Goal: Communication & Community: Answer question/provide support

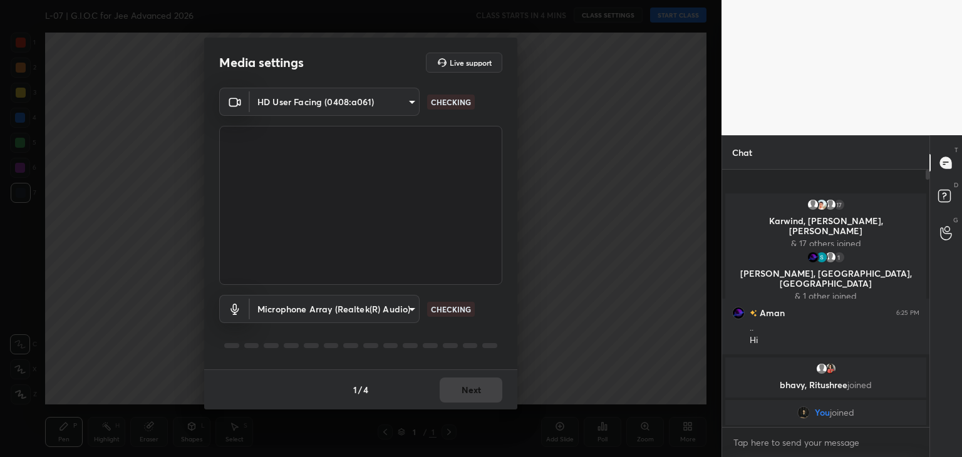
scroll to position [62280, 61986]
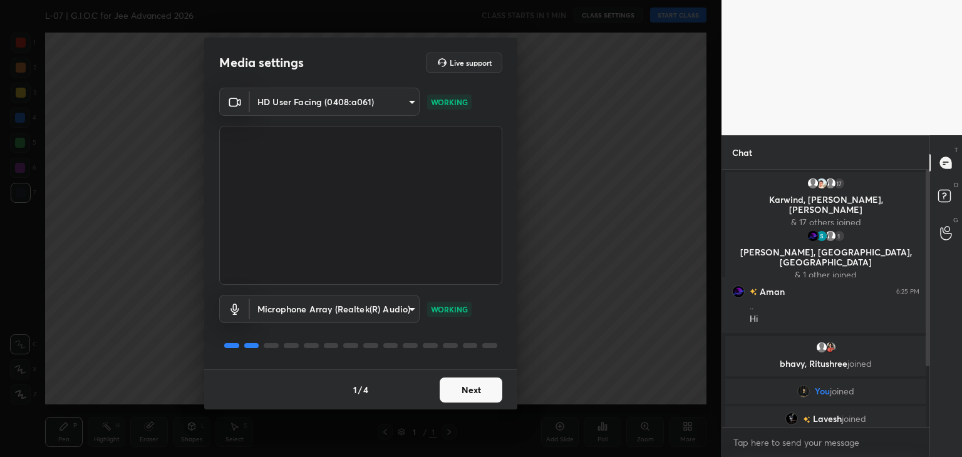
click at [484, 387] on button "Next" at bounding box center [471, 390] width 63 height 25
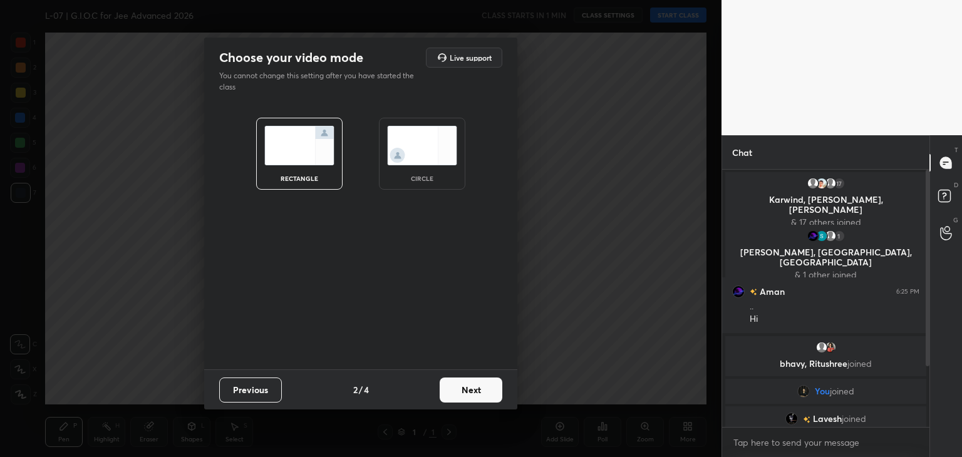
click at [486, 390] on button "Next" at bounding box center [471, 390] width 63 height 25
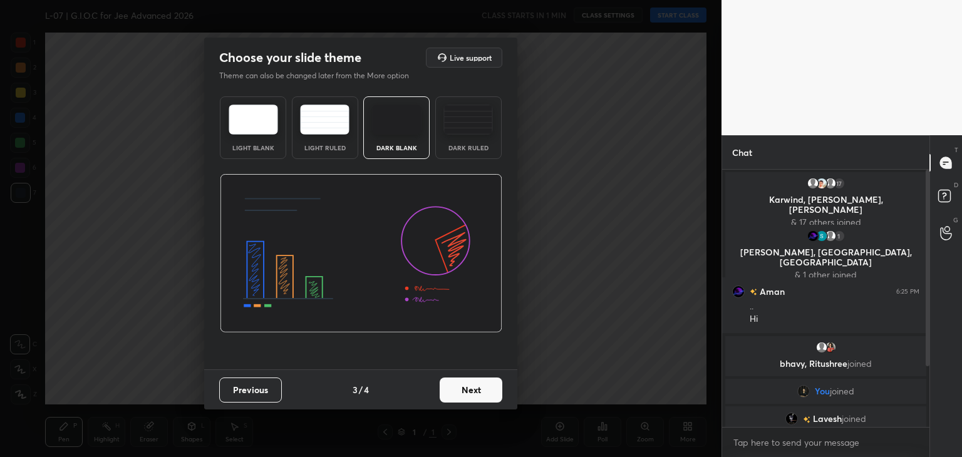
click at [476, 388] on button "Next" at bounding box center [471, 390] width 63 height 25
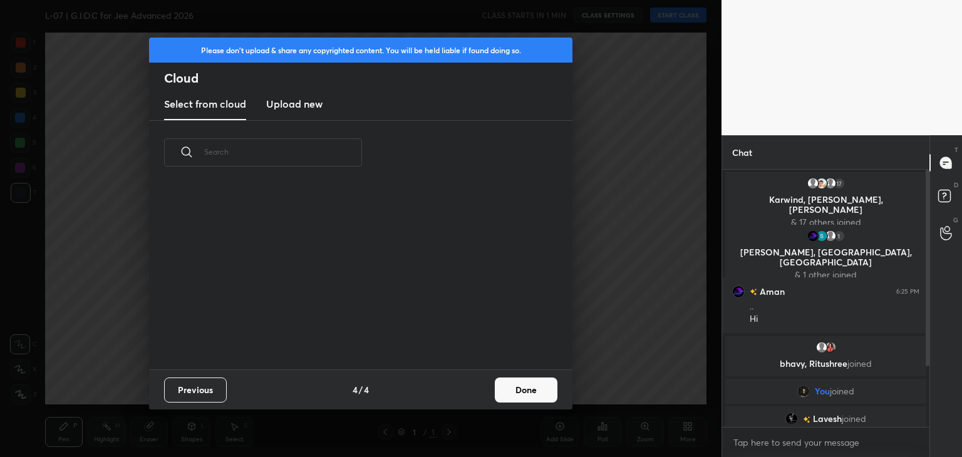
click at [510, 390] on button "Done" at bounding box center [526, 390] width 63 height 25
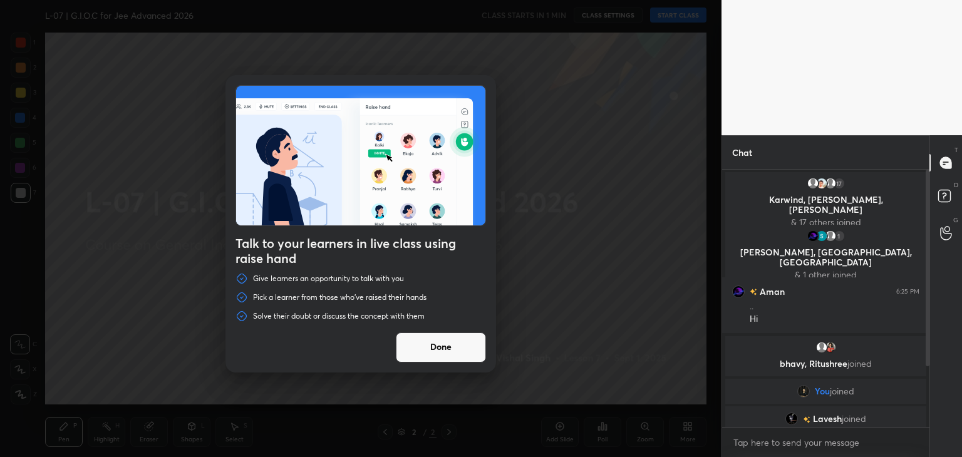
click at [466, 345] on button "Done" at bounding box center [441, 348] width 90 height 30
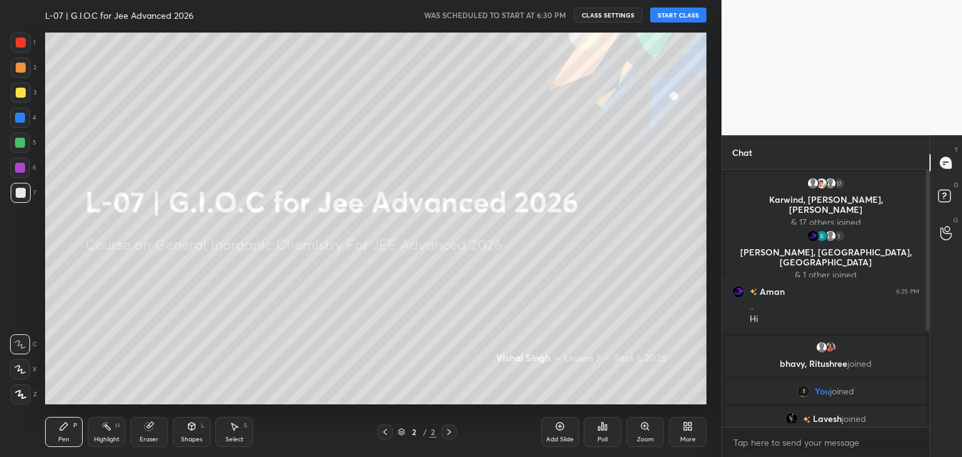
click at [674, 15] on button "START CLASS" at bounding box center [678, 15] width 56 height 15
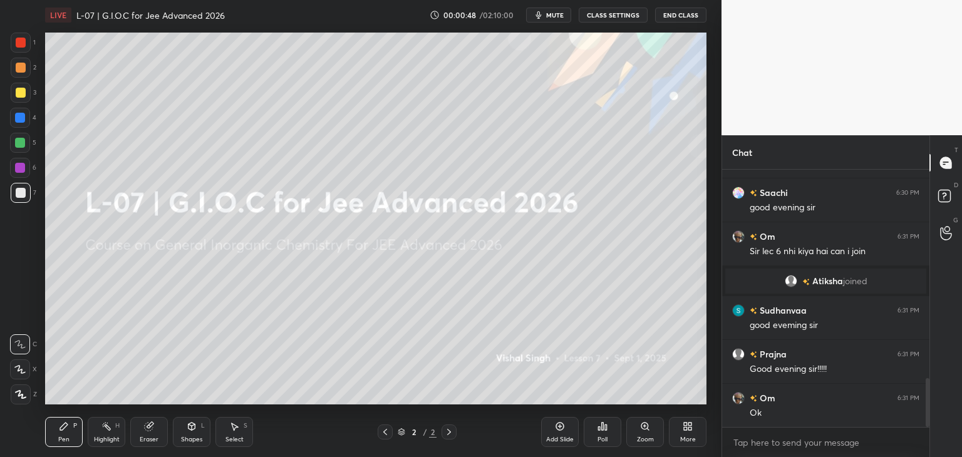
scroll to position [1135, 0]
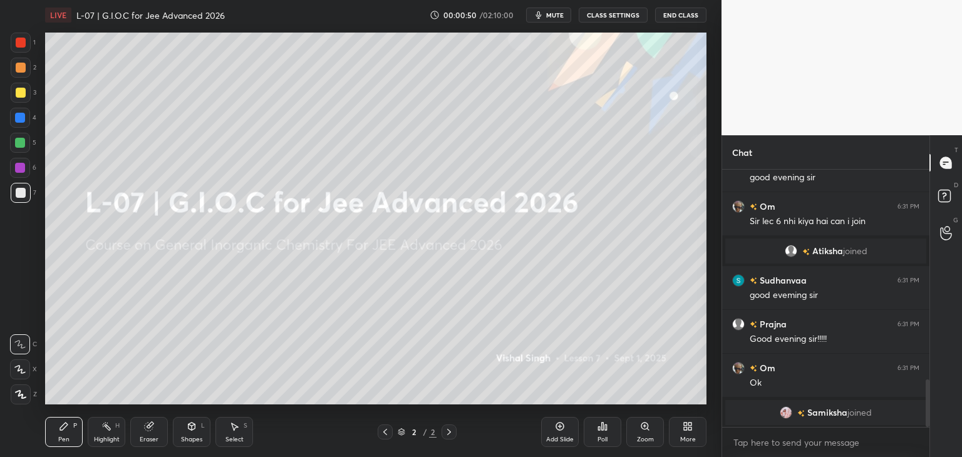
click at [22, 44] on div at bounding box center [21, 43] width 10 height 10
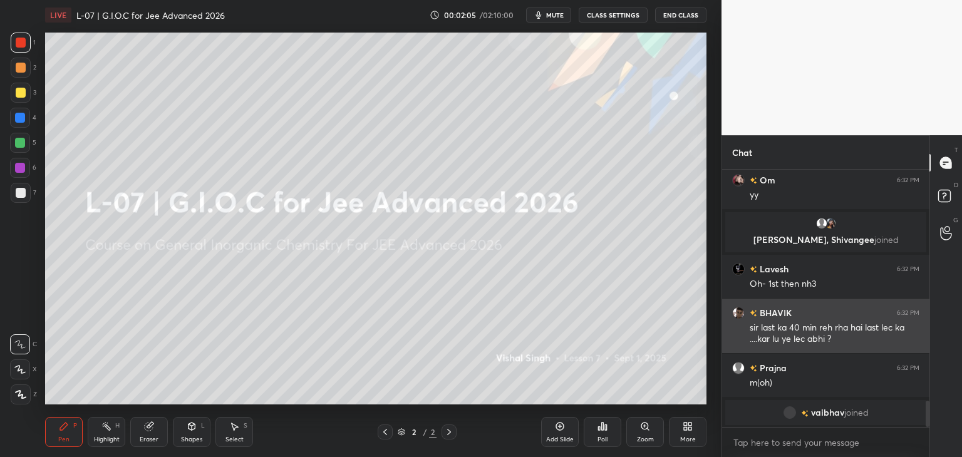
scroll to position [2266, 0]
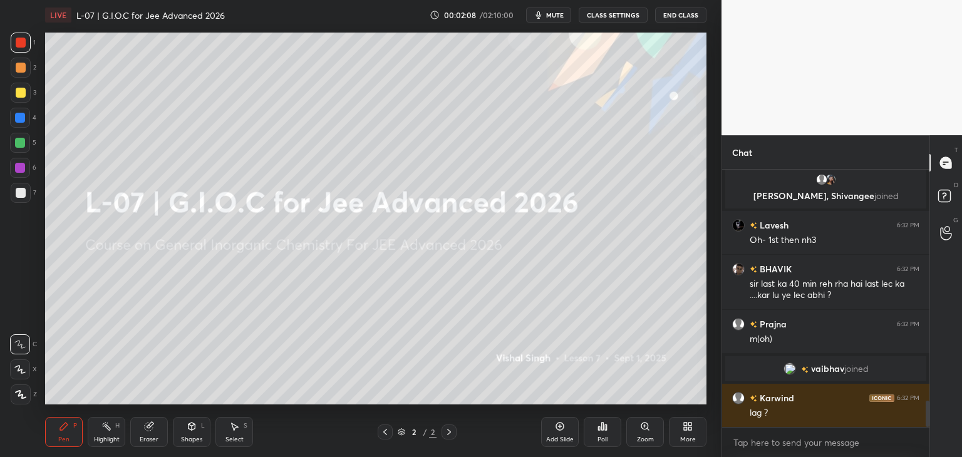
click at [16, 142] on div at bounding box center [20, 143] width 10 height 10
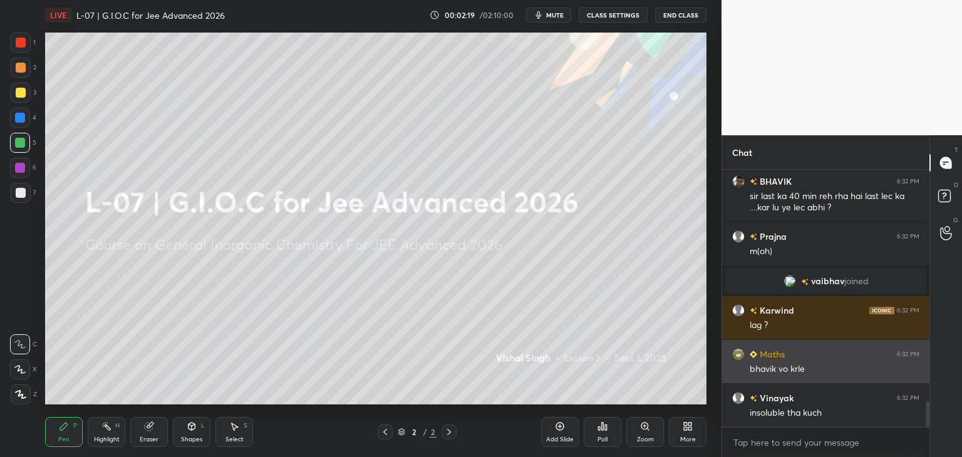
scroll to position [2397, 0]
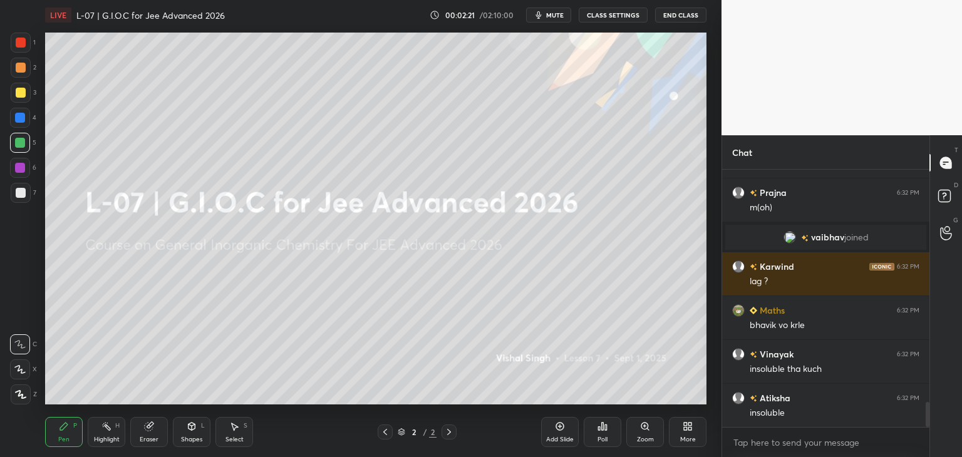
click at [18, 118] on div at bounding box center [20, 118] width 10 height 10
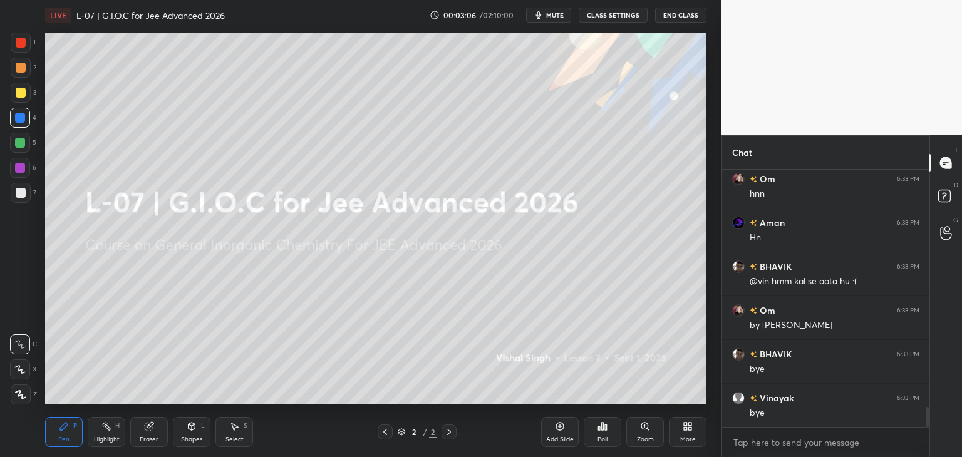
scroll to position [3093, 0]
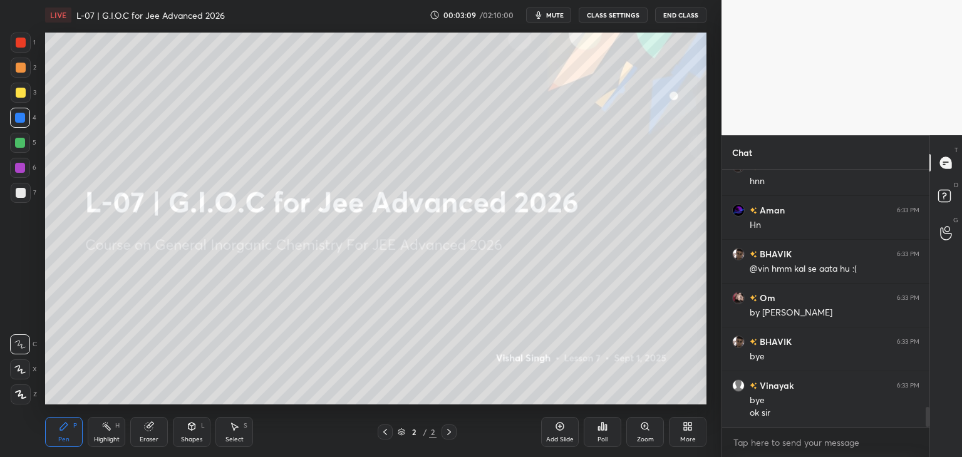
click at [558, 429] on icon at bounding box center [560, 427] width 10 height 10
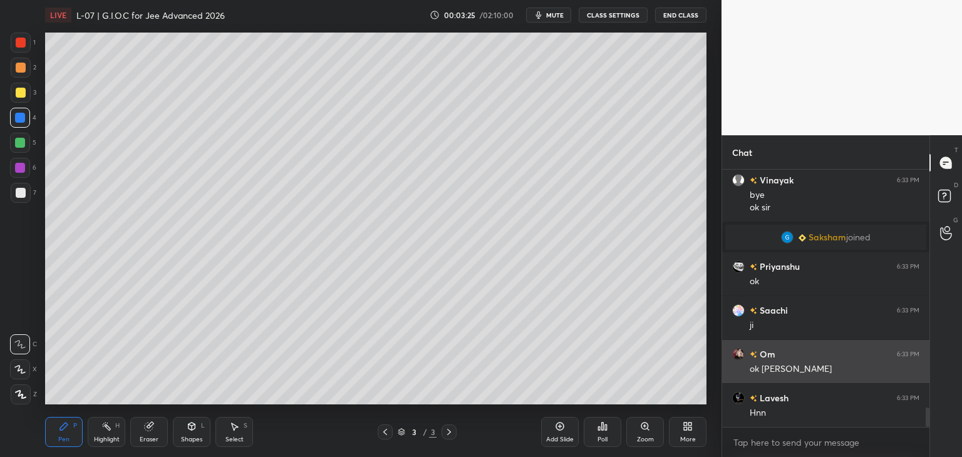
scroll to position [3129, 0]
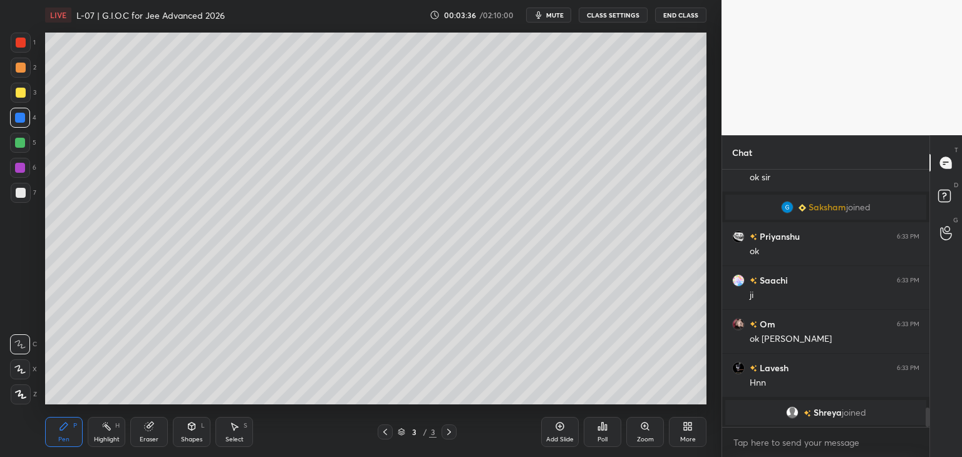
click at [195, 427] on icon at bounding box center [192, 427] width 10 height 10
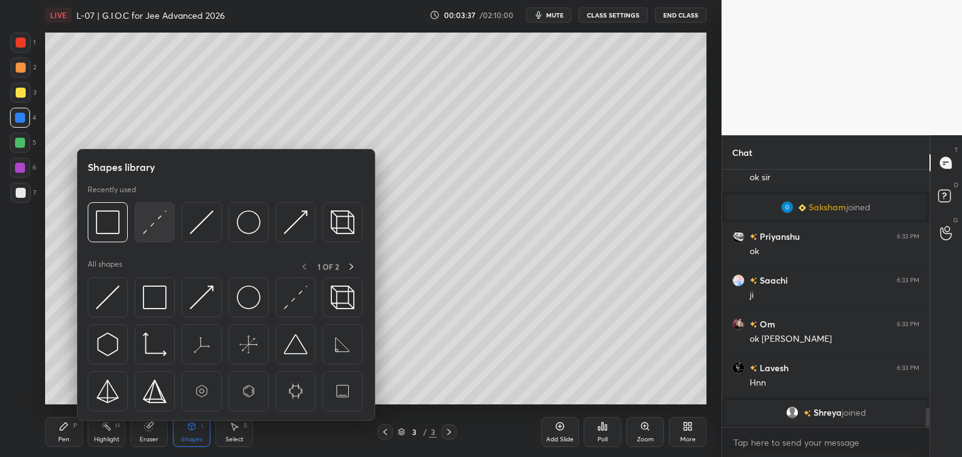
click at [150, 235] on div at bounding box center [155, 222] width 40 height 40
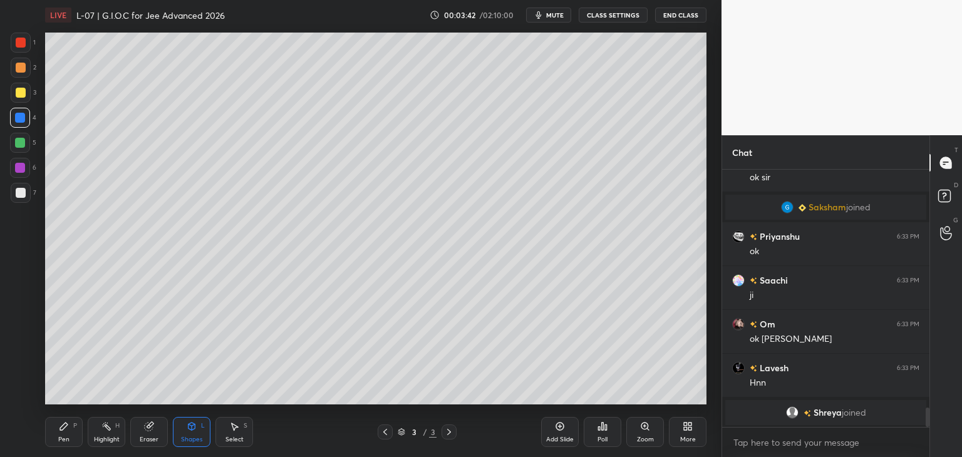
click at [224, 434] on div "Select S" at bounding box center [235, 432] width 38 height 30
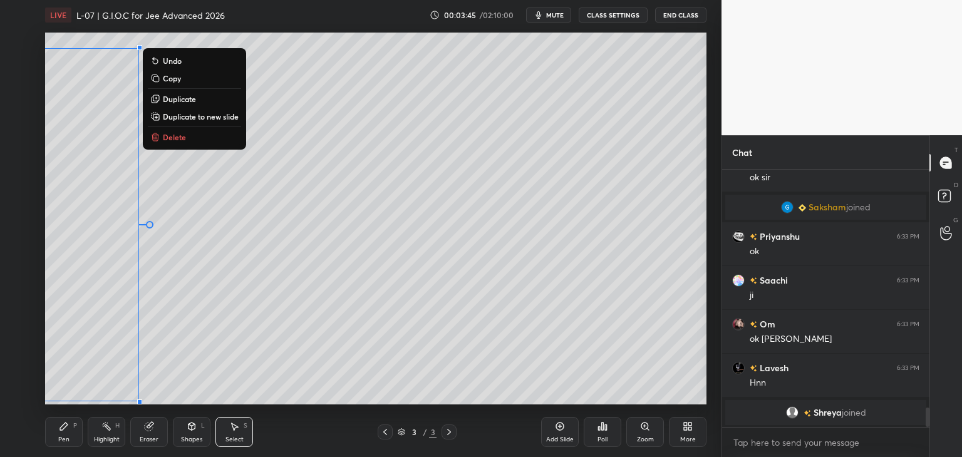
click at [241, 256] on div "0 ° Undo Copy Duplicate Duplicate to new slide Delete" at bounding box center [376, 219] width 662 height 372
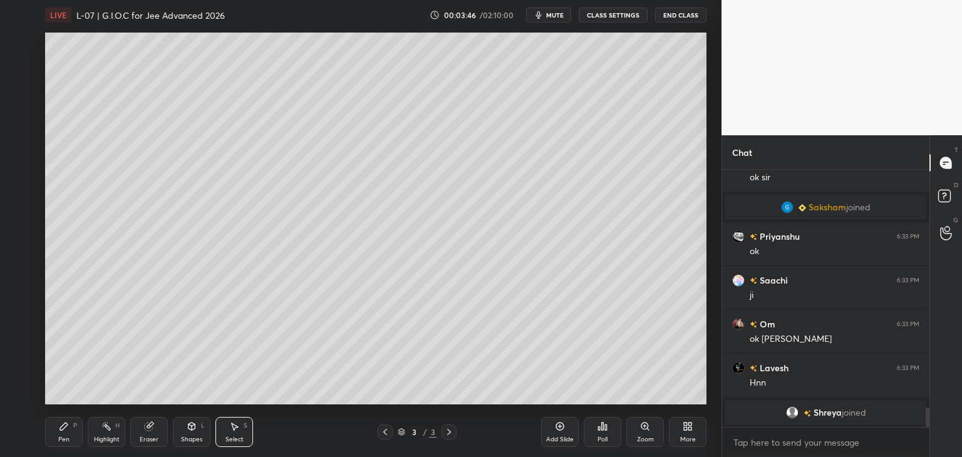
click at [63, 435] on div "Pen P" at bounding box center [64, 432] width 38 height 30
click at [233, 428] on icon at bounding box center [235, 428] width 7 height 8
click at [239, 242] on div "0 ° Undo Copy Duplicate Duplicate to new slide Delete" at bounding box center [376, 219] width 662 height 372
click at [496, 260] on div "0 ° Undo Copy Duplicate Duplicate to new slide Delete" at bounding box center [376, 219] width 662 height 372
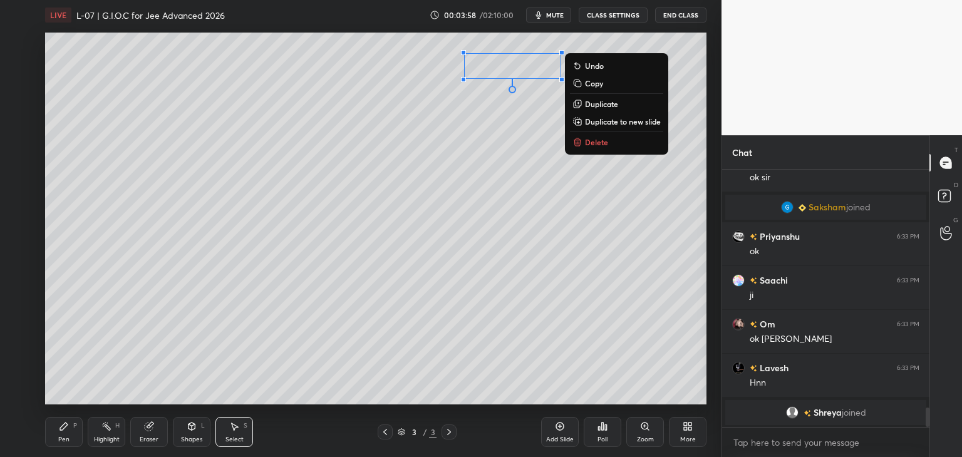
click at [672, 42] on div "0 ° Undo Copy Duplicate Duplicate to new slide Delete" at bounding box center [376, 219] width 662 height 372
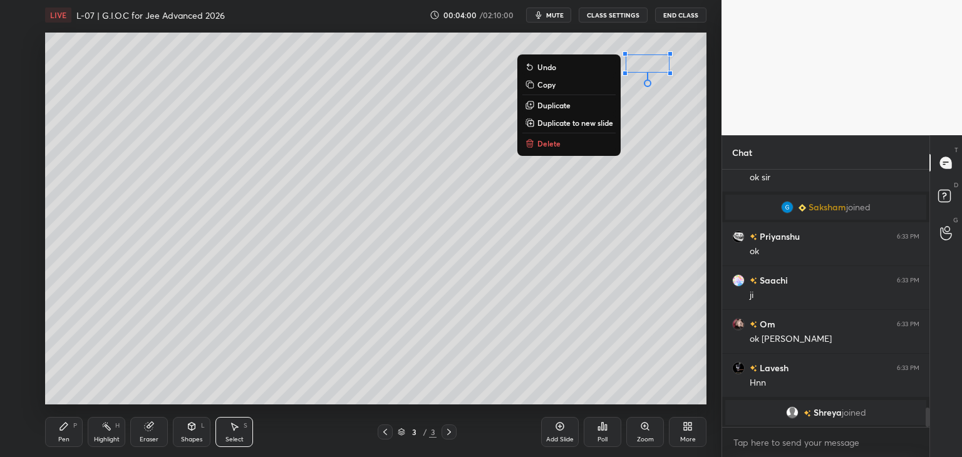
click at [417, 258] on div "0 ° Undo Copy Duplicate Duplicate to new slide Delete" at bounding box center [376, 219] width 662 height 372
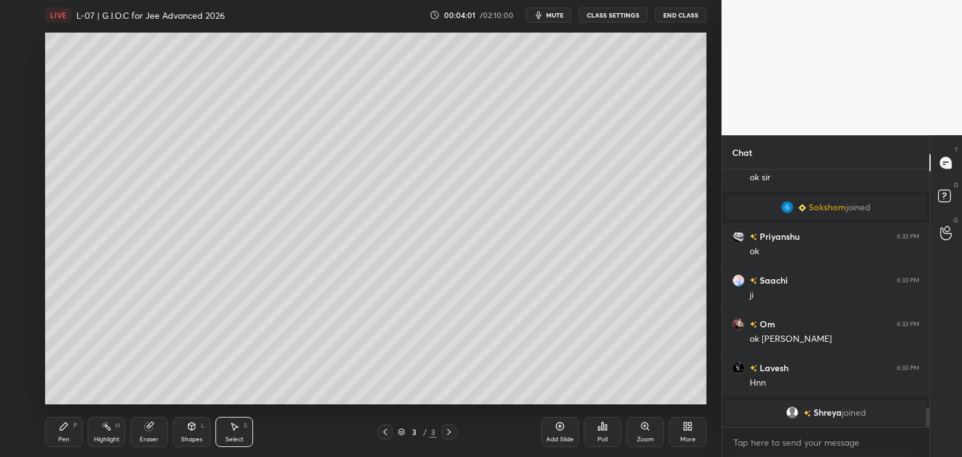
click at [153, 427] on icon at bounding box center [149, 427] width 10 height 10
click at [189, 429] on icon at bounding box center [192, 427] width 7 height 8
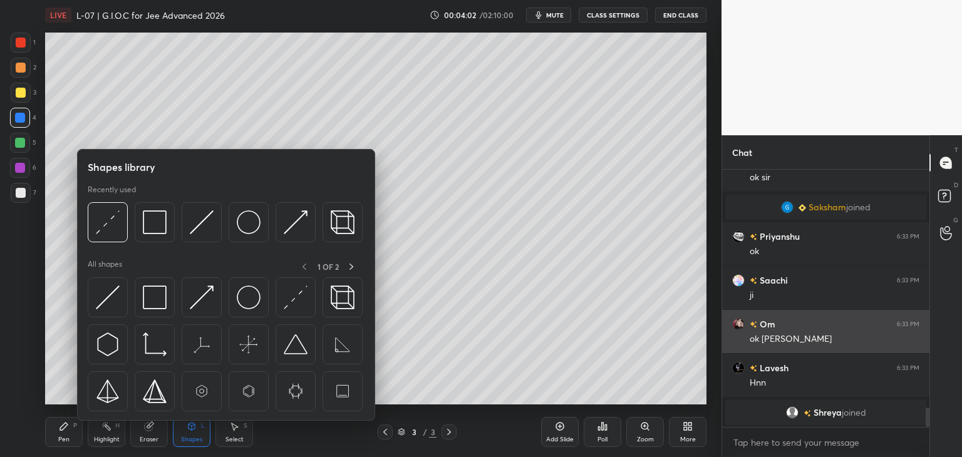
click at [107, 232] on img at bounding box center [108, 223] width 24 height 24
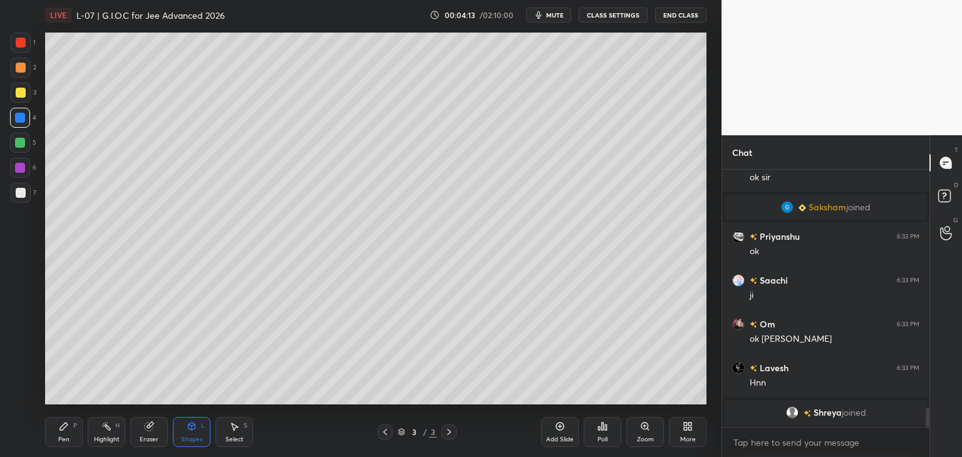
click at [68, 437] on div "Pen" at bounding box center [63, 440] width 11 height 6
click at [19, 146] on div at bounding box center [20, 143] width 10 height 10
click at [222, 427] on div "Select S" at bounding box center [235, 432] width 38 height 30
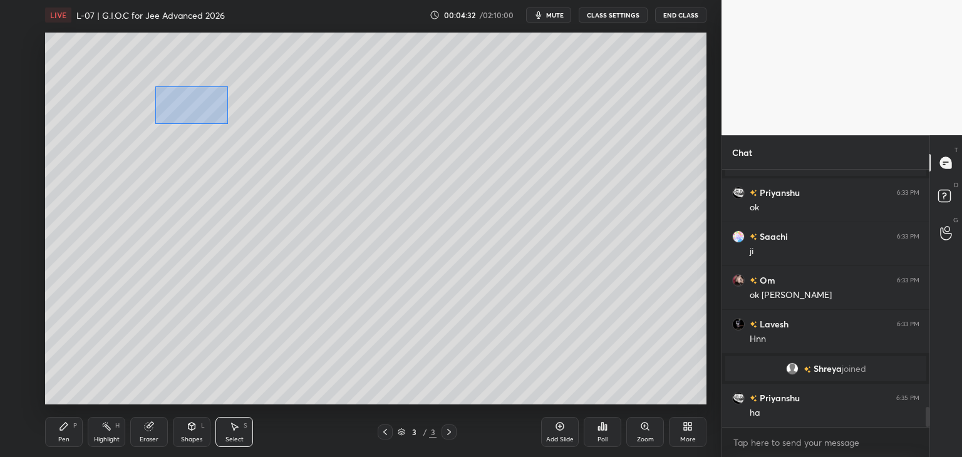
scroll to position [3098, 0]
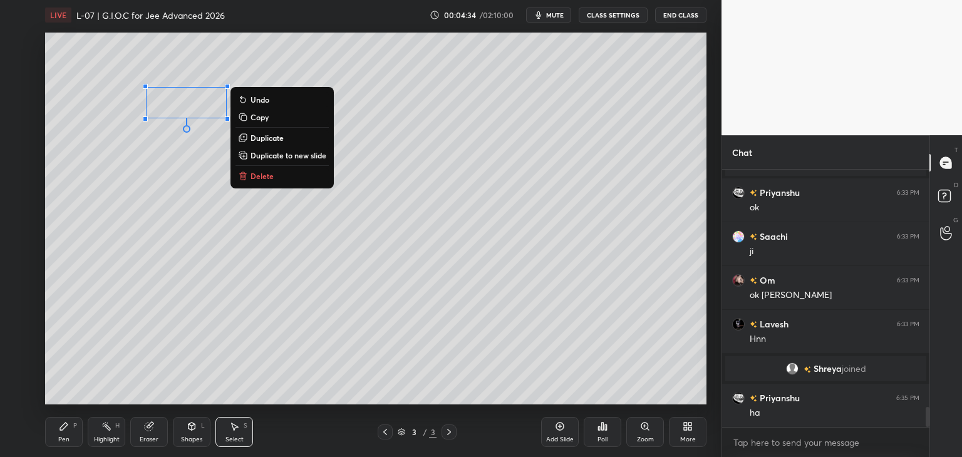
click at [160, 219] on div "0 ° Undo Copy Duplicate Duplicate to new slide Delete" at bounding box center [376, 219] width 662 height 372
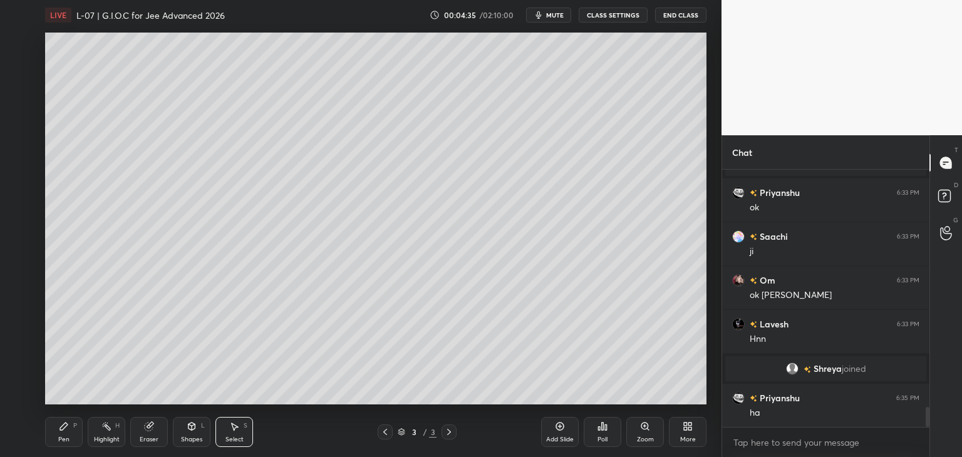
click at [62, 437] on div "Pen" at bounding box center [63, 440] width 11 height 6
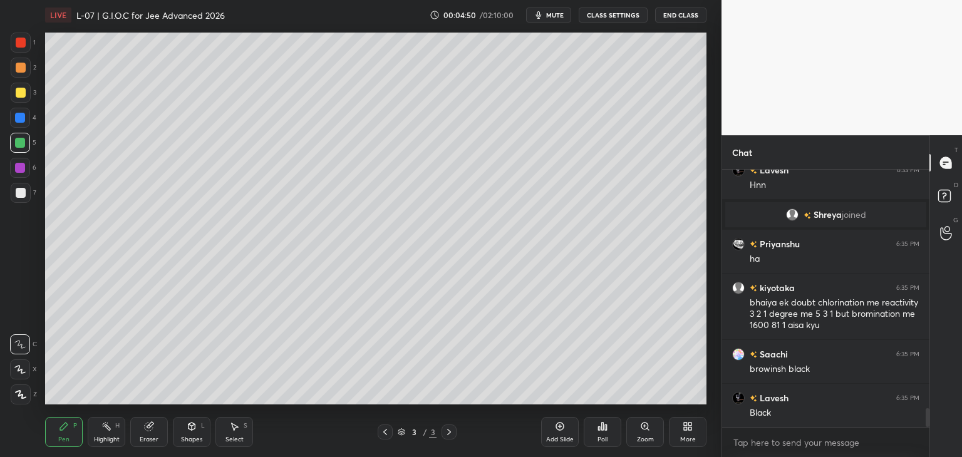
scroll to position [3282, 0]
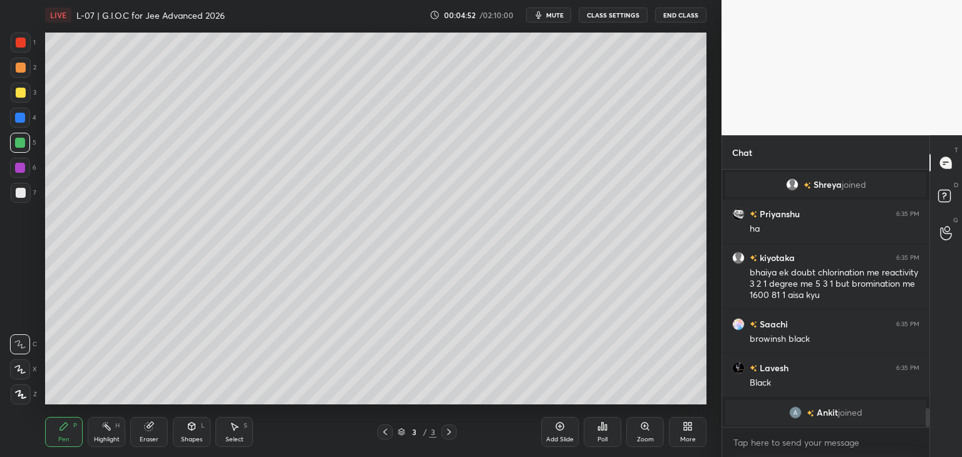
click at [150, 419] on div "Eraser" at bounding box center [149, 432] width 38 height 30
click at [61, 435] on div "Pen P" at bounding box center [64, 432] width 38 height 30
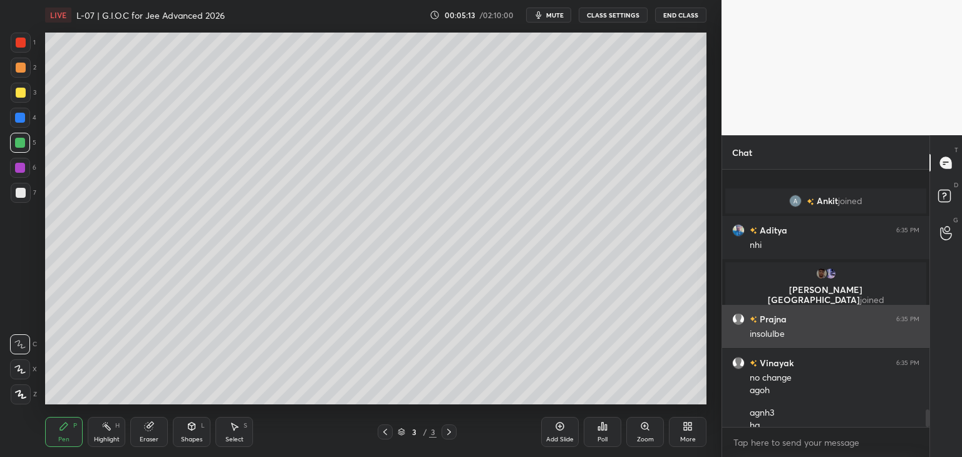
scroll to position [3462, 0]
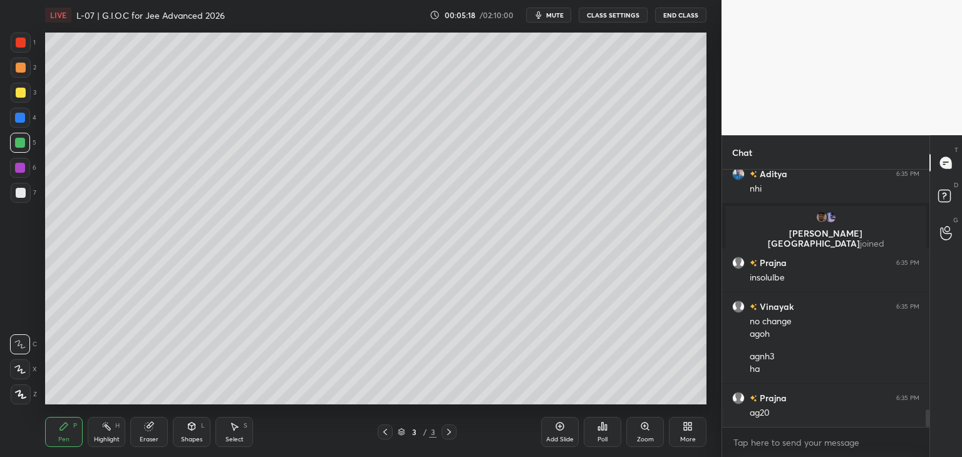
click at [239, 434] on div "Select S" at bounding box center [235, 432] width 38 height 30
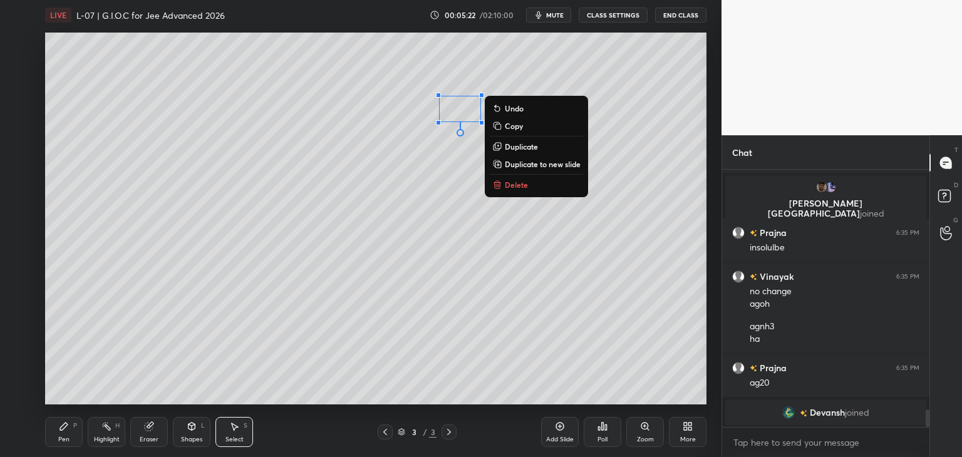
click at [360, 214] on div "0 ° Undo Copy Duplicate Duplicate to new slide Delete" at bounding box center [376, 219] width 662 height 372
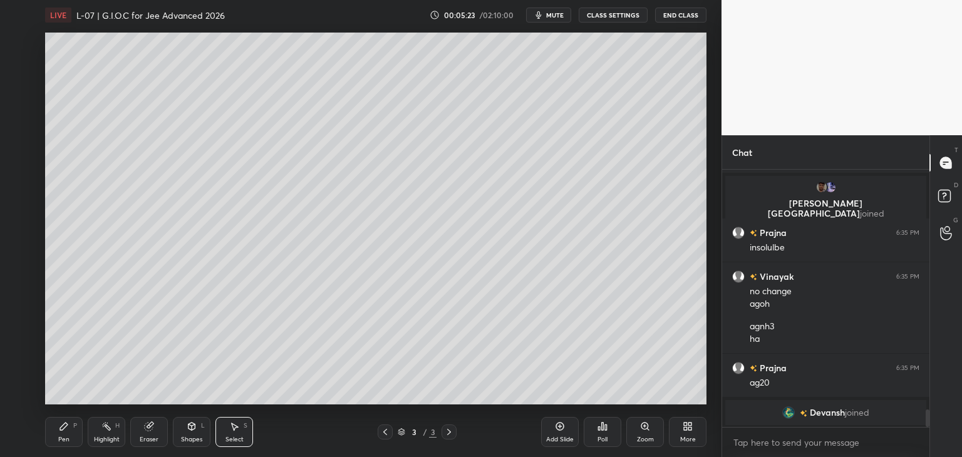
click at [56, 434] on div "Pen P" at bounding box center [64, 432] width 38 height 30
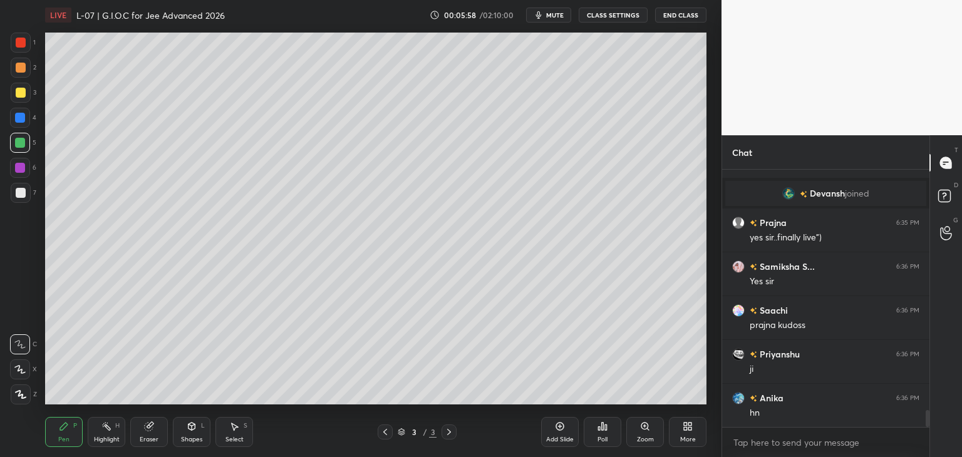
scroll to position [3692, 0]
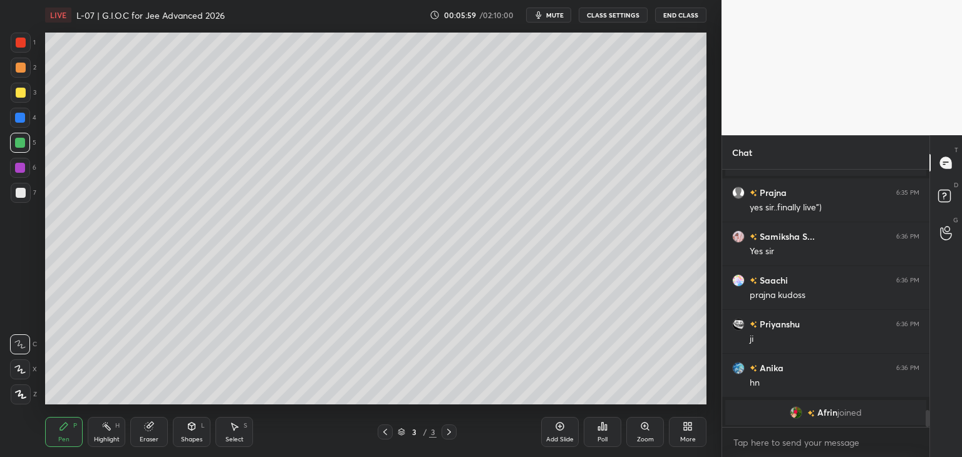
click at [238, 434] on div "Select S" at bounding box center [235, 432] width 38 height 30
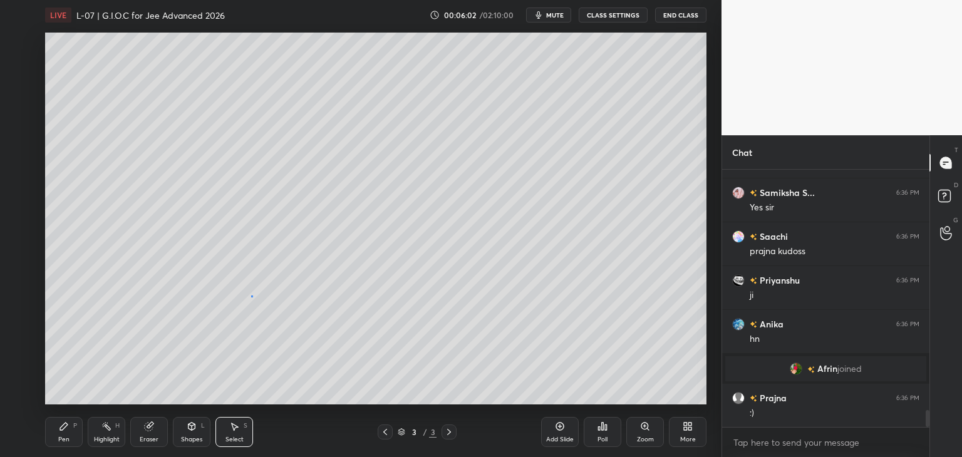
click at [251, 296] on div "0 ° Undo Copy Duplicate Duplicate to new slide Delete" at bounding box center [376, 219] width 662 height 372
click at [60, 432] on div "Pen P" at bounding box center [64, 432] width 38 height 30
click at [21, 93] on div at bounding box center [21, 93] width 10 height 10
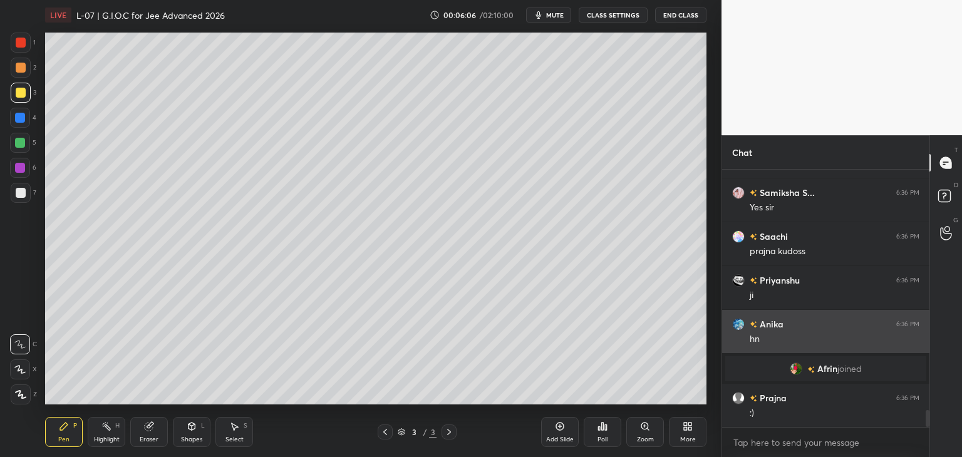
scroll to position [3728, 0]
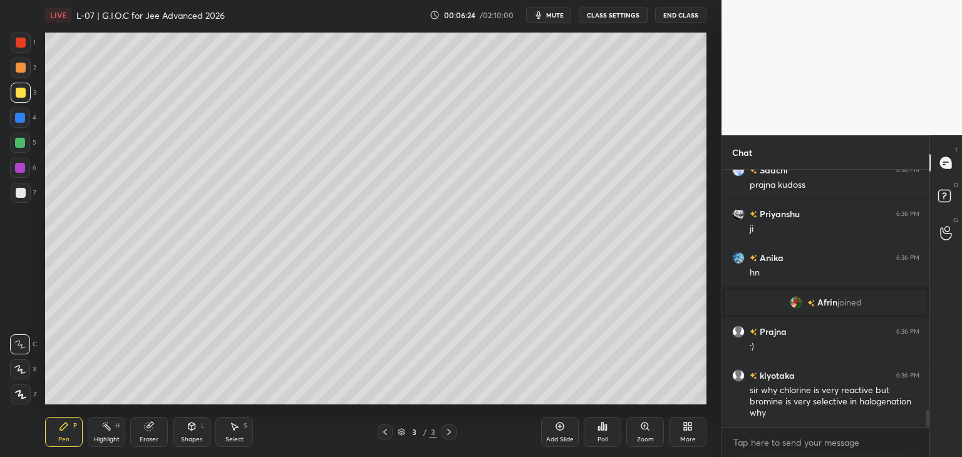
click at [145, 437] on div "Eraser" at bounding box center [149, 440] width 19 height 6
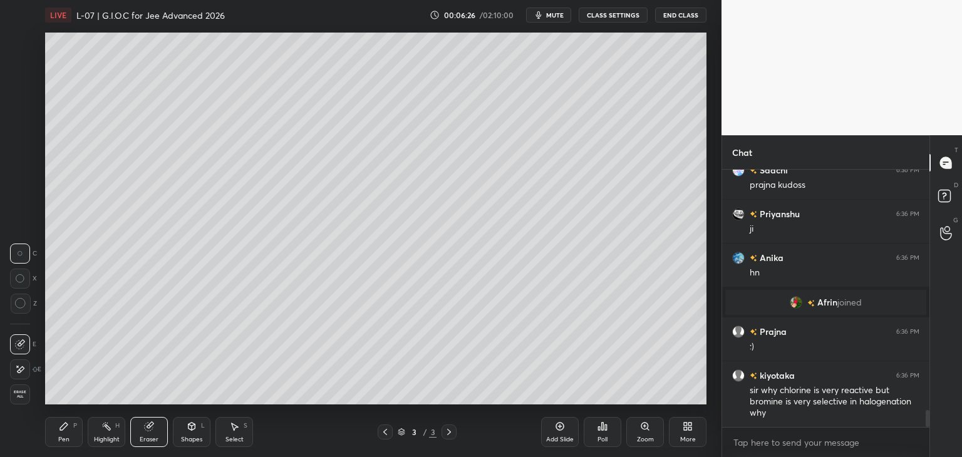
click at [70, 435] on div "Pen P" at bounding box center [64, 432] width 38 height 30
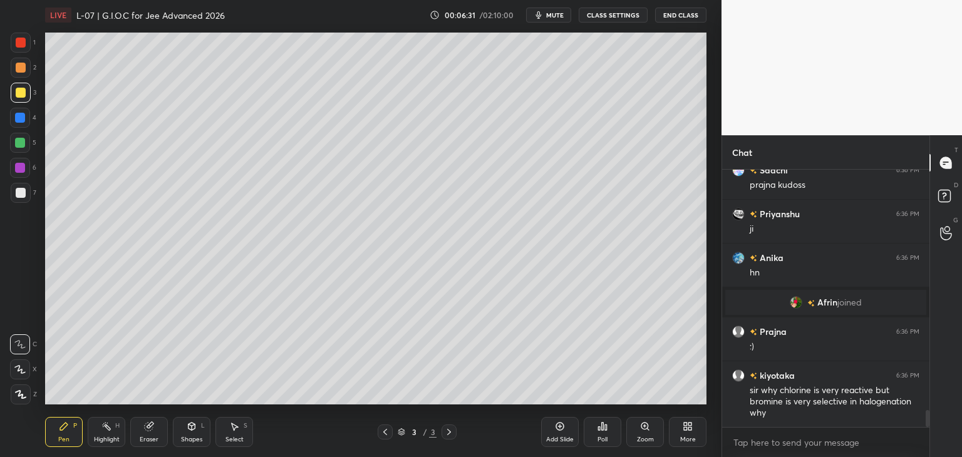
scroll to position [3772, 0]
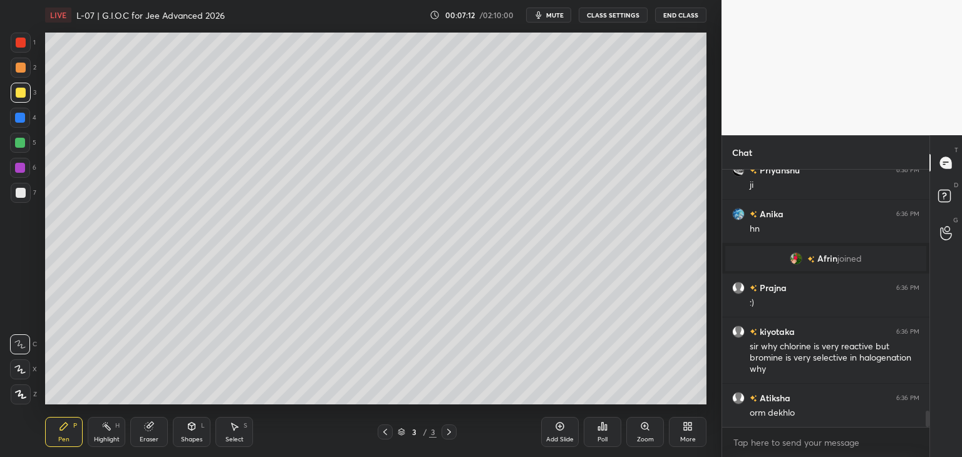
click at [22, 118] on div at bounding box center [20, 118] width 10 height 10
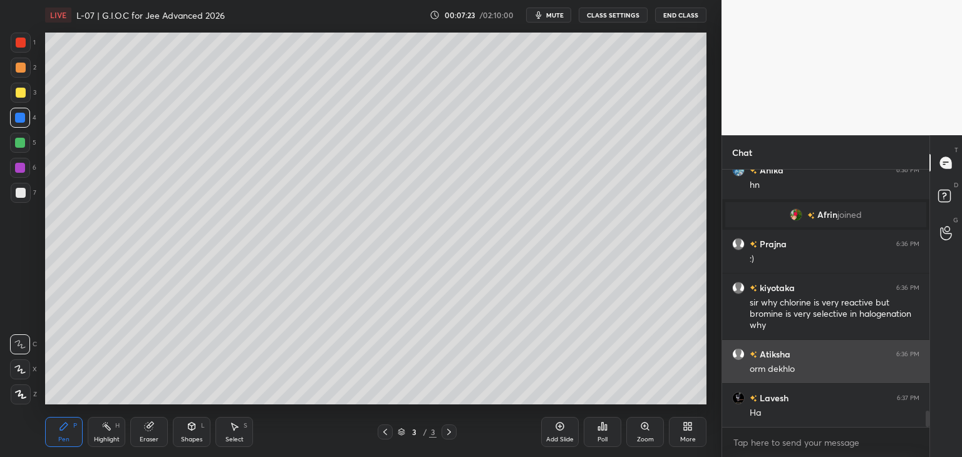
scroll to position [3860, 0]
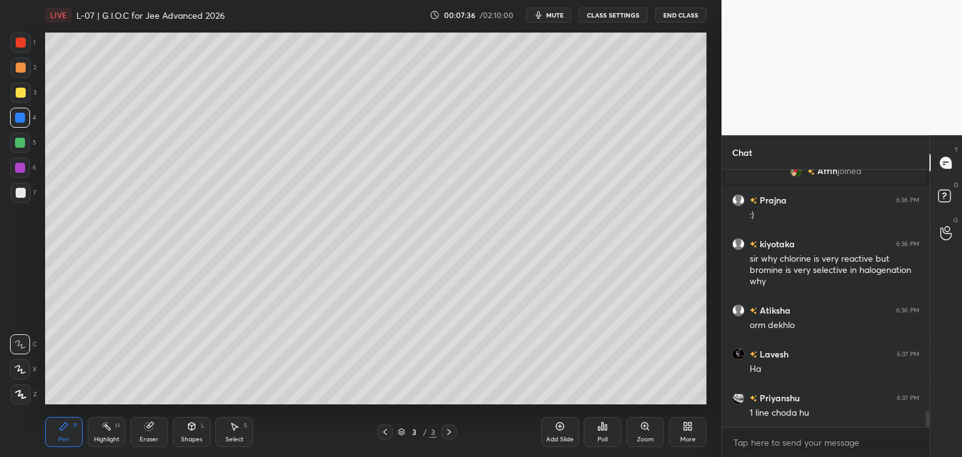
click at [16, 95] on div at bounding box center [21, 93] width 10 height 10
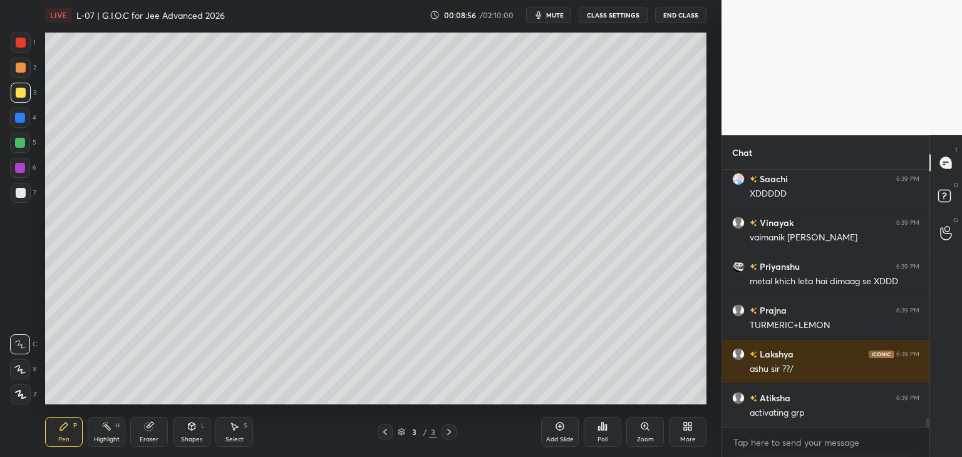
scroll to position [7206, 0]
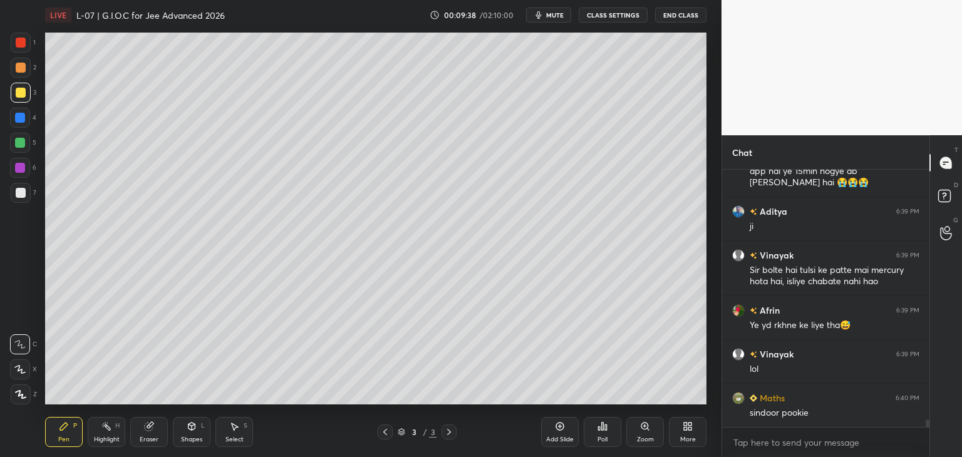
click at [232, 428] on icon at bounding box center [234, 427] width 10 height 10
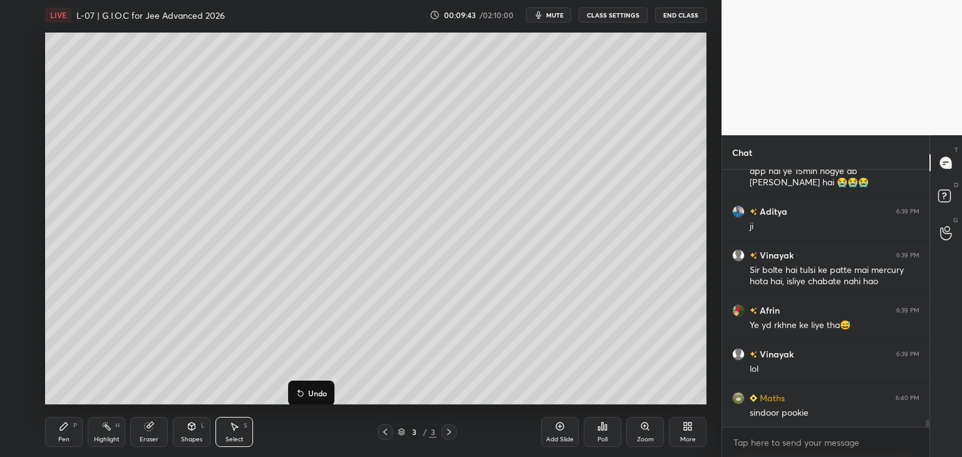
scroll to position [8635, 0]
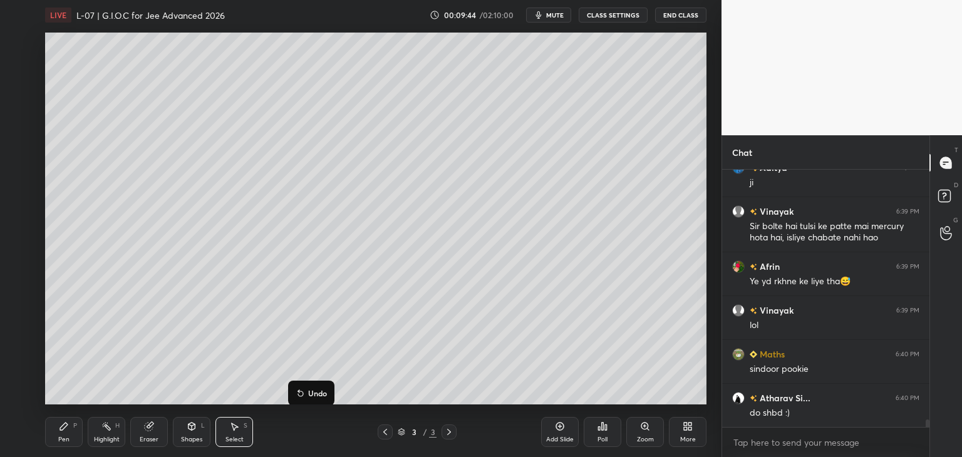
click at [228, 364] on div "0 ° Undo Copy Duplicate Duplicate to new slide Delete" at bounding box center [376, 219] width 662 height 372
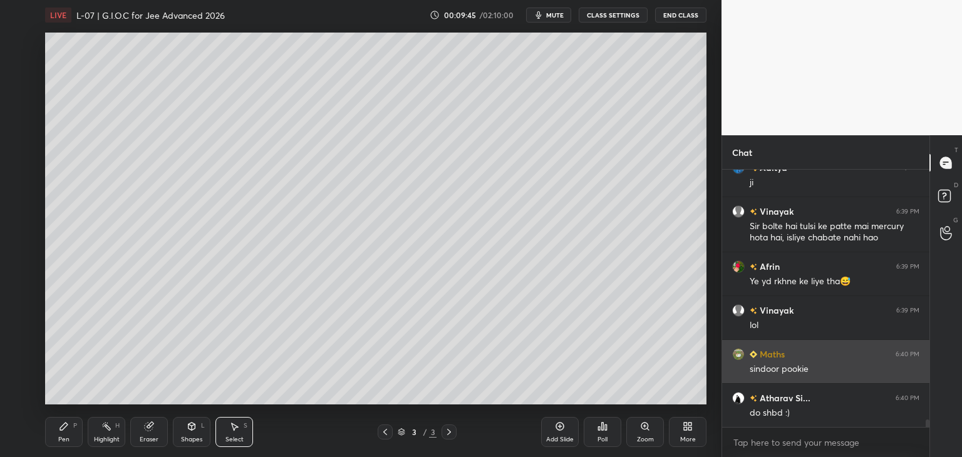
click at [58, 435] on div "Pen P" at bounding box center [64, 432] width 38 height 30
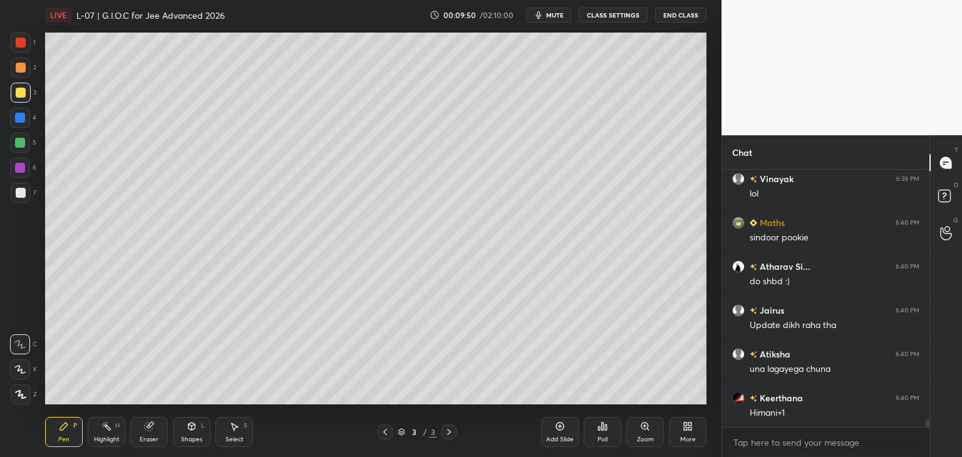
scroll to position [8822, 0]
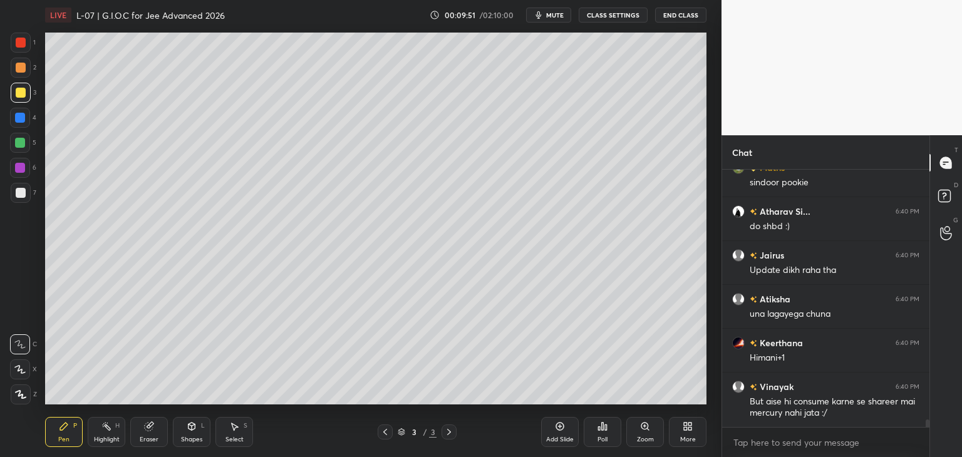
click at [21, 44] on div at bounding box center [21, 43] width 10 height 10
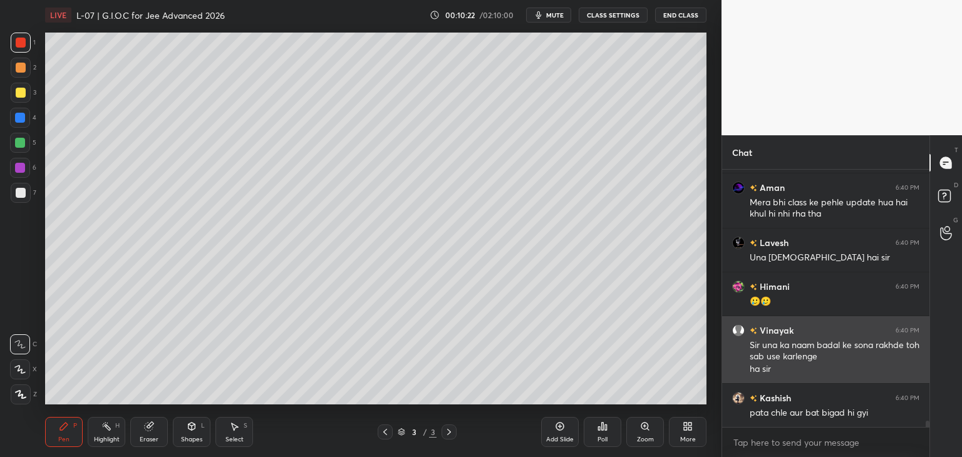
scroll to position [9984, 0]
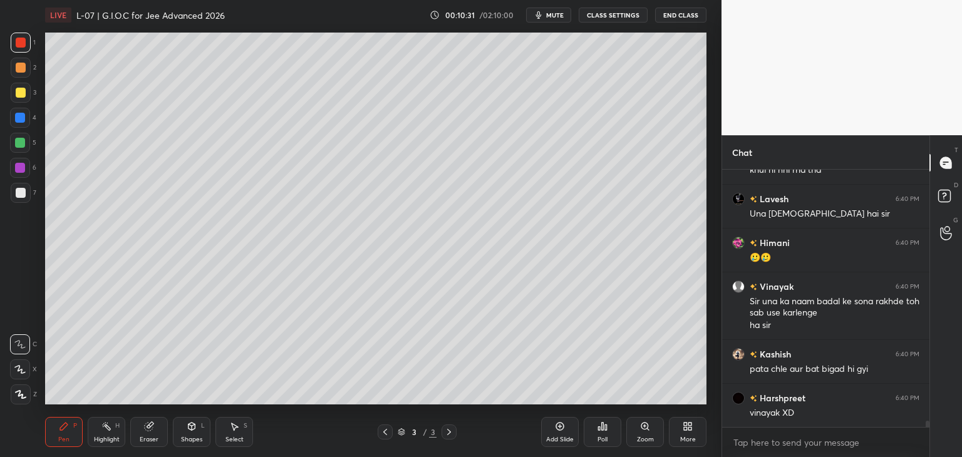
click at [238, 431] on icon at bounding box center [234, 427] width 10 height 10
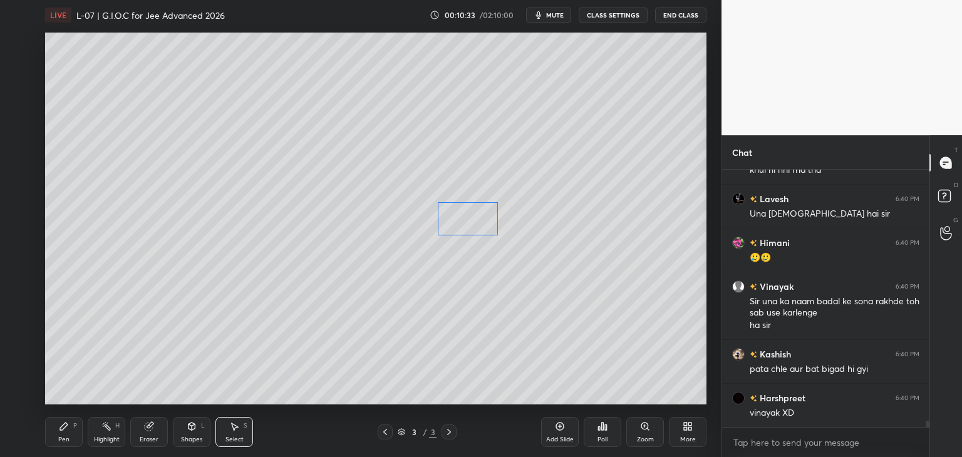
click at [478, 229] on div "0 ° Undo Copy Duplicate Duplicate to new slide Delete" at bounding box center [376, 219] width 662 height 372
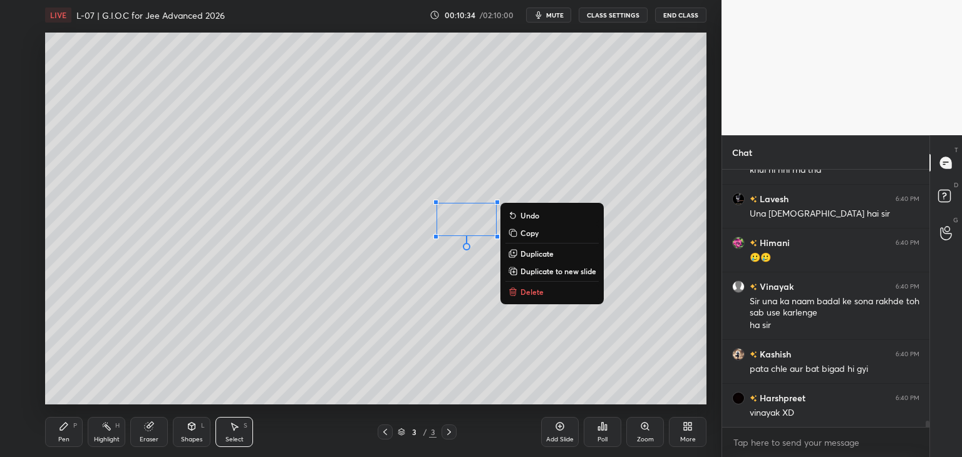
click at [197, 353] on div "0 ° Undo Copy Duplicate Duplicate to new slide Delete" at bounding box center [376, 219] width 662 height 372
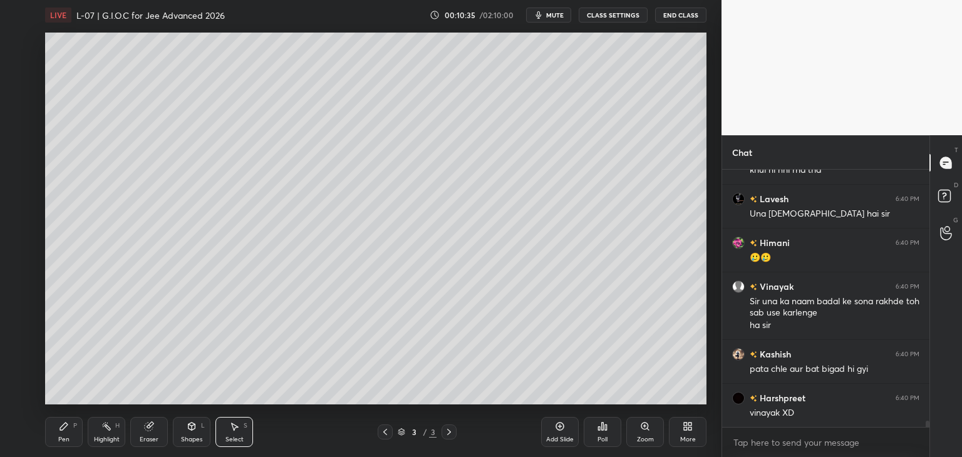
click at [66, 434] on div "Pen P" at bounding box center [64, 432] width 38 height 30
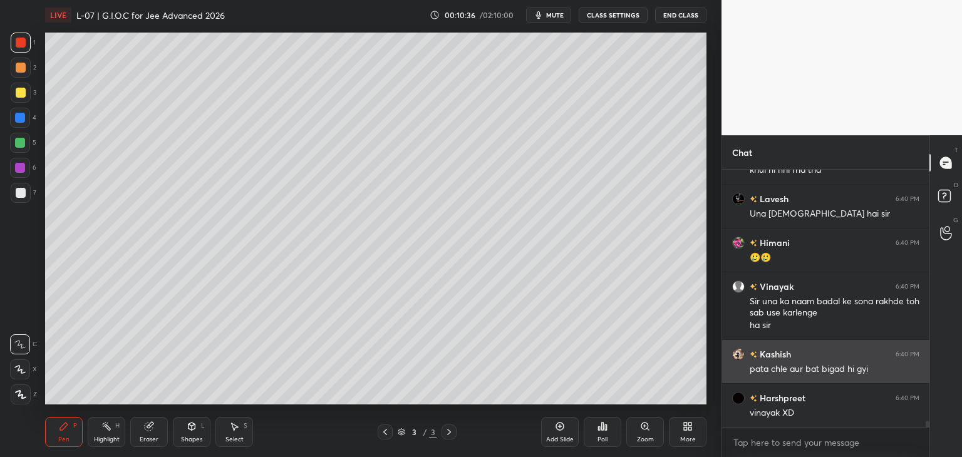
scroll to position [10028, 0]
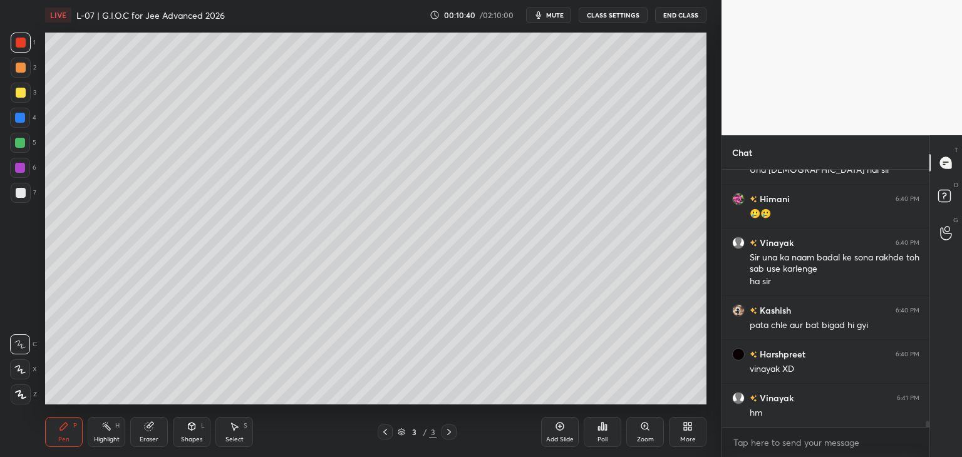
click at [553, 426] on div "Add Slide" at bounding box center [560, 432] width 38 height 30
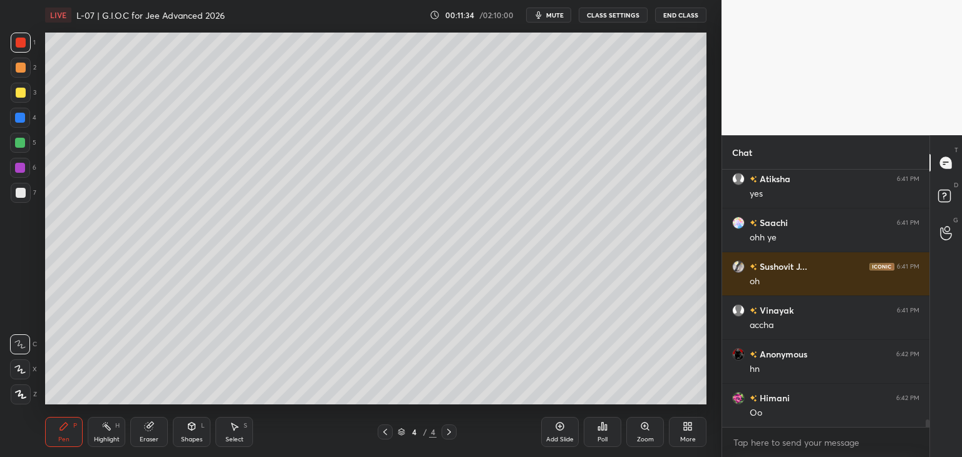
scroll to position [8811, 0]
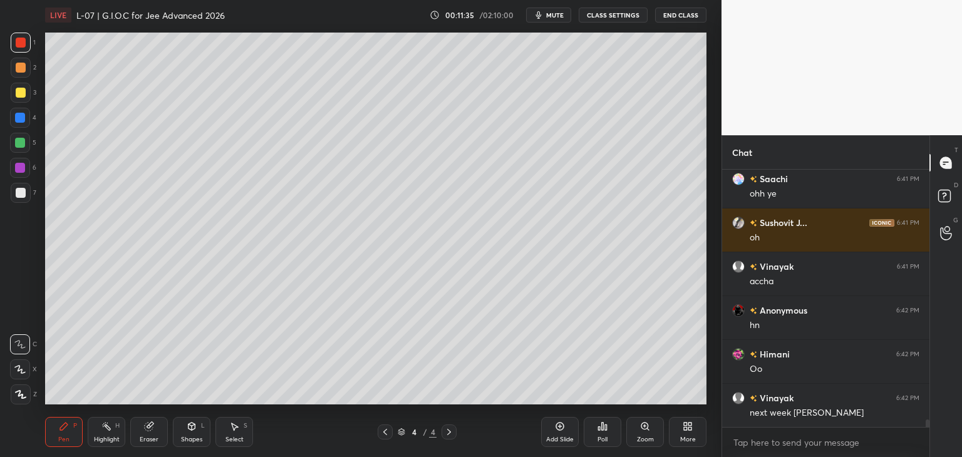
click at [230, 427] on icon at bounding box center [234, 427] width 10 height 10
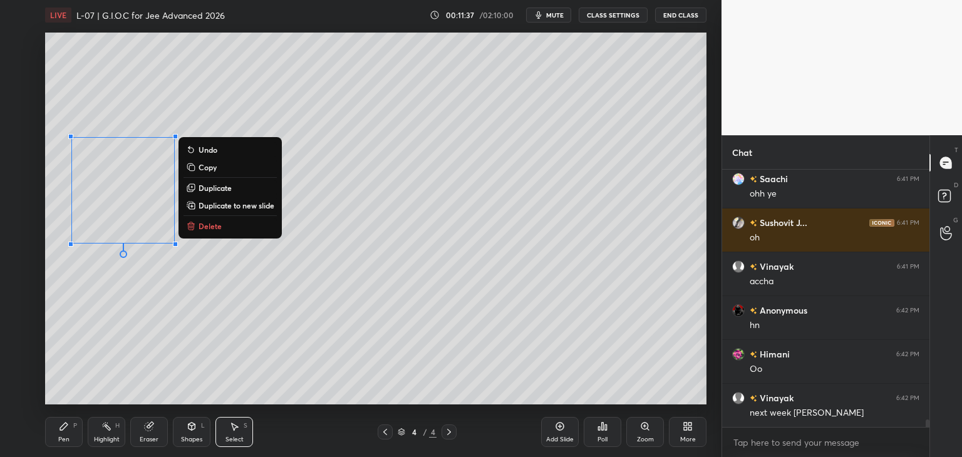
click at [131, 347] on div "0 ° Undo Copy Duplicate Duplicate to new slide Delete" at bounding box center [376, 219] width 662 height 372
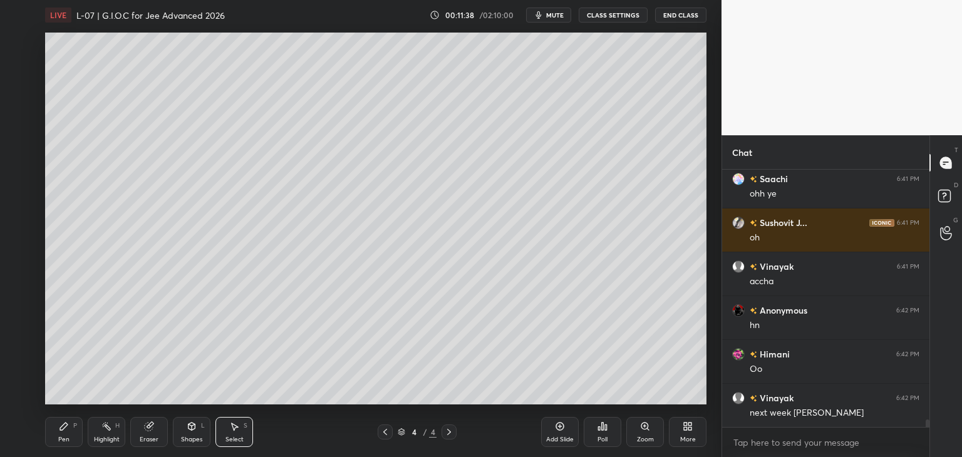
click at [66, 432] on icon at bounding box center [64, 427] width 10 height 10
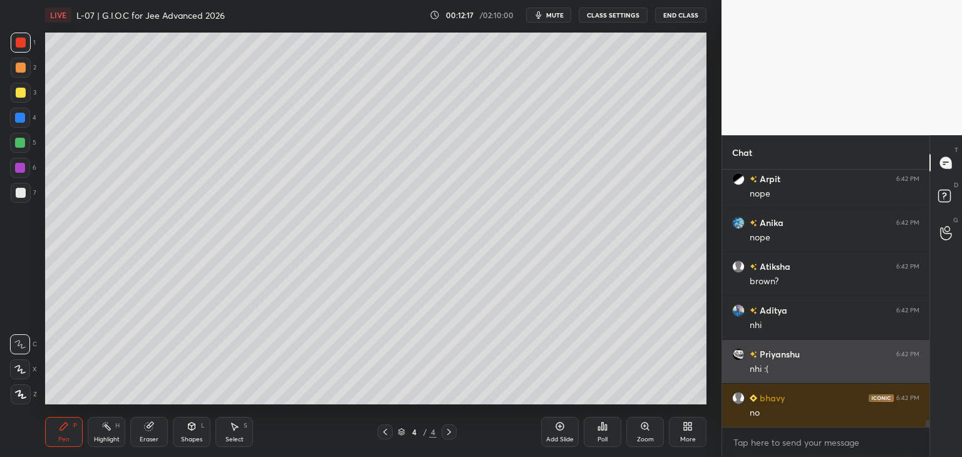
scroll to position [9600, 0]
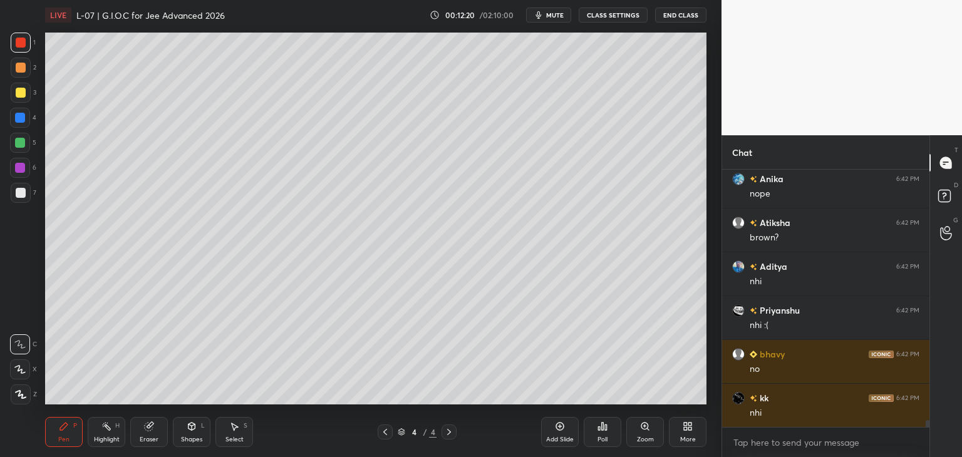
click at [20, 98] on div at bounding box center [21, 93] width 10 height 10
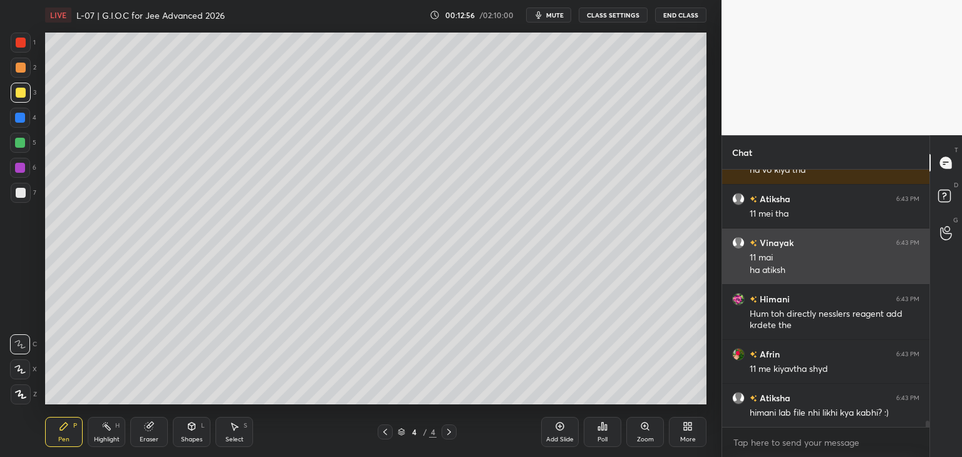
scroll to position [10250, 0]
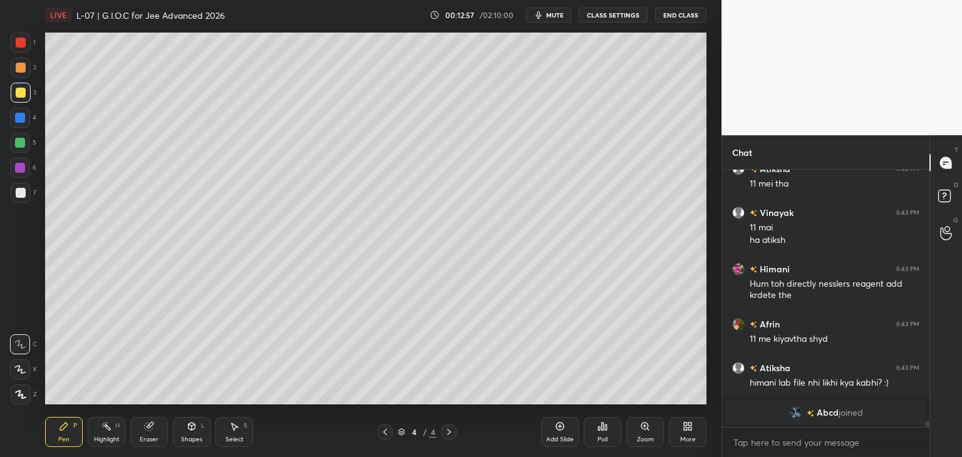
click at [383, 434] on icon at bounding box center [385, 432] width 10 height 10
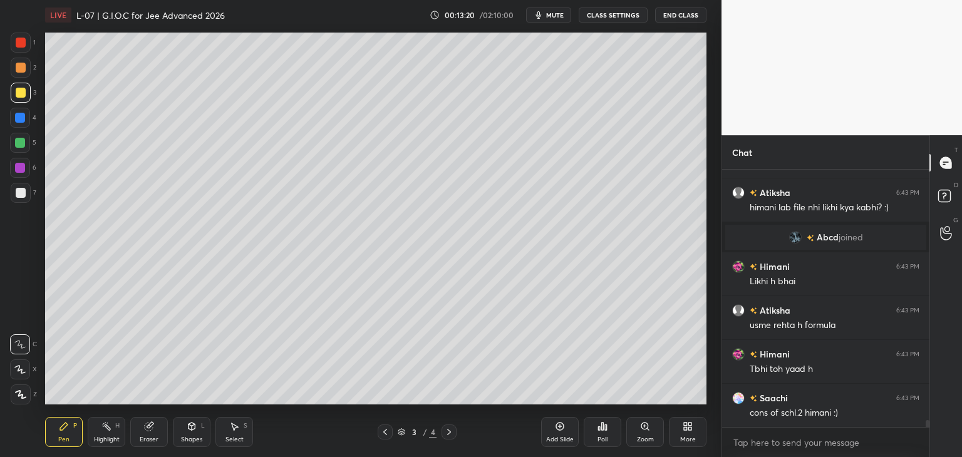
scroll to position [9884, 0]
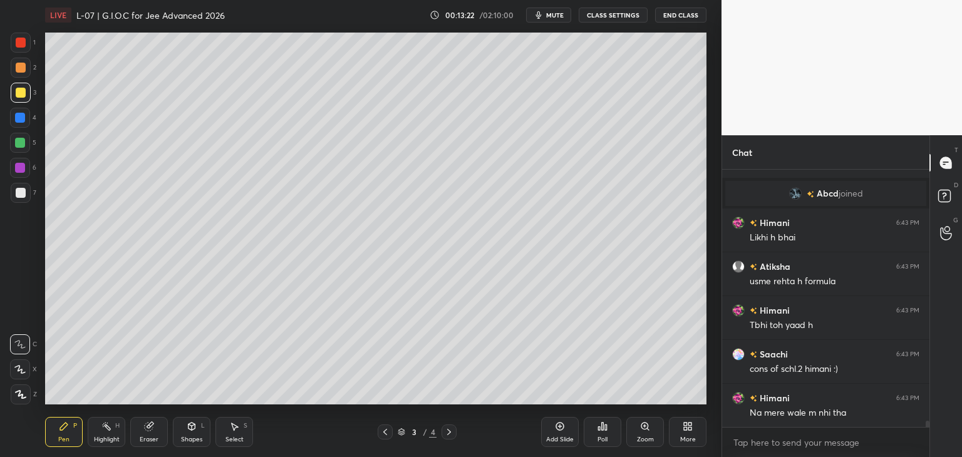
click at [446, 431] on icon at bounding box center [449, 432] width 10 height 10
click at [245, 436] on div "Select S" at bounding box center [235, 432] width 38 height 30
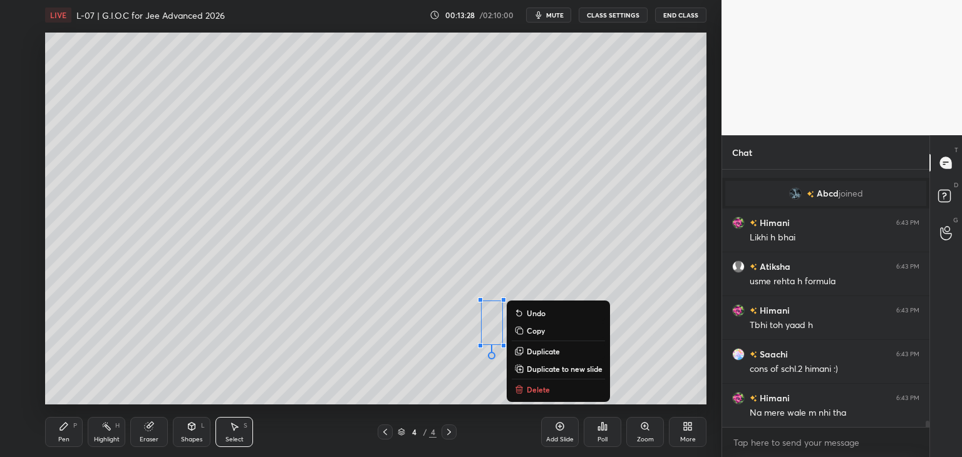
click at [534, 388] on p "Delete" at bounding box center [538, 390] width 23 height 10
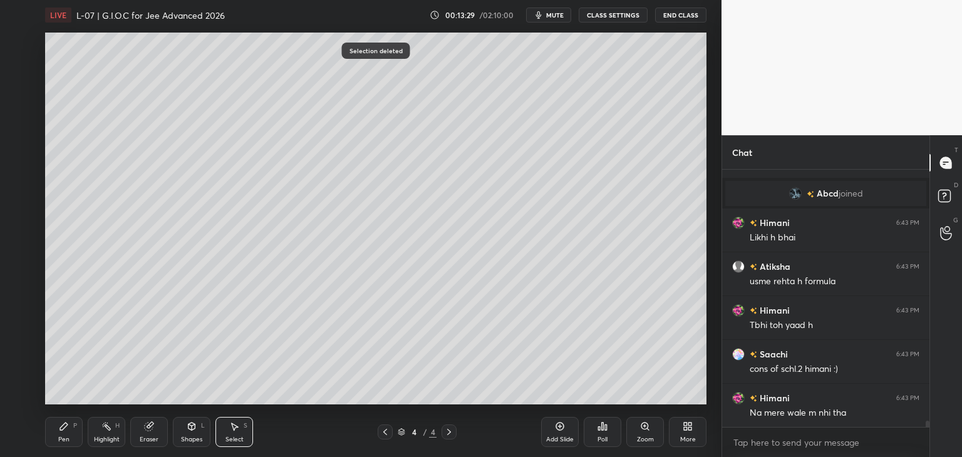
click at [66, 434] on div "Pen P" at bounding box center [64, 432] width 38 height 30
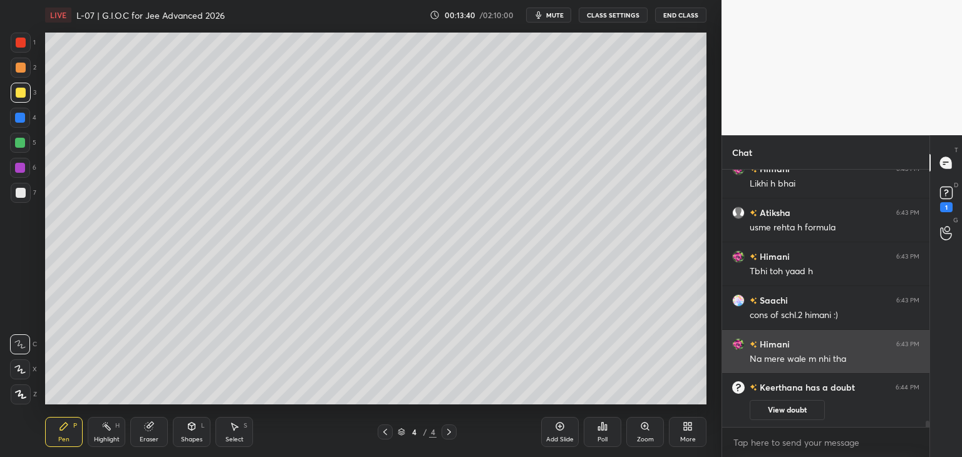
scroll to position [9906, 0]
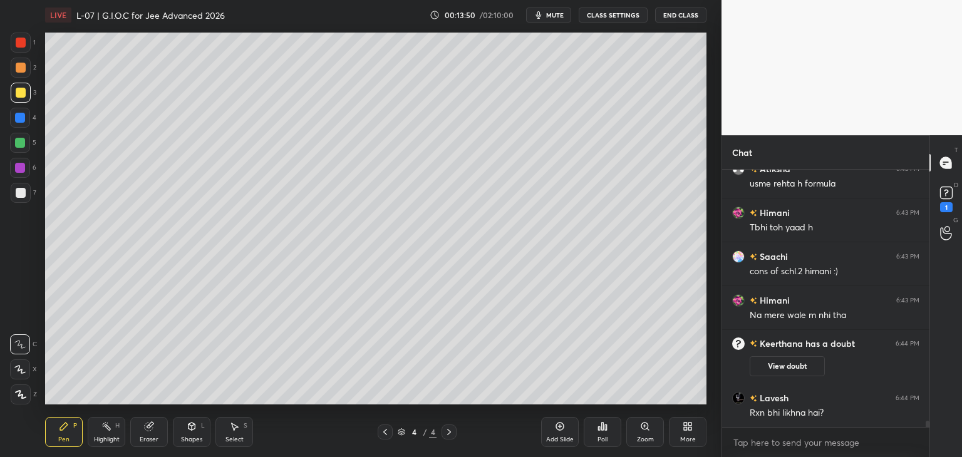
click at [383, 437] on icon at bounding box center [385, 432] width 10 height 10
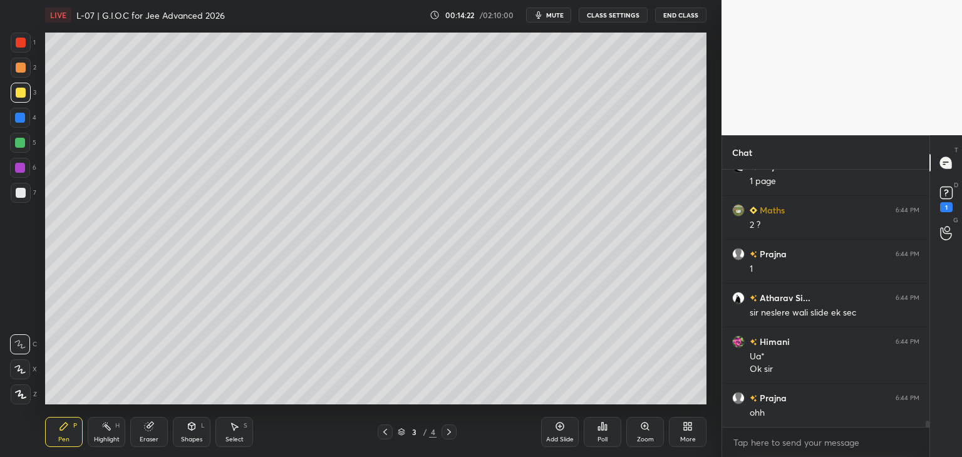
scroll to position [10501, 0]
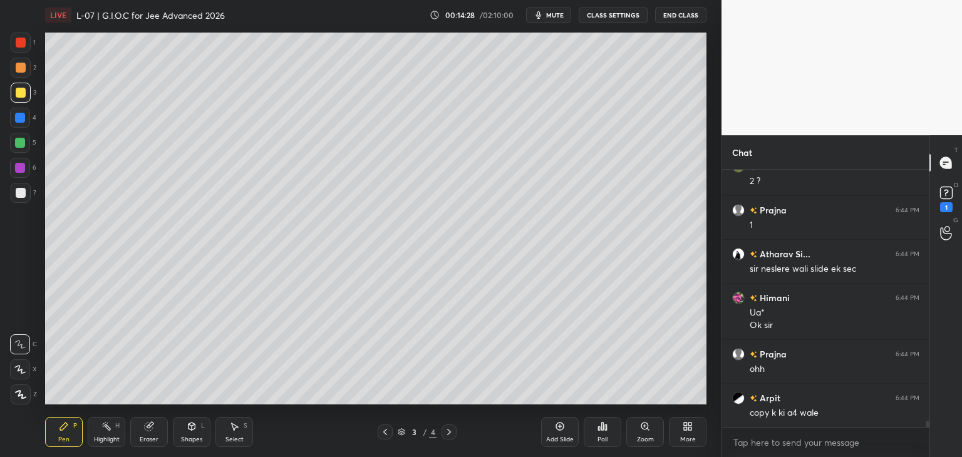
click at [446, 434] on icon at bounding box center [449, 432] width 10 height 10
click at [385, 432] on icon at bounding box center [385, 432] width 4 height 6
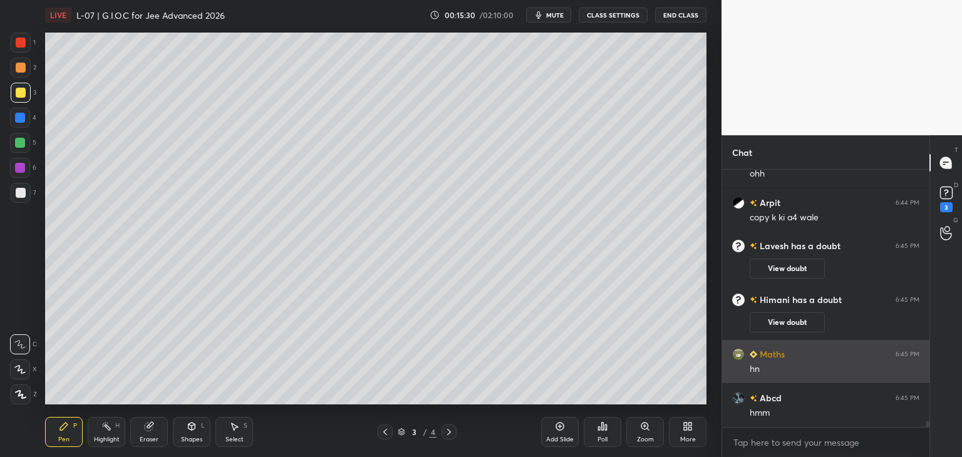
scroll to position [10505, 0]
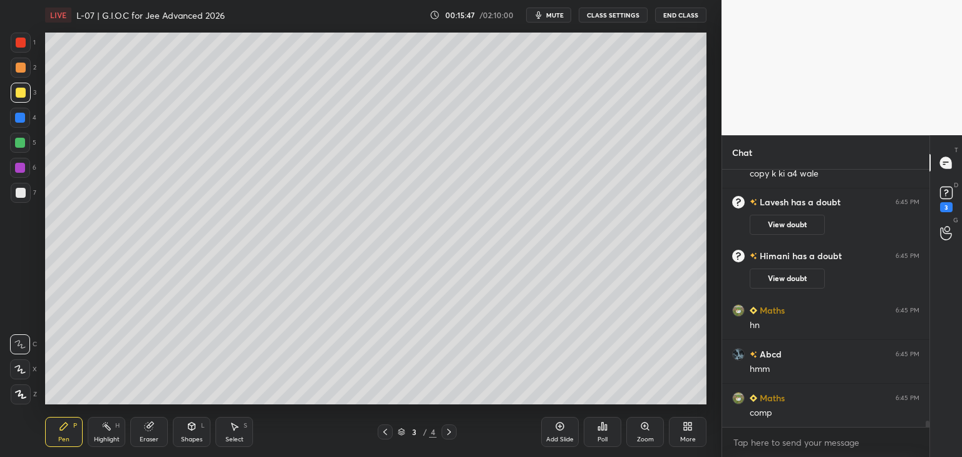
click at [546, 431] on div "Add Slide" at bounding box center [560, 432] width 38 height 30
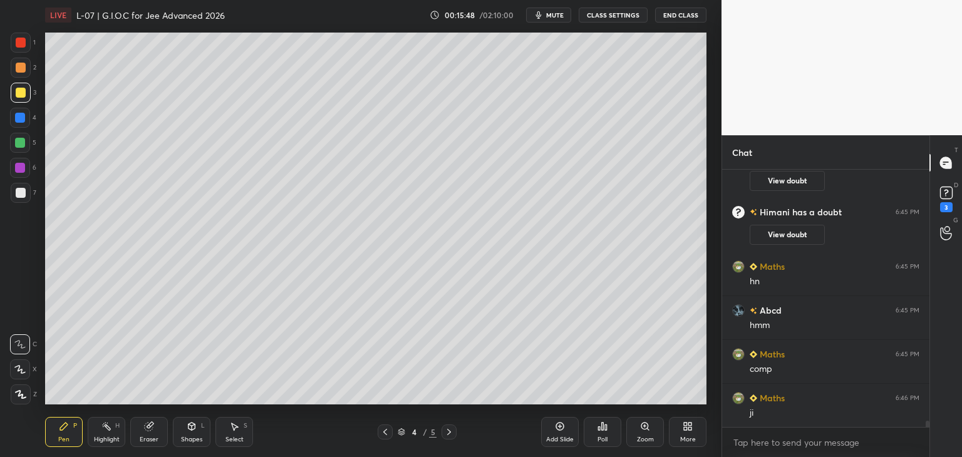
click at [192, 430] on icon at bounding box center [192, 428] width 0 height 4
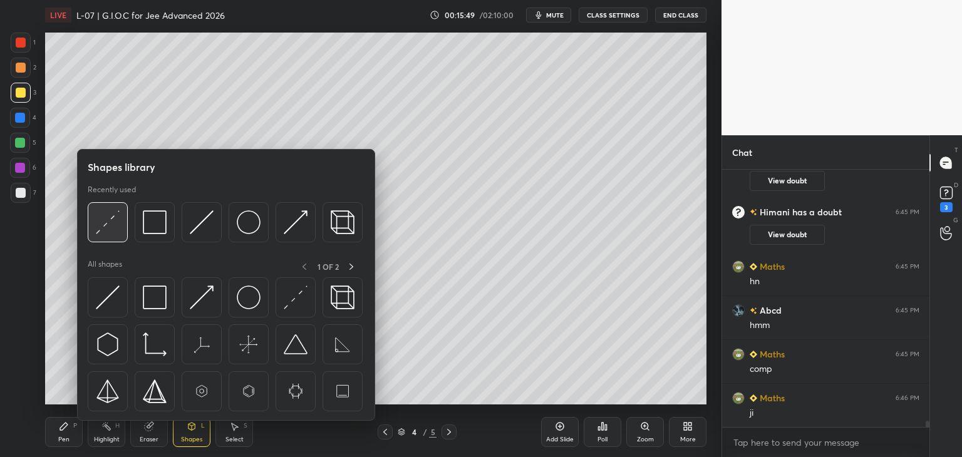
click at [112, 236] on div at bounding box center [108, 222] width 40 height 40
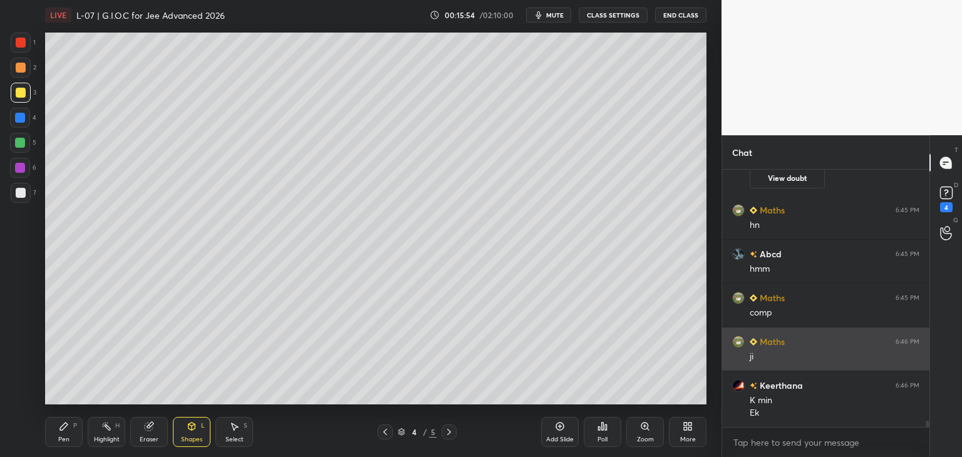
scroll to position [10659, 0]
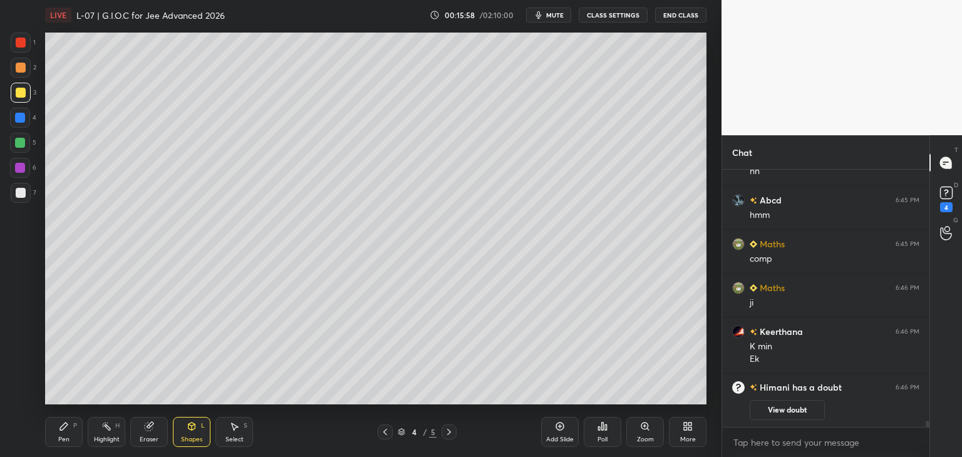
click at [383, 438] on div at bounding box center [385, 432] width 15 height 15
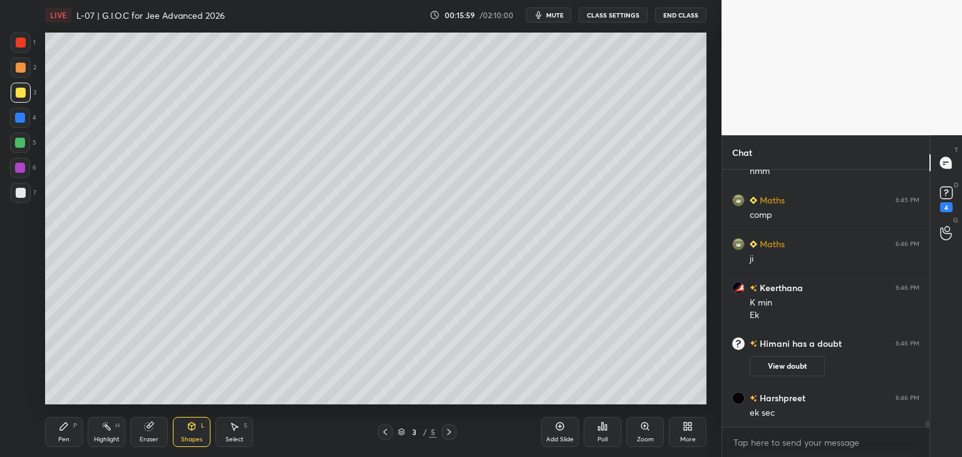
scroll to position [10605, 0]
click at [451, 434] on icon at bounding box center [449, 432] width 10 height 10
click at [241, 439] on div "Select" at bounding box center [235, 440] width 18 height 6
click at [672, 244] on div "0 ° Undo Copy Duplicate Duplicate to new slide Delete" at bounding box center [376, 219] width 662 height 372
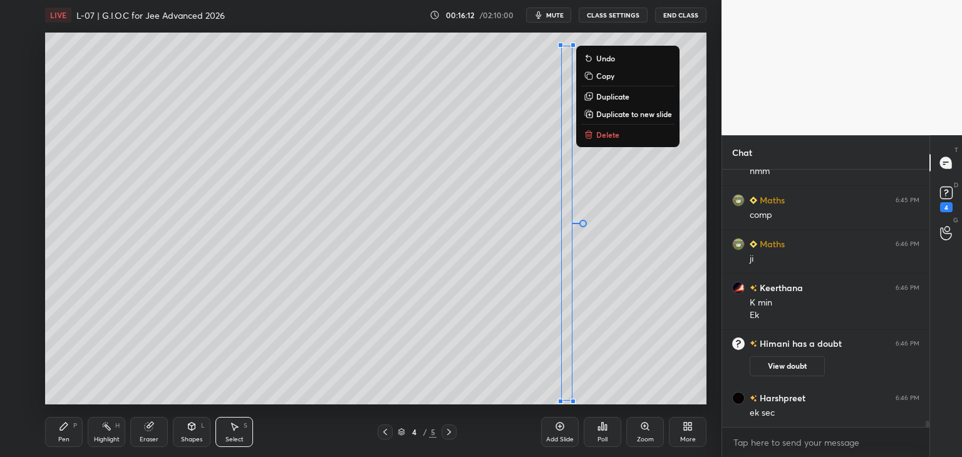
click at [359, 368] on div "0 ° Undo Copy Duplicate Duplicate to new slide Delete" at bounding box center [376, 219] width 662 height 372
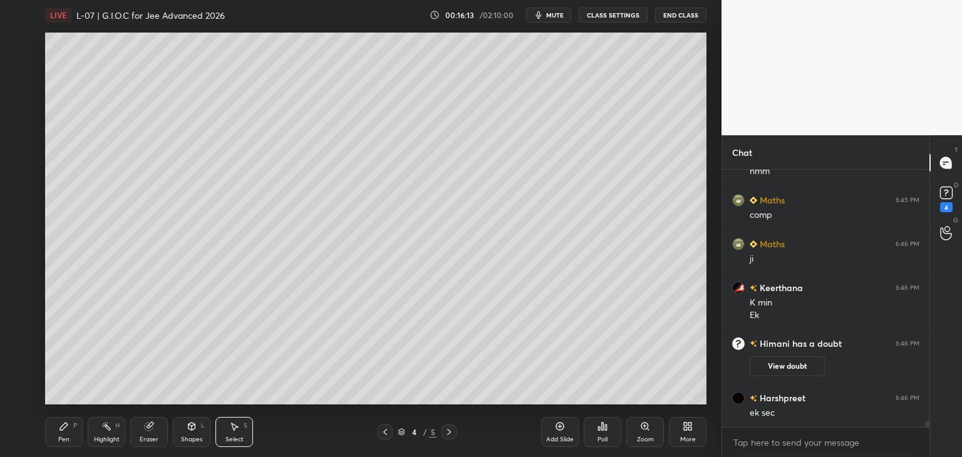
click at [380, 429] on icon at bounding box center [385, 432] width 10 height 10
click at [63, 439] on div "Pen" at bounding box center [63, 440] width 11 height 6
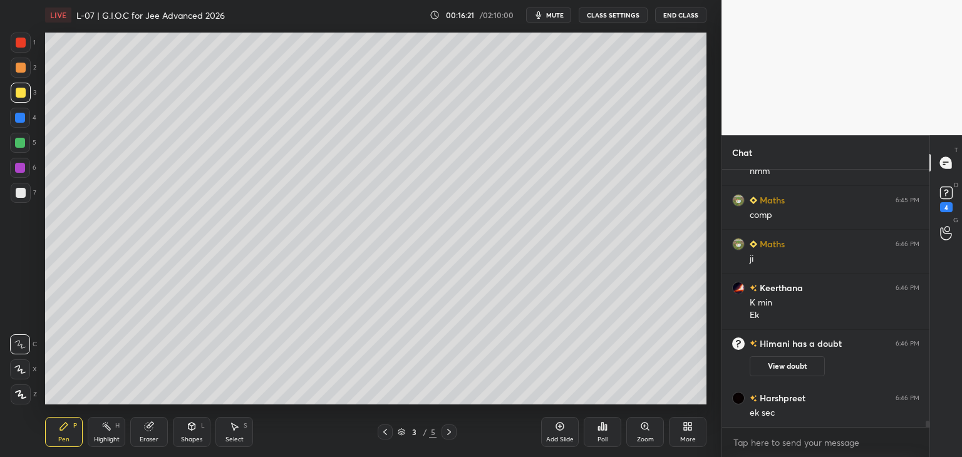
click at [449, 436] on icon at bounding box center [449, 432] width 10 height 10
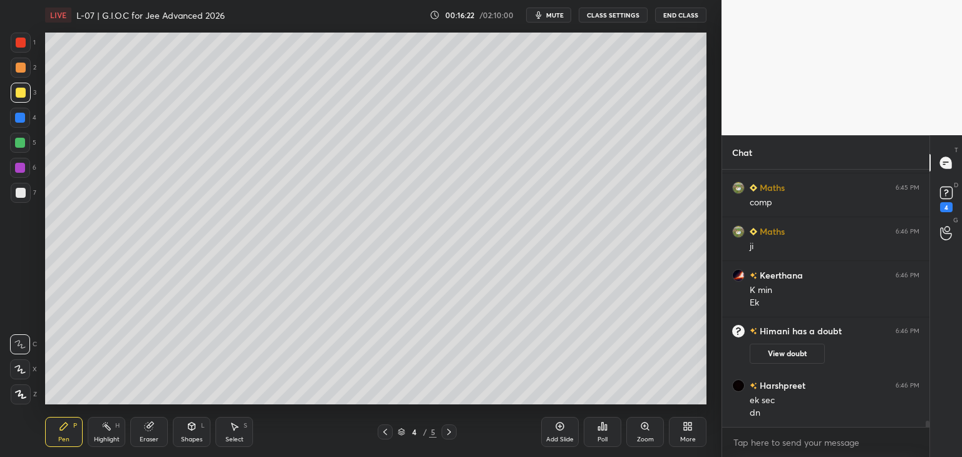
click at [385, 434] on icon at bounding box center [385, 432] width 4 height 6
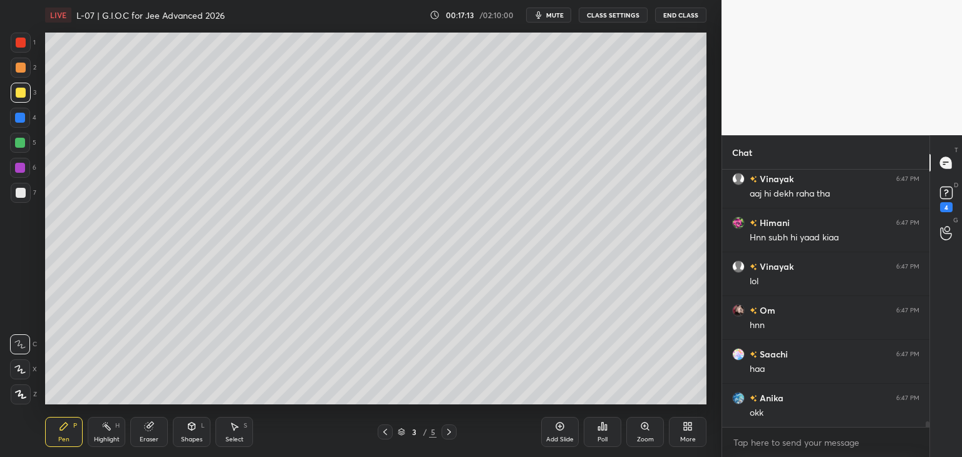
scroll to position [11144, 0]
click at [16, 171] on div at bounding box center [20, 168] width 10 height 10
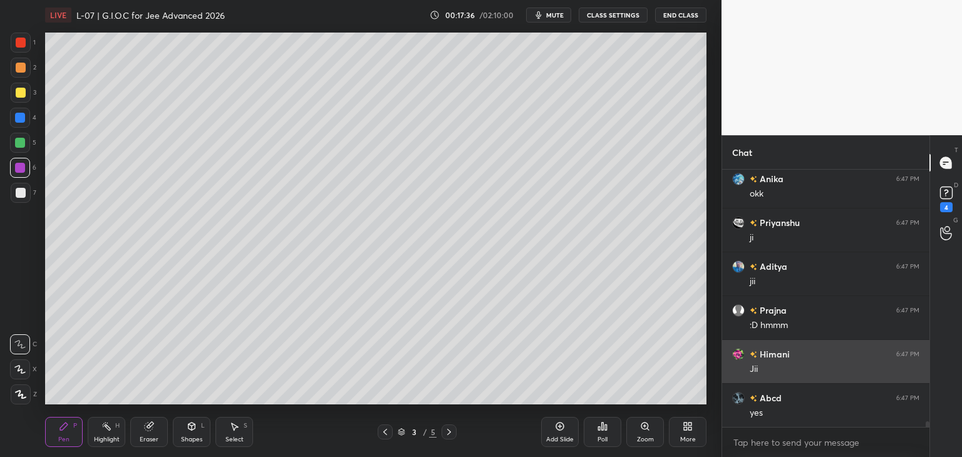
scroll to position [11364, 0]
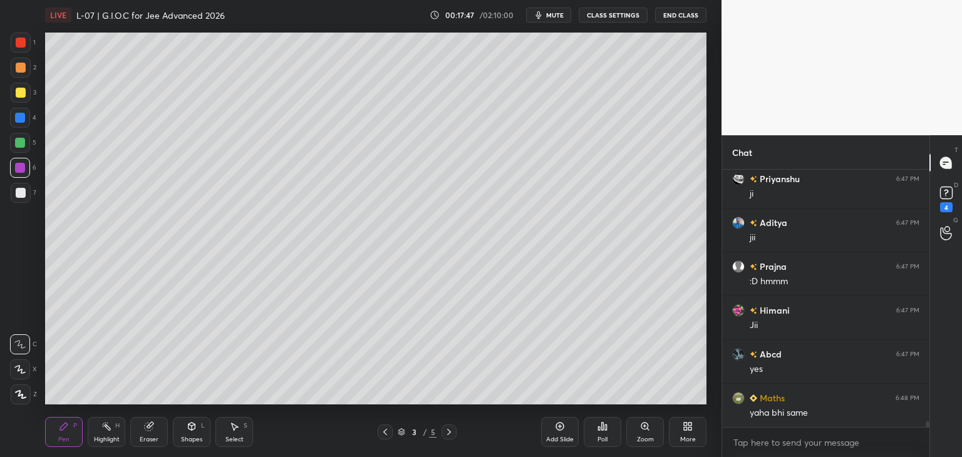
click at [447, 437] on icon at bounding box center [449, 432] width 10 height 10
click at [21, 46] on div at bounding box center [21, 43] width 10 height 10
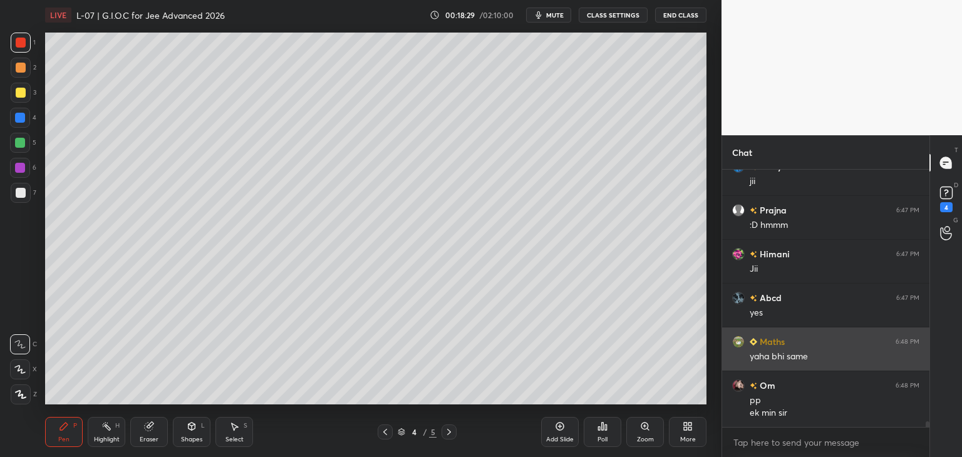
scroll to position [11464, 0]
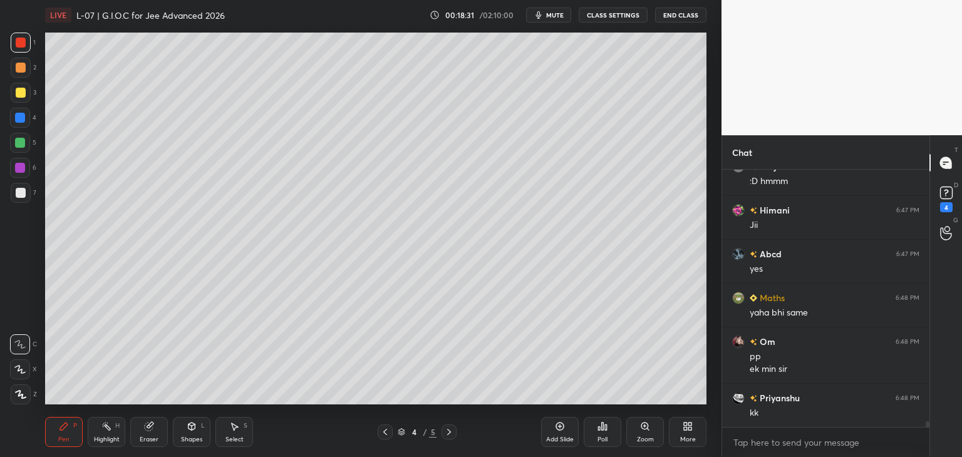
click at [22, 93] on div at bounding box center [21, 93] width 10 height 10
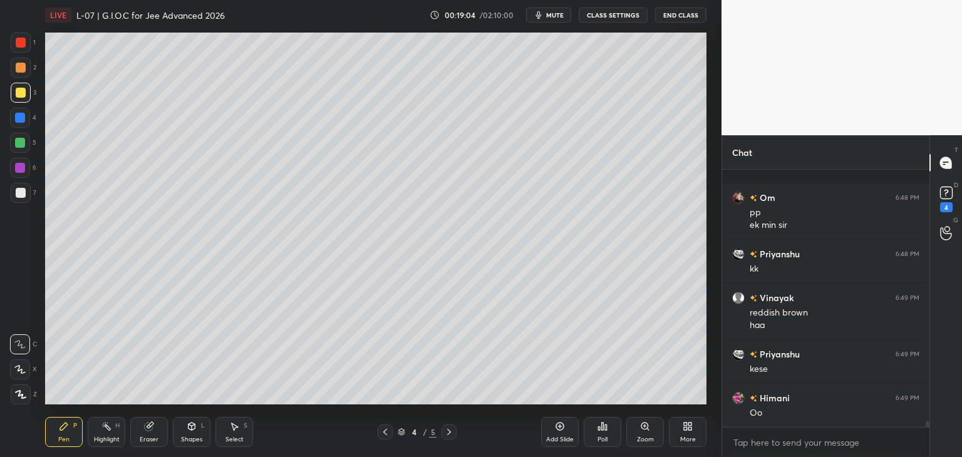
scroll to position [11696, 0]
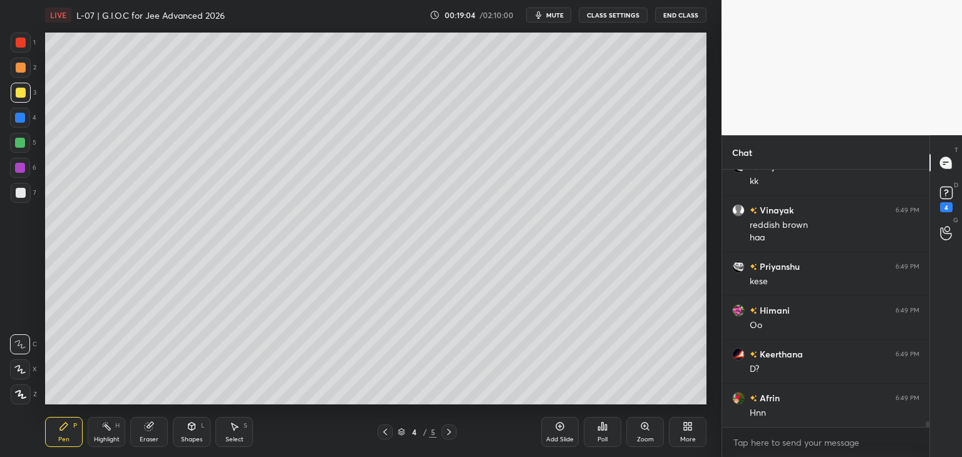
click at [241, 424] on div "Select S" at bounding box center [235, 432] width 38 height 30
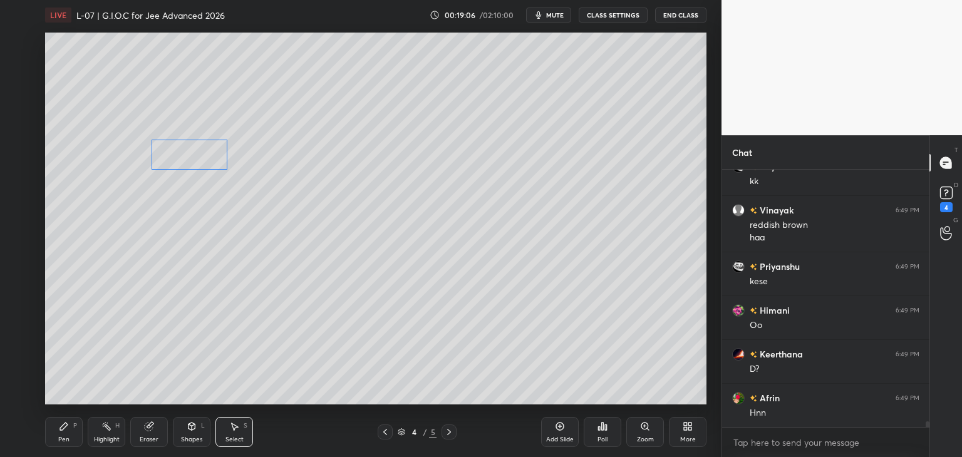
click at [206, 157] on div "0 ° Undo Copy Duplicate Duplicate to new slide Delete" at bounding box center [376, 219] width 662 height 372
click at [371, 120] on div "0 ° Undo Copy Duplicate Duplicate to new slide Delete" at bounding box center [376, 219] width 662 height 372
click at [337, 163] on div "0 ° Undo Copy Duplicate Duplicate to new slide Delete" at bounding box center [376, 219] width 662 height 372
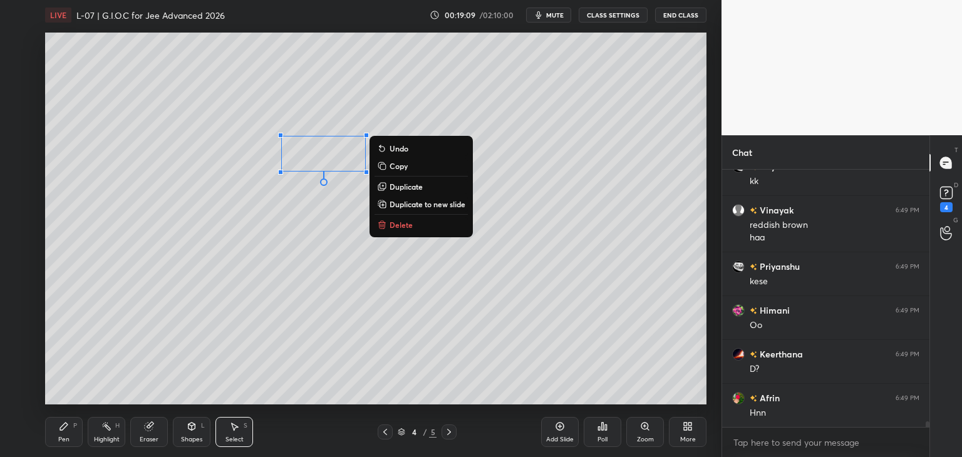
click at [526, 126] on div "0 ° Undo Copy Duplicate Duplicate to new slide Delete" at bounding box center [376, 219] width 662 height 372
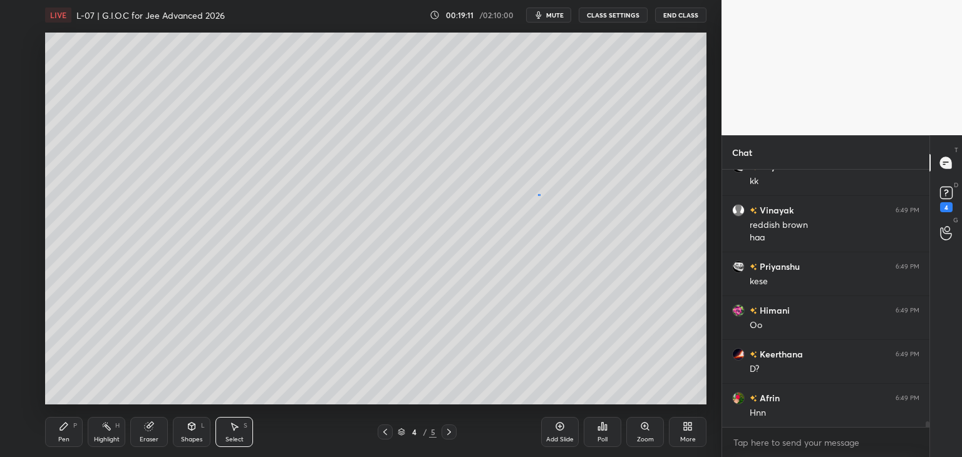
click at [539, 194] on div "0 ° Undo Copy Duplicate Duplicate to new slide Delete" at bounding box center [376, 219] width 662 height 372
click at [629, 164] on div "0 ° Undo Copy Duplicate Duplicate to new slide Delete" at bounding box center [376, 219] width 662 height 372
click at [652, 281] on div "0 ° Undo Copy Duplicate Duplicate to new slide Delete" at bounding box center [376, 219] width 662 height 372
click at [63, 427] on icon at bounding box center [64, 427] width 8 height 8
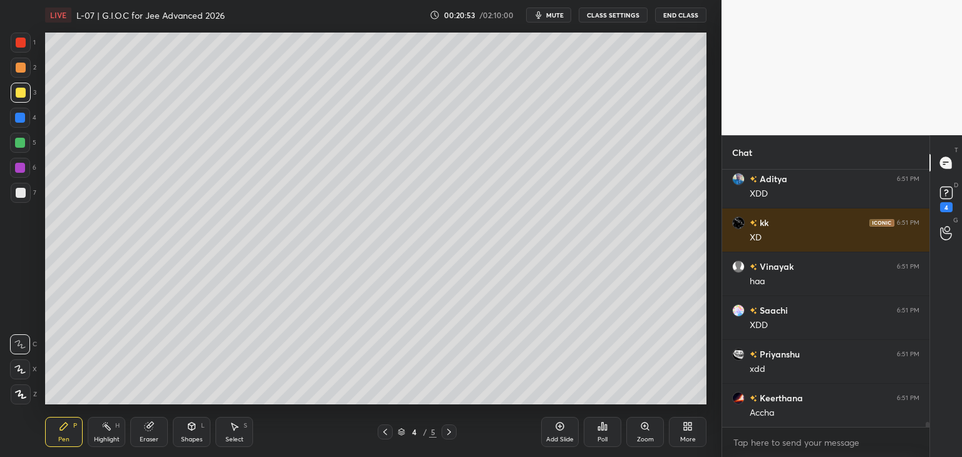
scroll to position [12766, 0]
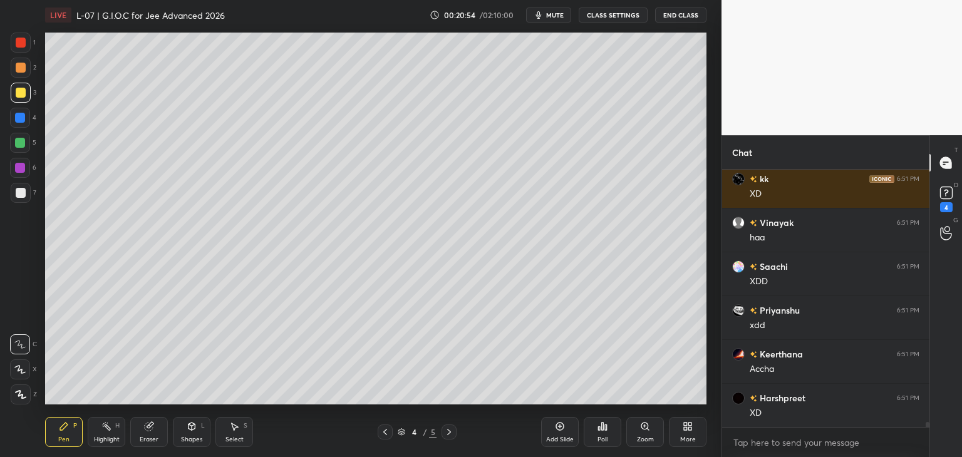
click at [236, 434] on div "Select S" at bounding box center [235, 432] width 38 height 30
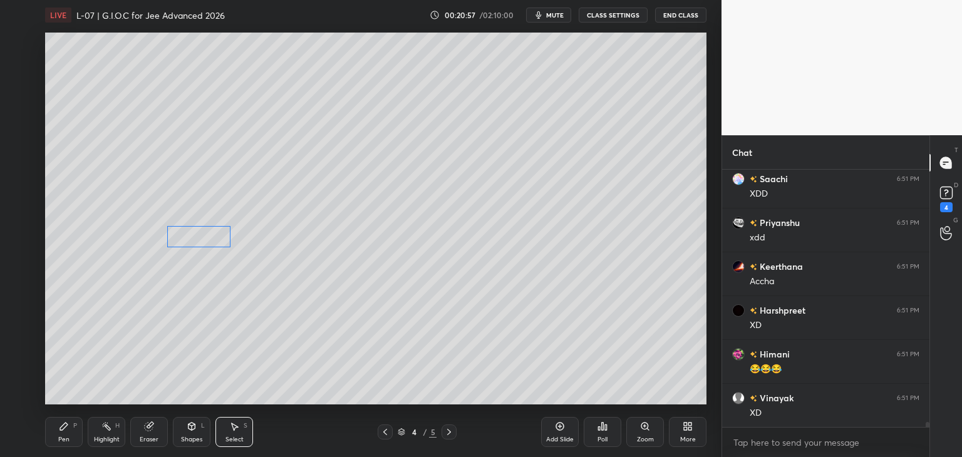
scroll to position [12928, 0]
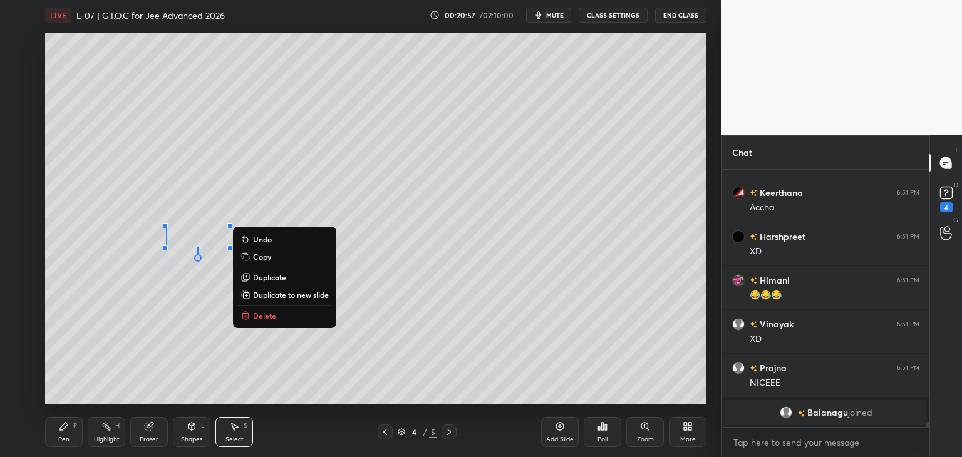
click at [194, 325] on div "0 ° Undo Copy Duplicate Duplicate to new slide Delete" at bounding box center [376, 219] width 662 height 372
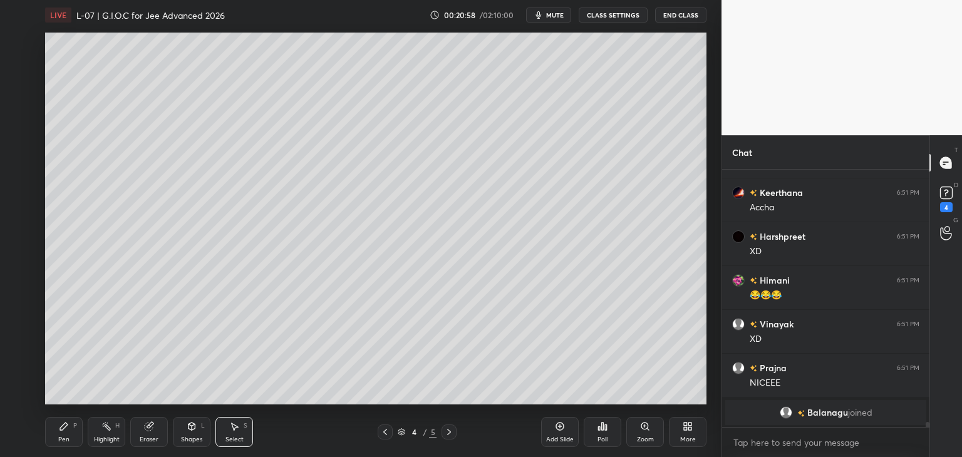
click at [66, 433] on div "Pen P" at bounding box center [64, 432] width 38 height 30
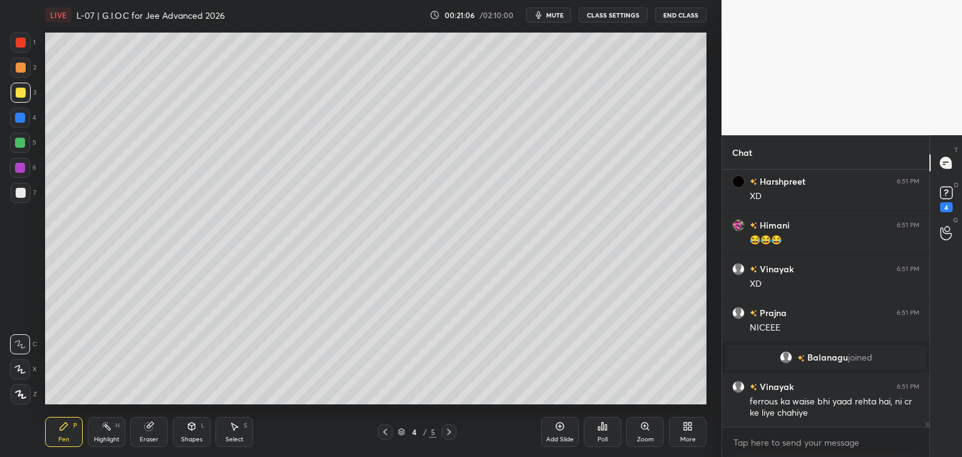
scroll to position [12615, 0]
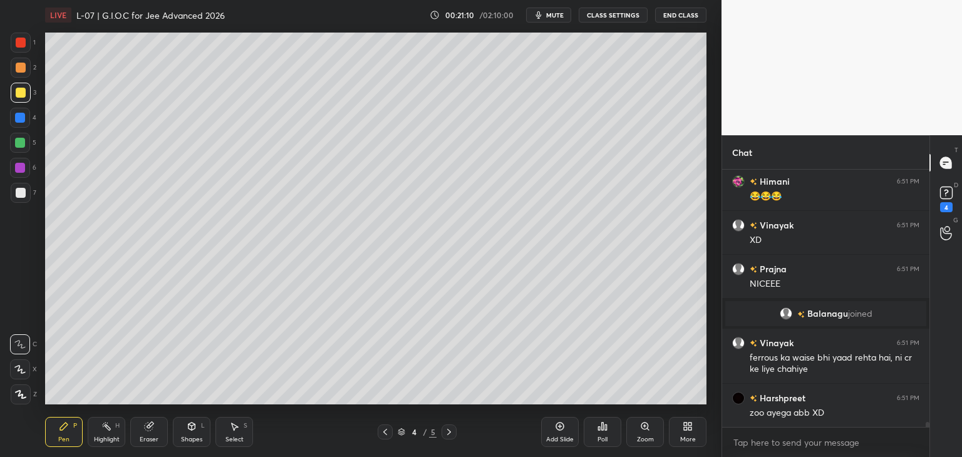
click at [20, 43] on div at bounding box center [21, 43] width 10 height 10
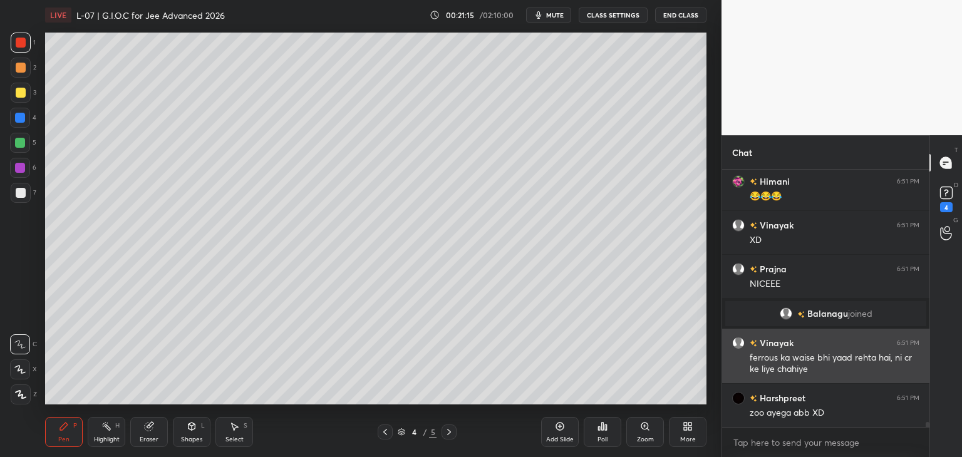
scroll to position [12659, 0]
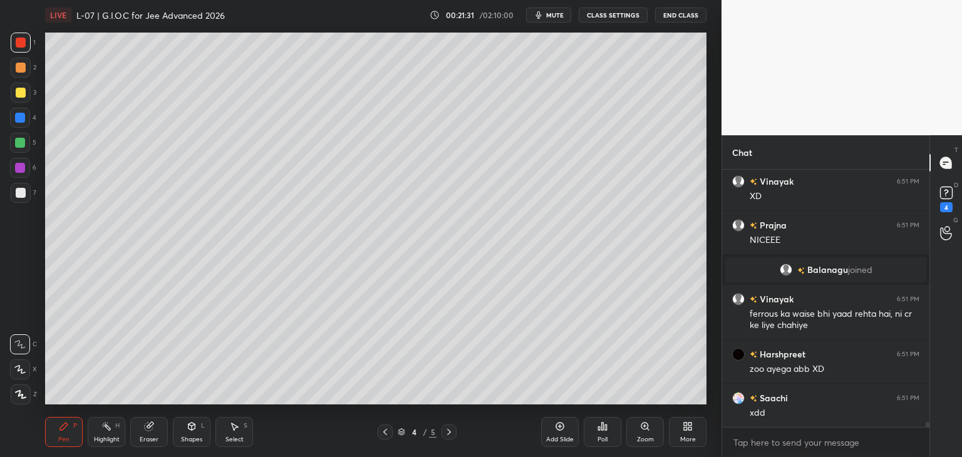
click at [452, 434] on icon at bounding box center [449, 432] width 10 height 10
click at [556, 434] on div "Add Slide" at bounding box center [560, 432] width 38 height 30
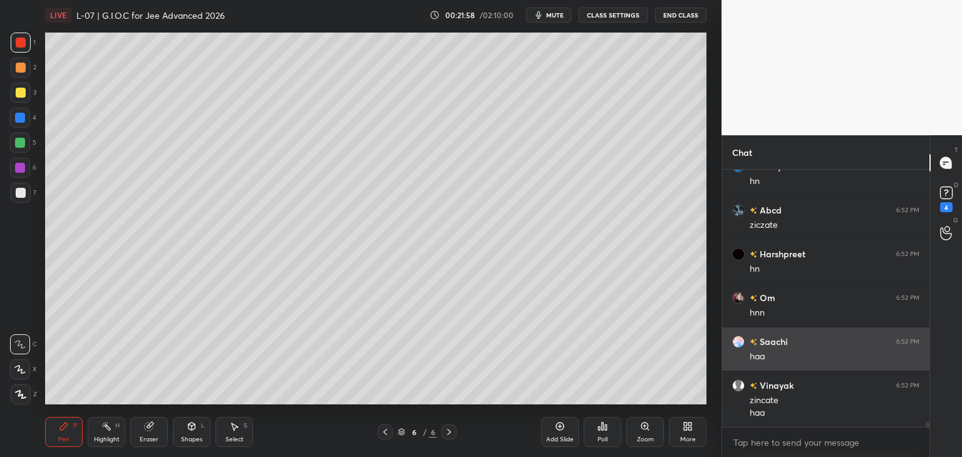
scroll to position [13374, 0]
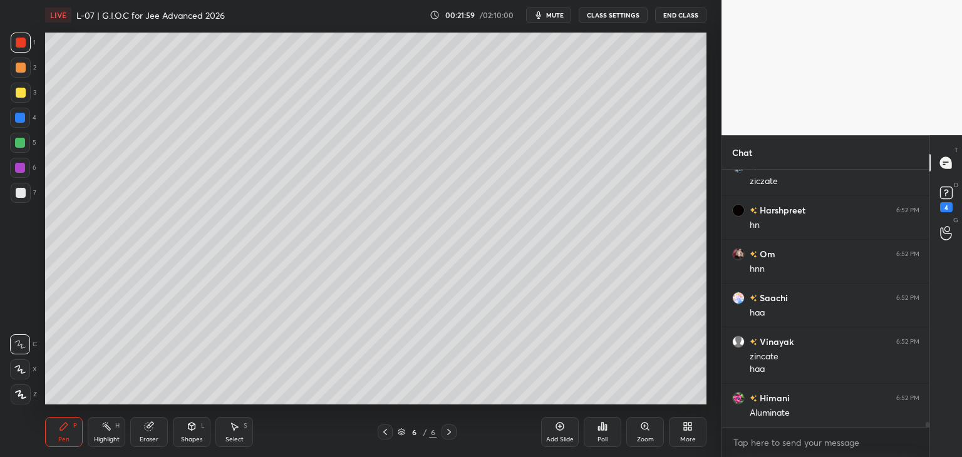
click at [157, 423] on div "Eraser" at bounding box center [149, 432] width 38 height 30
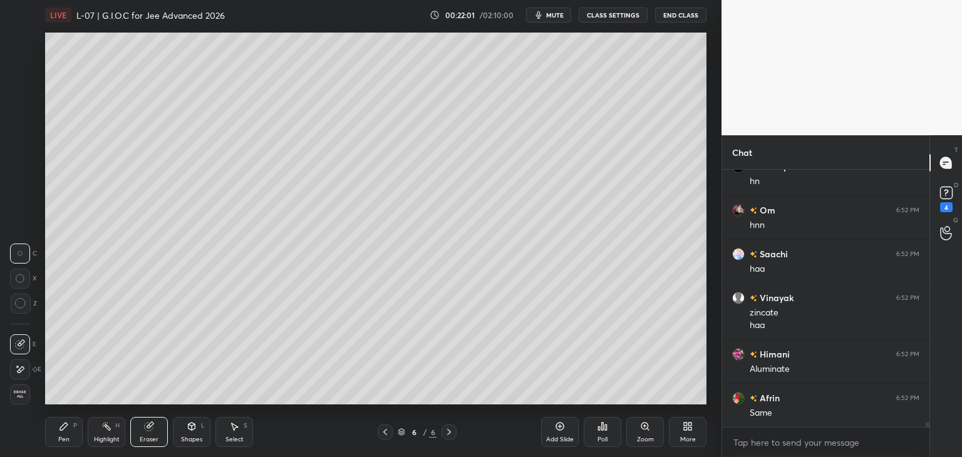
click at [65, 428] on icon at bounding box center [64, 427] width 8 height 8
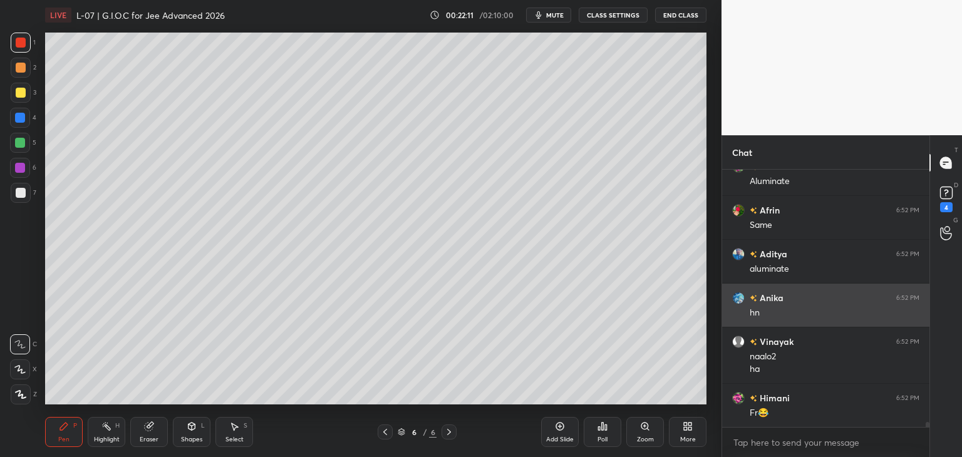
scroll to position [13649, 0]
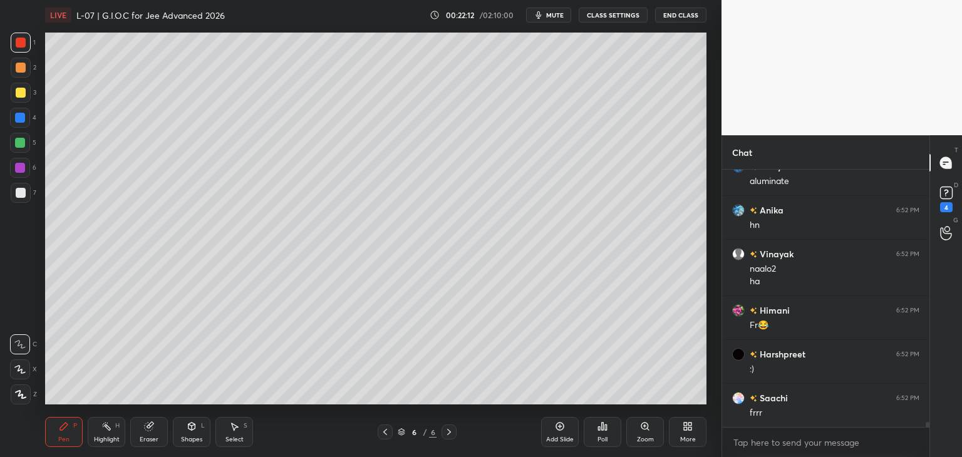
click at [247, 435] on div "Select S" at bounding box center [235, 432] width 38 height 30
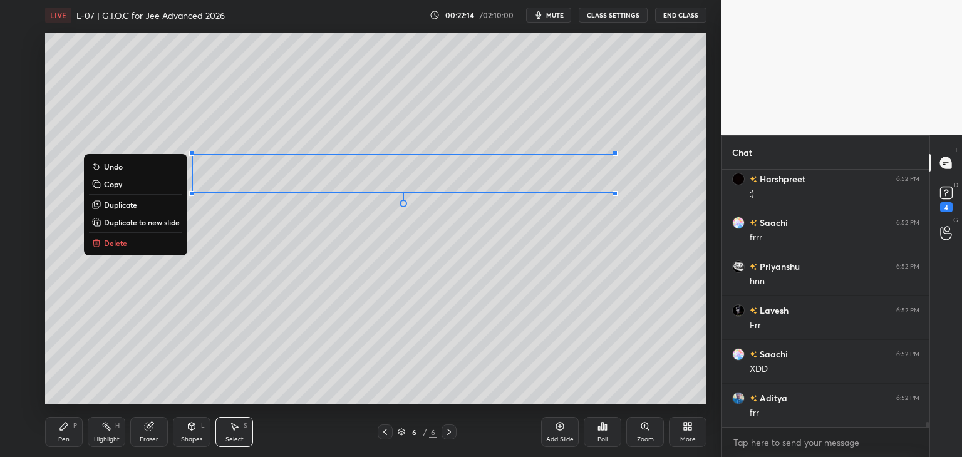
scroll to position [13913, 0]
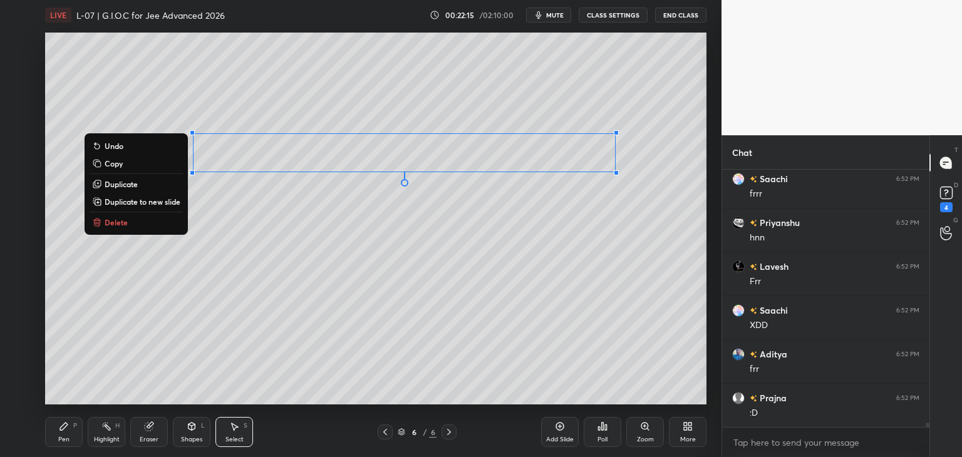
click at [321, 306] on div "0 ° Undo Copy Duplicate Duplicate to new slide Delete" at bounding box center [376, 219] width 662 height 372
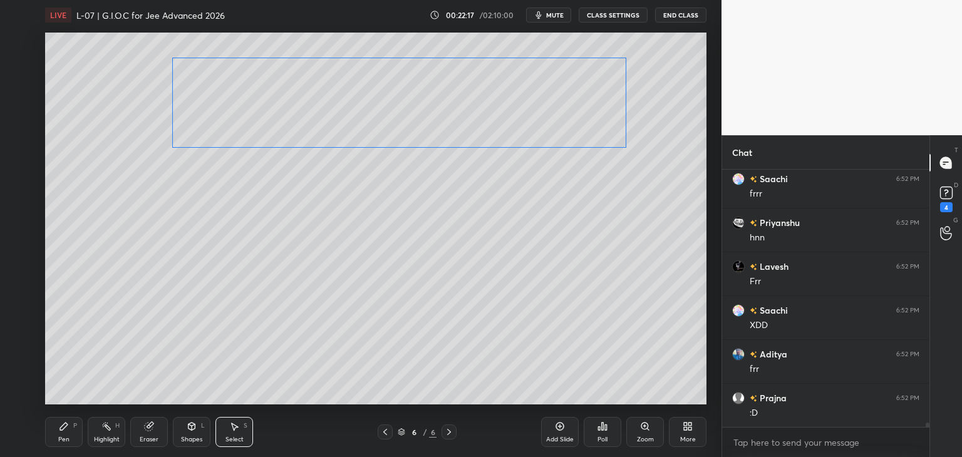
click at [451, 232] on div "0 ° Undo Copy Duplicate Duplicate to new slide Delete" at bounding box center [376, 219] width 662 height 372
click at [70, 429] on div "Pen P" at bounding box center [64, 432] width 38 height 30
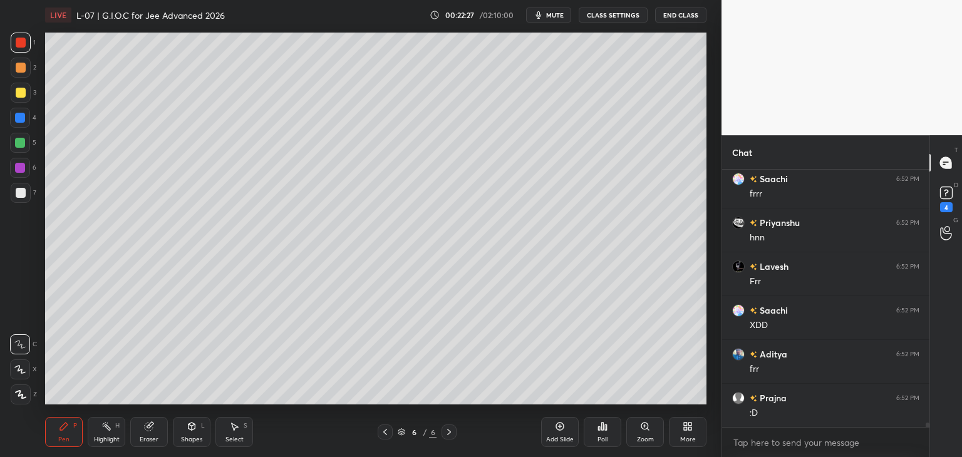
click at [20, 117] on div at bounding box center [20, 118] width 10 height 10
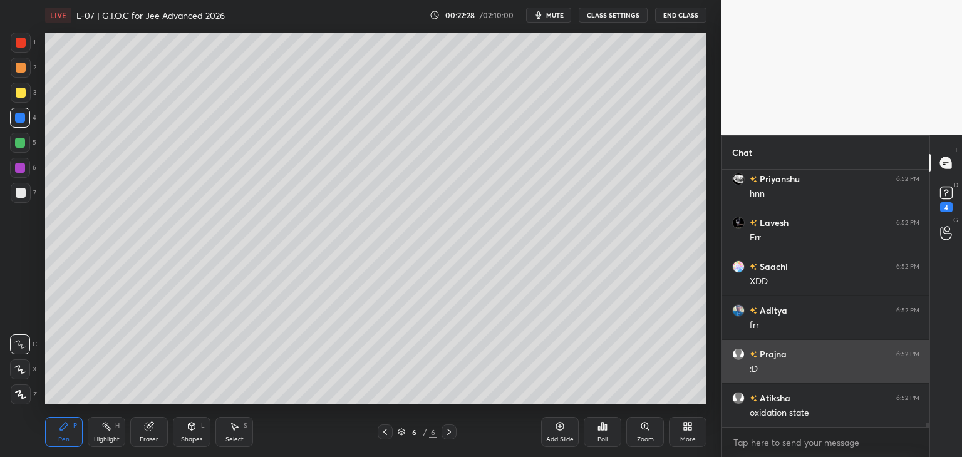
scroll to position [14000, 0]
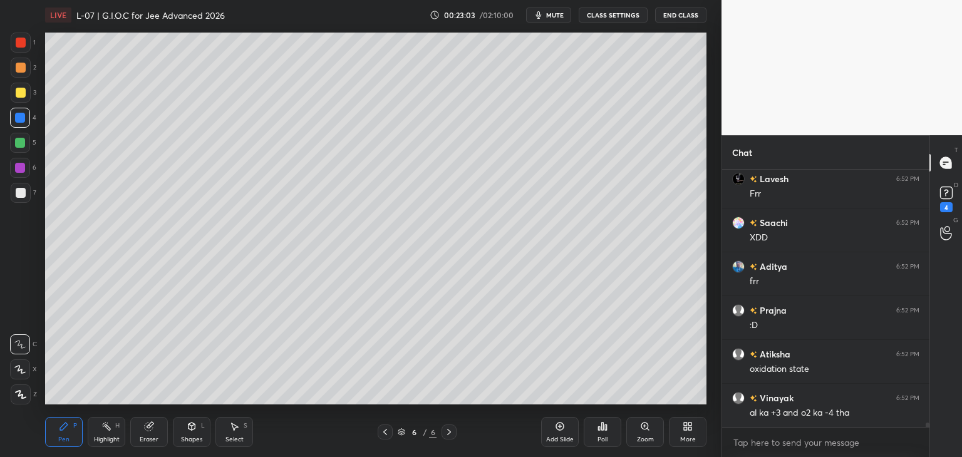
click at [151, 430] on icon at bounding box center [149, 427] width 8 height 8
click at [63, 429] on icon at bounding box center [64, 427] width 8 height 8
click at [25, 93] on div at bounding box center [21, 93] width 10 height 10
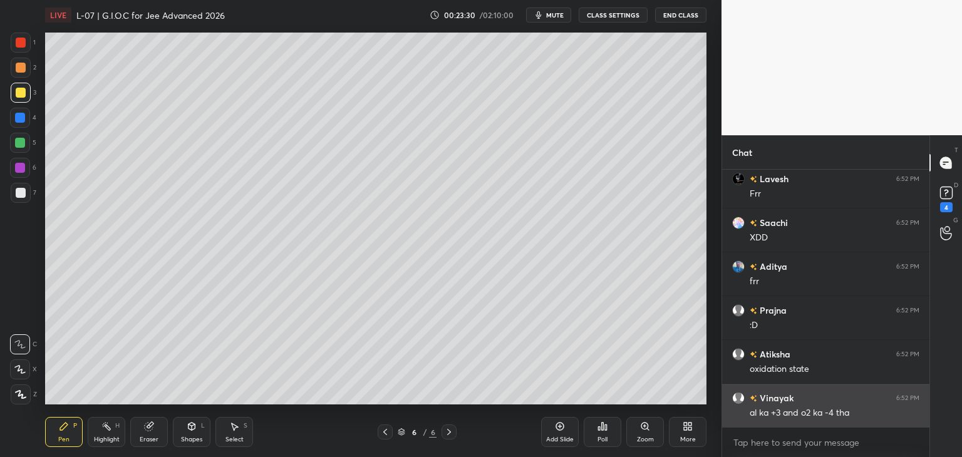
scroll to position [14044, 0]
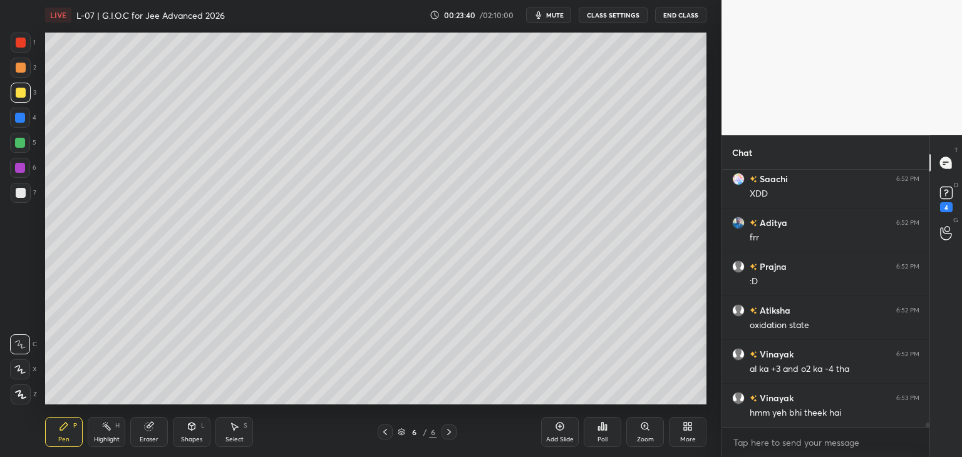
click at [386, 430] on icon at bounding box center [385, 432] width 4 height 6
click at [384, 428] on icon at bounding box center [385, 432] width 10 height 10
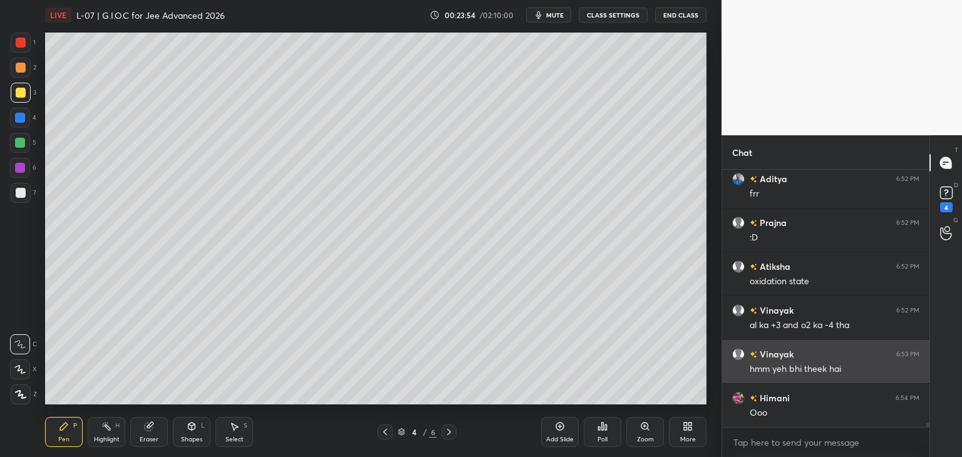
scroll to position [14132, 0]
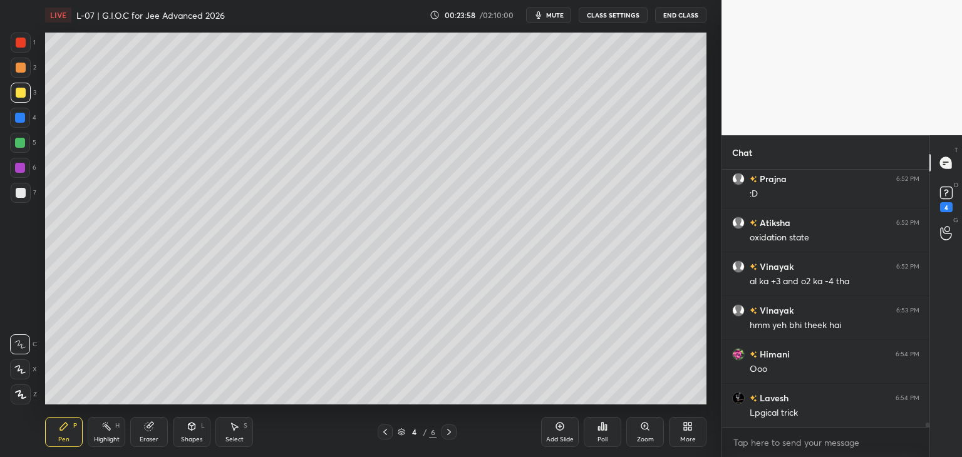
click at [448, 432] on icon at bounding box center [449, 432] width 10 height 10
click at [451, 427] on div at bounding box center [449, 432] width 15 height 15
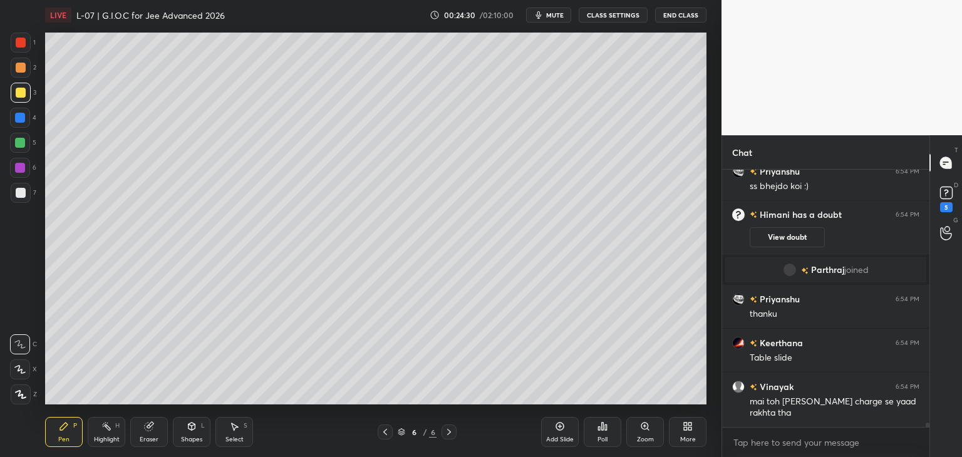
scroll to position [14042, 0]
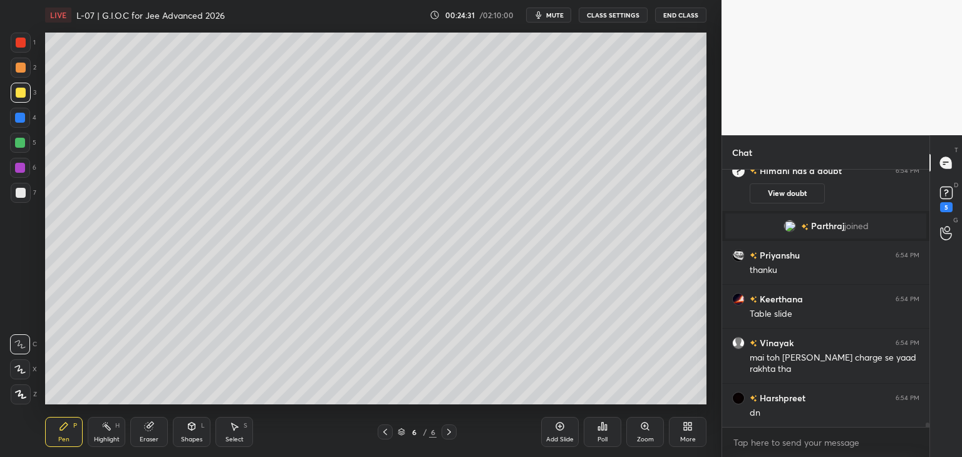
click at [449, 434] on icon at bounding box center [449, 432] width 10 height 10
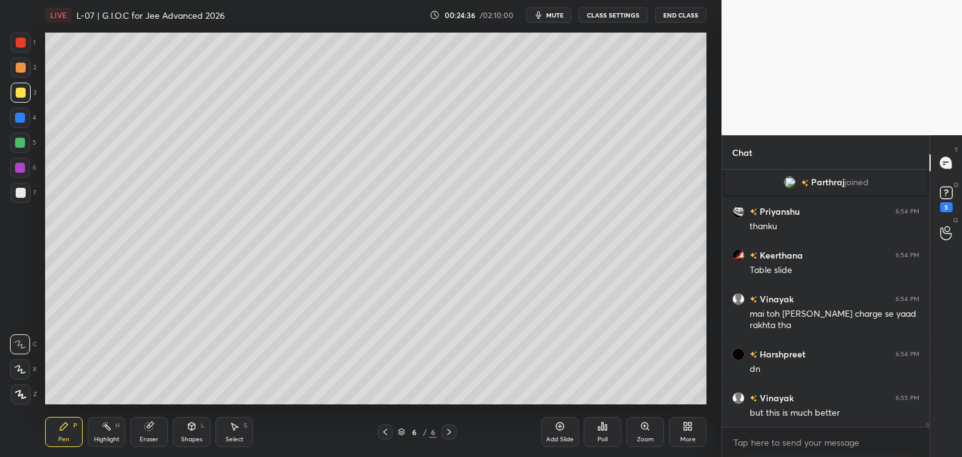
click at [386, 432] on icon at bounding box center [385, 432] width 10 height 10
click at [386, 430] on icon at bounding box center [385, 432] width 10 height 10
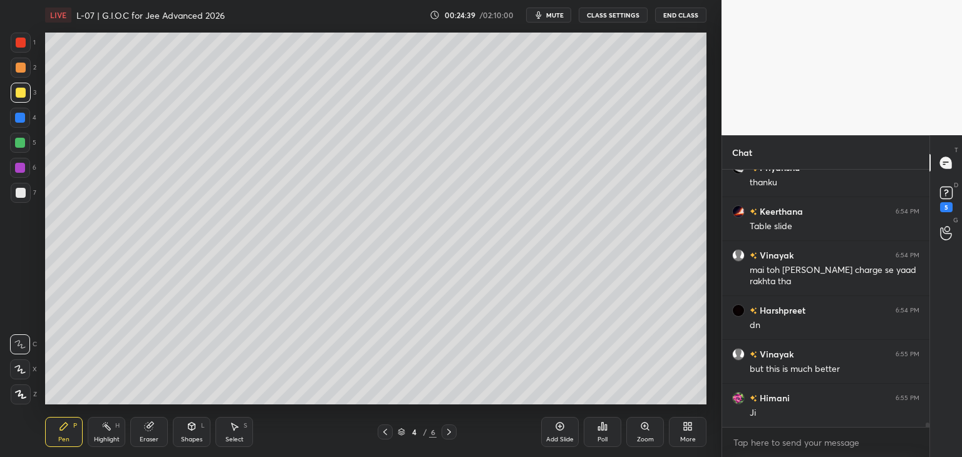
click at [21, 122] on div at bounding box center [20, 118] width 10 height 10
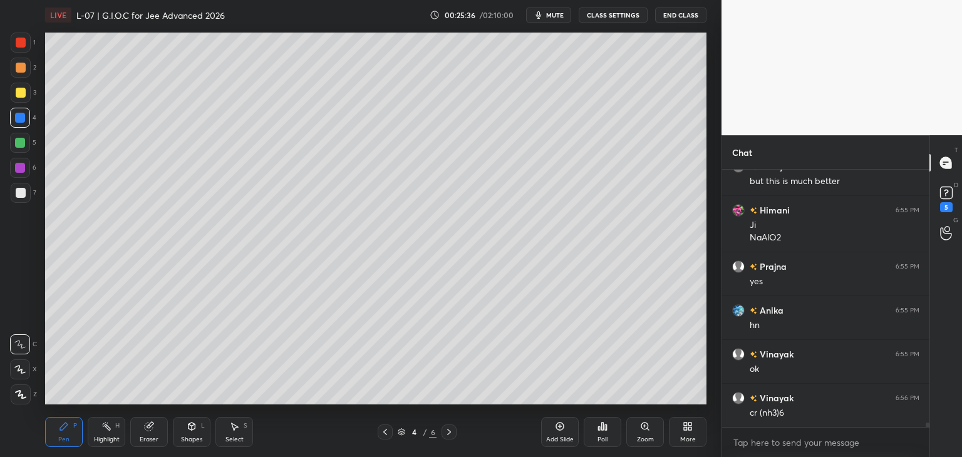
scroll to position [14330, 0]
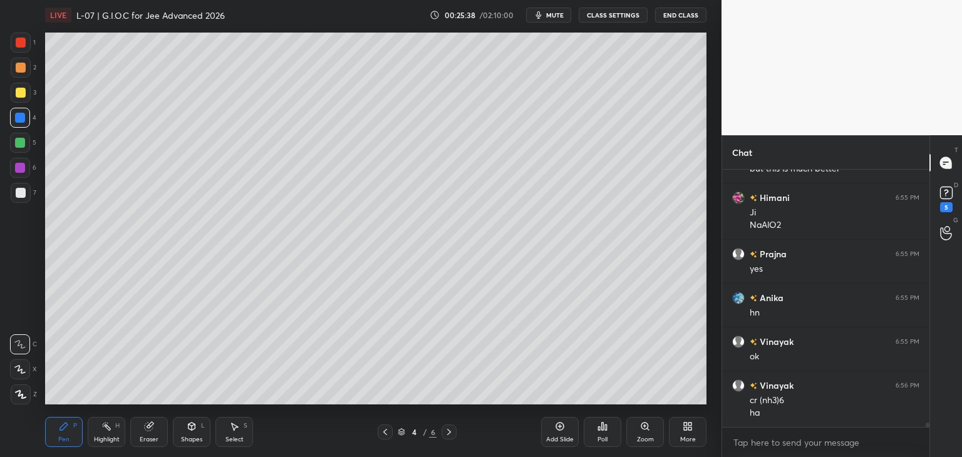
click at [18, 46] on div at bounding box center [21, 43] width 10 height 10
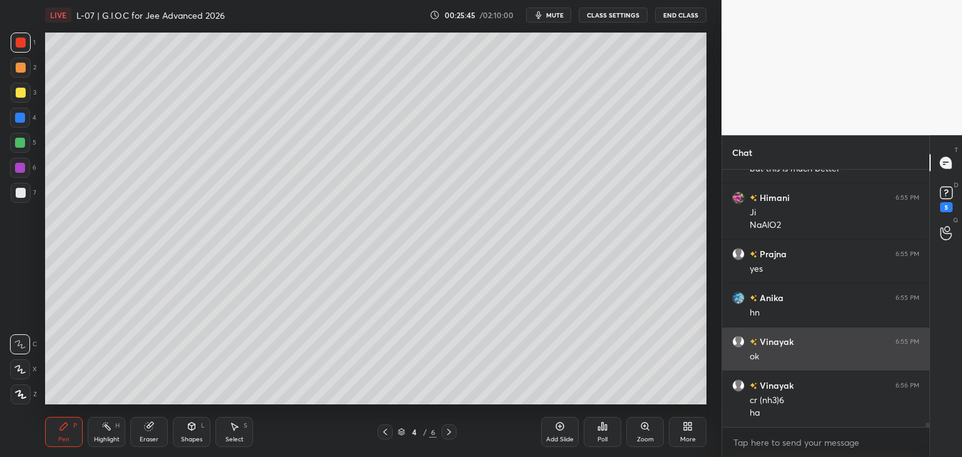
scroll to position [14374, 0]
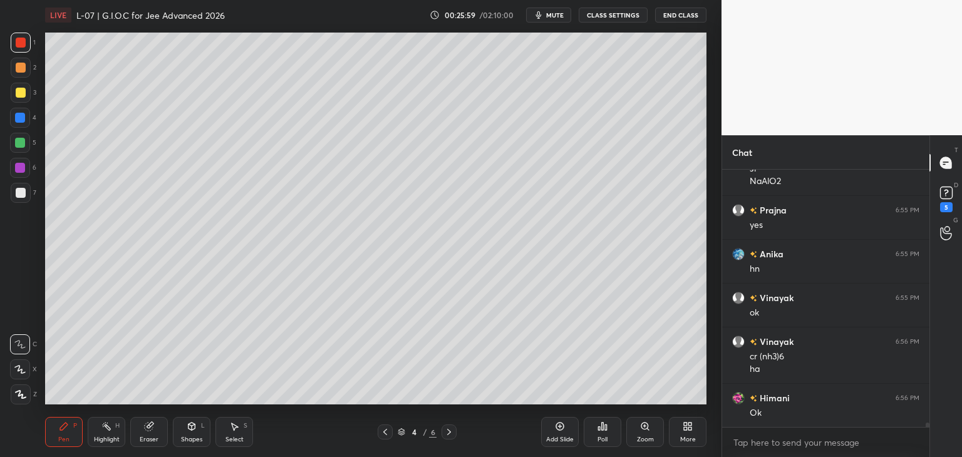
click at [152, 429] on icon at bounding box center [149, 427] width 8 height 8
click at [62, 427] on icon at bounding box center [64, 427] width 8 height 8
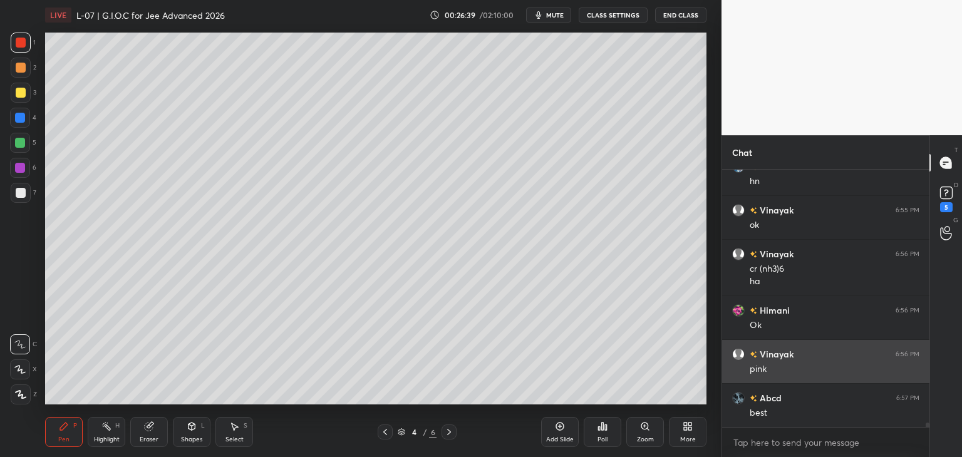
scroll to position [14505, 0]
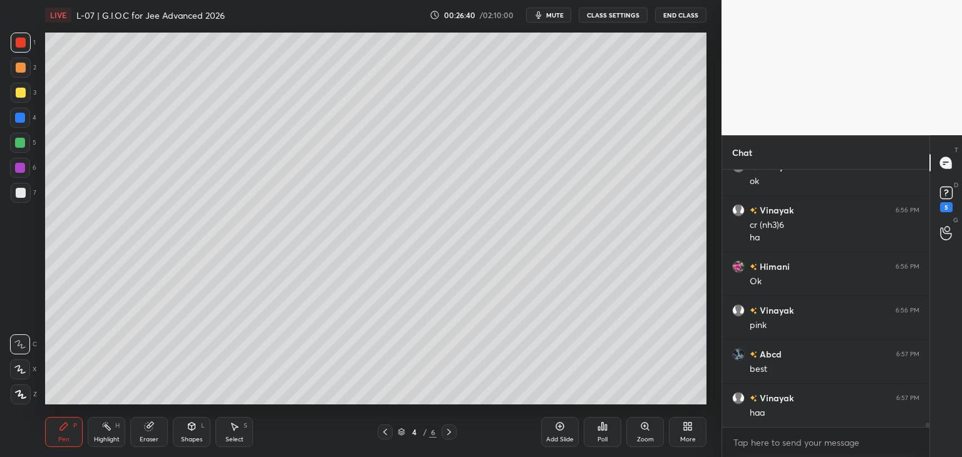
click at [158, 434] on div "Eraser" at bounding box center [149, 432] width 38 height 30
click at [73, 431] on div "Pen P" at bounding box center [64, 432] width 38 height 30
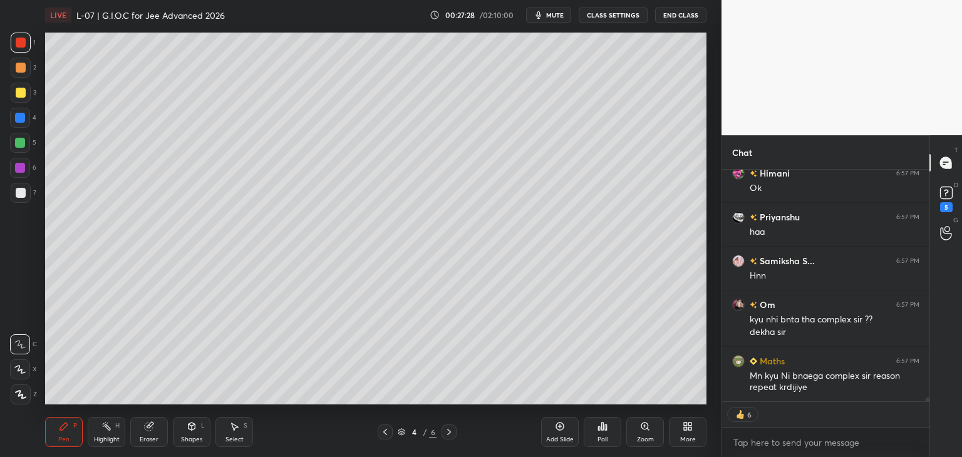
scroll to position [14842, 0]
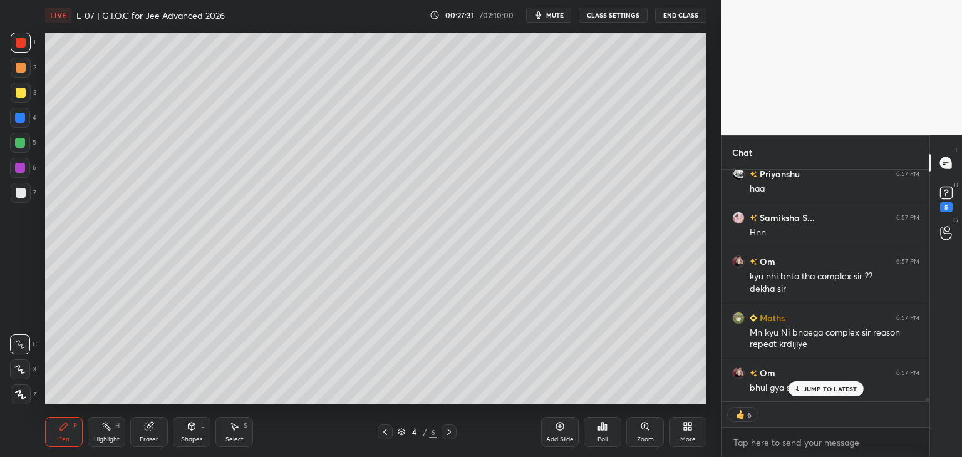
click at [387, 433] on icon at bounding box center [385, 432] width 10 height 10
click at [386, 434] on icon at bounding box center [385, 432] width 4 height 6
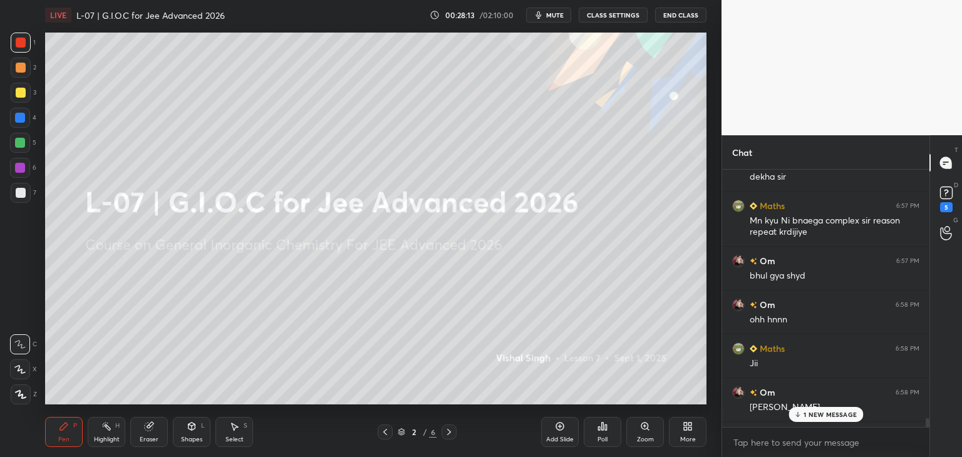
scroll to position [15242, 0]
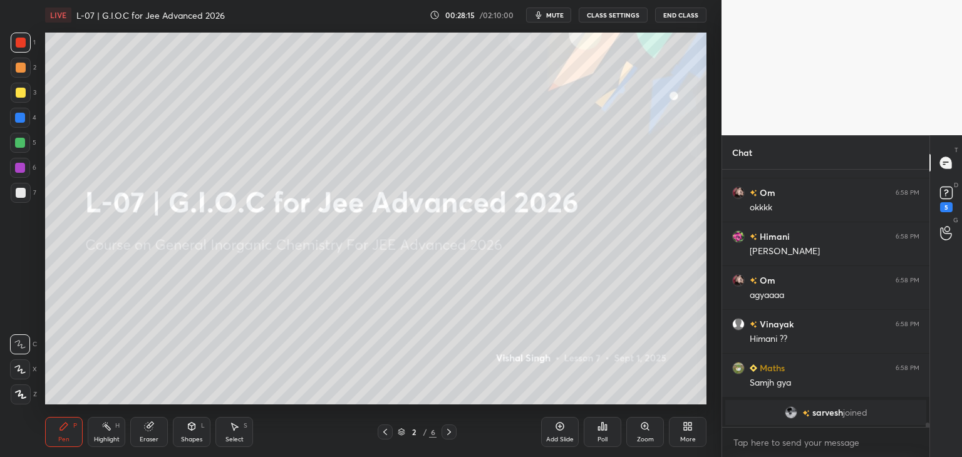
click at [447, 434] on icon at bounding box center [449, 432] width 10 height 10
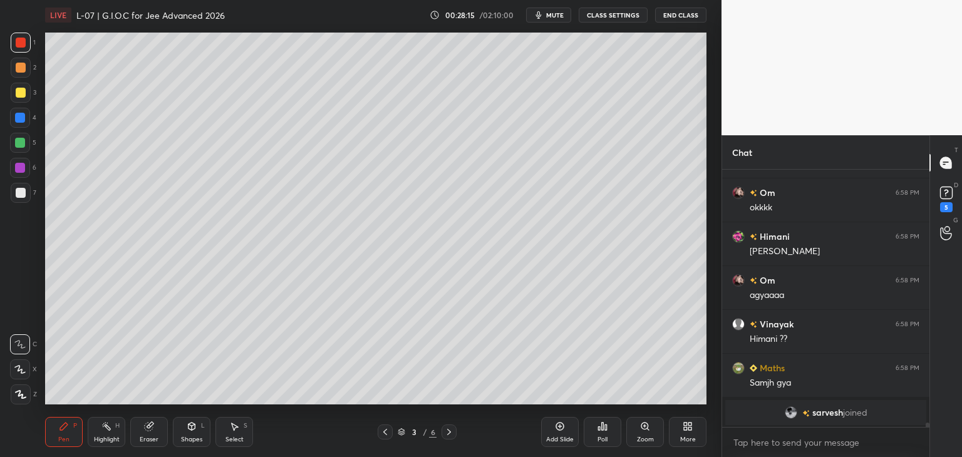
click at [445, 436] on icon at bounding box center [449, 432] width 10 height 10
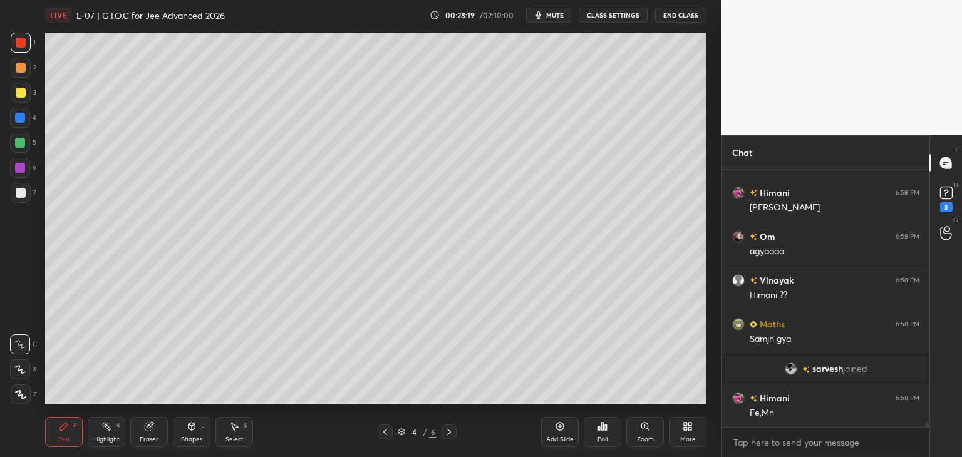
scroll to position [15330, 0]
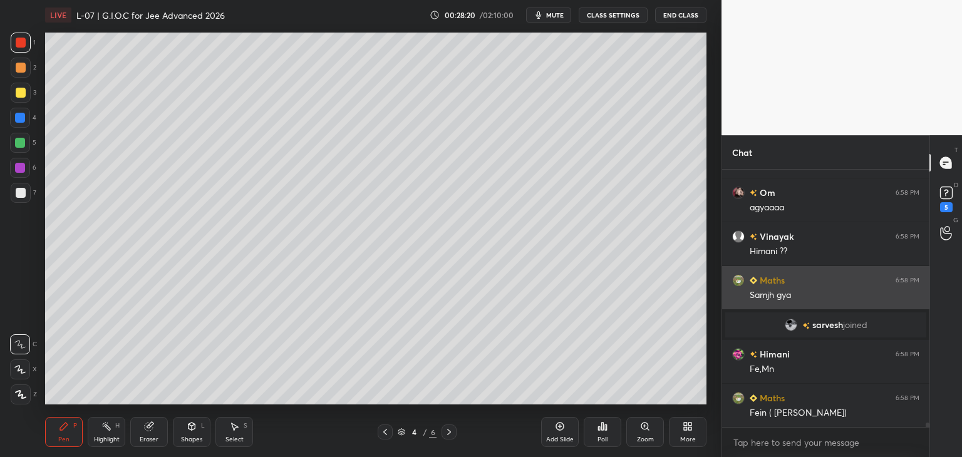
click at [445, 429] on icon at bounding box center [449, 432] width 10 height 10
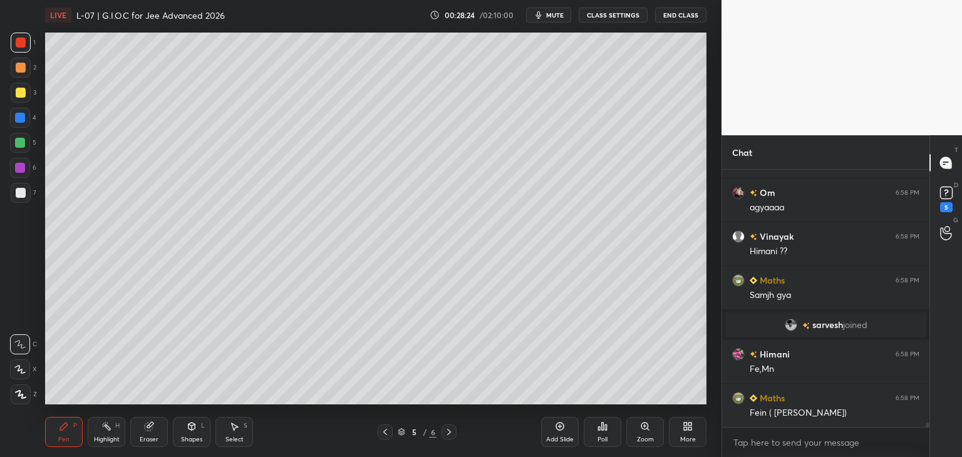
scroll to position [15374, 0]
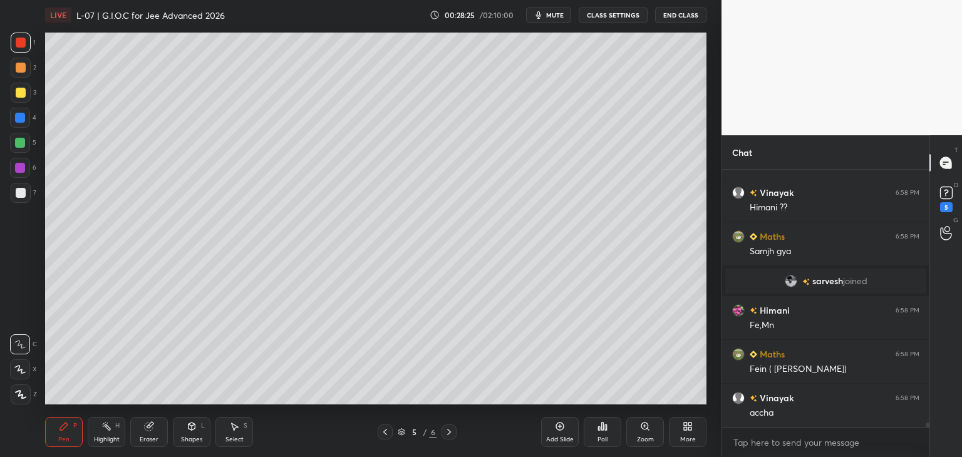
click at [378, 434] on div at bounding box center [385, 432] width 15 height 15
click at [451, 432] on icon at bounding box center [449, 432] width 4 height 6
click at [449, 433] on icon at bounding box center [449, 432] width 10 height 10
click at [383, 429] on icon at bounding box center [385, 432] width 10 height 10
click at [385, 429] on icon at bounding box center [385, 432] width 10 height 10
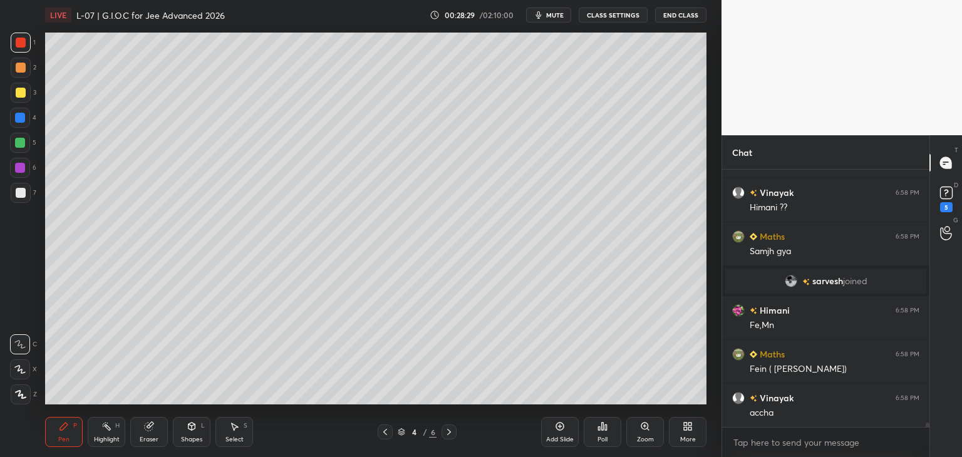
click at [544, 427] on div "Add Slide" at bounding box center [560, 432] width 38 height 30
click at [188, 432] on icon at bounding box center [192, 427] width 10 height 10
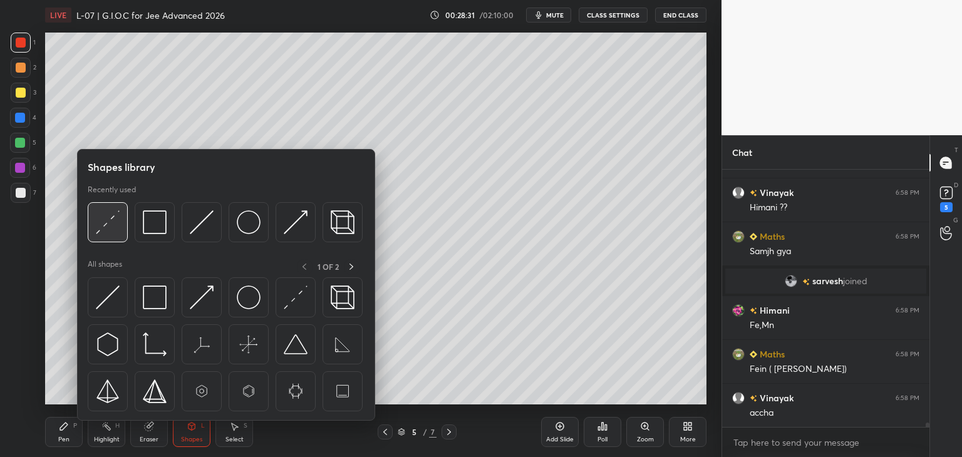
click at [108, 233] on img at bounding box center [108, 223] width 24 height 24
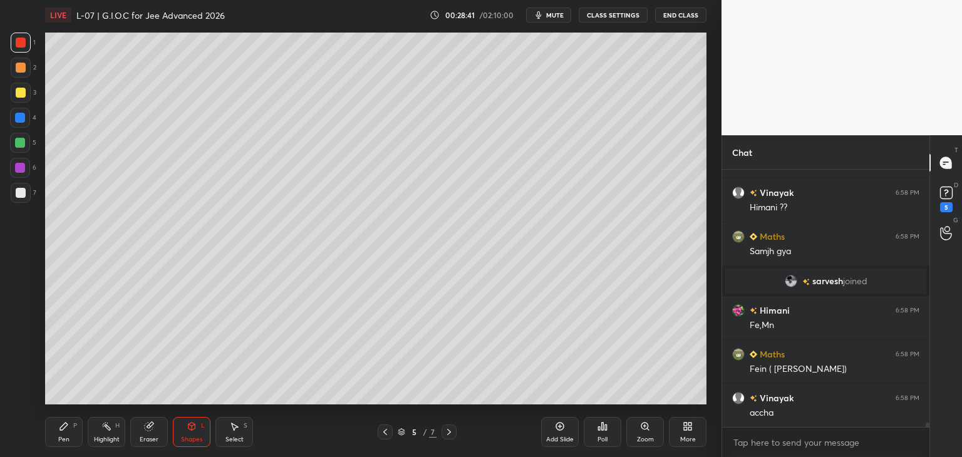
click at [59, 430] on icon at bounding box center [64, 427] width 10 height 10
click at [24, 75] on div at bounding box center [21, 68] width 20 height 20
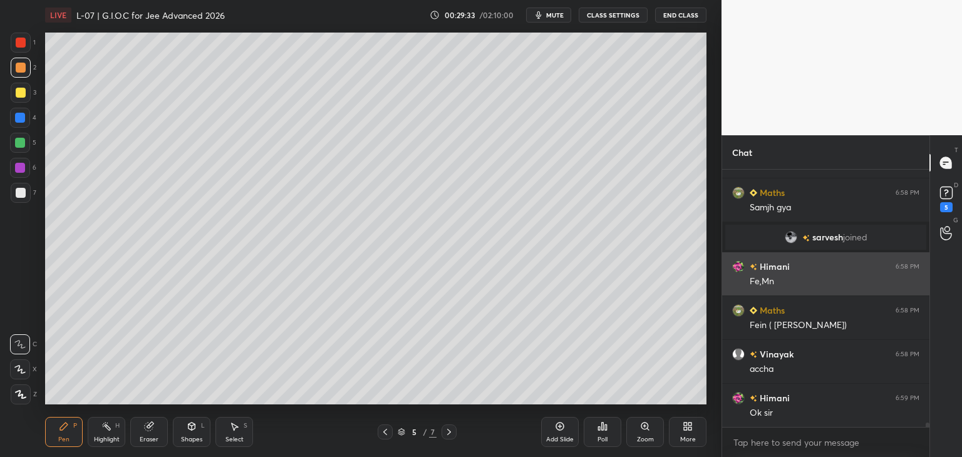
click at [554, 14] on span "mute" at bounding box center [555, 15] width 18 height 9
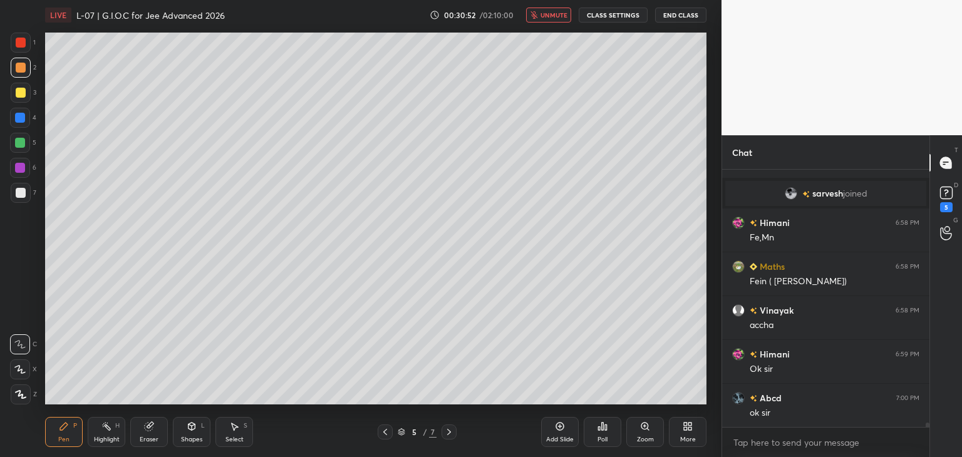
scroll to position [4, 4]
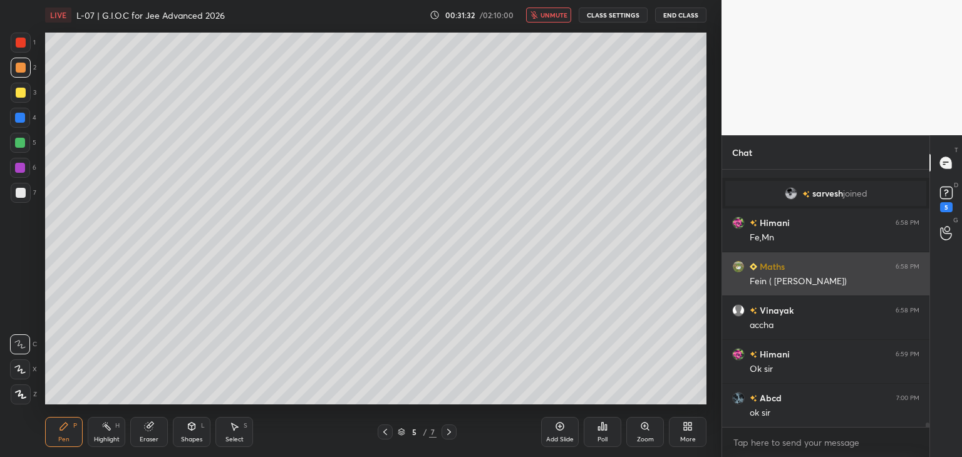
click at [549, 11] on span "unmute" at bounding box center [554, 15] width 27 height 9
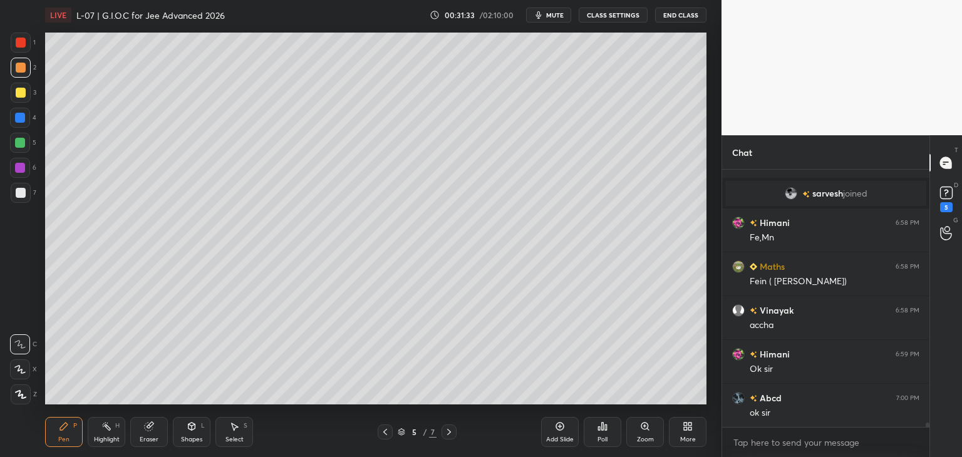
click at [153, 433] on div "Eraser" at bounding box center [149, 432] width 38 height 30
click at [21, 372] on icon at bounding box center [21, 370] width 7 height 6
click at [68, 431] on icon at bounding box center [64, 427] width 10 height 10
click at [194, 426] on icon at bounding box center [192, 427] width 7 height 8
click at [154, 434] on div "Eraser" at bounding box center [149, 432] width 38 height 30
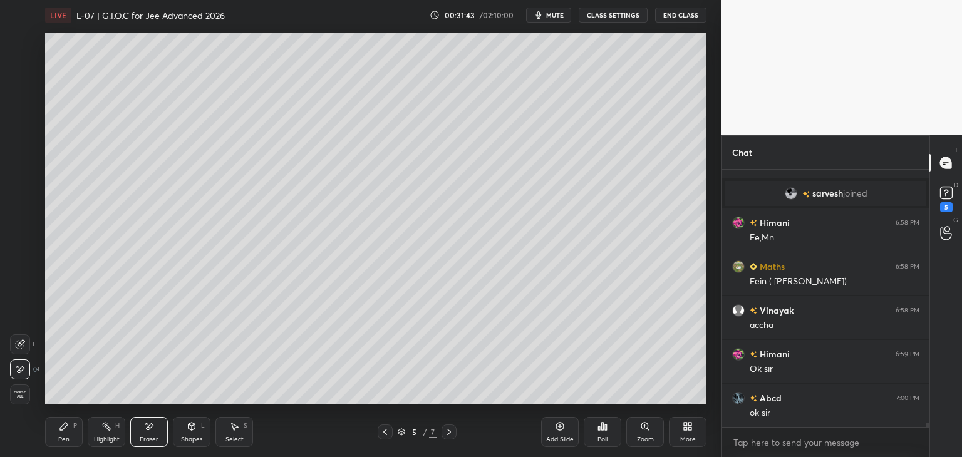
click at [60, 433] on div "Pen P" at bounding box center [64, 432] width 38 height 30
click at [143, 425] on div "Eraser" at bounding box center [149, 432] width 38 height 30
click at [65, 433] on div "Pen P" at bounding box center [64, 432] width 38 height 30
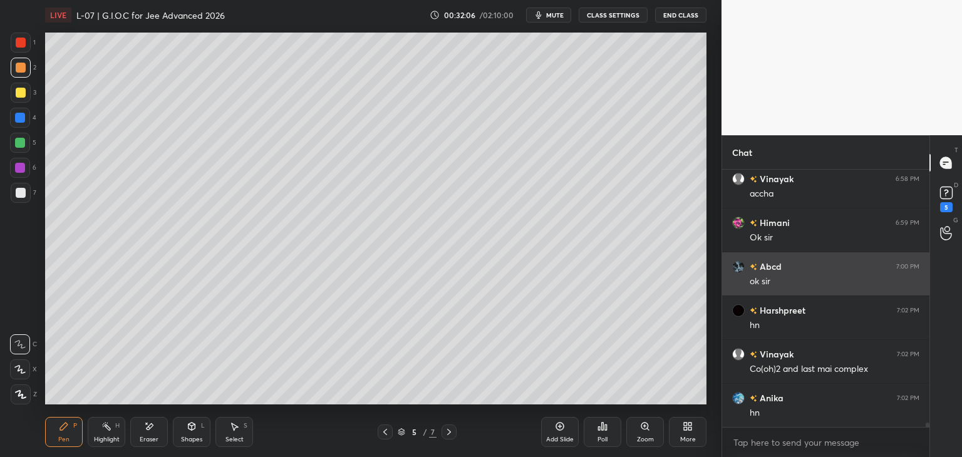
scroll to position [15637, 0]
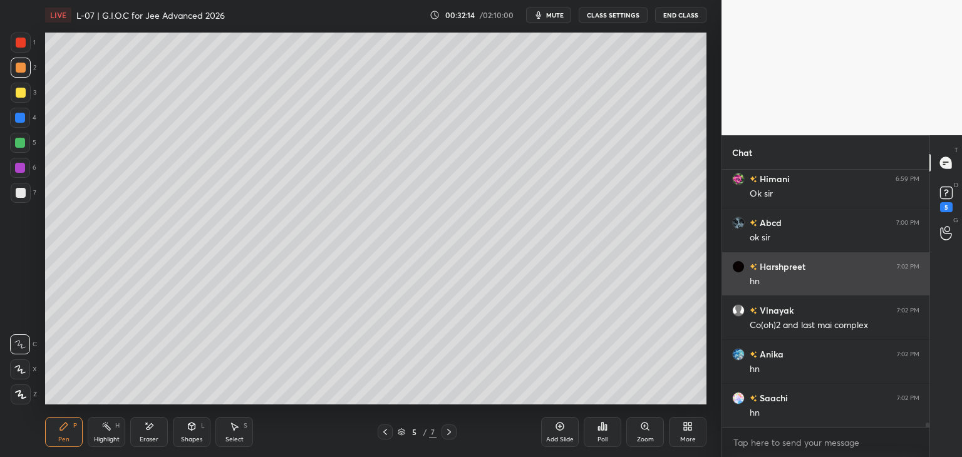
click at [21, 45] on div at bounding box center [21, 43] width 10 height 10
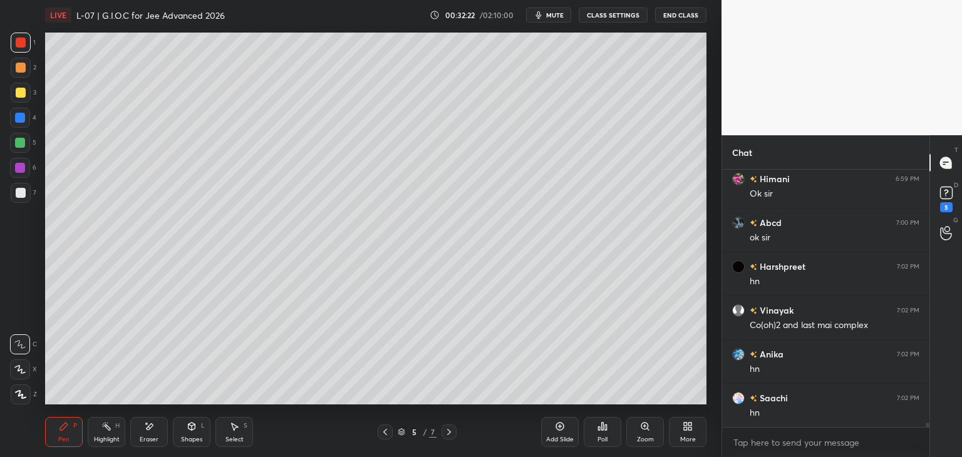
click at [387, 434] on icon at bounding box center [385, 432] width 10 height 10
click at [453, 432] on icon at bounding box center [449, 432] width 10 height 10
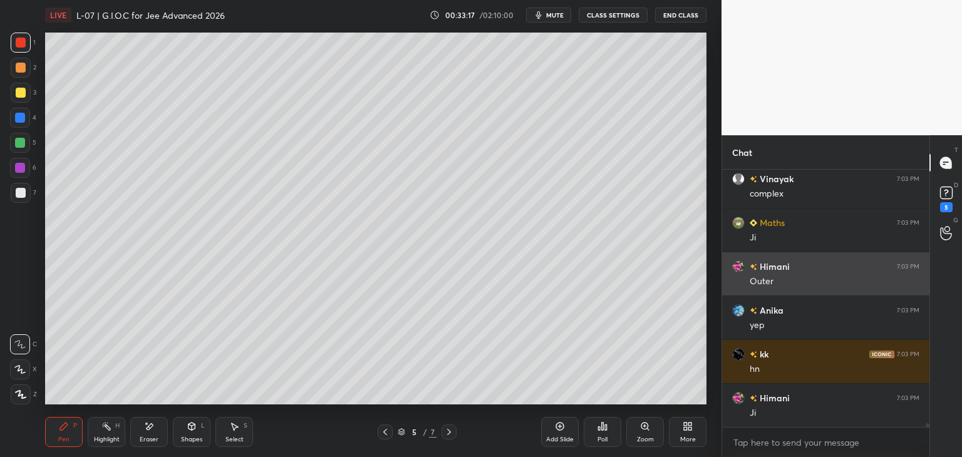
scroll to position [16207, 0]
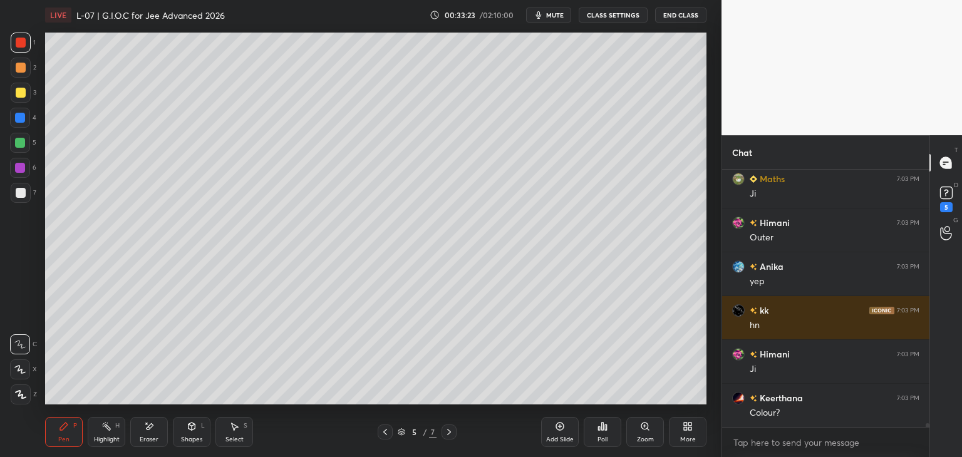
click at [24, 68] on div at bounding box center [21, 68] width 10 height 10
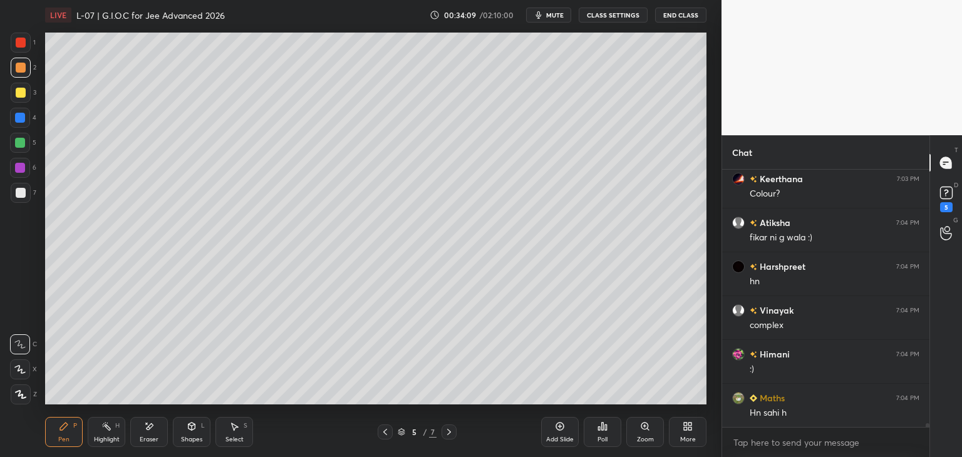
scroll to position [16470, 0]
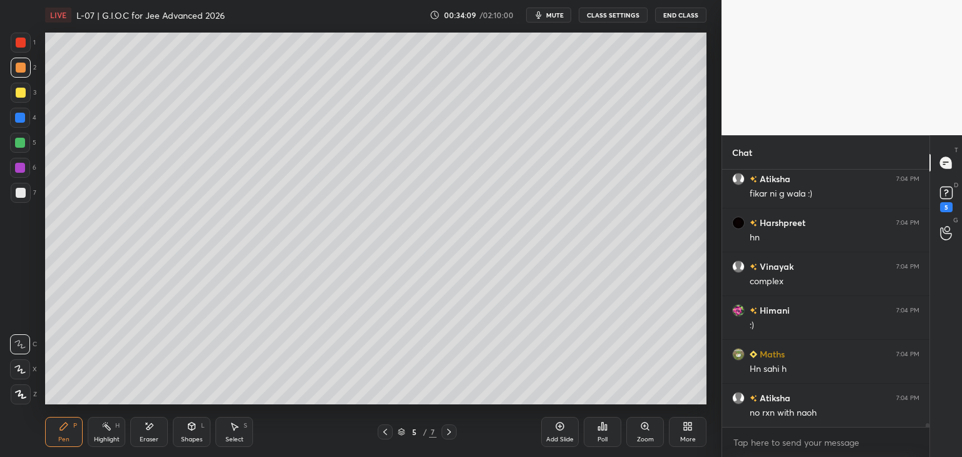
click at [21, 125] on div at bounding box center [20, 118] width 20 height 20
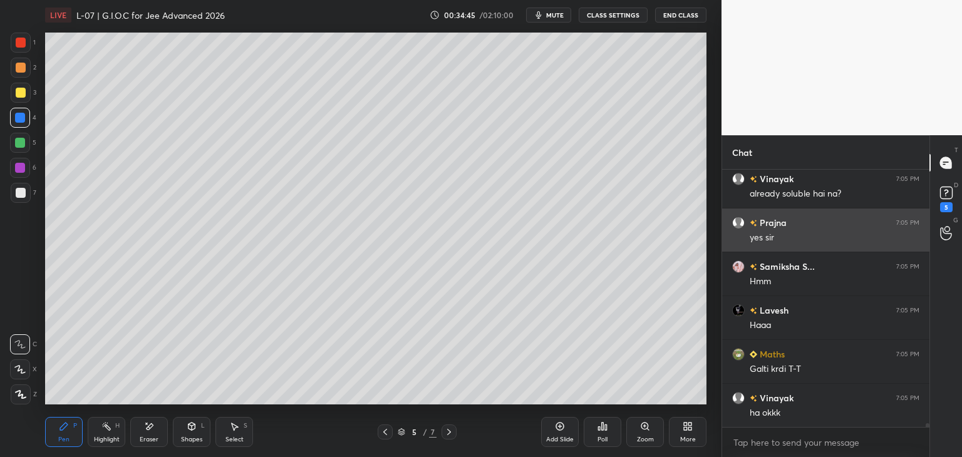
scroll to position [16339, 0]
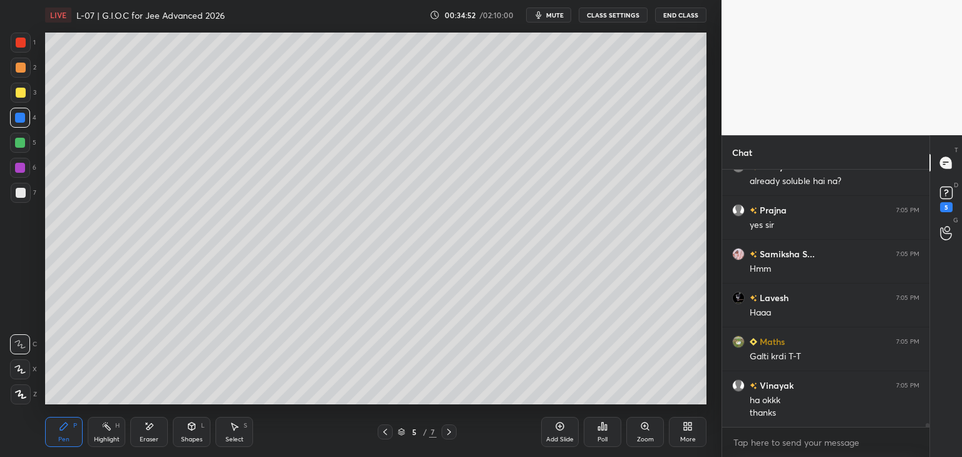
click at [386, 428] on icon at bounding box center [385, 432] width 10 height 10
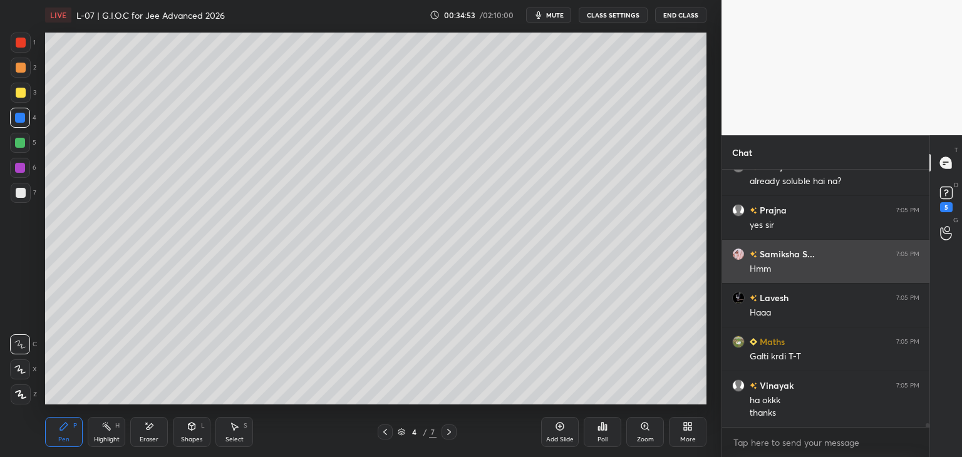
click at [382, 432] on icon at bounding box center [385, 432] width 10 height 10
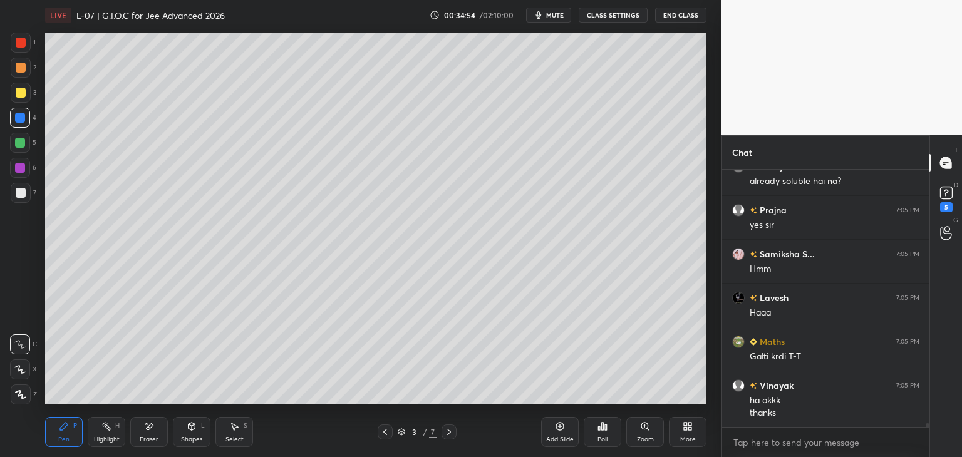
click at [382, 435] on icon at bounding box center [385, 432] width 10 height 10
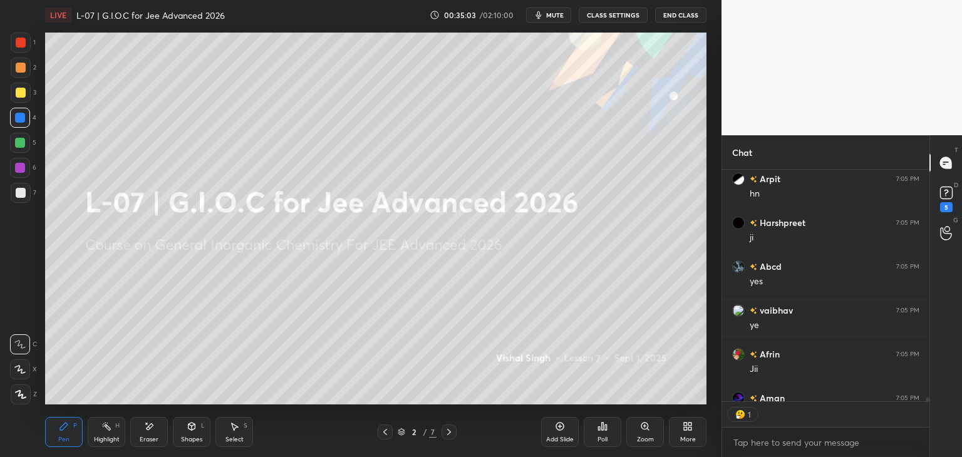
scroll to position [17065, 0]
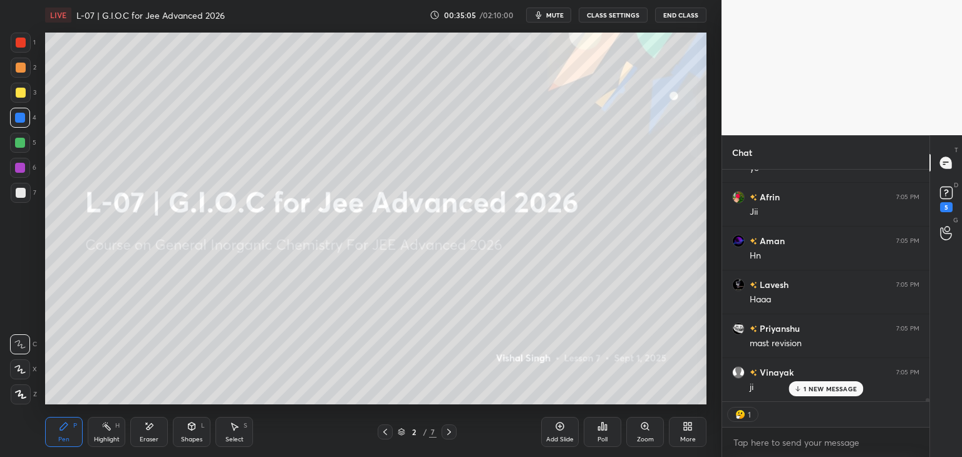
click at [451, 431] on icon at bounding box center [449, 432] width 10 height 10
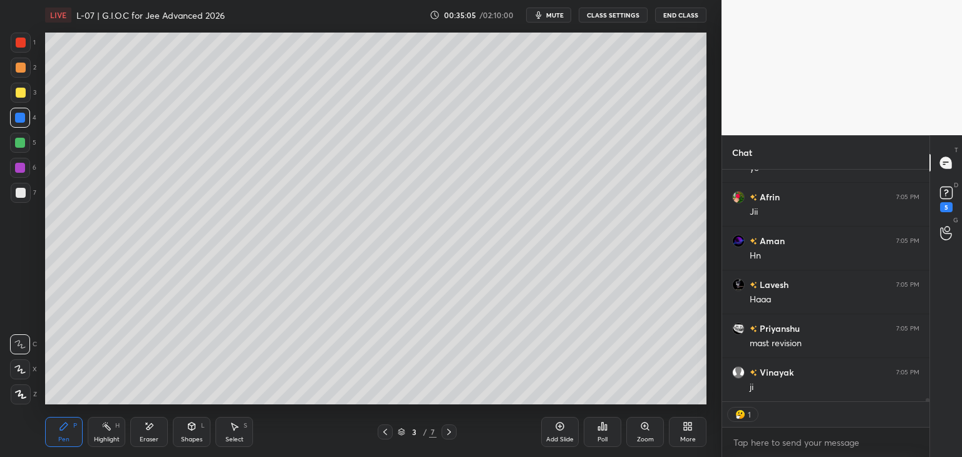
scroll to position [17153, 0]
click at [447, 431] on icon at bounding box center [449, 432] width 10 height 10
click at [445, 430] on icon at bounding box center [449, 432] width 10 height 10
click at [443, 433] on div at bounding box center [449, 432] width 15 height 15
click at [444, 434] on icon at bounding box center [449, 432] width 10 height 10
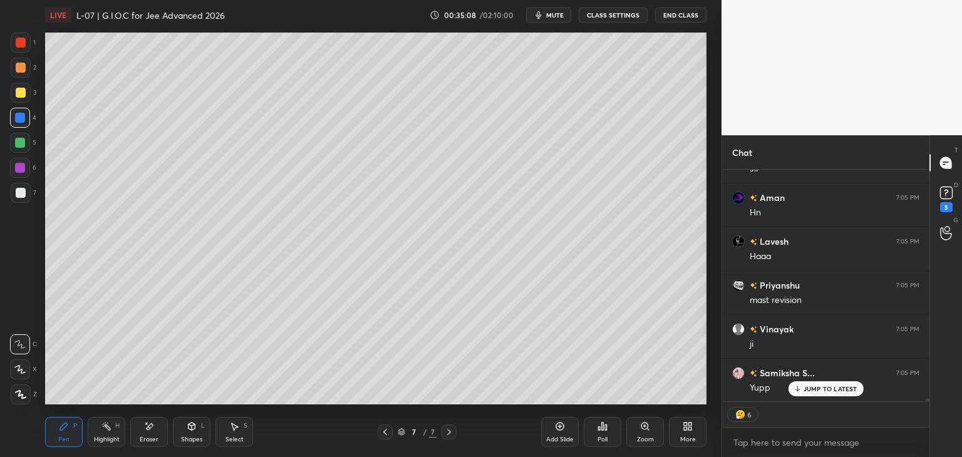
click at [444, 432] on icon at bounding box center [449, 432] width 10 height 10
click at [444, 436] on div at bounding box center [449, 432] width 15 height 15
click at [541, 424] on div "Add Slide" at bounding box center [560, 432] width 38 height 30
click at [21, 66] on div at bounding box center [21, 68] width 10 height 10
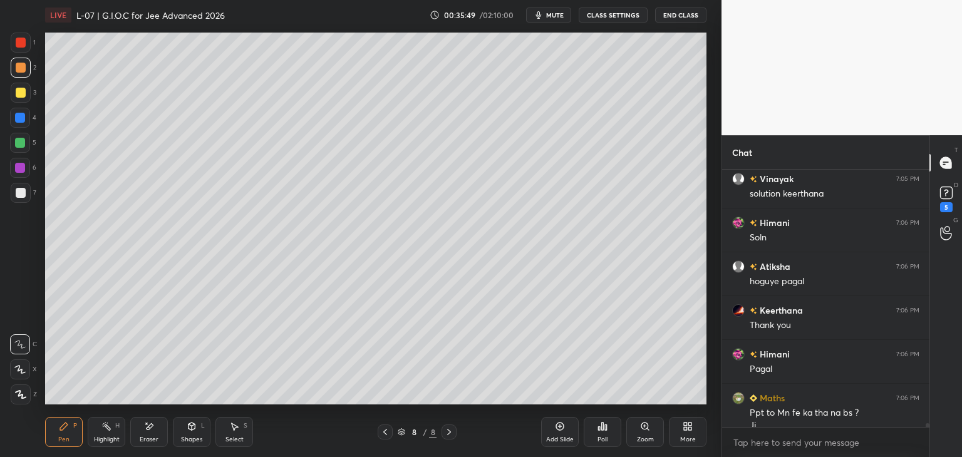
scroll to position [17535, 0]
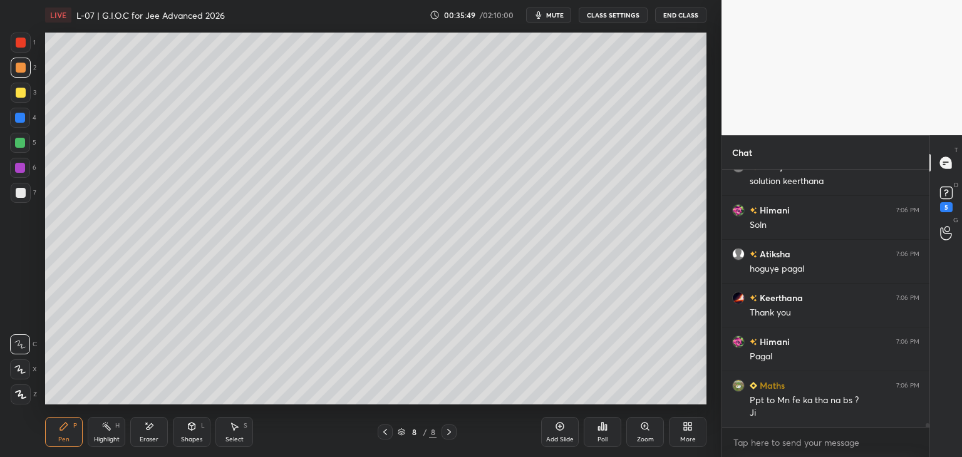
click at [241, 432] on div "Select S" at bounding box center [235, 432] width 38 height 30
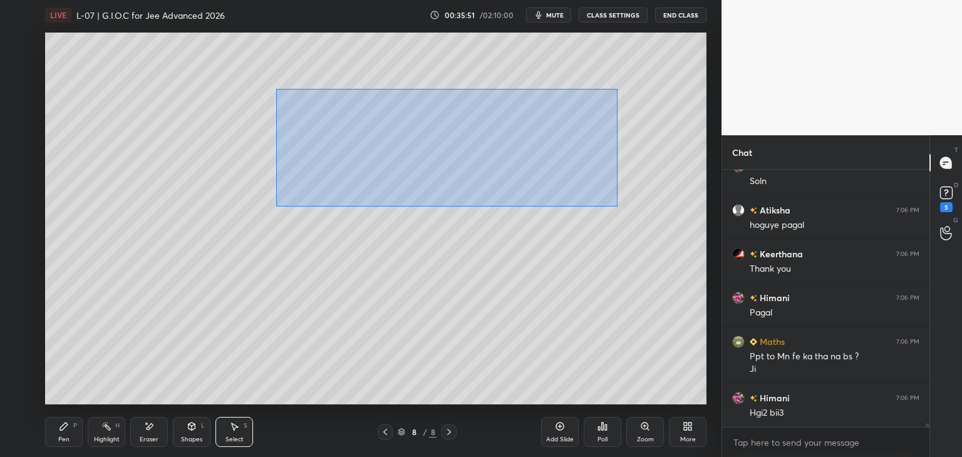
scroll to position [17623, 0]
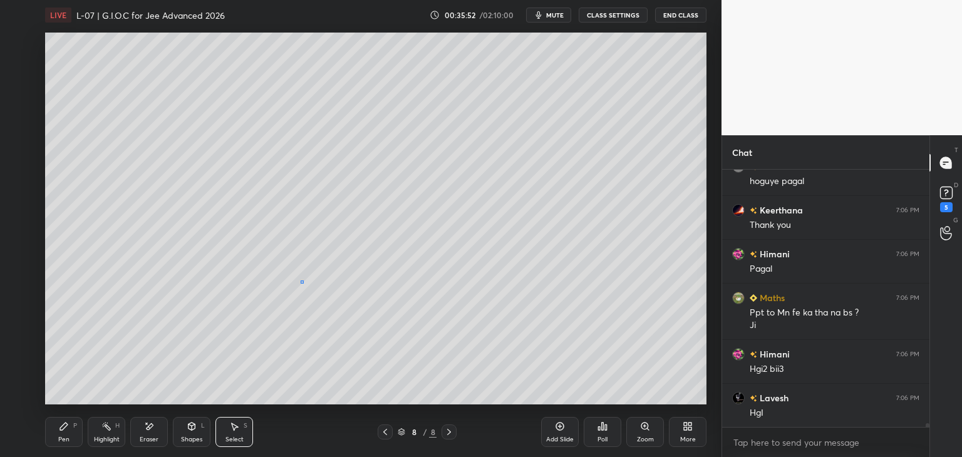
click at [303, 281] on div "0 ° Undo Copy Duplicate Duplicate to new slide Delete" at bounding box center [376, 219] width 662 height 372
click at [61, 429] on icon at bounding box center [64, 427] width 8 height 8
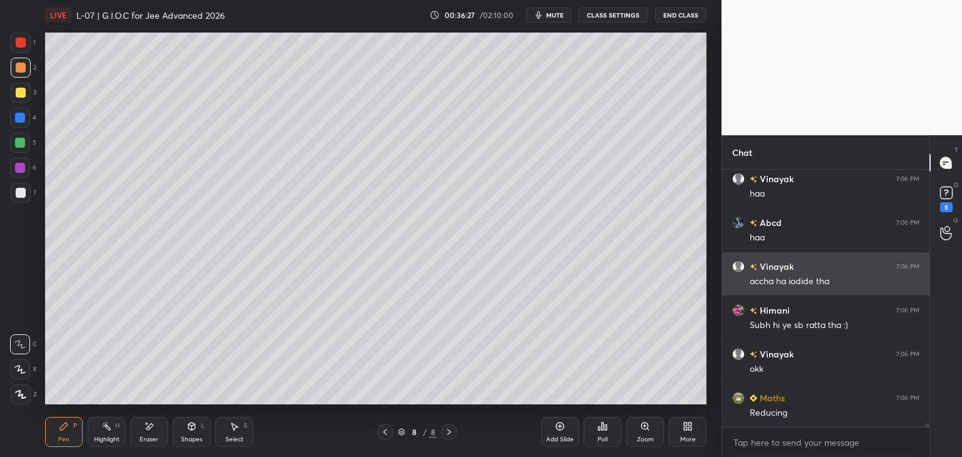
scroll to position [18337, 0]
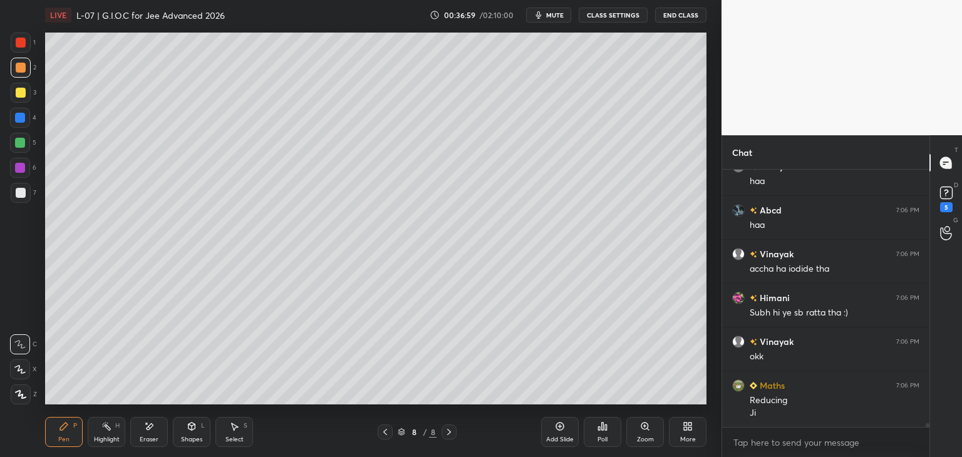
click at [26, 84] on div at bounding box center [21, 93] width 20 height 20
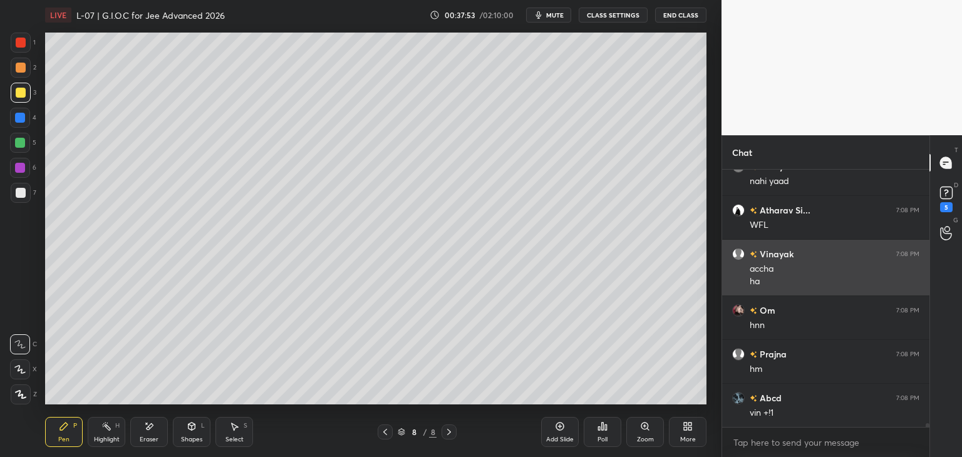
scroll to position [18876, 0]
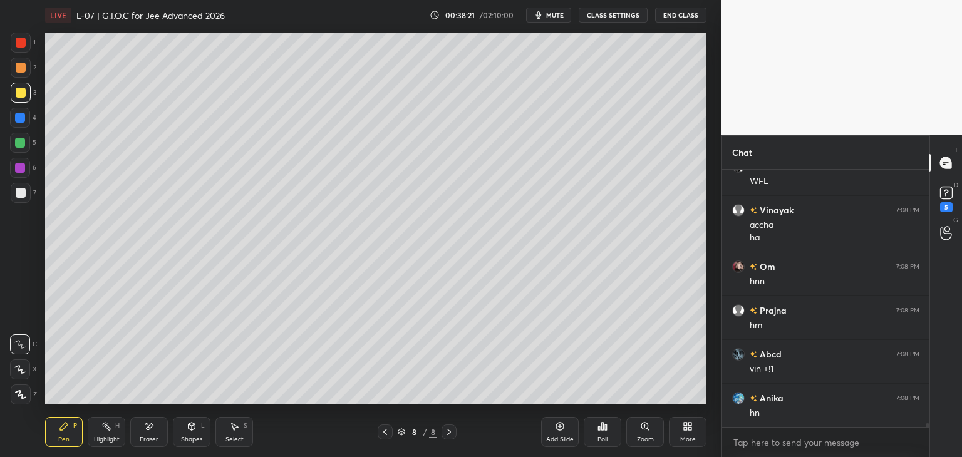
click at [22, 168] on div at bounding box center [20, 168] width 10 height 10
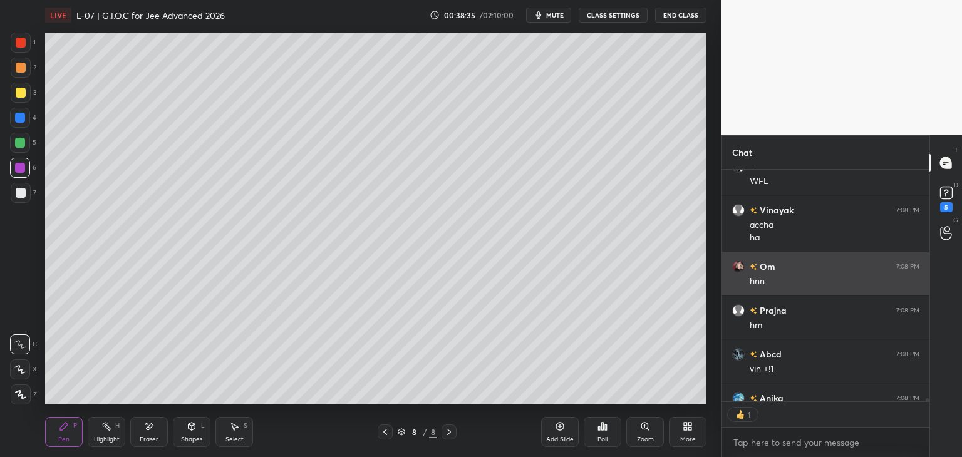
scroll to position [229, 204]
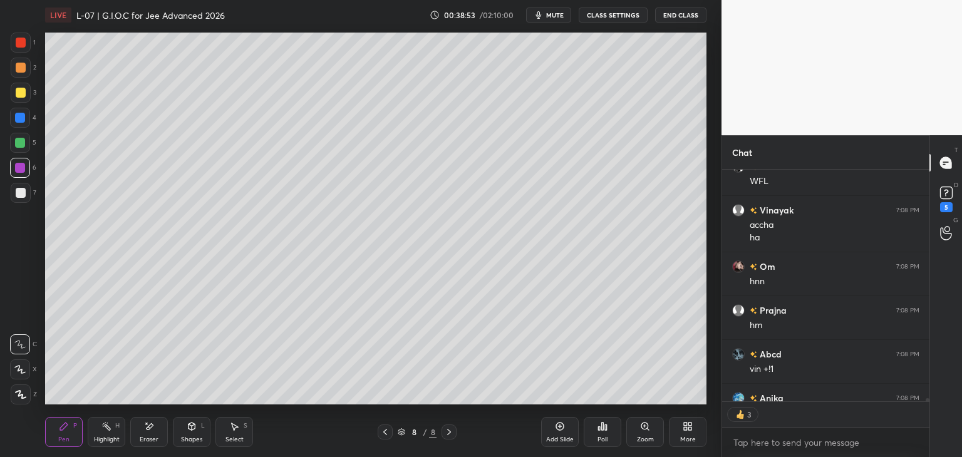
click at [556, 432] on div "Add Slide" at bounding box center [560, 432] width 38 height 30
click at [20, 44] on div at bounding box center [21, 43] width 10 height 10
click at [381, 432] on icon at bounding box center [385, 432] width 10 height 10
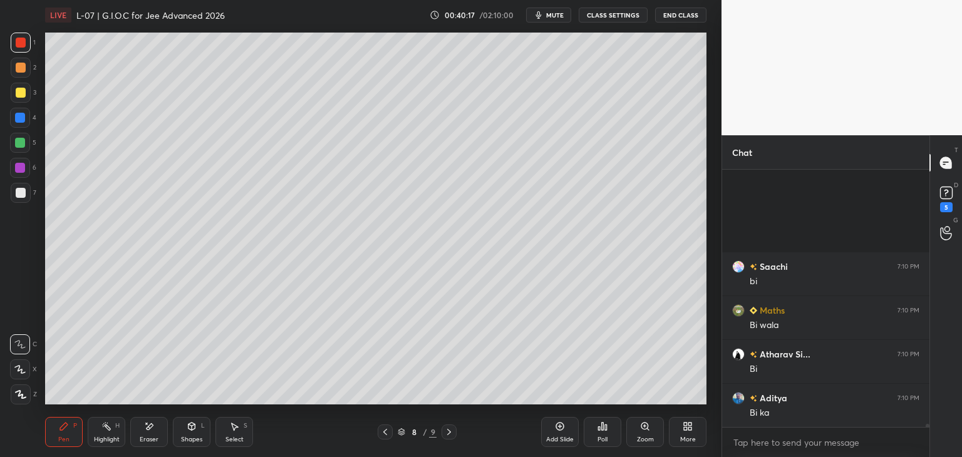
scroll to position [20894, 0]
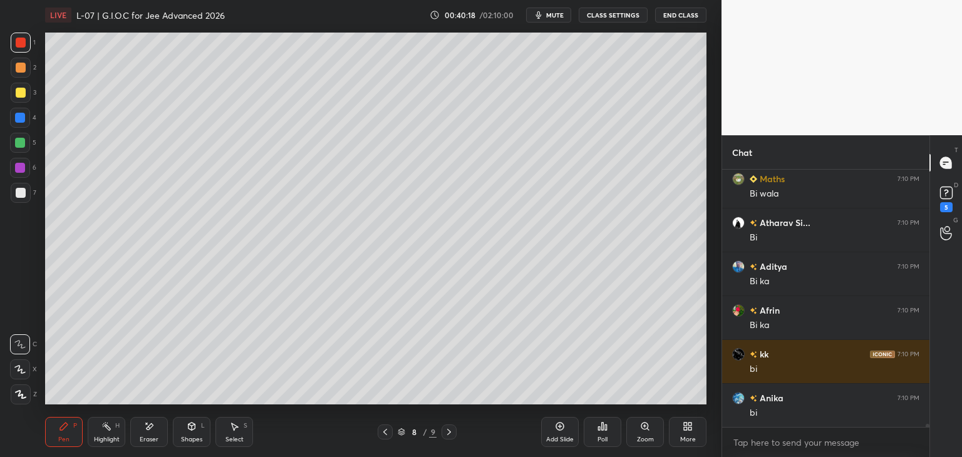
click at [449, 429] on icon at bounding box center [449, 432] width 10 height 10
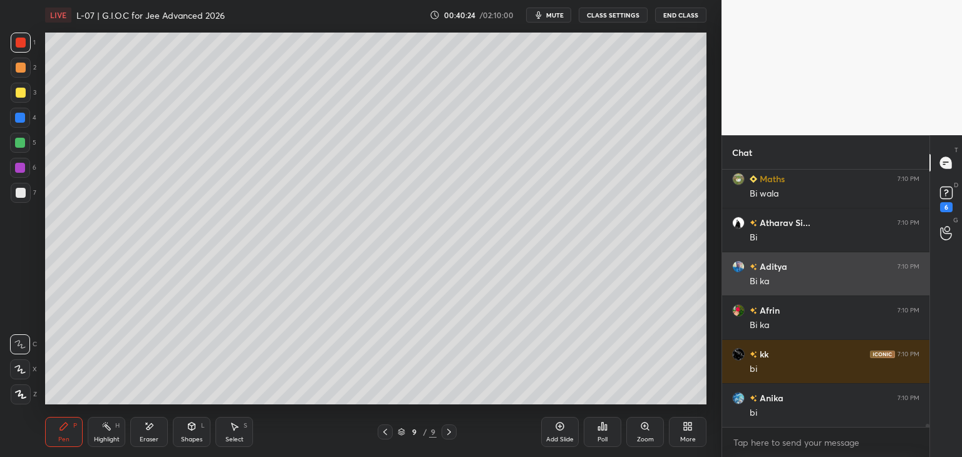
scroll to position [20948, 0]
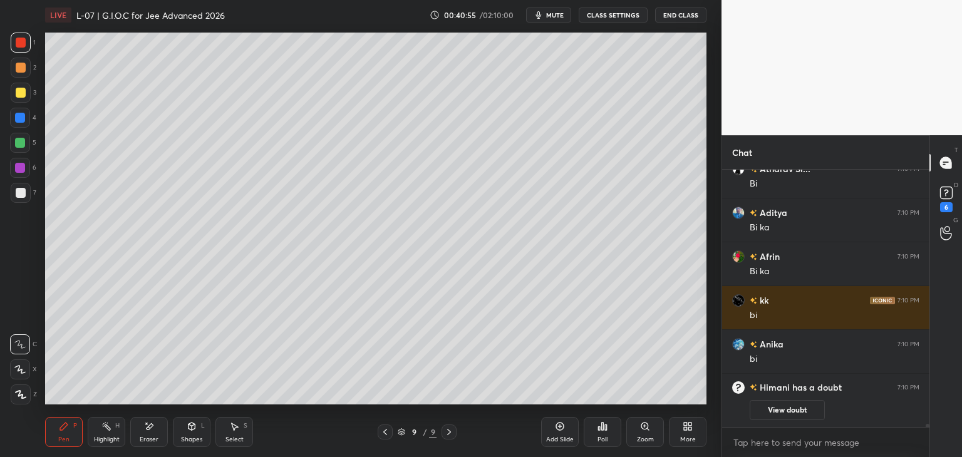
click at [18, 97] on div at bounding box center [21, 93] width 10 height 10
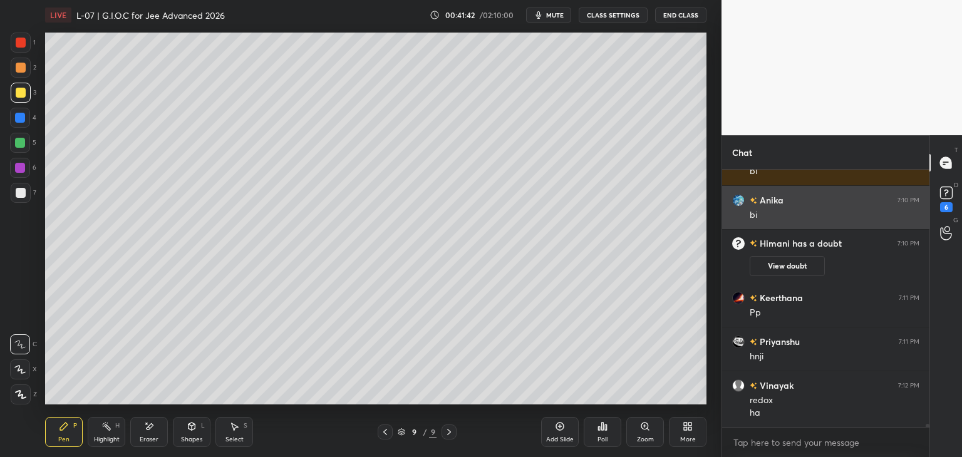
scroll to position [19589, 0]
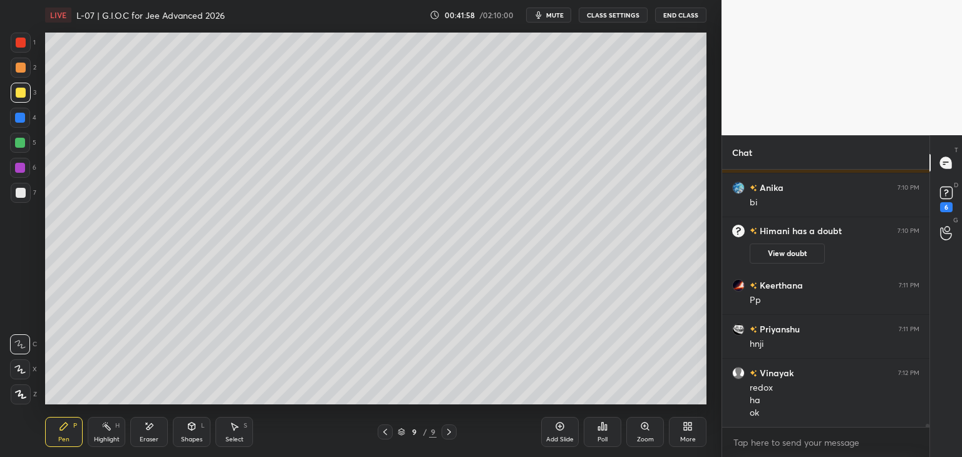
click at [242, 429] on div "Select S" at bounding box center [235, 432] width 38 height 30
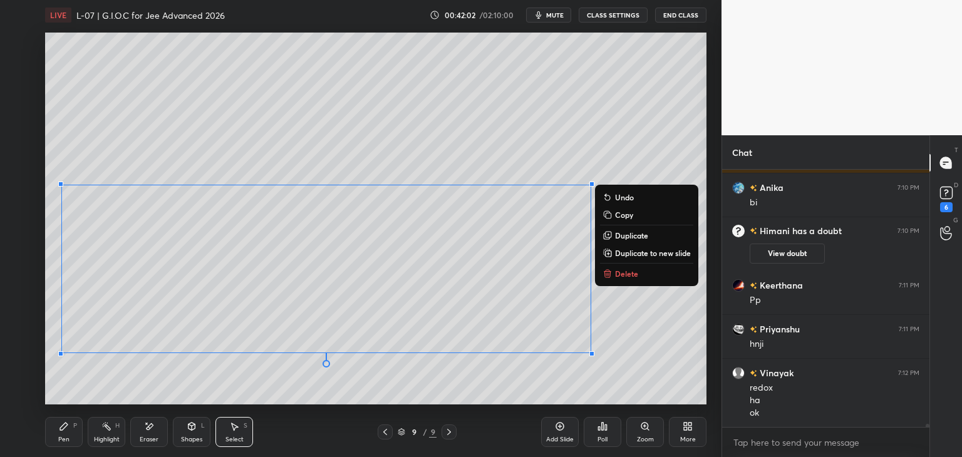
click at [702, 393] on div "0 ° Undo Copy Duplicate Duplicate to new slide Delete" at bounding box center [376, 219] width 662 height 372
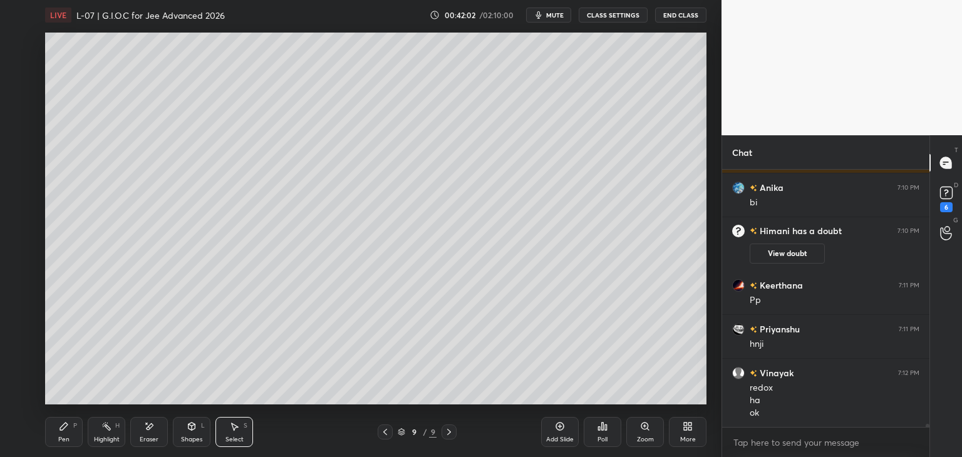
click at [65, 426] on icon at bounding box center [64, 427] width 8 height 8
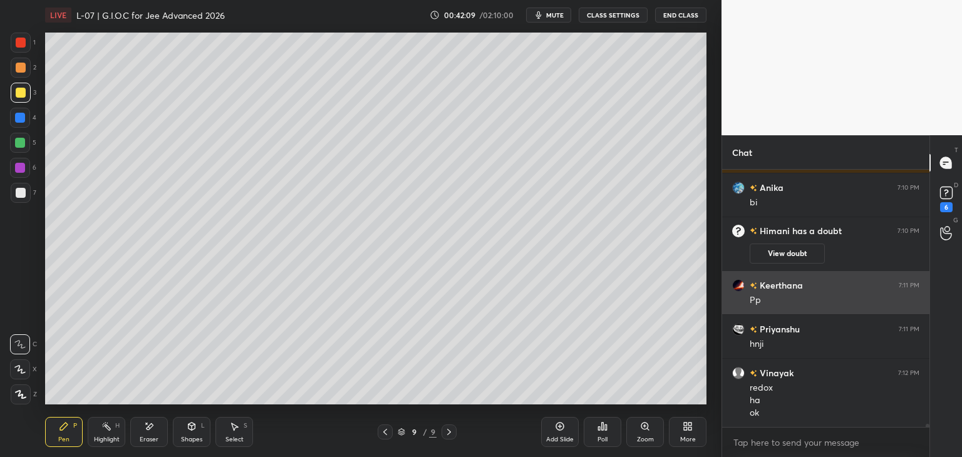
scroll to position [19633, 0]
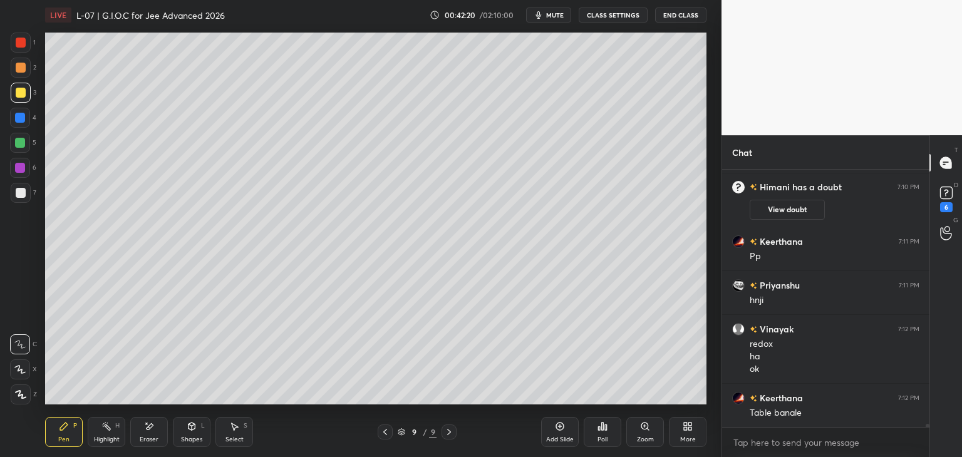
click at [543, 422] on div "Add Slide" at bounding box center [560, 432] width 38 height 30
click at [387, 431] on icon at bounding box center [385, 432] width 10 height 10
click at [449, 429] on icon at bounding box center [450, 432] width 10 height 10
click at [231, 428] on icon at bounding box center [234, 427] width 10 height 10
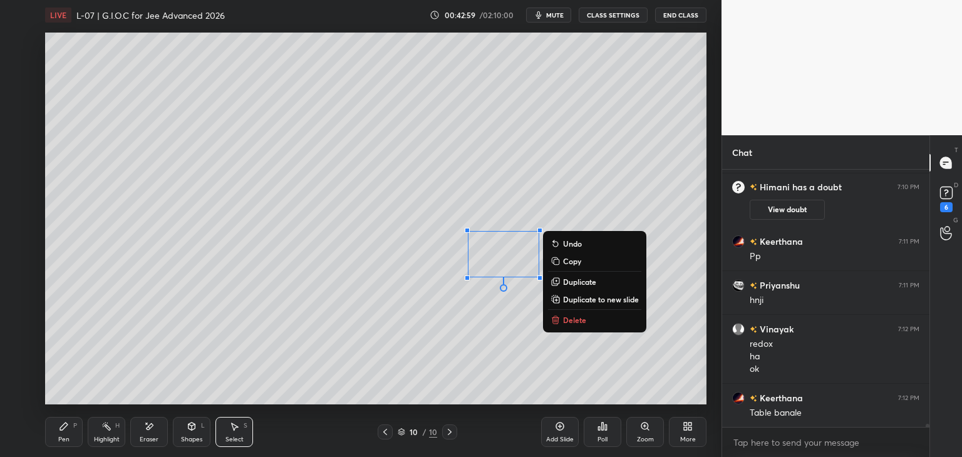
click at [578, 322] on p "Delete" at bounding box center [574, 320] width 23 height 10
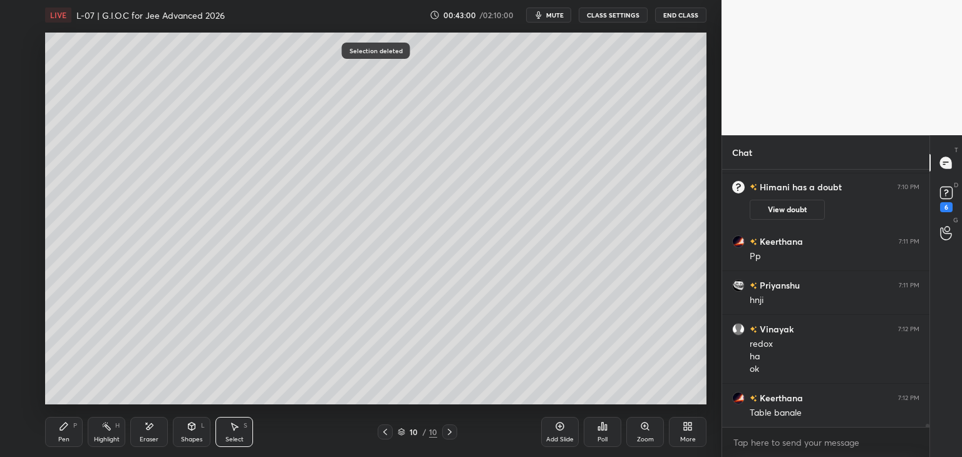
click at [67, 430] on icon at bounding box center [64, 427] width 10 height 10
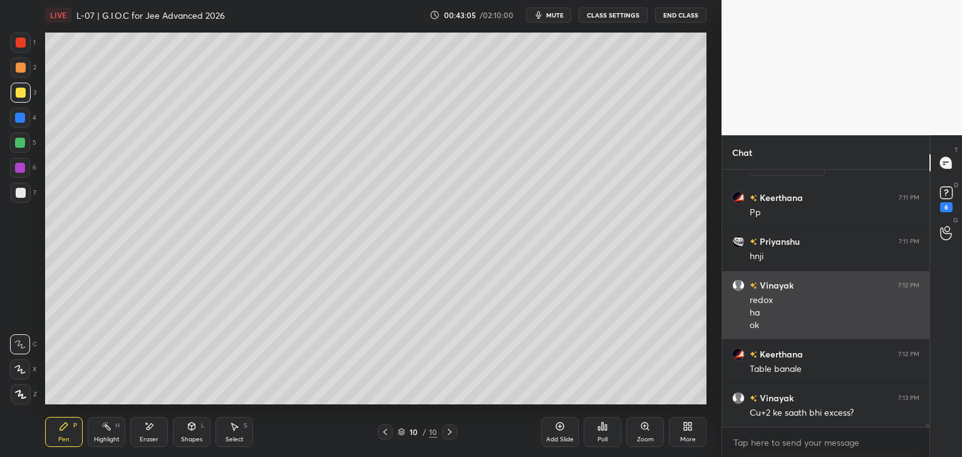
scroll to position [19690, 0]
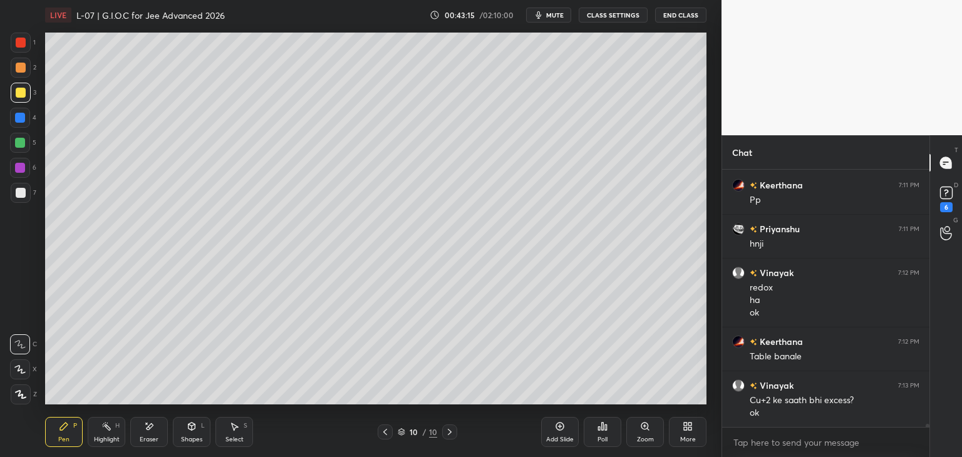
click at [241, 428] on div "Select S" at bounding box center [235, 432] width 38 height 30
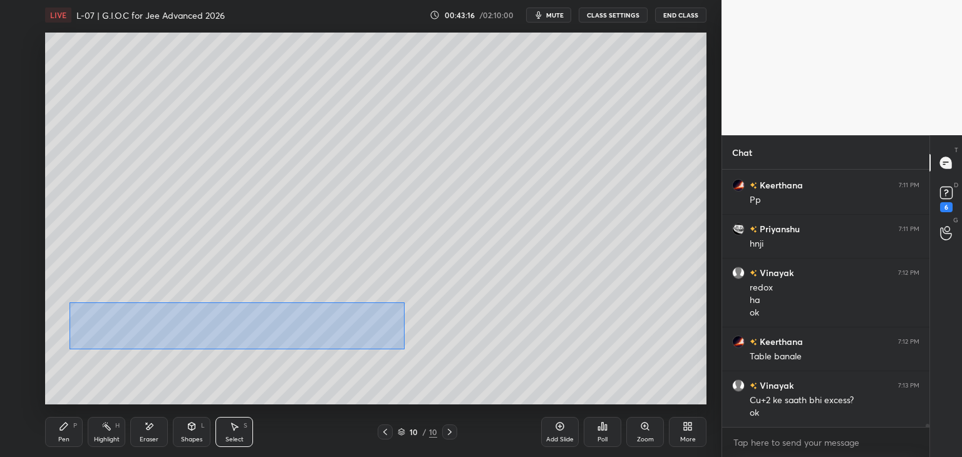
scroll to position [19733, 0]
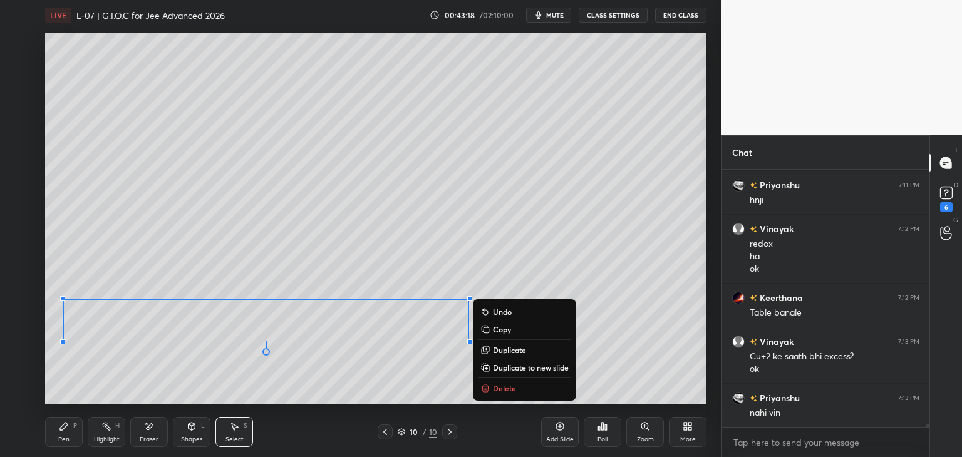
click at [598, 266] on div "0 ° Undo Copy Duplicate Duplicate to new slide Delete" at bounding box center [376, 219] width 662 height 372
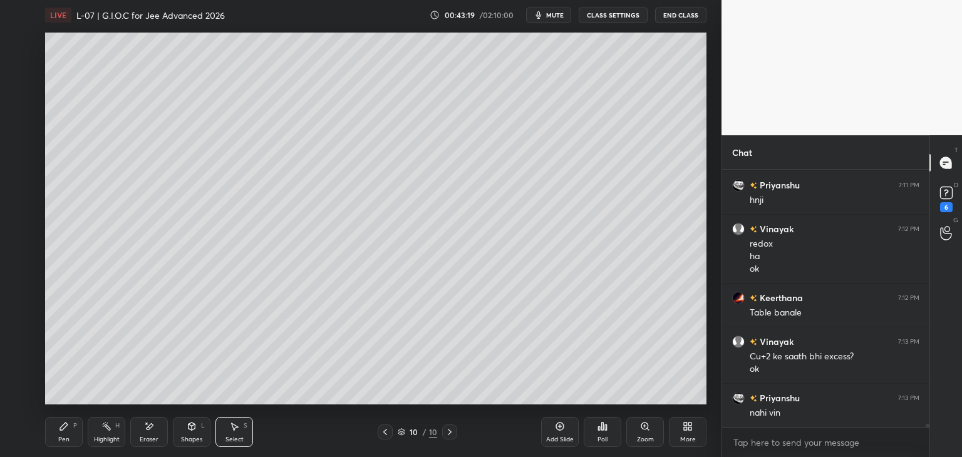
click at [62, 432] on div "Pen P" at bounding box center [64, 432] width 38 height 30
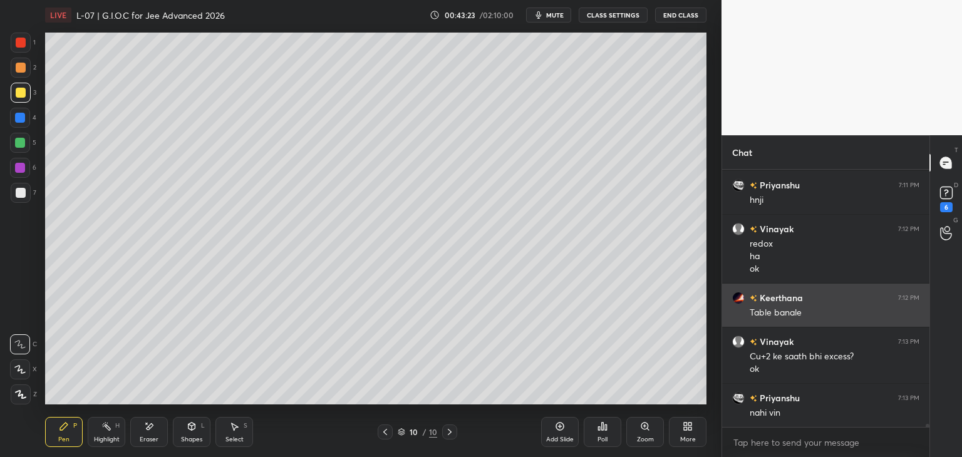
scroll to position [19777, 0]
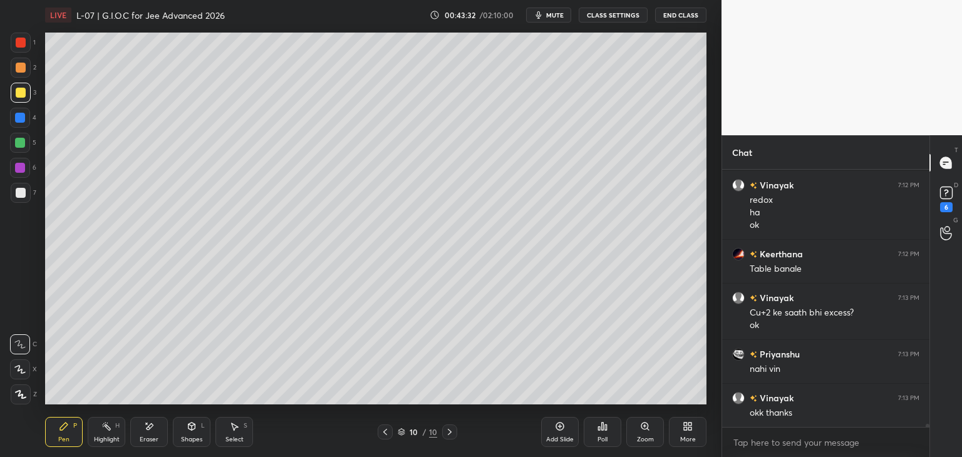
click at [383, 434] on icon at bounding box center [385, 432] width 10 height 10
click at [450, 429] on icon at bounding box center [450, 432] width 10 height 10
click at [238, 422] on icon at bounding box center [234, 427] width 10 height 10
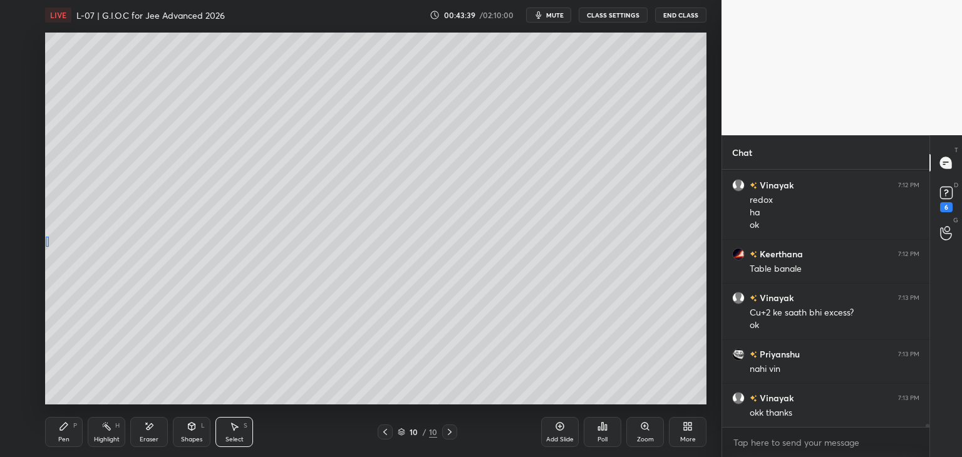
scroll to position [19821, 0]
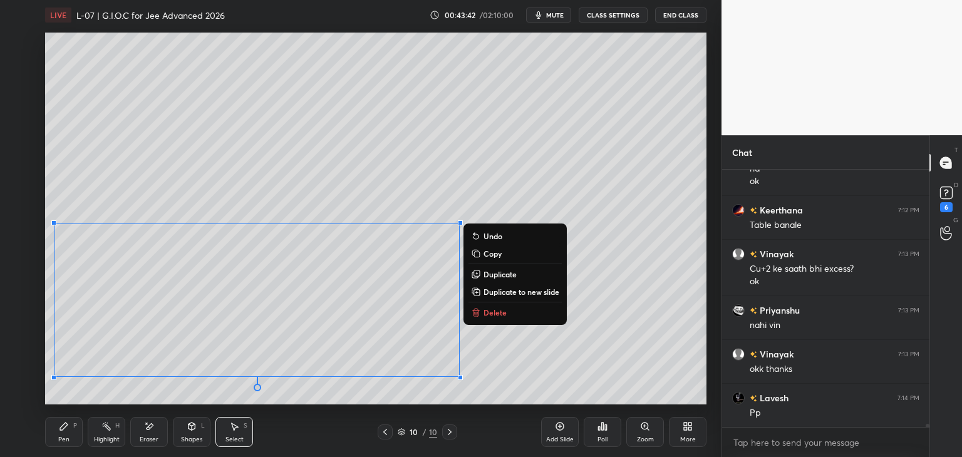
click at [551, 364] on div "0 ° Undo Copy Duplicate Duplicate to new slide Delete" at bounding box center [376, 219] width 662 height 372
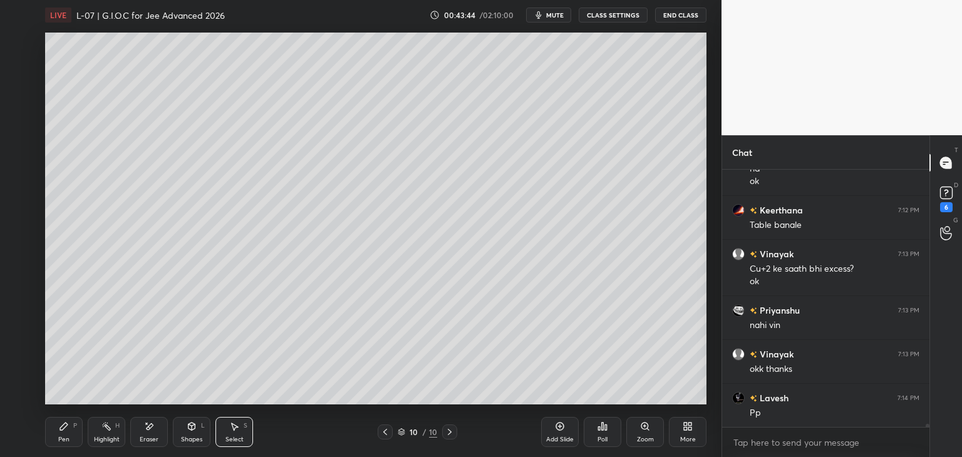
click at [383, 430] on icon at bounding box center [385, 432] width 10 height 10
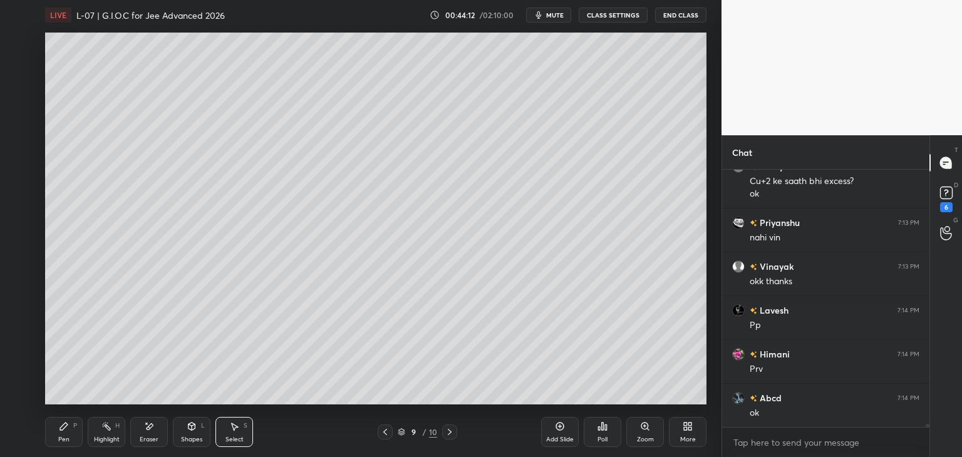
scroll to position [19953, 0]
click at [446, 441] on div "Pen P Highlight H Eraser Shapes L Select S 9 / 10 Add Slide Poll Zoom More" at bounding box center [376, 432] width 662 height 50
click at [446, 436] on icon at bounding box center [450, 432] width 10 height 10
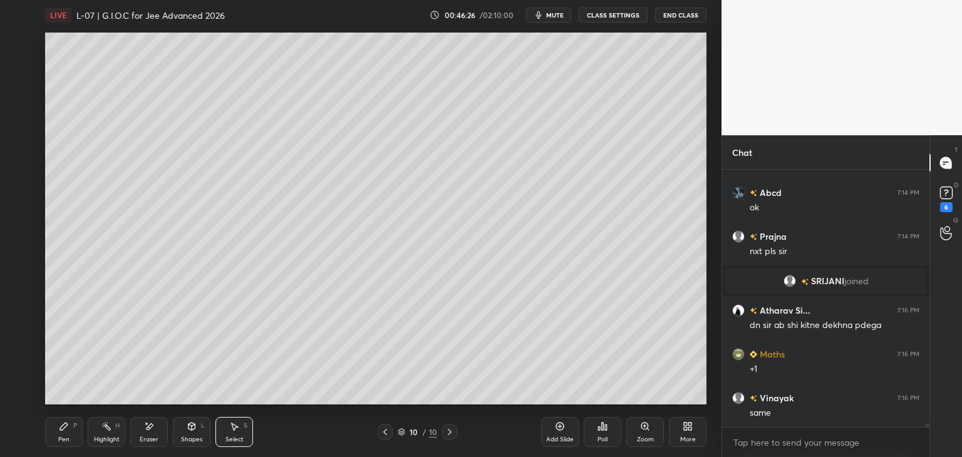
scroll to position [19995, 0]
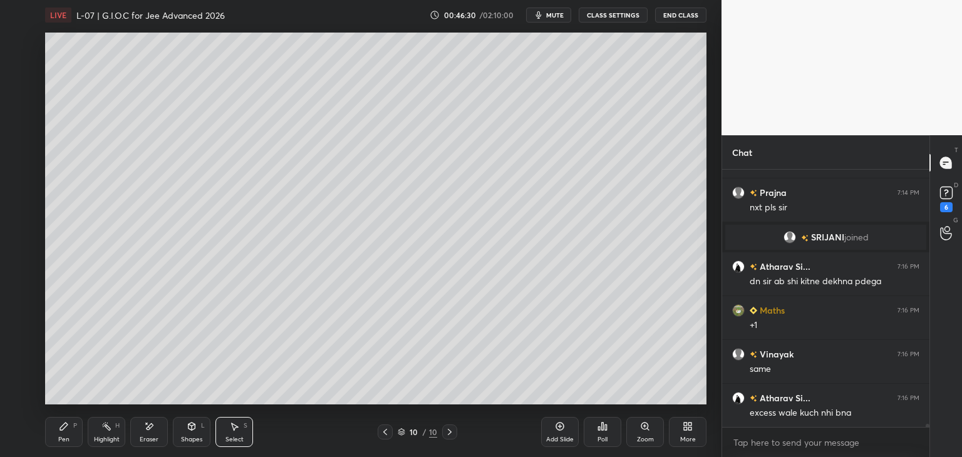
click at [388, 453] on div "Pen P Highlight H Eraser Shapes L Select S 10 / 10 Add Slide Poll Zoom More" at bounding box center [376, 432] width 662 height 50
click at [385, 435] on icon at bounding box center [385, 432] width 10 height 10
click at [63, 429] on icon at bounding box center [64, 427] width 8 height 8
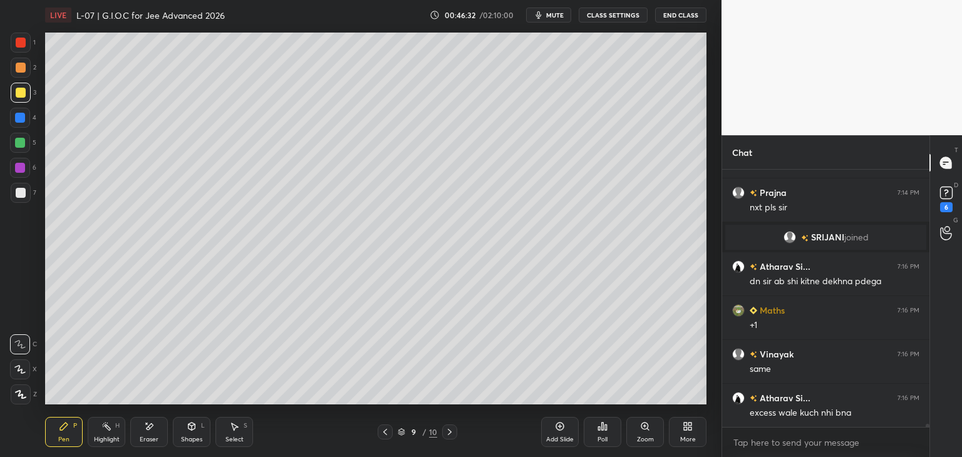
scroll to position [20039, 0]
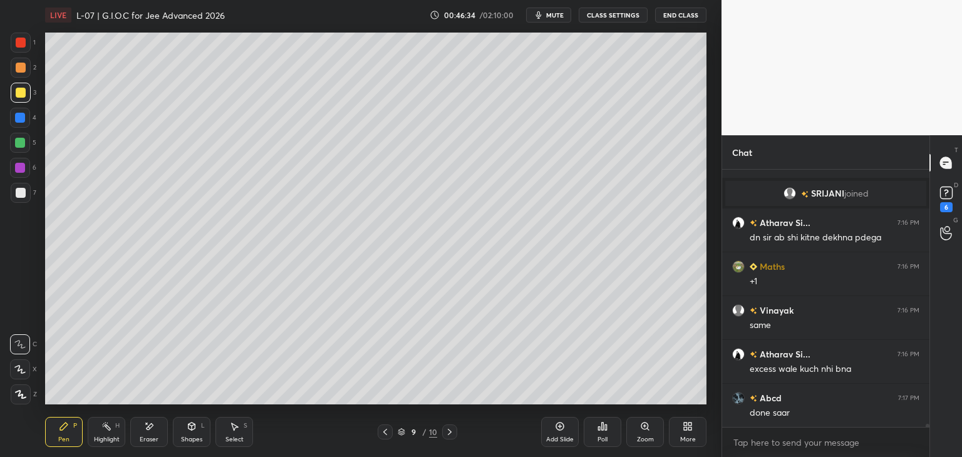
click at [19, 120] on div at bounding box center [20, 118] width 10 height 10
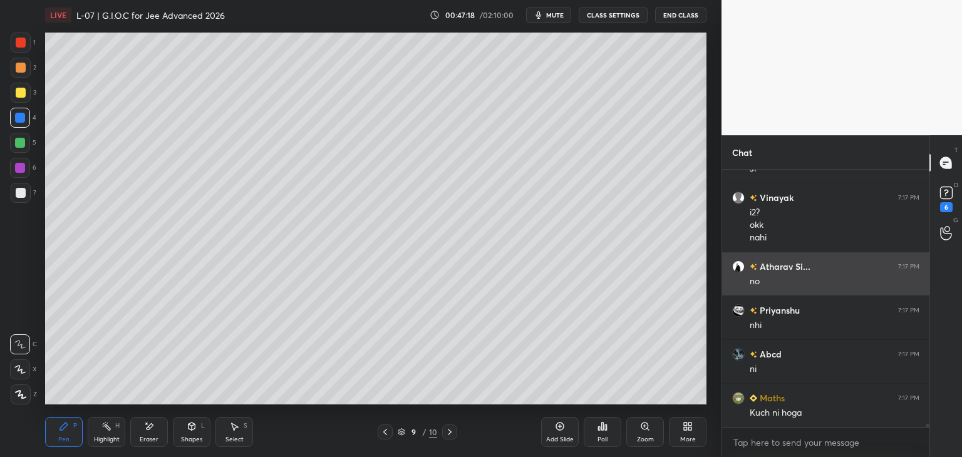
scroll to position [20591, 0]
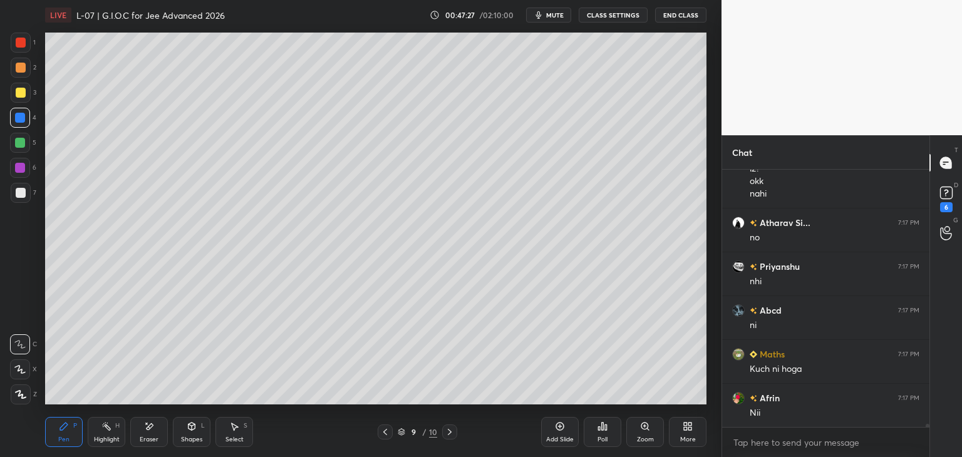
click at [386, 431] on icon at bounding box center [385, 432] width 4 height 6
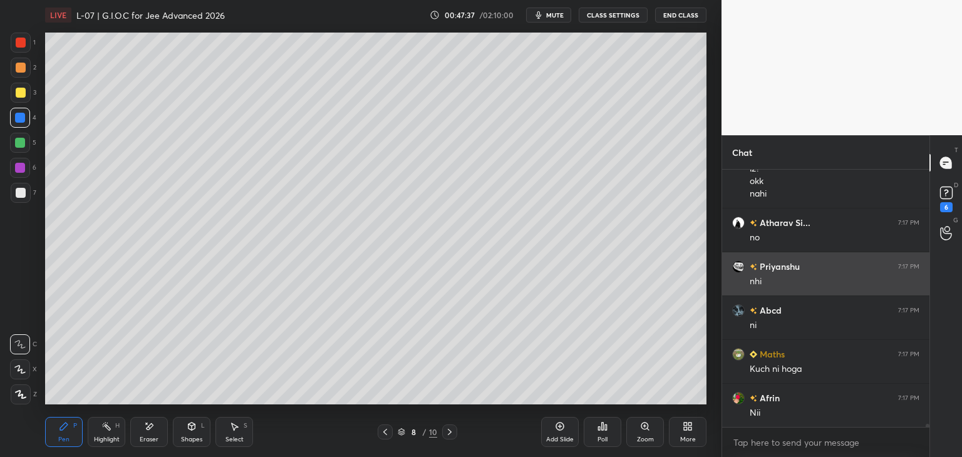
scroll to position [20634, 0]
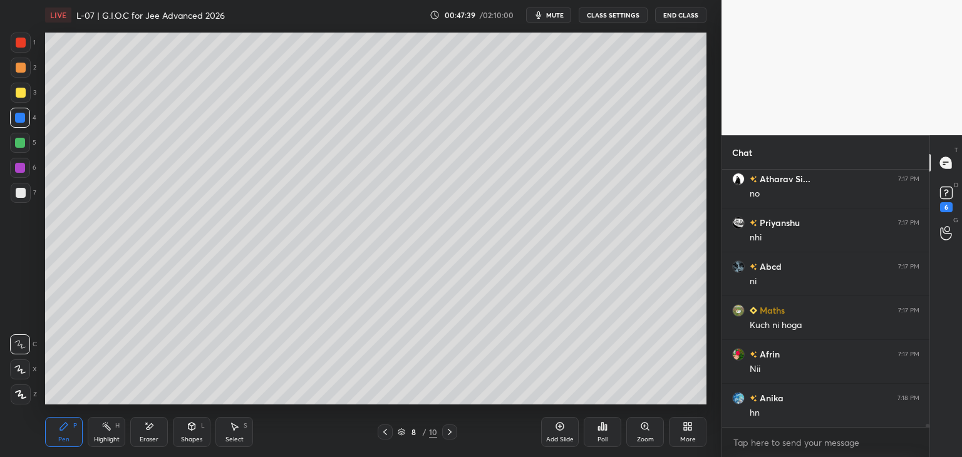
click at [449, 434] on icon at bounding box center [450, 432] width 4 height 6
click at [25, 68] on div at bounding box center [21, 68] width 20 height 20
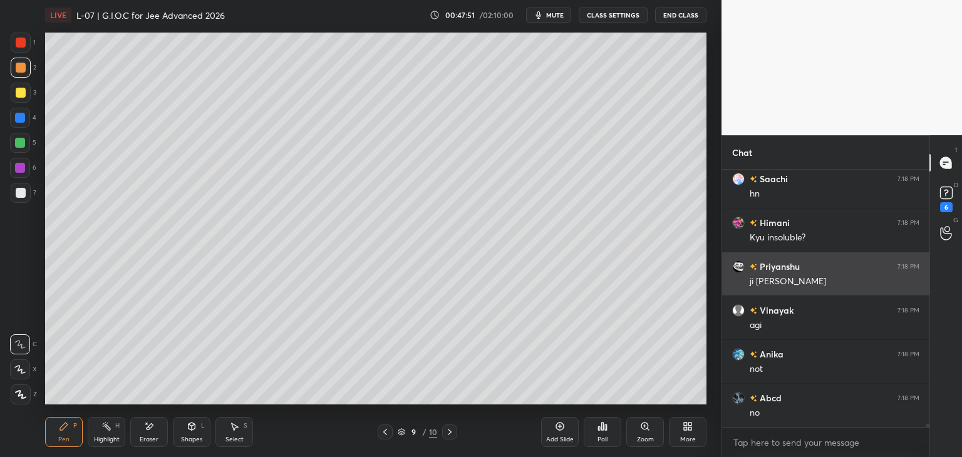
scroll to position [21029, 0]
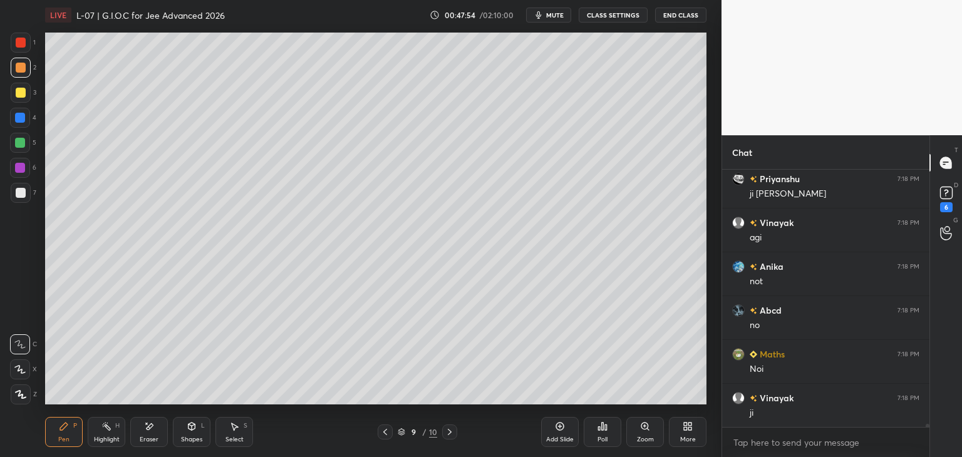
click at [385, 430] on icon at bounding box center [385, 432] width 10 height 10
click at [447, 433] on icon at bounding box center [450, 432] width 10 height 10
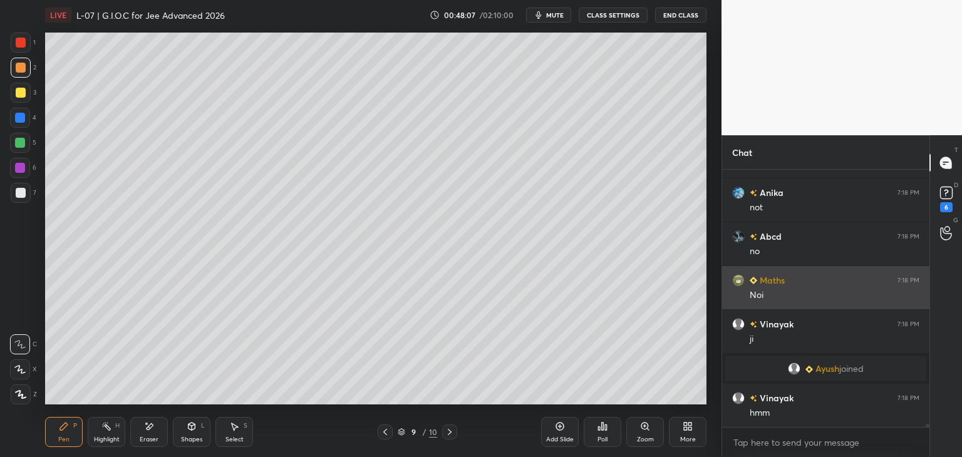
scroll to position [20800, 0]
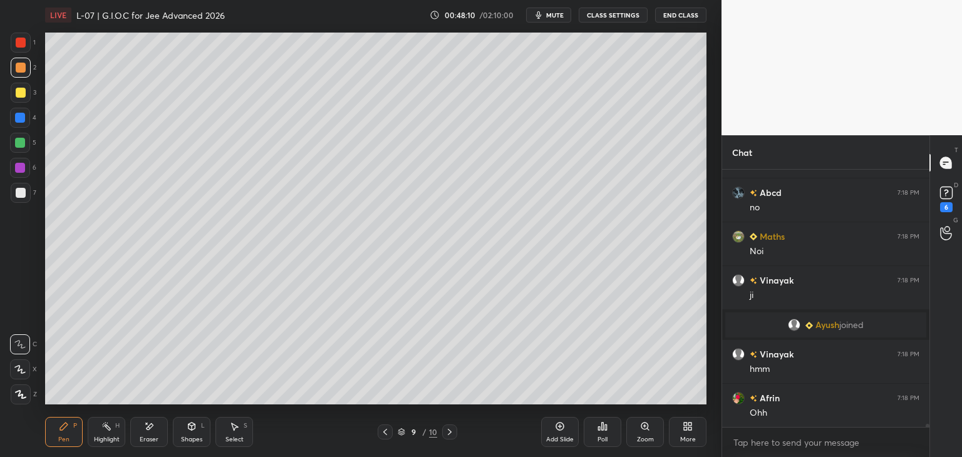
click at [30, 121] on div at bounding box center [20, 118] width 20 height 20
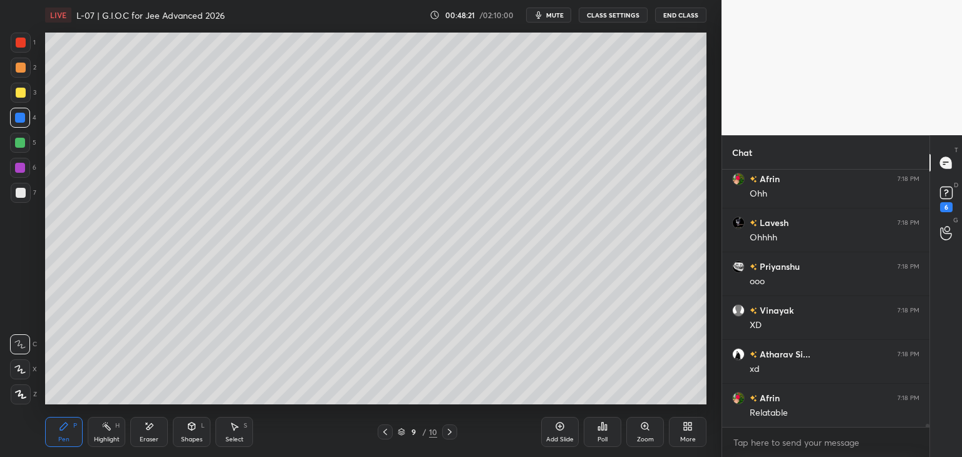
scroll to position [21107, 0]
click at [19, 169] on div at bounding box center [20, 168] width 10 height 10
click at [23, 97] on div at bounding box center [21, 93] width 10 height 10
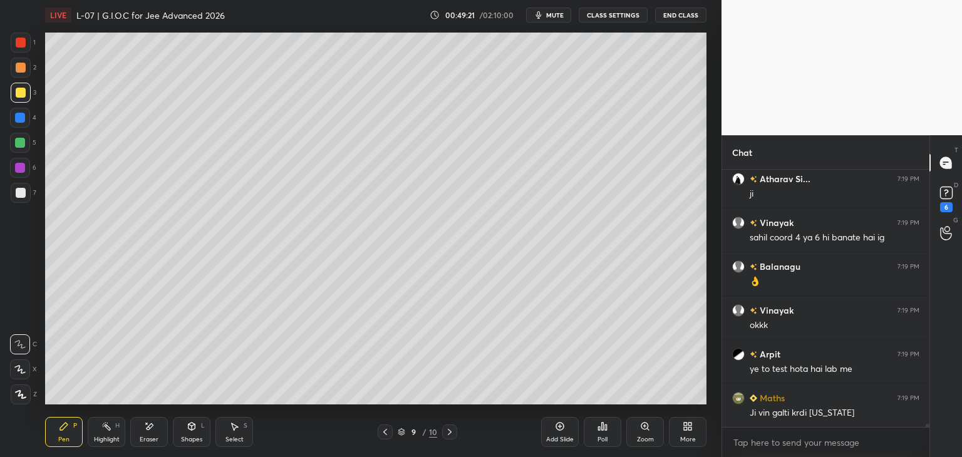
scroll to position [22084, 0]
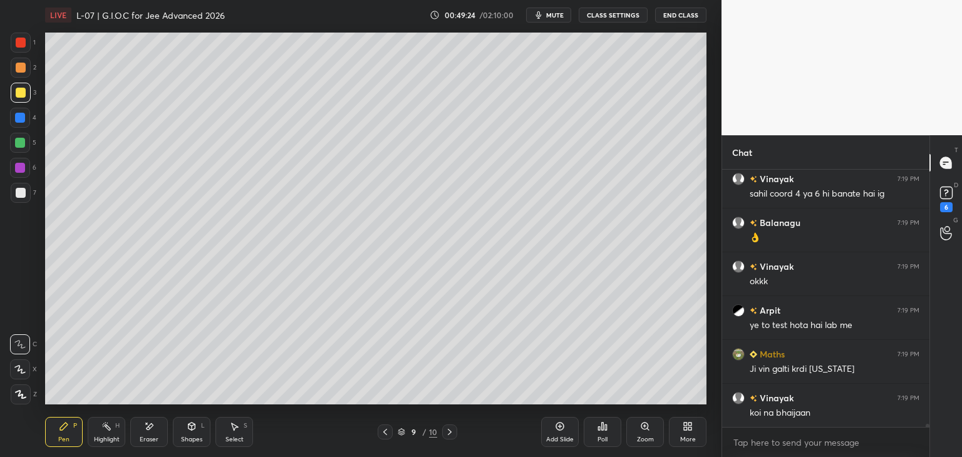
click at [553, 12] on span "mute" at bounding box center [555, 15] width 18 height 9
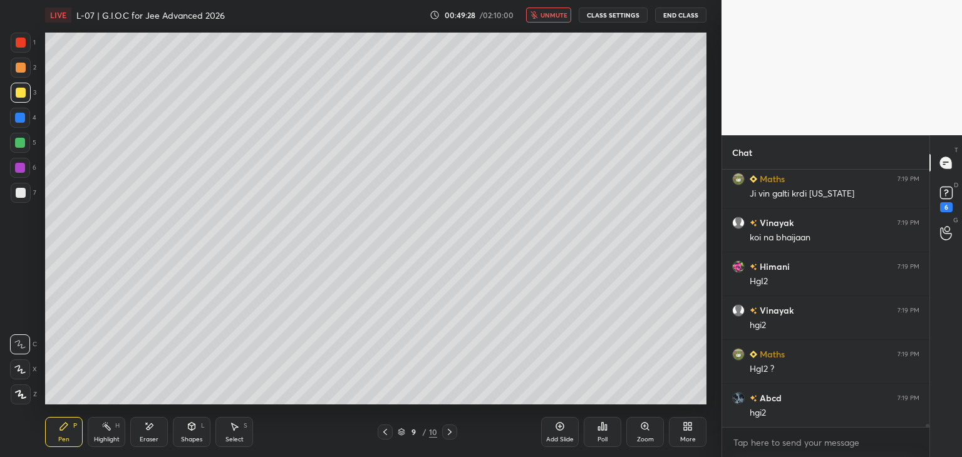
scroll to position [22304, 0]
click at [554, 14] on span "unmute" at bounding box center [554, 15] width 27 height 9
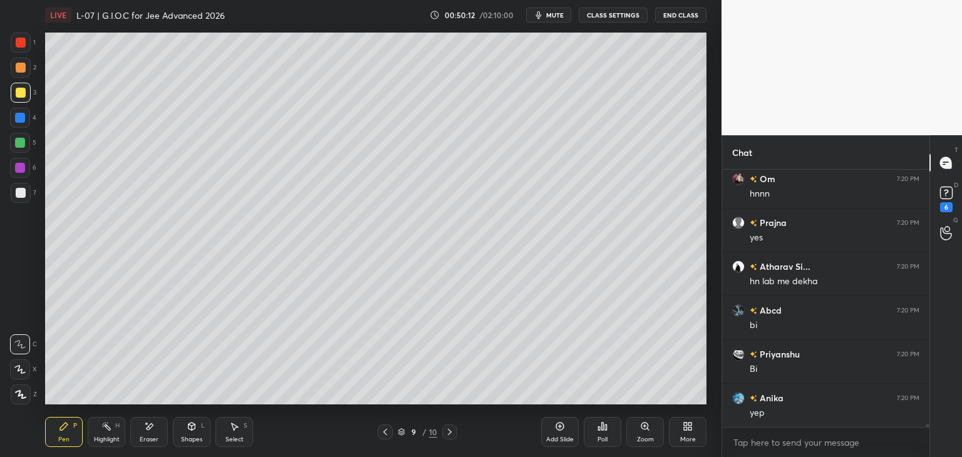
scroll to position [23181, 0]
click at [554, 18] on span "mute" at bounding box center [555, 15] width 18 height 9
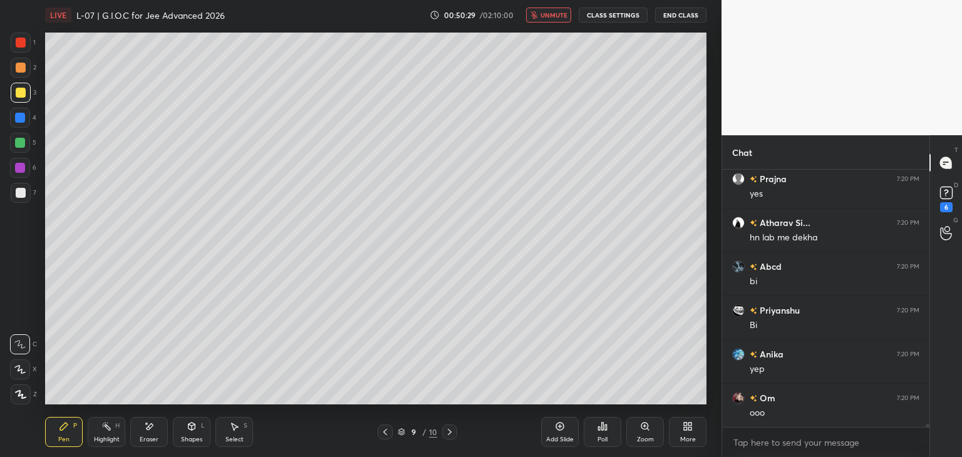
click at [550, 17] on span "unmute" at bounding box center [554, 15] width 27 height 9
click at [454, 434] on icon at bounding box center [450, 432] width 10 height 10
click at [381, 432] on icon at bounding box center [385, 432] width 10 height 10
click at [454, 429] on div at bounding box center [449, 432] width 15 height 15
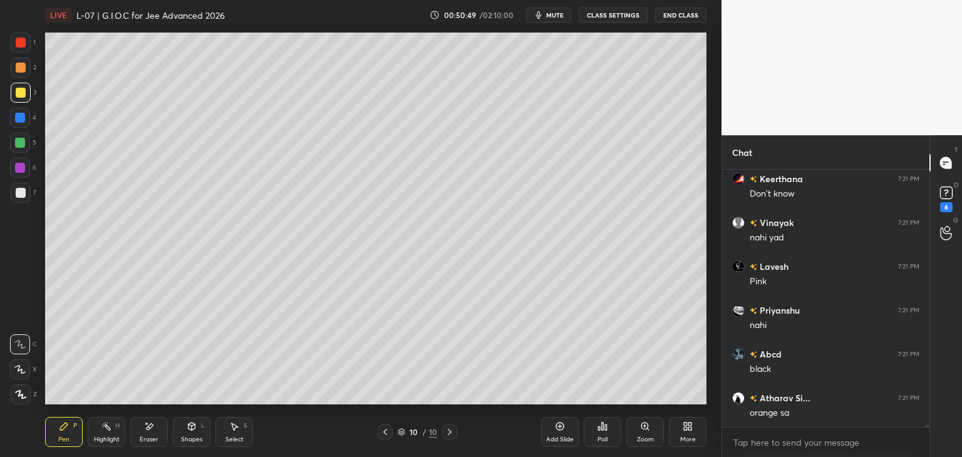
click at [557, 429] on icon at bounding box center [560, 427] width 10 height 10
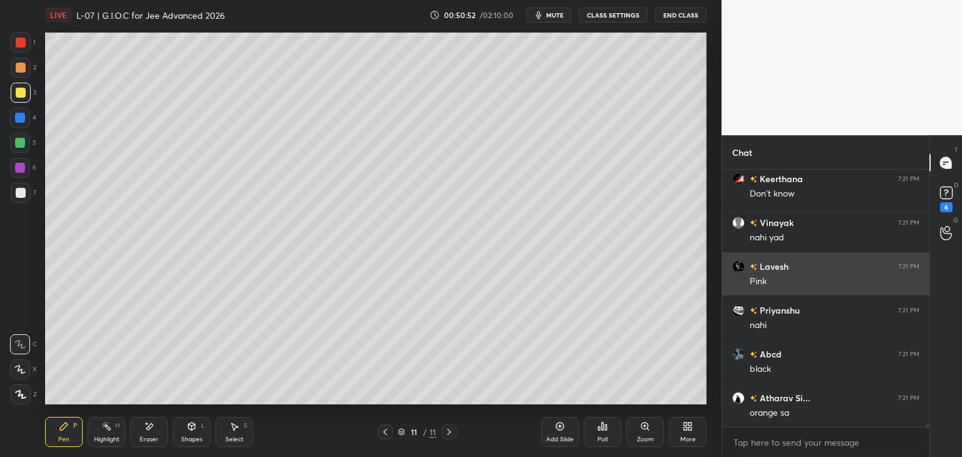
scroll to position [23707, 0]
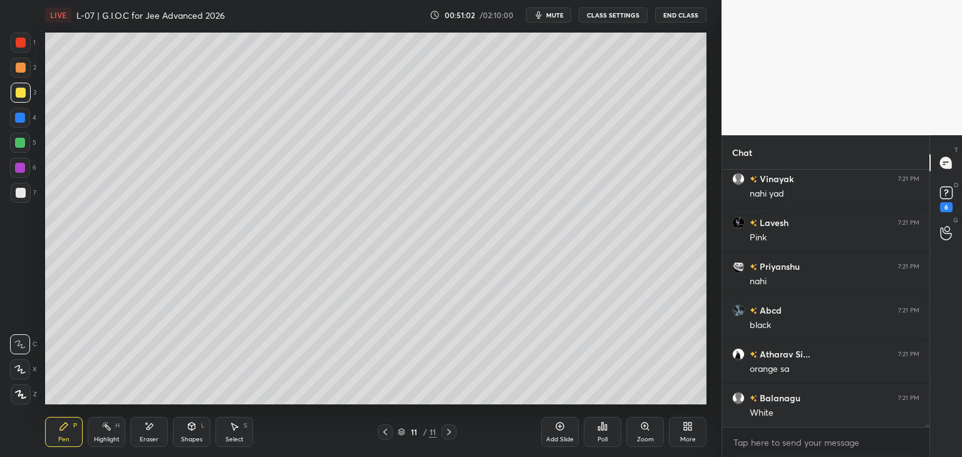
click at [156, 427] on div "Eraser" at bounding box center [149, 432] width 38 height 30
click at [70, 436] on div "Pen P" at bounding box center [64, 432] width 38 height 30
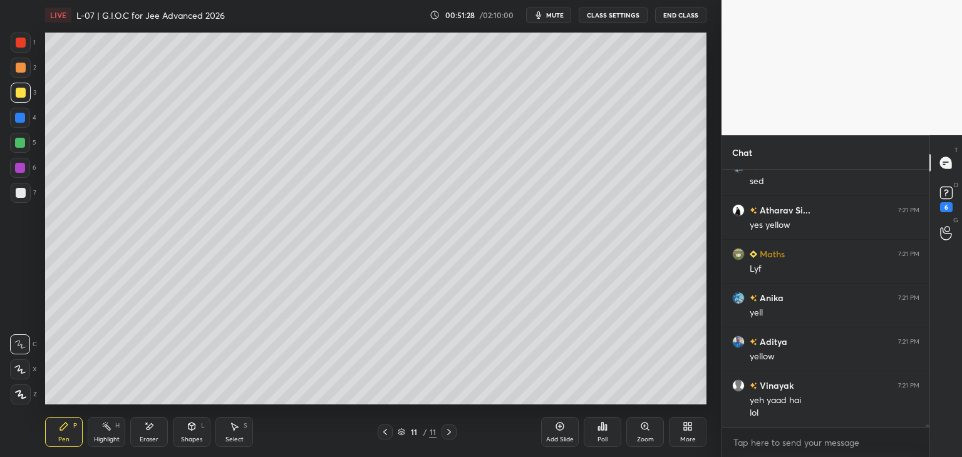
click at [381, 429] on icon at bounding box center [385, 432] width 10 height 10
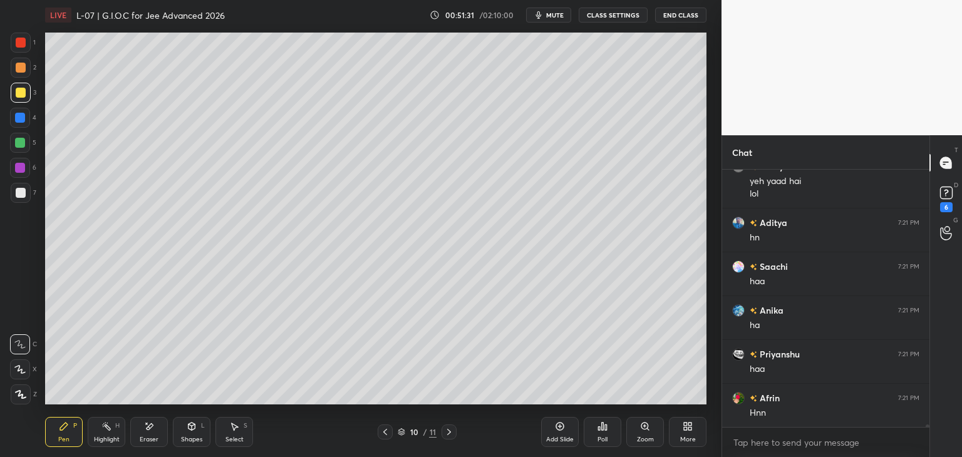
click at [385, 432] on icon at bounding box center [385, 432] width 4 height 6
click at [454, 429] on icon at bounding box center [449, 432] width 10 height 10
click at [381, 434] on icon at bounding box center [385, 432] width 10 height 10
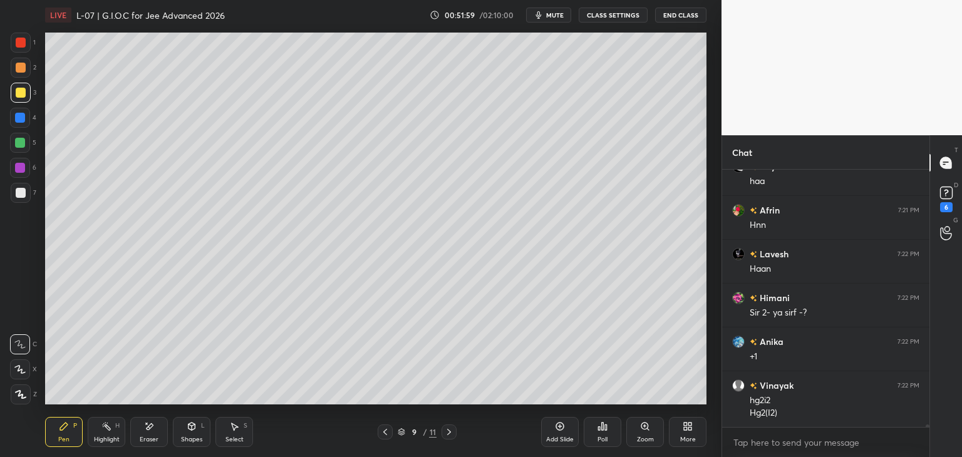
scroll to position [24973, 0]
click at [452, 432] on icon at bounding box center [449, 432] width 10 height 10
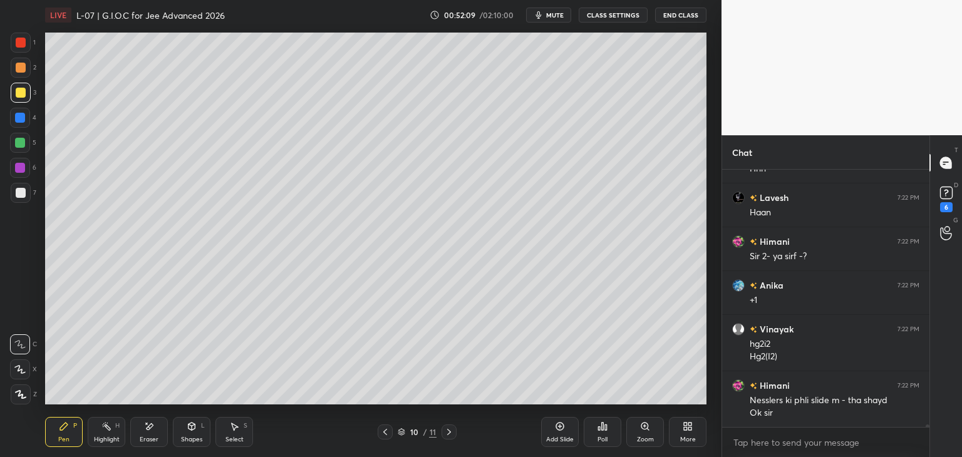
click at [385, 428] on icon at bounding box center [385, 432] width 10 height 10
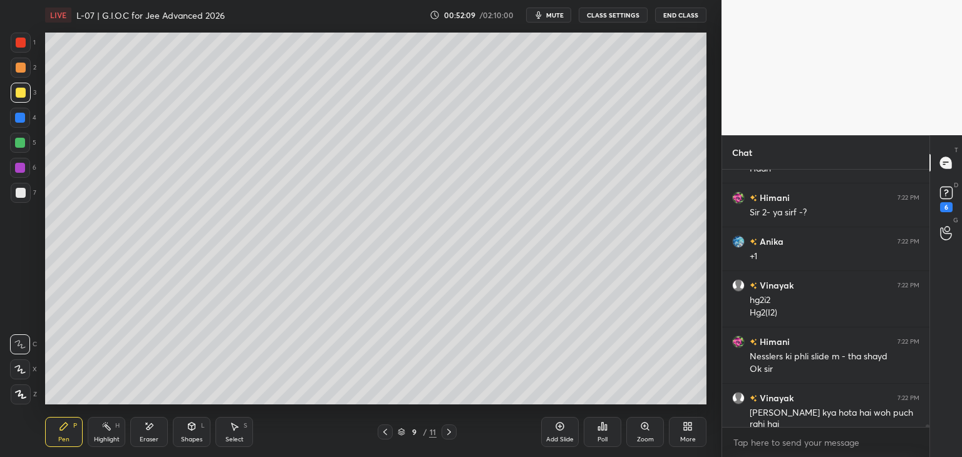
click at [387, 428] on icon at bounding box center [385, 432] width 10 height 10
click at [388, 428] on icon at bounding box center [385, 432] width 10 height 10
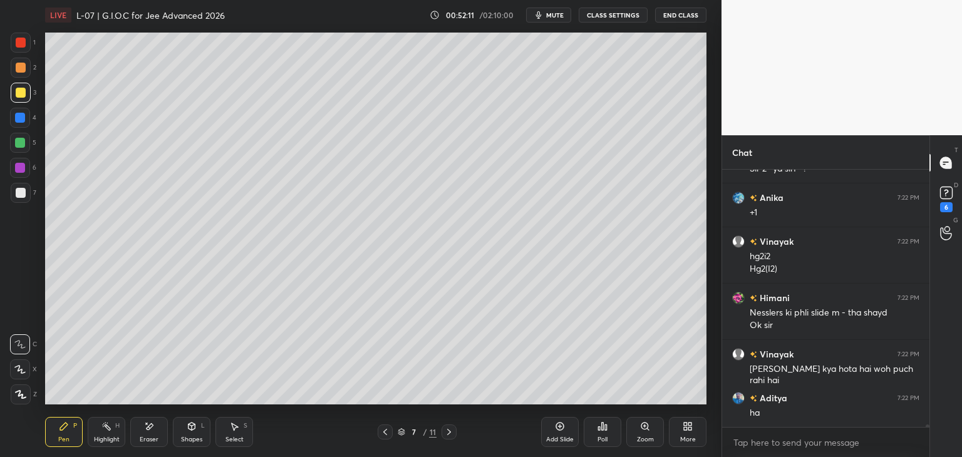
click at [388, 429] on icon at bounding box center [385, 432] width 10 height 10
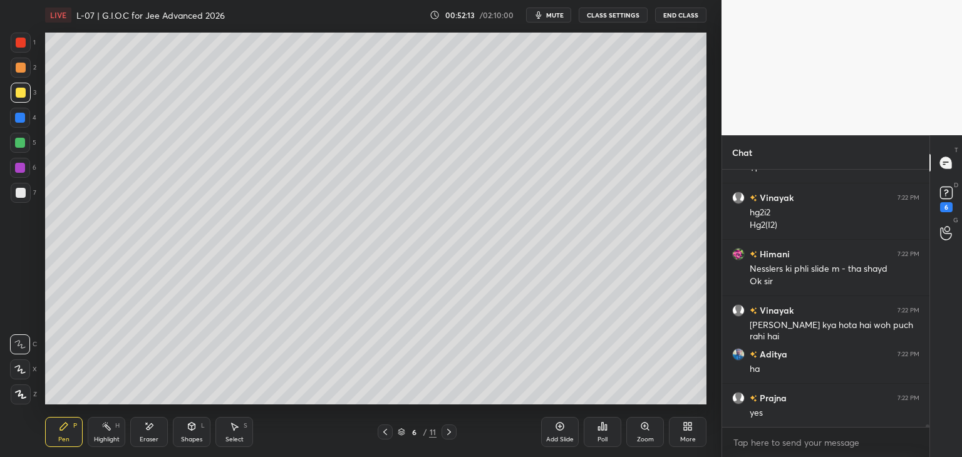
click at [451, 431] on icon at bounding box center [449, 432] width 10 height 10
click at [384, 433] on icon at bounding box center [385, 432] width 4 height 6
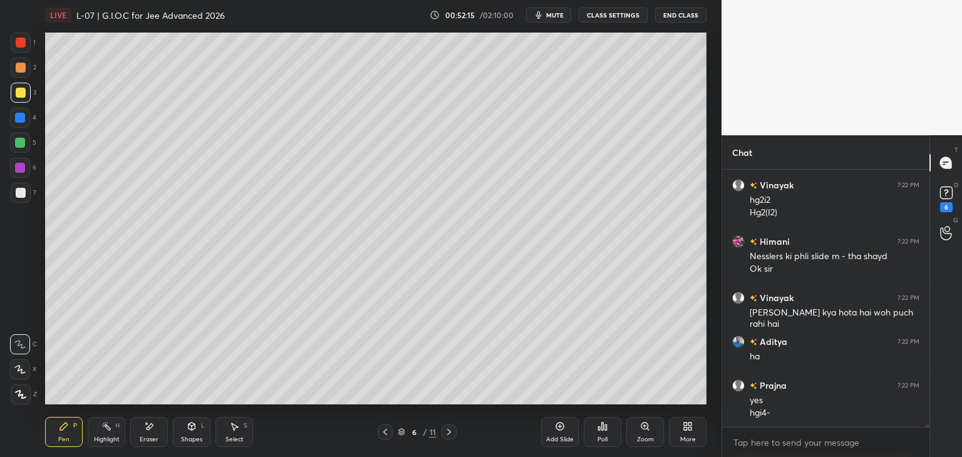
click at [386, 437] on icon at bounding box center [385, 432] width 10 height 10
click at [447, 432] on icon at bounding box center [449, 432] width 10 height 10
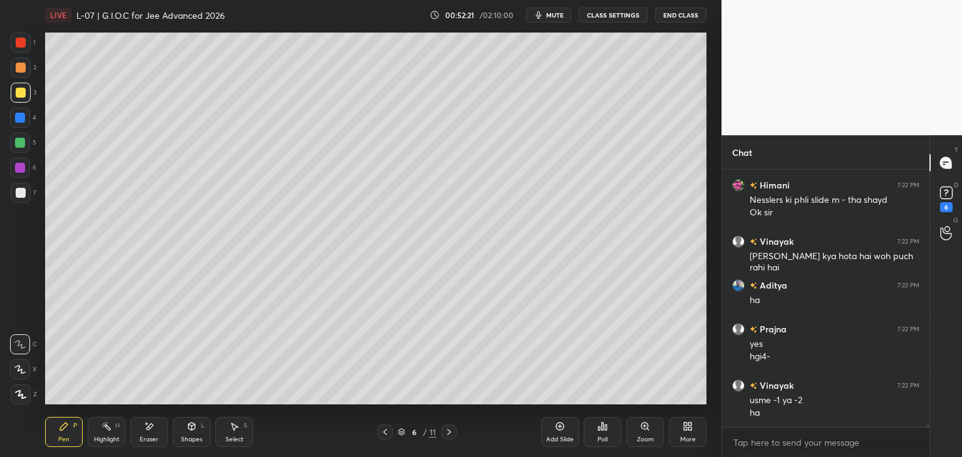
scroll to position [25230, 0]
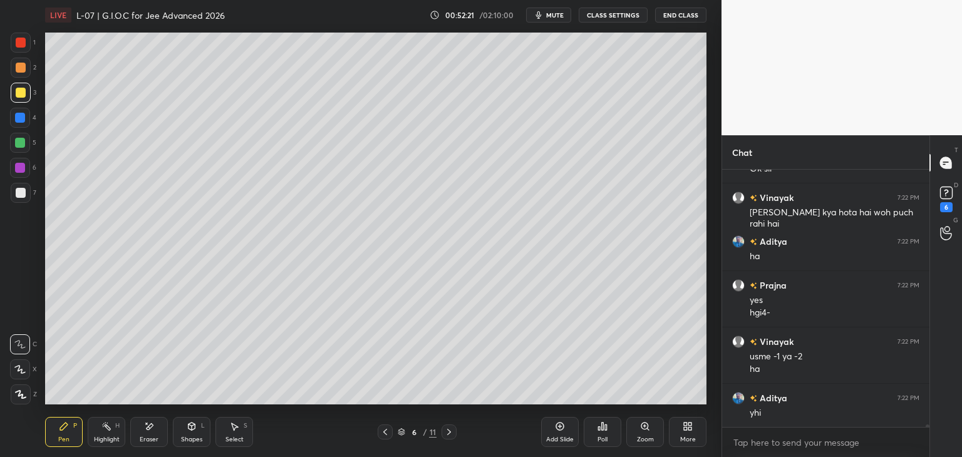
click at [451, 430] on icon at bounding box center [449, 432] width 10 height 10
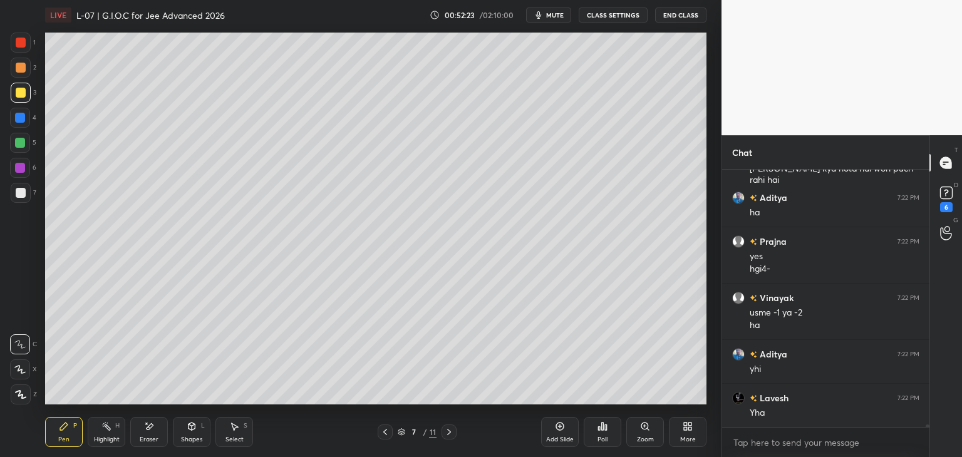
click at [452, 430] on icon at bounding box center [449, 432] width 10 height 10
click at [452, 429] on icon at bounding box center [449, 432] width 10 height 10
click at [451, 428] on icon at bounding box center [449, 432] width 10 height 10
click at [453, 429] on icon at bounding box center [449, 432] width 10 height 10
click at [449, 429] on icon at bounding box center [449, 432] width 10 height 10
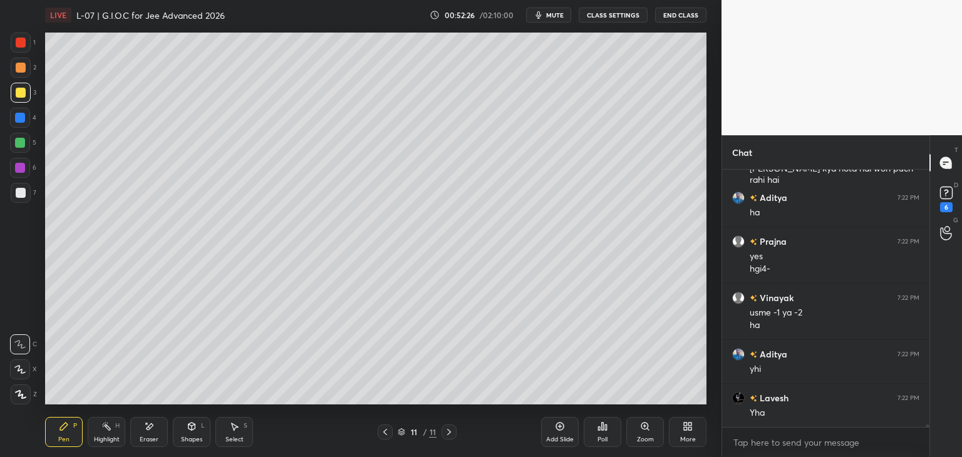
click at [385, 431] on icon at bounding box center [385, 432] width 4 height 6
click at [386, 430] on icon at bounding box center [385, 432] width 4 height 6
click at [388, 432] on icon at bounding box center [385, 432] width 10 height 10
click at [388, 434] on icon at bounding box center [385, 432] width 10 height 10
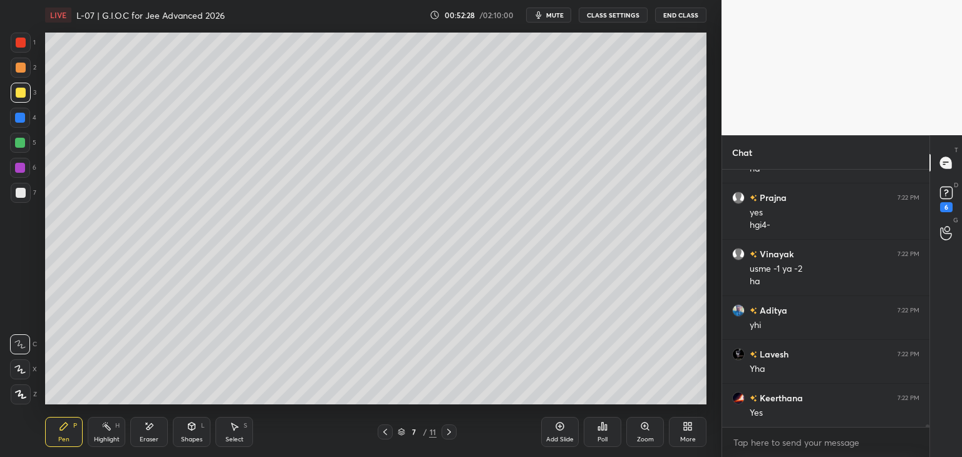
click at [390, 436] on icon at bounding box center [385, 432] width 10 height 10
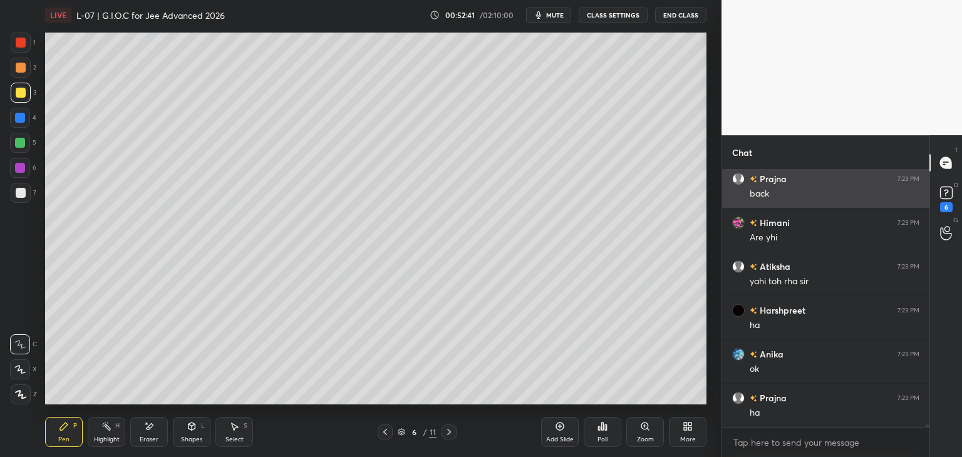
scroll to position [25888, 0]
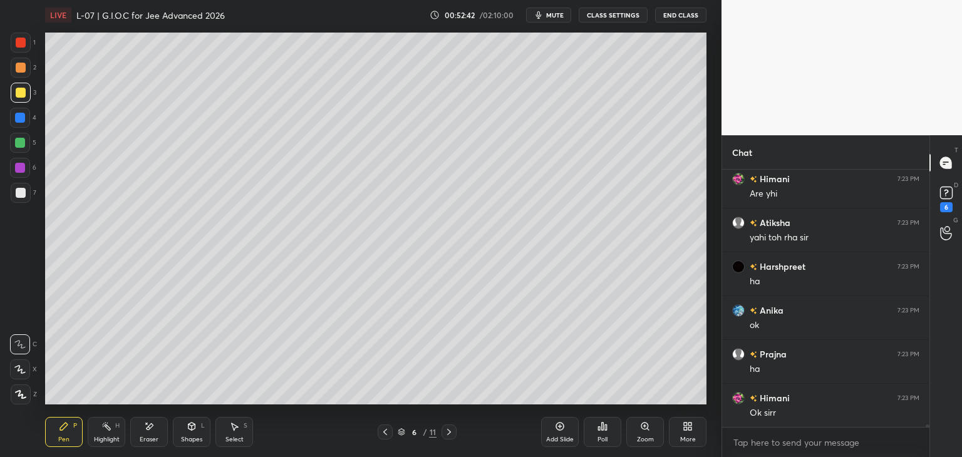
click at [449, 433] on icon at bounding box center [449, 432] width 10 height 10
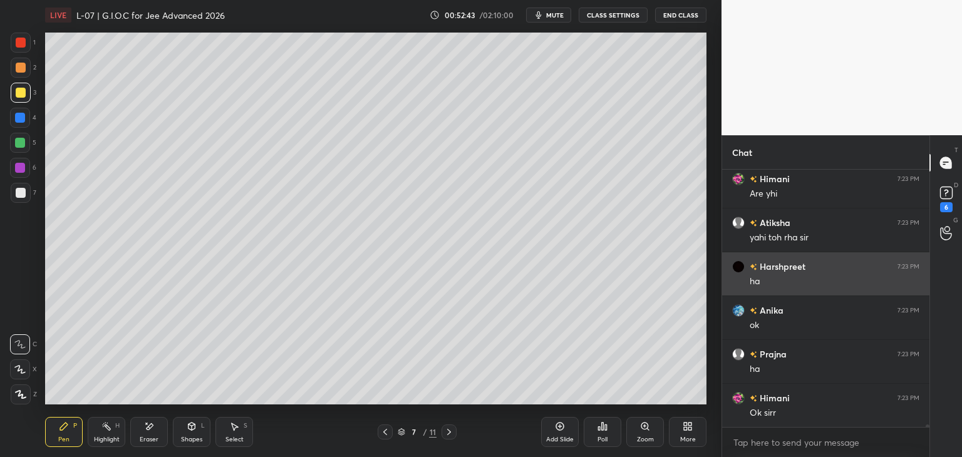
click at [451, 436] on icon at bounding box center [449, 432] width 10 height 10
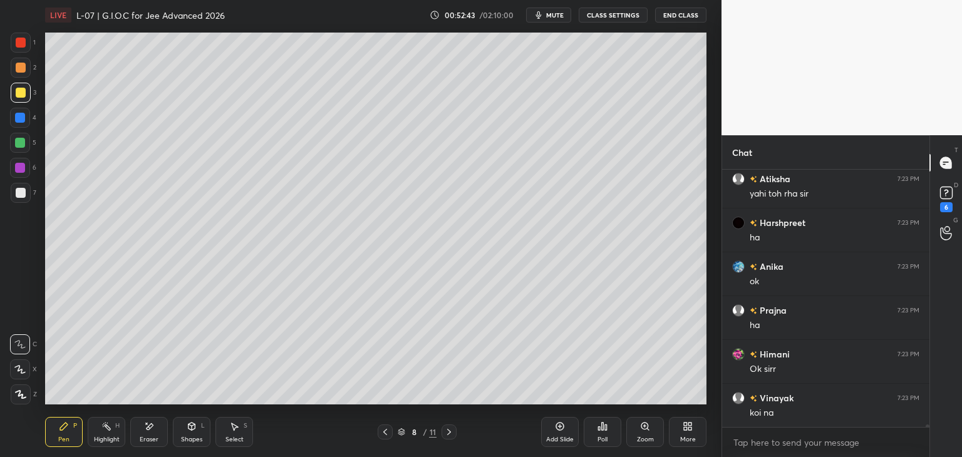
click at [451, 430] on icon at bounding box center [449, 432] width 10 height 10
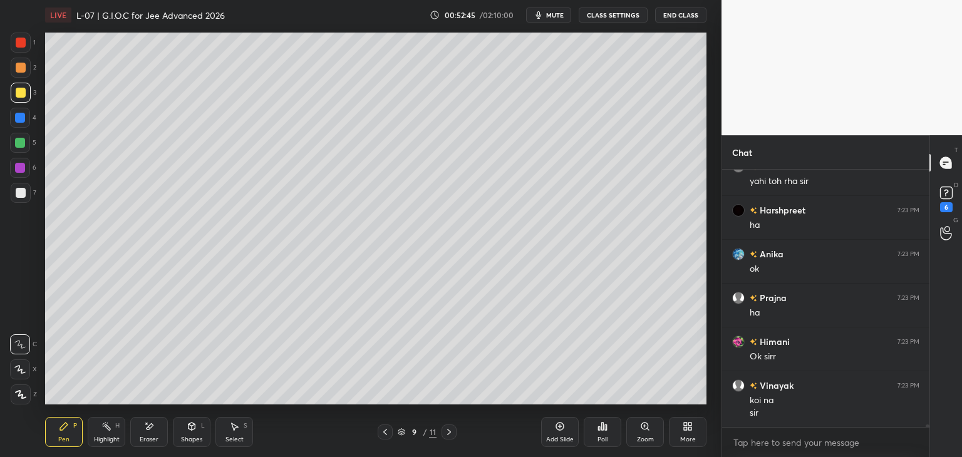
click at [447, 434] on icon at bounding box center [449, 432] width 10 height 10
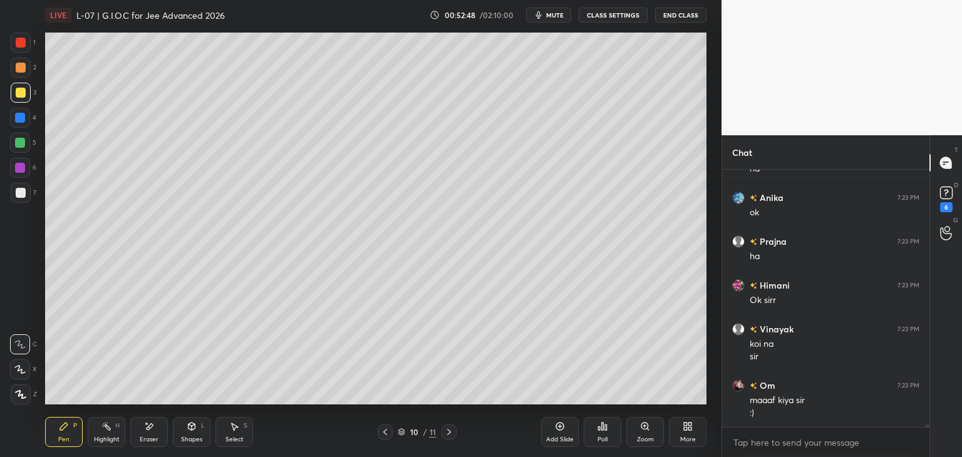
click at [20, 39] on div at bounding box center [21, 43] width 10 height 10
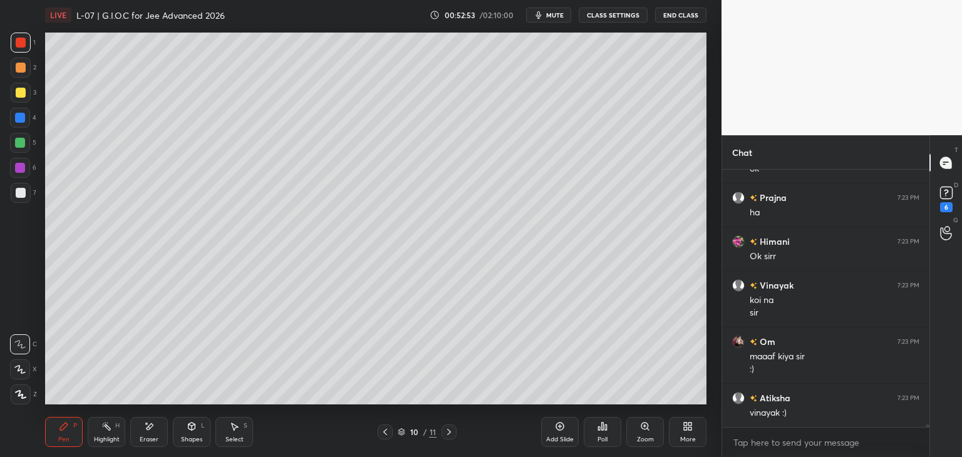
click at [449, 435] on icon at bounding box center [449, 432] width 10 height 10
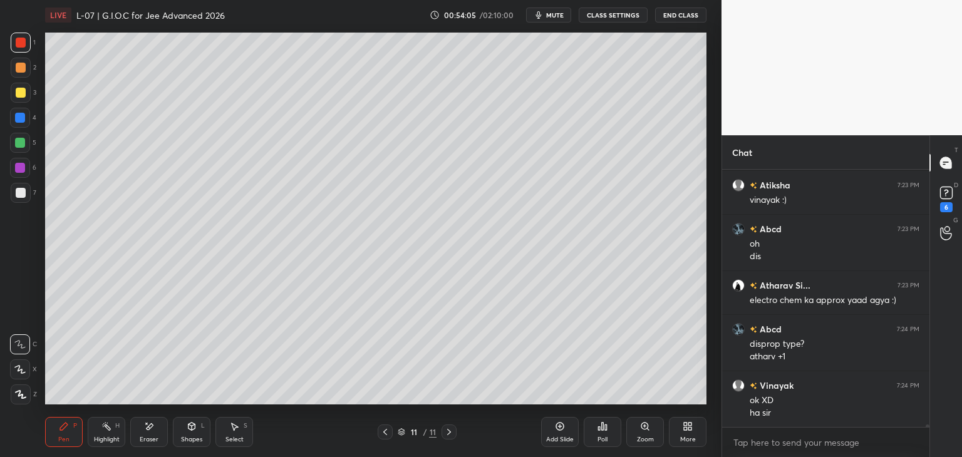
click at [556, 430] on icon at bounding box center [560, 427] width 10 height 10
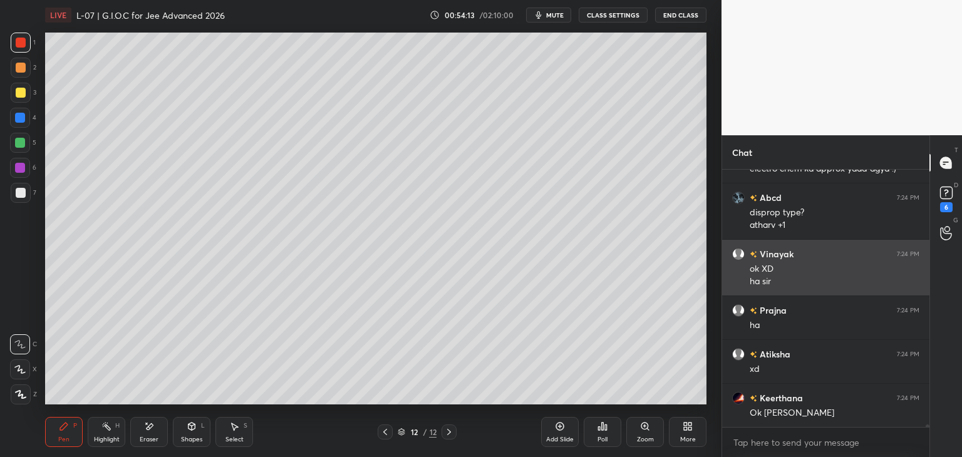
scroll to position [26433, 0]
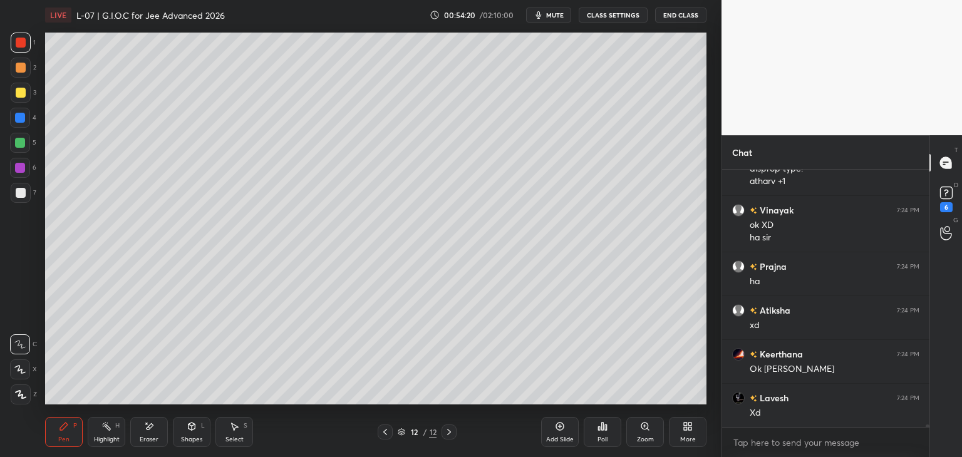
click at [190, 434] on div "Shapes L" at bounding box center [192, 432] width 38 height 30
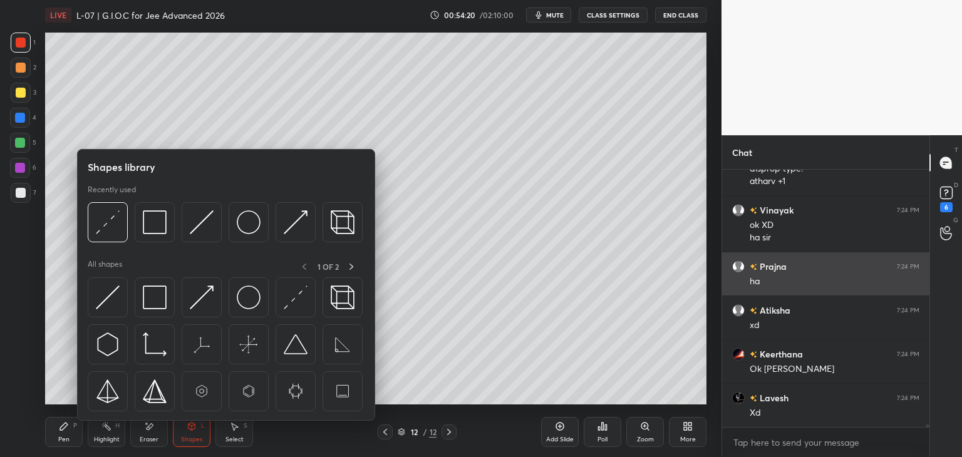
click at [151, 218] on img at bounding box center [155, 223] width 24 height 24
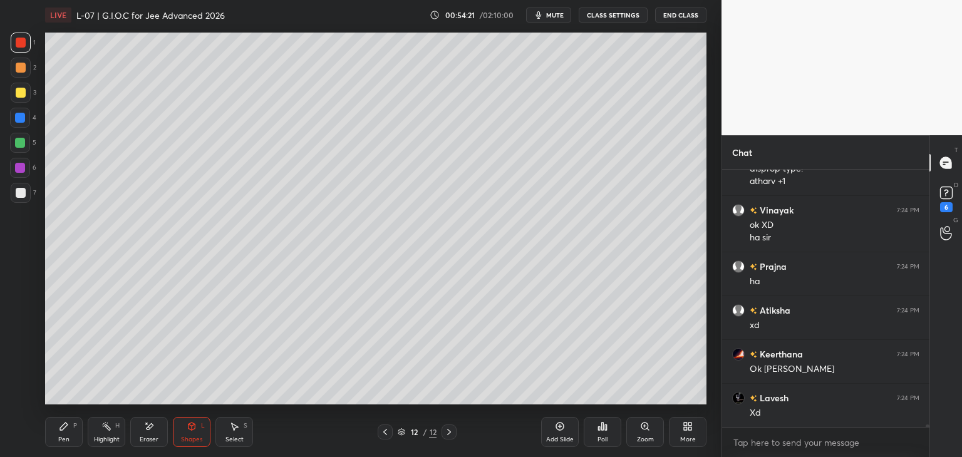
click at [26, 86] on div at bounding box center [21, 93] width 20 height 20
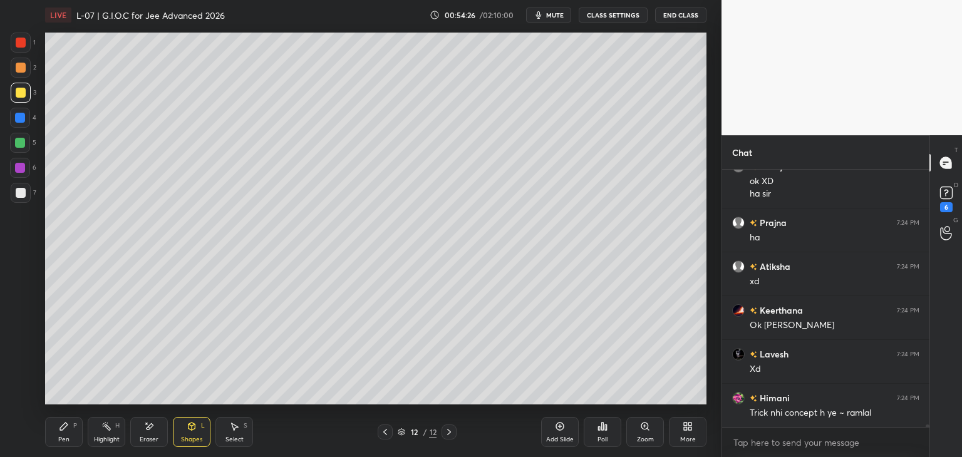
click at [67, 427] on icon at bounding box center [64, 427] width 10 height 10
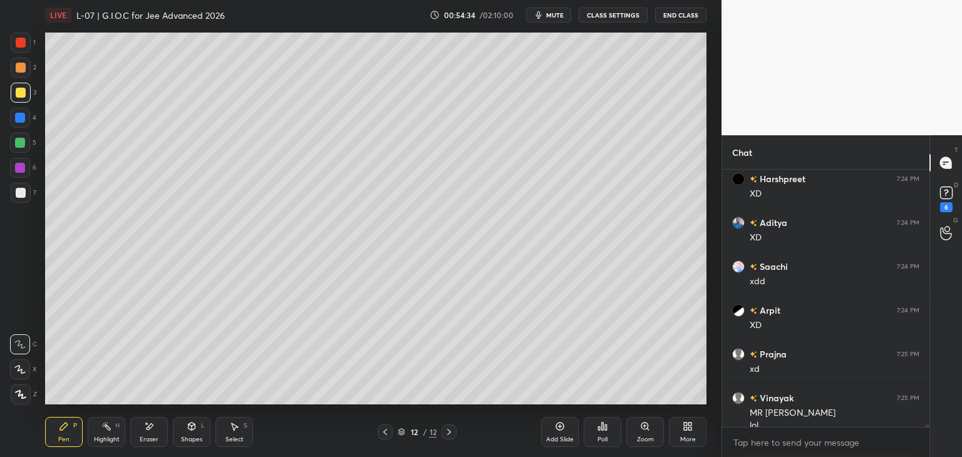
scroll to position [26752, 0]
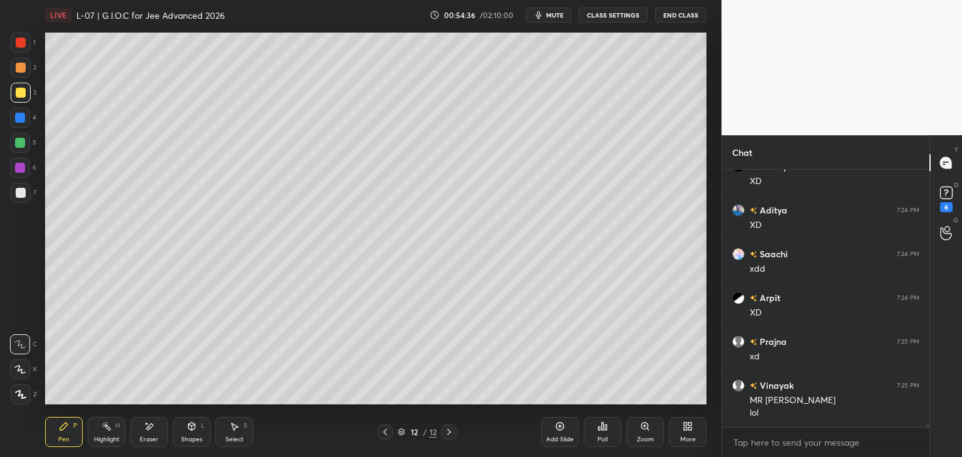
click at [385, 427] on div at bounding box center [385, 432] width 15 height 15
click at [388, 433] on icon at bounding box center [385, 432] width 10 height 10
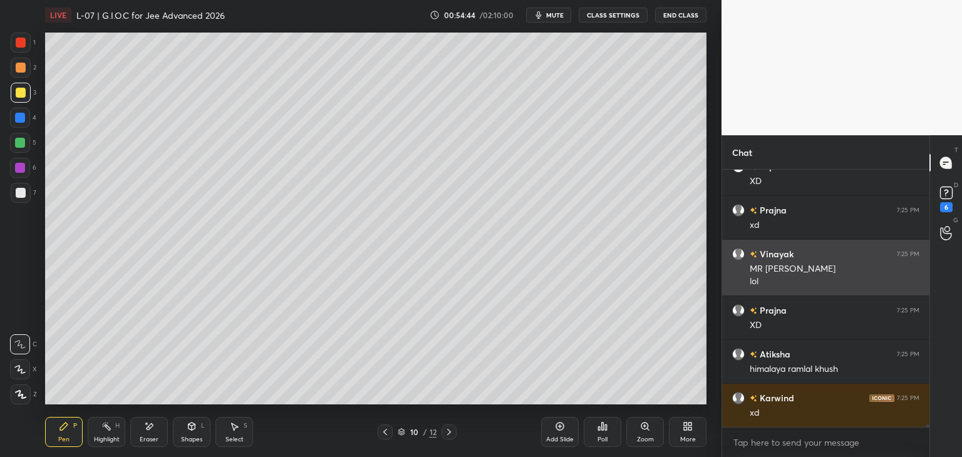
scroll to position [26928, 0]
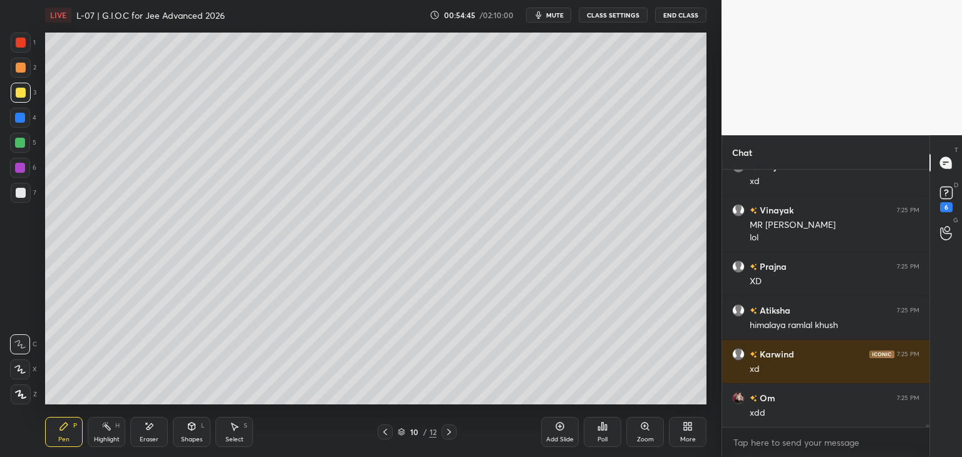
click at [143, 430] on div "Eraser" at bounding box center [149, 432] width 38 height 30
click at [58, 434] on div "Pen P" at bounding box center [64, 432] width 38 height 30
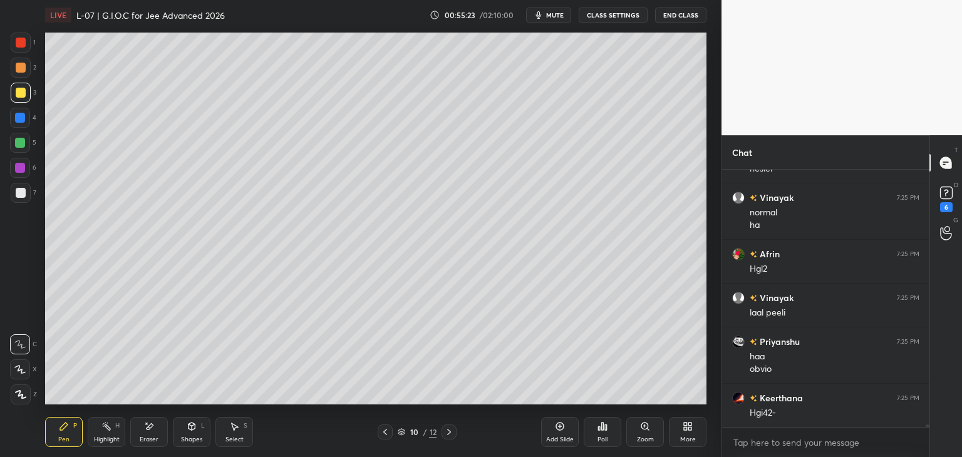
scroll to position [27918, 0]
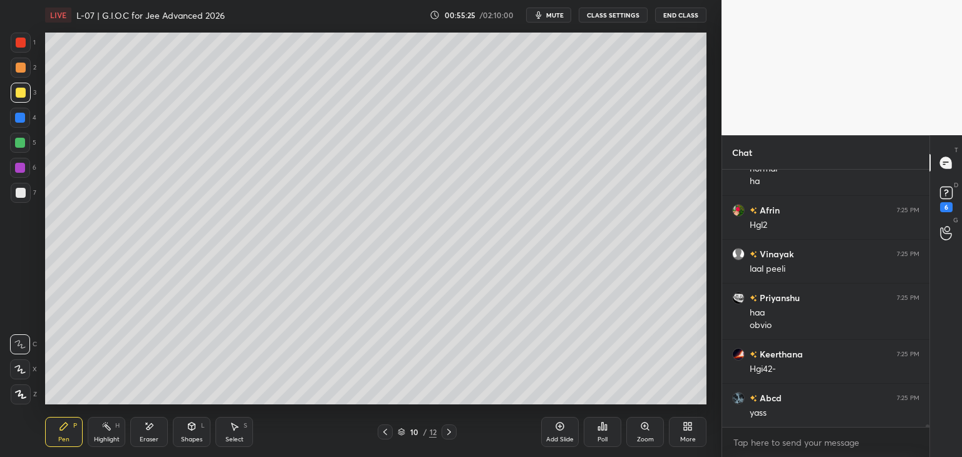
click at [241, 432] on div "Select S" at bounding box center [235, 432] width 38 height 30
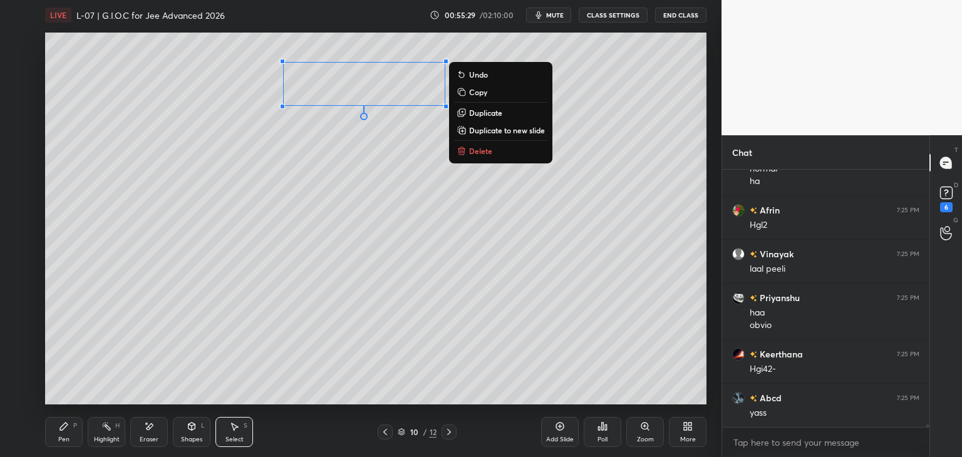
click at [477, 154] on p "Delete" at bounding box center [480, 151] width 23 height 10
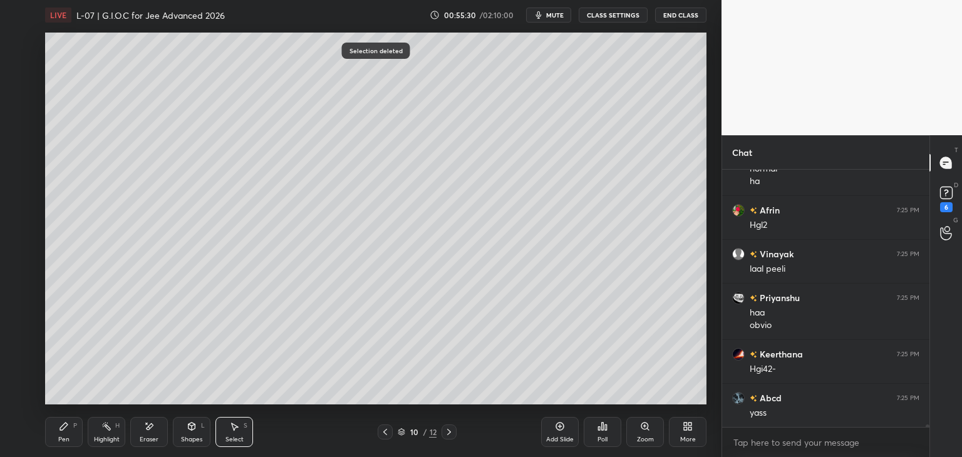
click at [58, 442] on div "Pen P" at bounding box center [64, 432] width 38 height 30
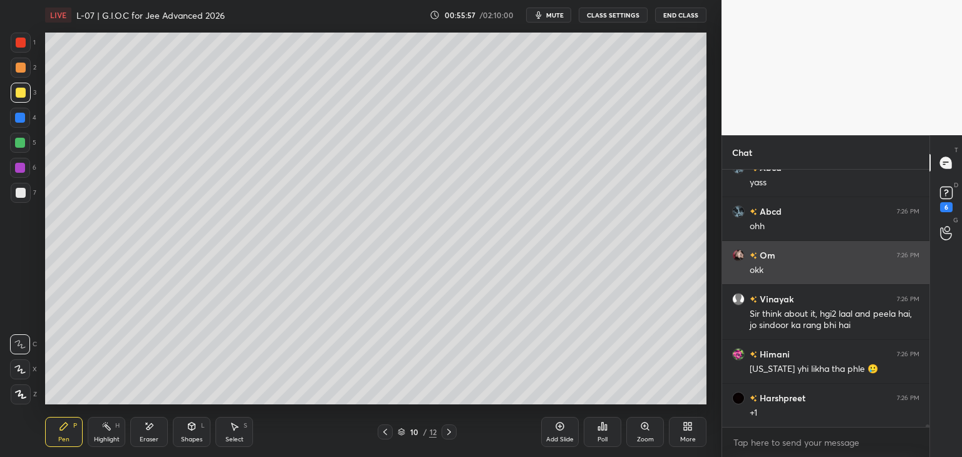
scroll to position [28192, 0]
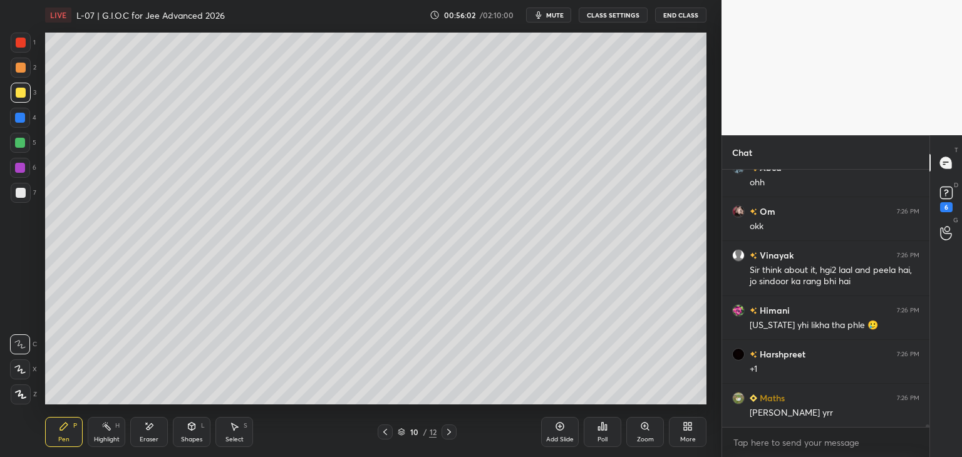
click at [24, 39] on div at bounding box center [21, 43] width 10 height 10
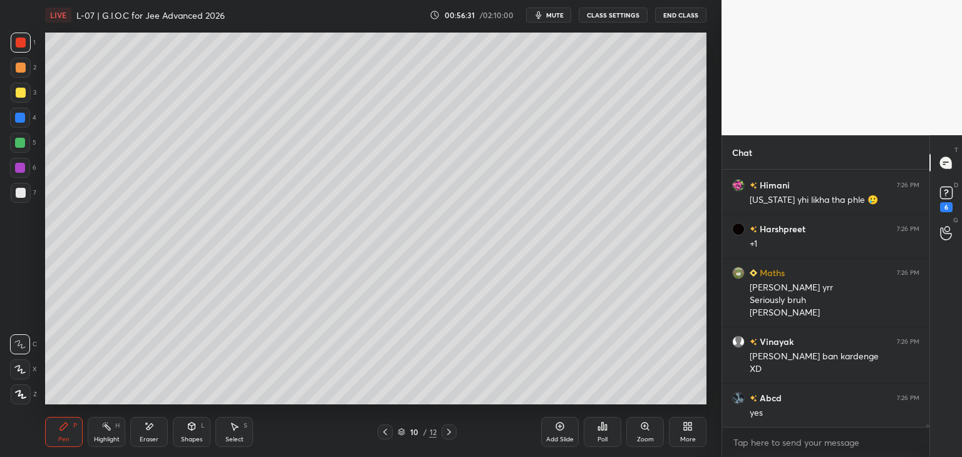
scroll to position [28361, 0]
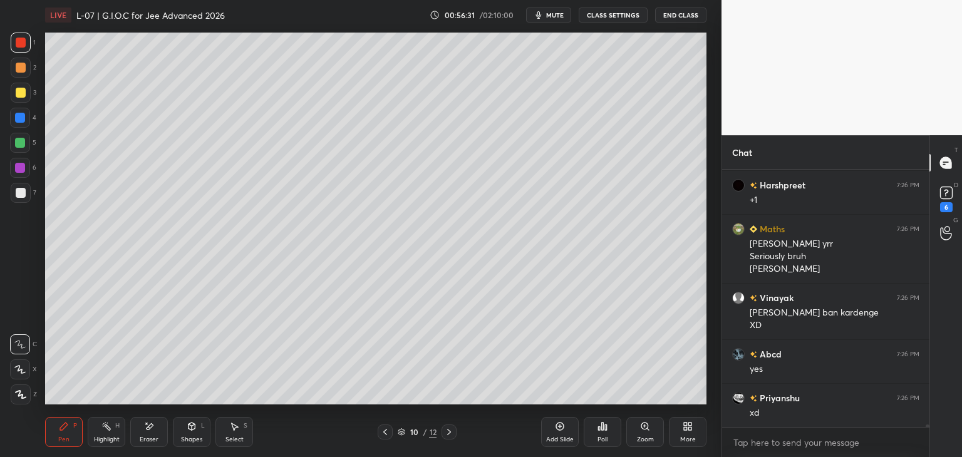
click at [13, 73] on div at bounding box center [21, 68] width 20 height 20
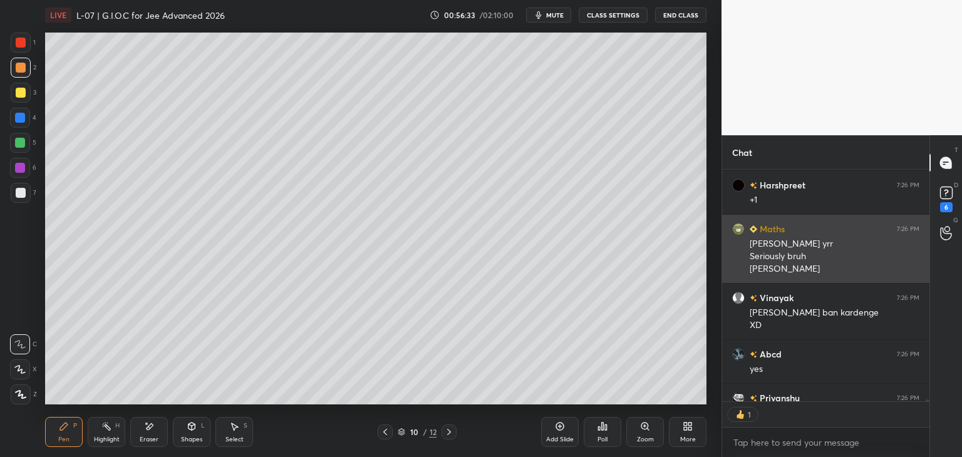
scroll to position [28431, 0]
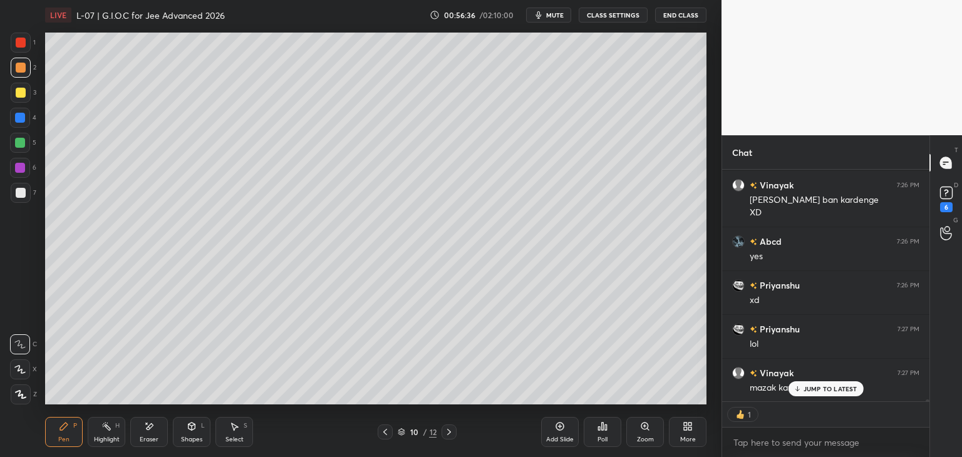
click at [233, 426] on icon at bounding box center [235, 428] width 7 height 8
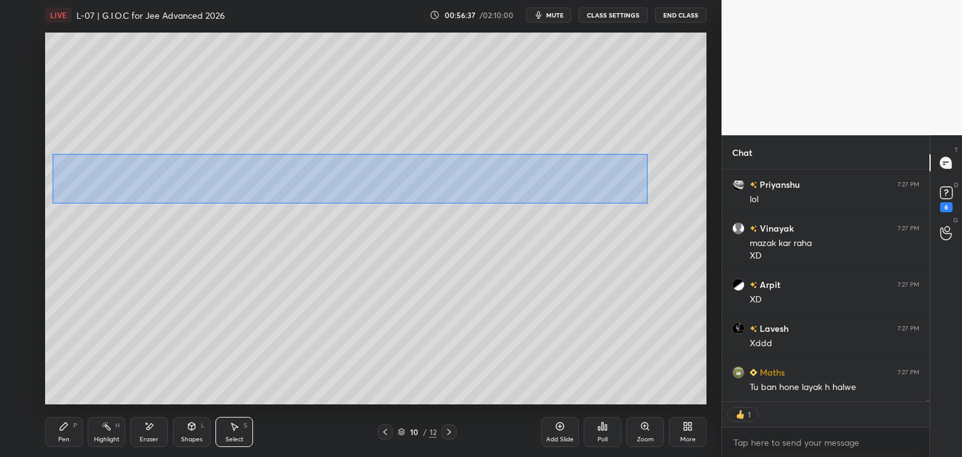
scroll to position [28662, 0]
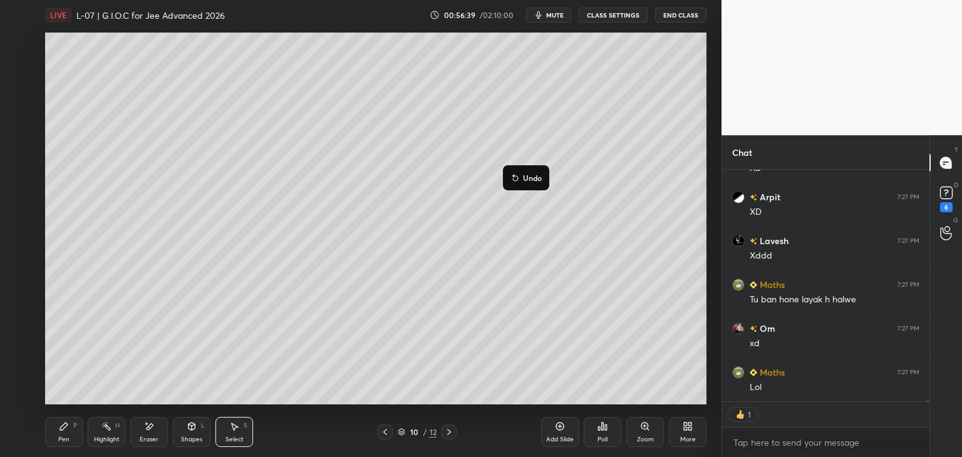
click at [613, 265] on div "0 ° Undo Copy Duplicate Duplicate to new slide Delete" at bounding box center [376, 219] width 662 height 372
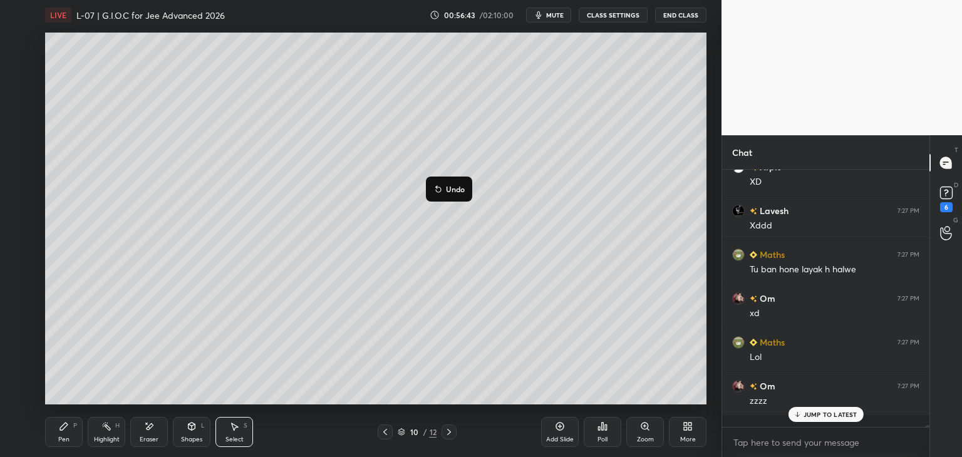
scroll to position [4, 4]
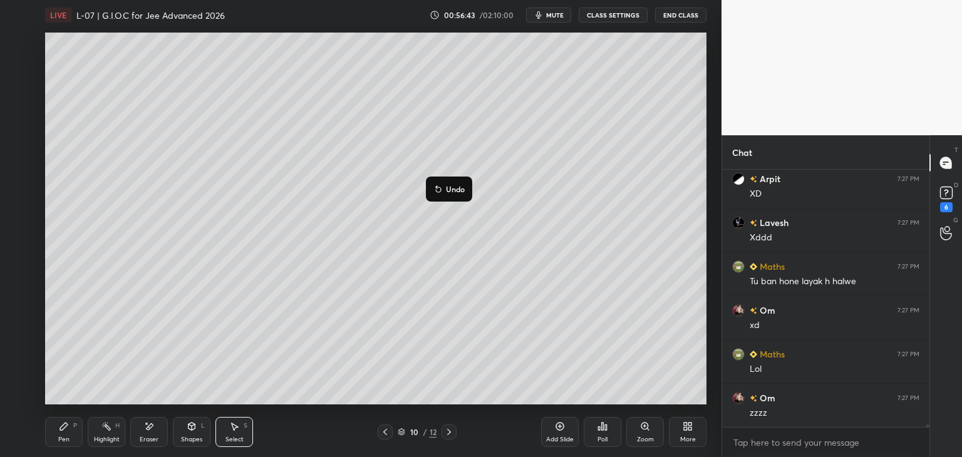
click at [535, 293] on div "0 ° Undo Copy Duplicate Duplicate to new slide Delete" at bounding box center [376, 219] width 662 height 372
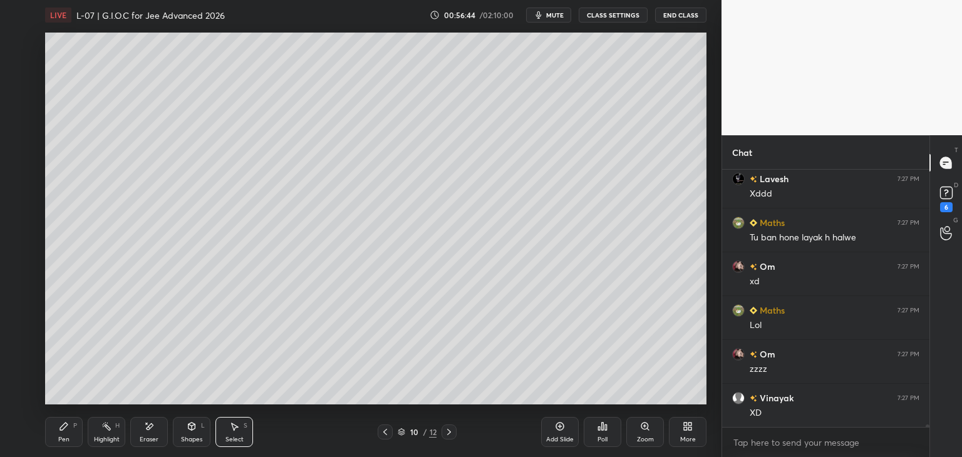
click at [63, 443] on div "Pen" at bounding box center [63, 440] width 11 height 6
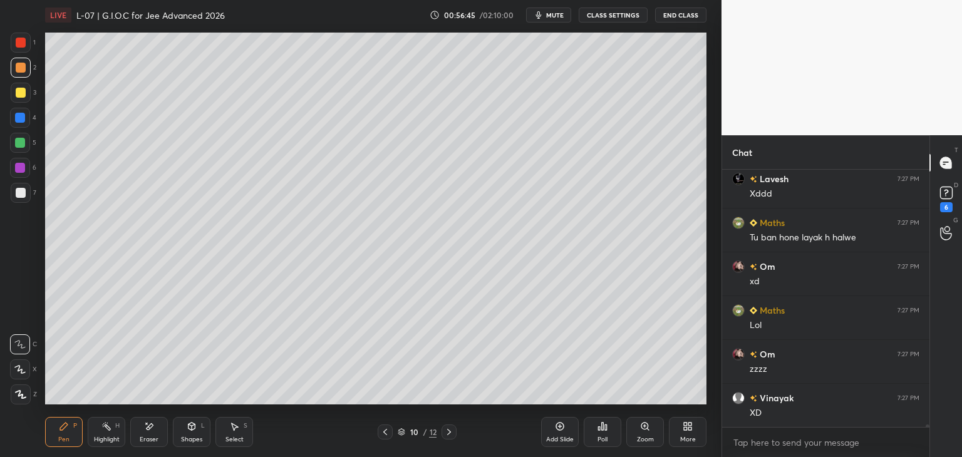
scroll to position [28900, 0]
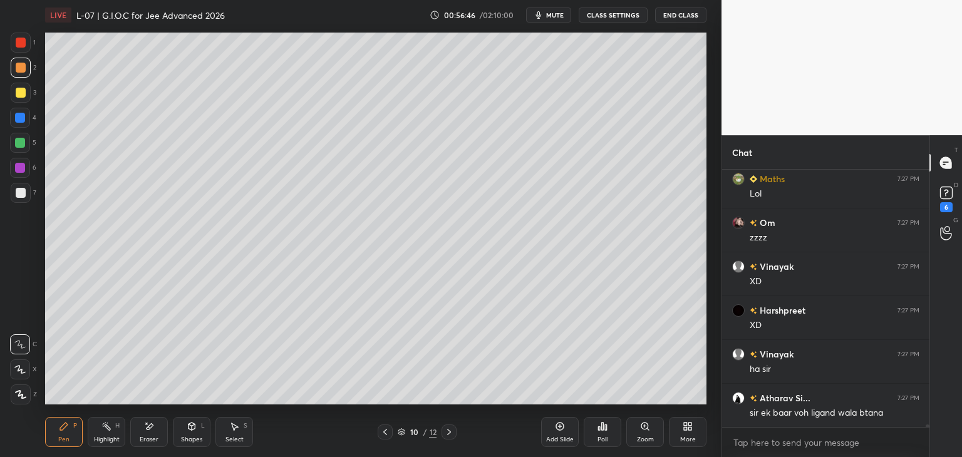
click at [224, 433] on div "Select S" at bounding box center [235, 432] width 38 height 30
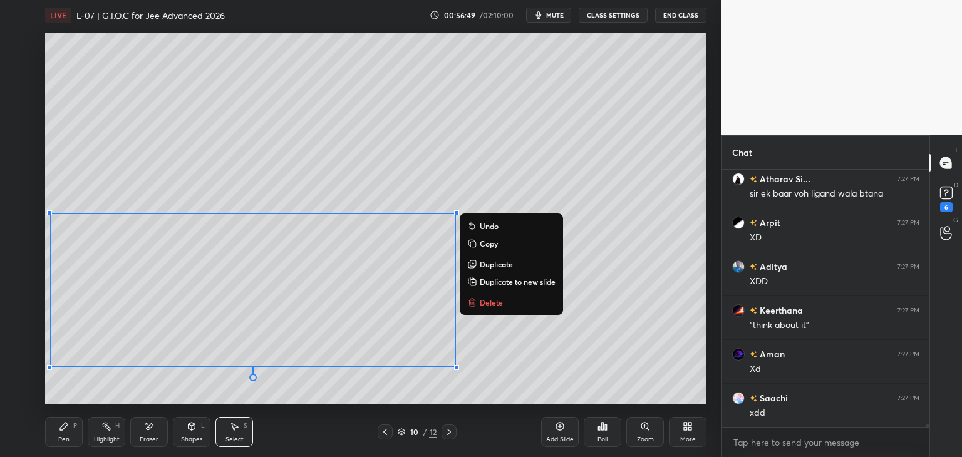
scroll to position [29163, 0]
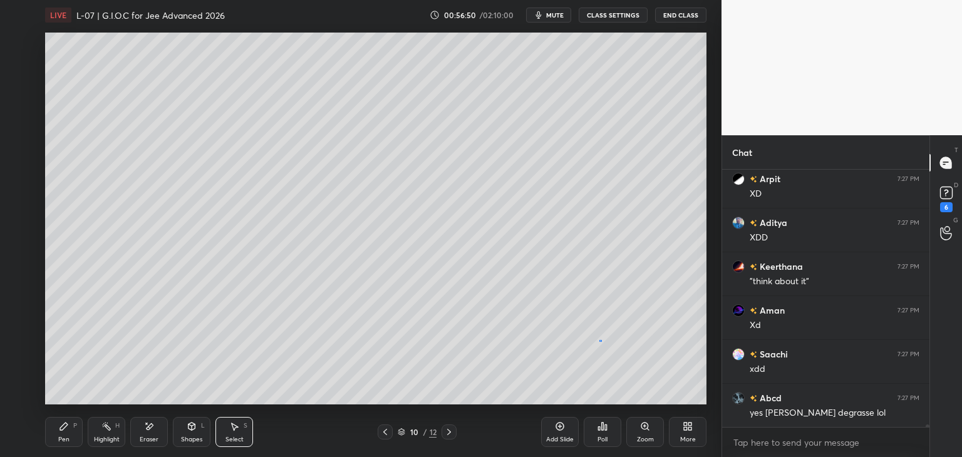
click at [600, 341] on div "0 ° Undo Copy Duplicate Duplicate to new slide Delete" at bounding box center [376, 219] width 662 height 372
click at [65, 437] on div "Pen" at bounding box center [63, 440] width 11 height 6
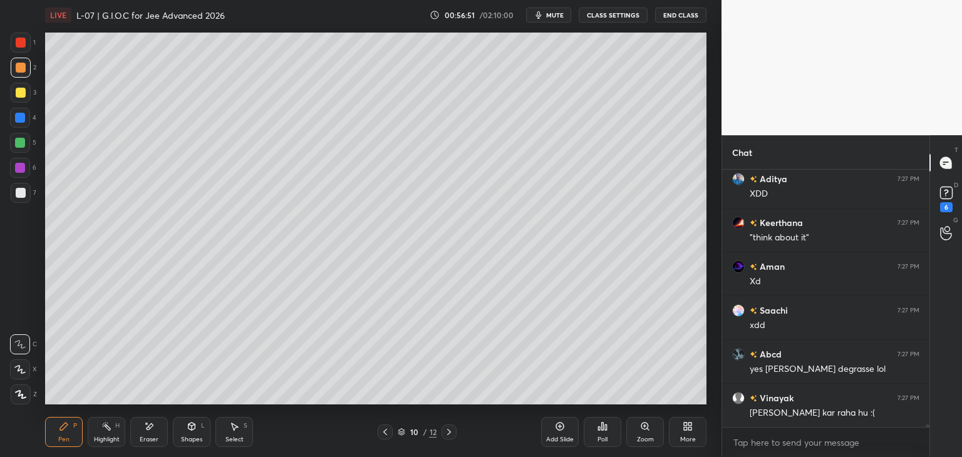
click at [18, 115] on div at bounding box center [20, 118] width 10 height 10
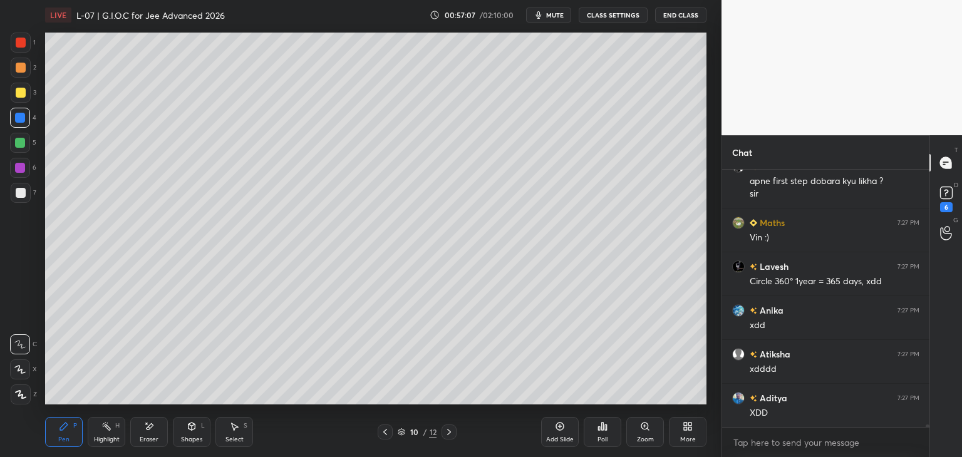
scroll to position [29571, 0]
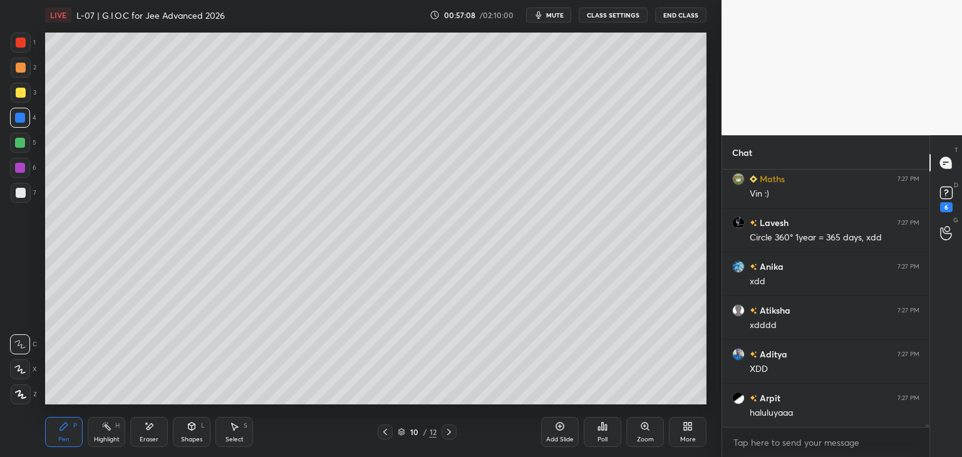
click at [24, 194] on div at bounding box center [21, 193] width 10 height 10
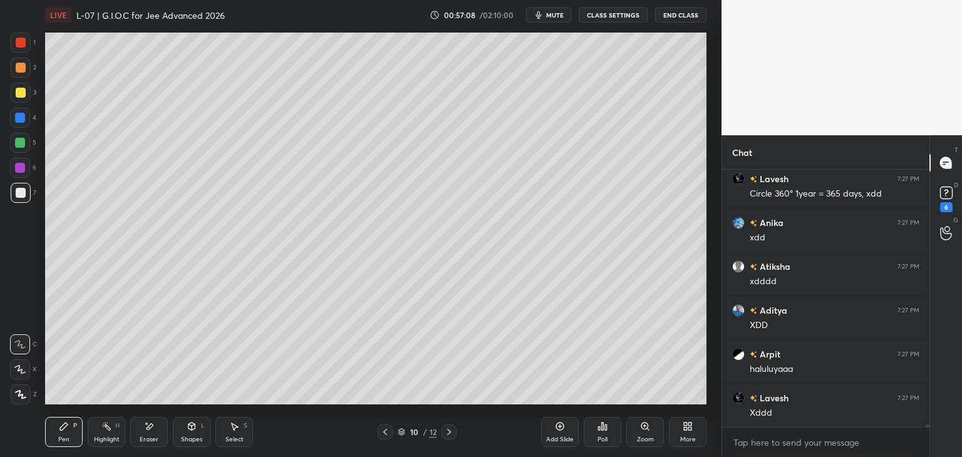
click at [20, 171] on div at bounding box center [20, 168] width 10 height 10
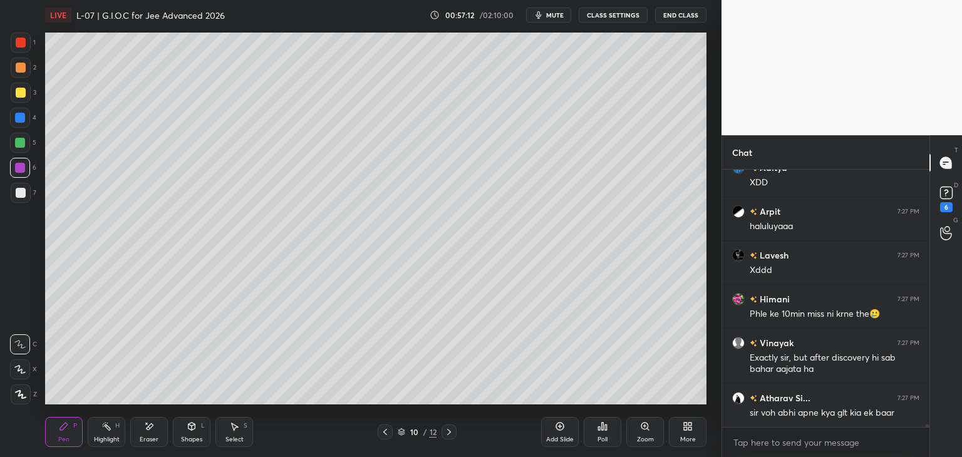
scroll to position [29801, 0]
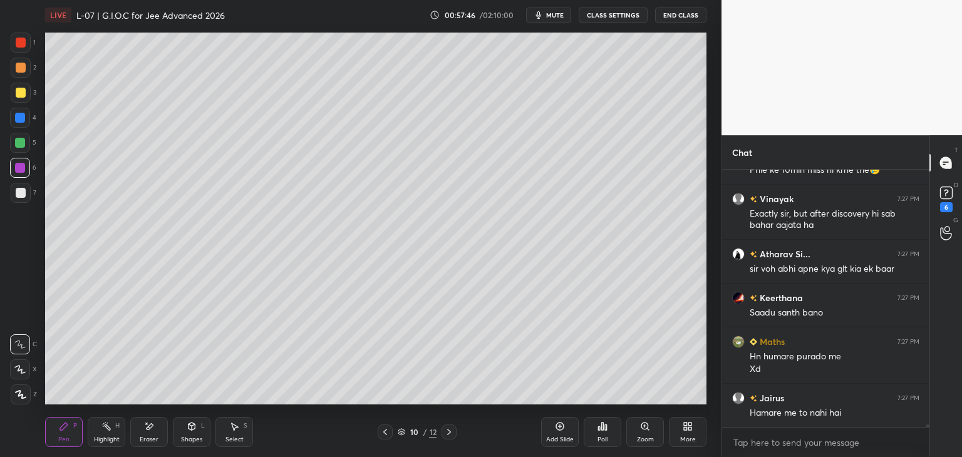
click at [18, 118] on div at bounding box center [20, 118] width 10 height 10
click at [22, 196] on div at bounding box center [21, 193] width 10 height 10
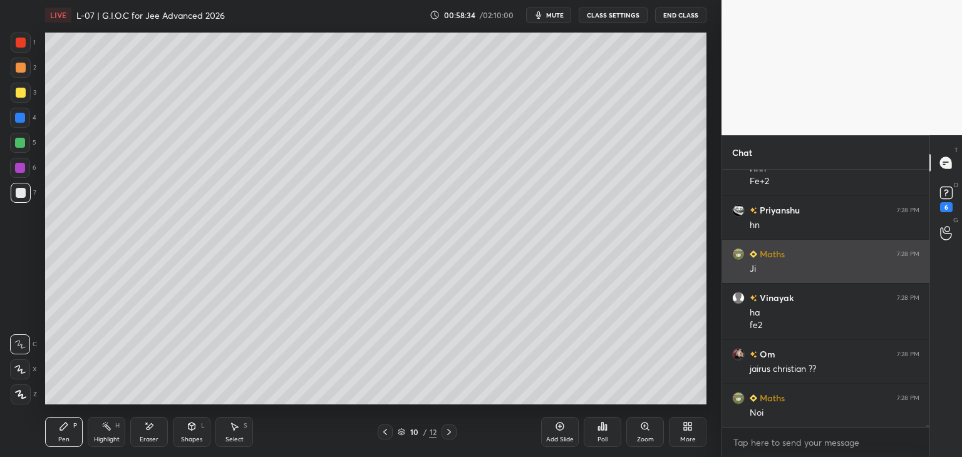
scroll to position [30234, 0]
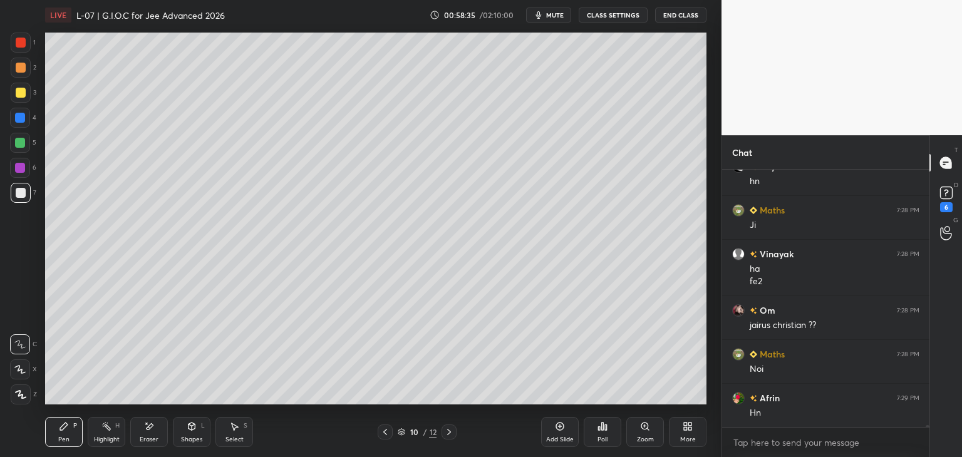
click at [153, 428] on icon at bounding box center [149, 427] width 10 height 11
click at [70, 430] on div "Pen P" at bounding box center [64, 432] width 38 height 30
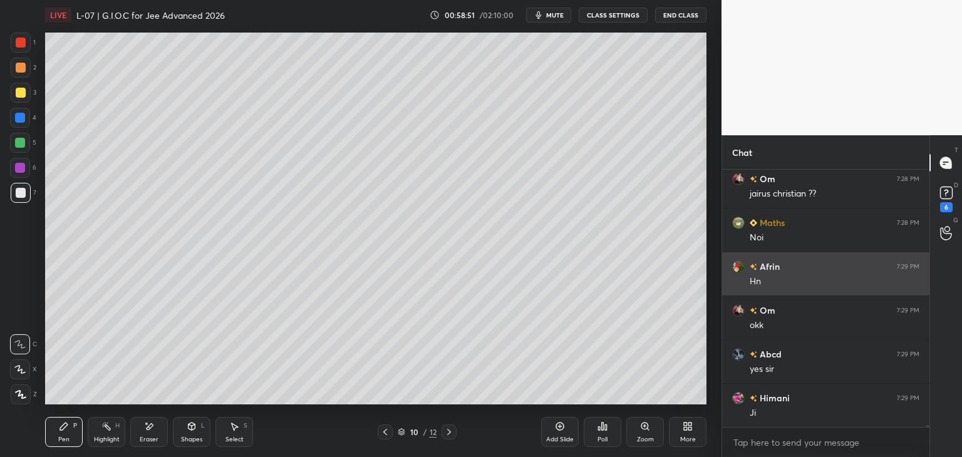
scroll to position [30409, 0]
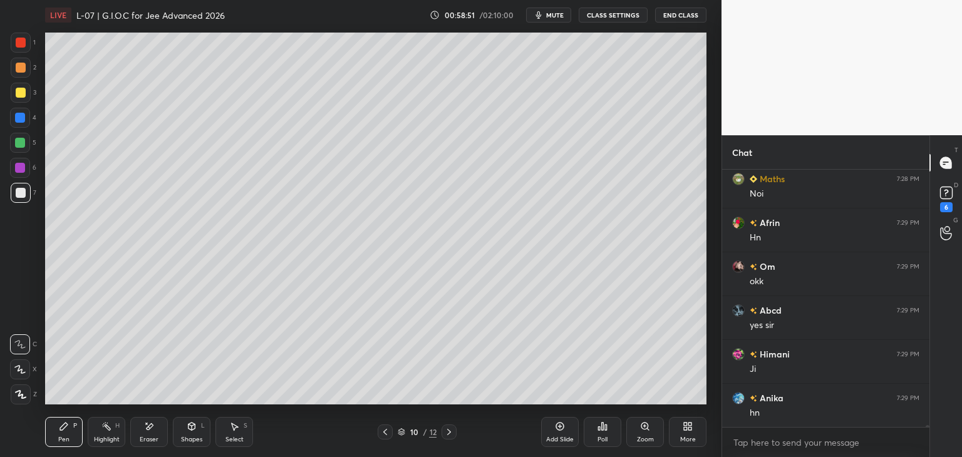
click at [18, 39] on div at bounding box center [21, 43] width 10 height 10
click at [236, 431] on icon at bounding box center [234, 427] width 10 height 10
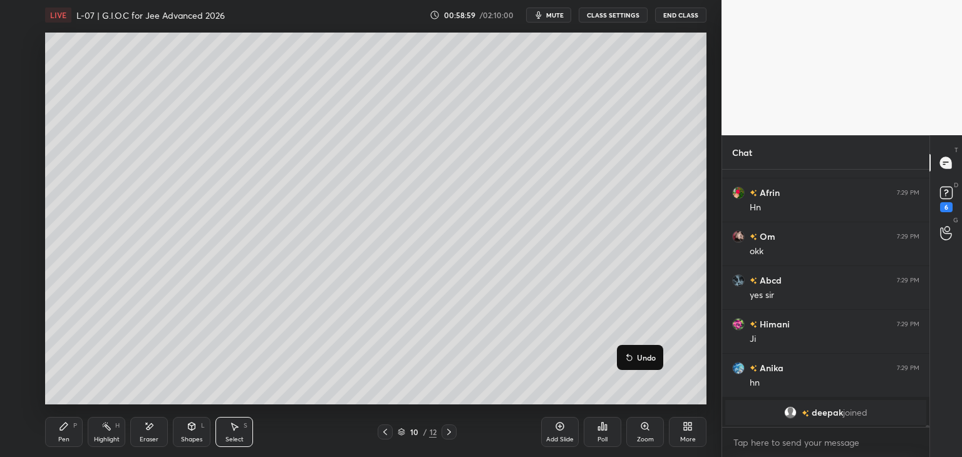
click at [622, 393] on div "0 ° Undo Copy Duplicate Duplicate to new slide Delete" at bounding box center [376, 219] width 662 height 372
click at [68, 429] on icon at bounding box center [64, 427] width 10 height 10
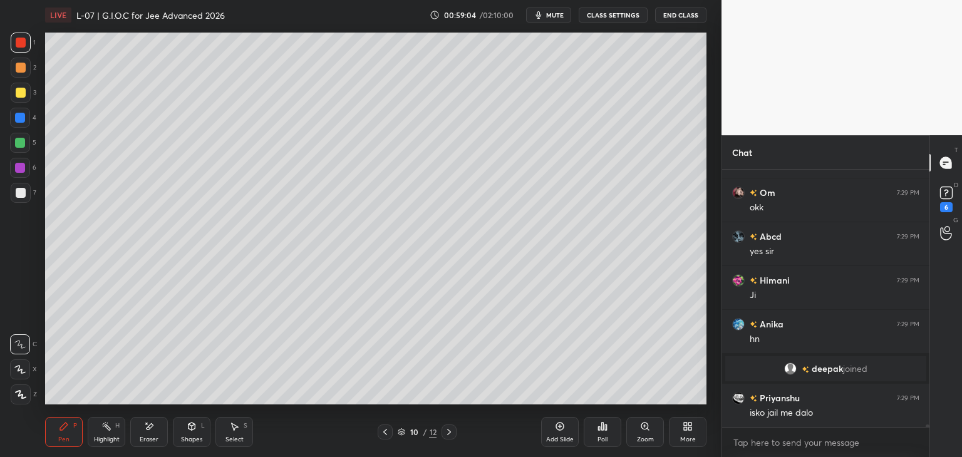
scroll to position [27559, 0]
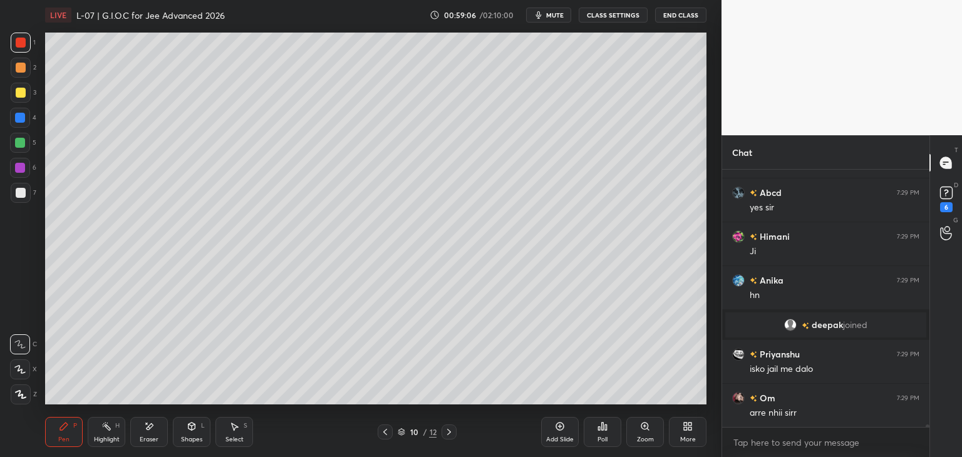
click at [233, 437] on div "Select" at bounding box center [235, 440] width 18 height 6
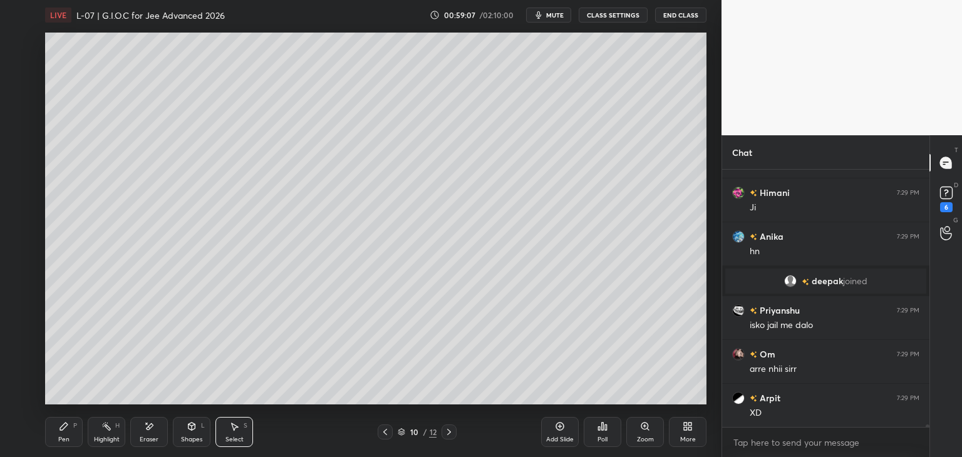
click at [55, 436] on div "Pen P" at bounding box center [64, 432] width 38 height 30
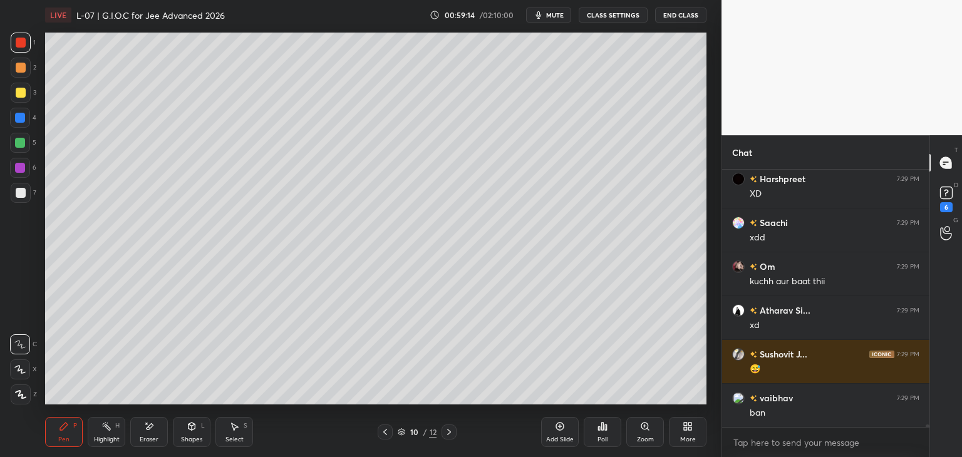
scroll to position [28009, 0]
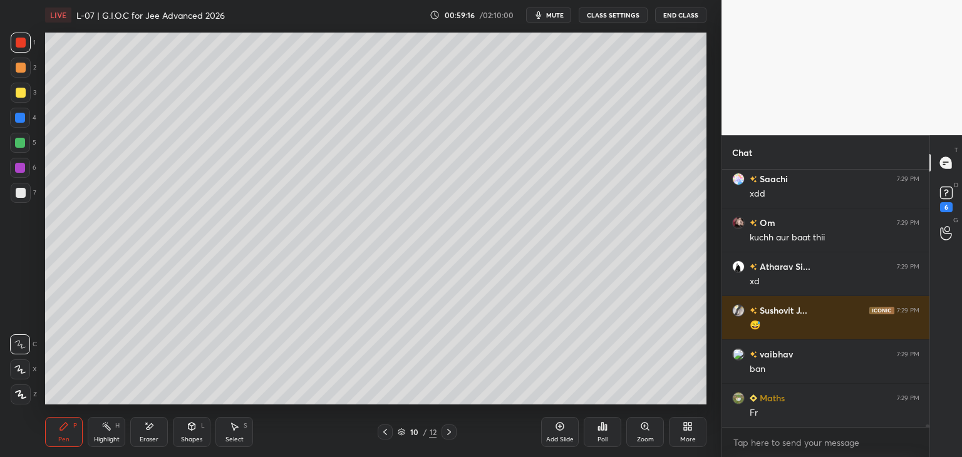
click at [67, 428] on icon at bounding box center [64, 427] width 10 height 10
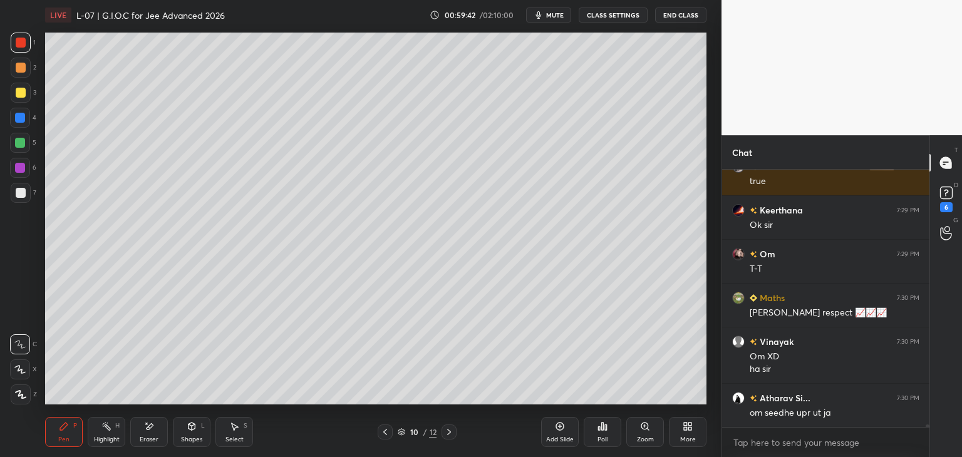
scroll to position [28636, 0]
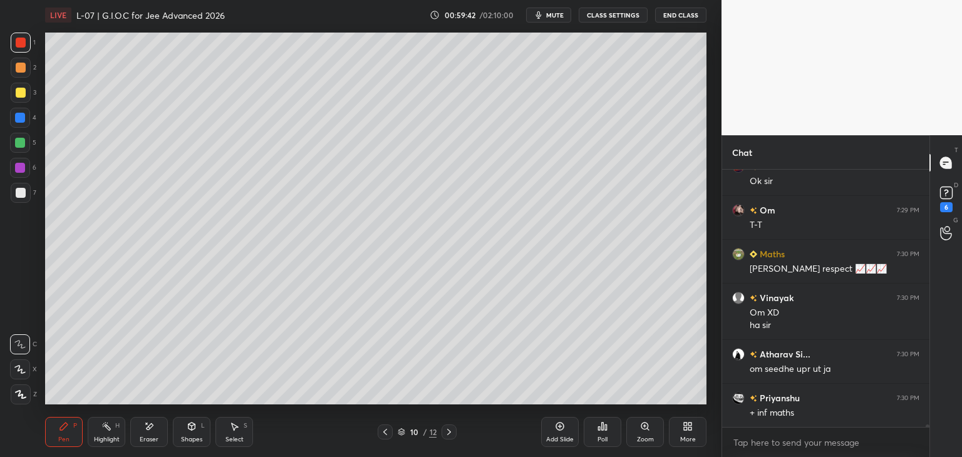
click at [452, 427] on icon at bounding box center [449, 432] width 10 height 10
click at [449, 432] on icon at bounding box center [449, 432] width 4 height 6
click at [449, 434] on icon at bounding box center [449, 432] width 4 height 6
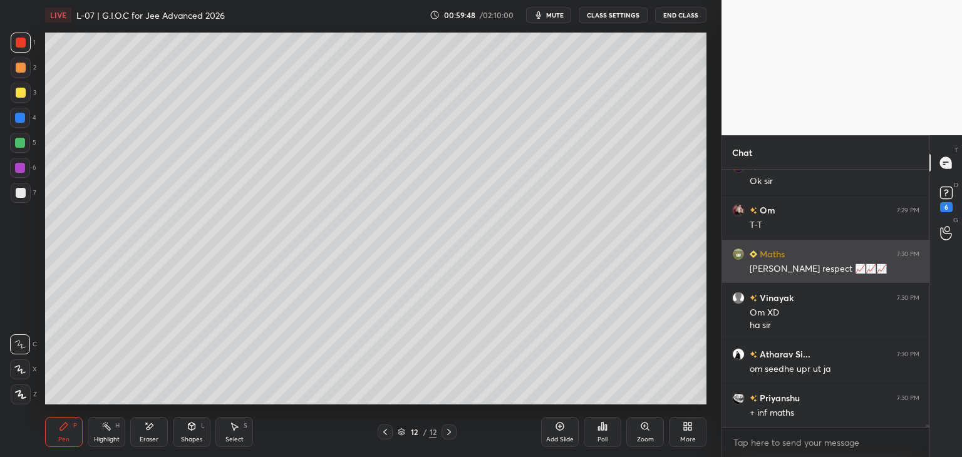
scroll to position [28680, 0]
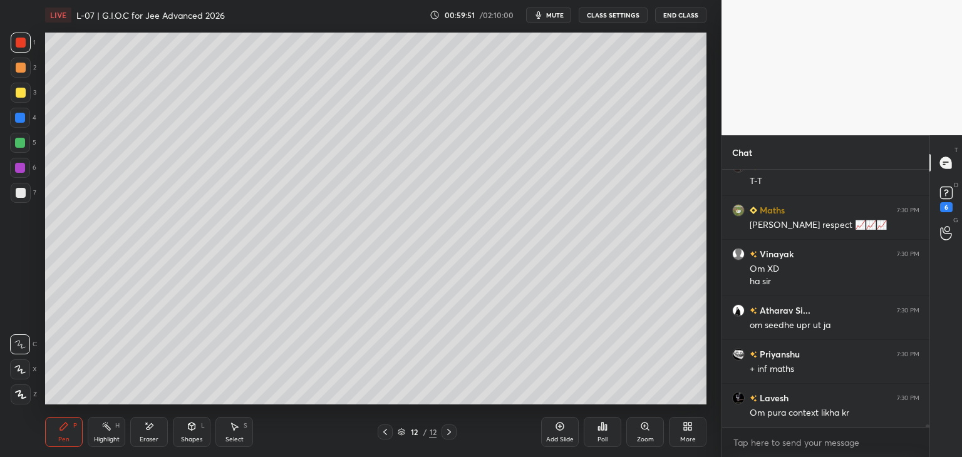
click at [228, 425] on div "Select S" at bounding box center [235, 432] width 38 height 30
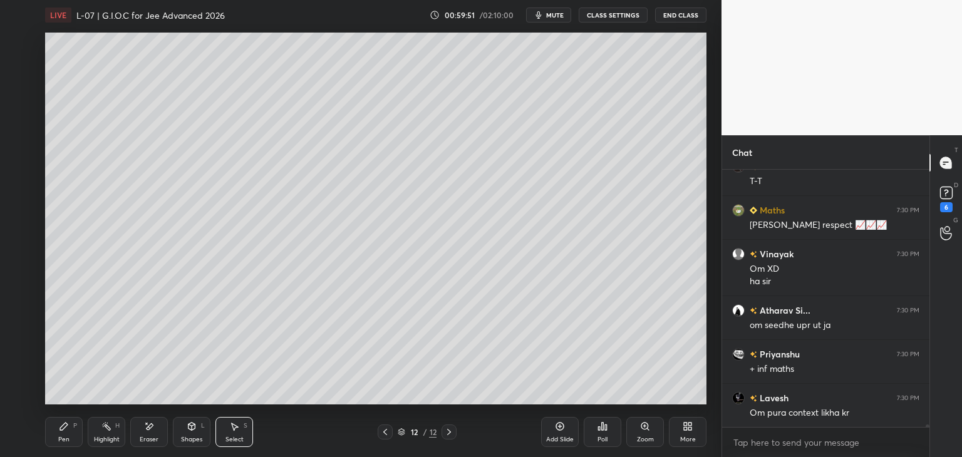
scroll to position [28724, 0]
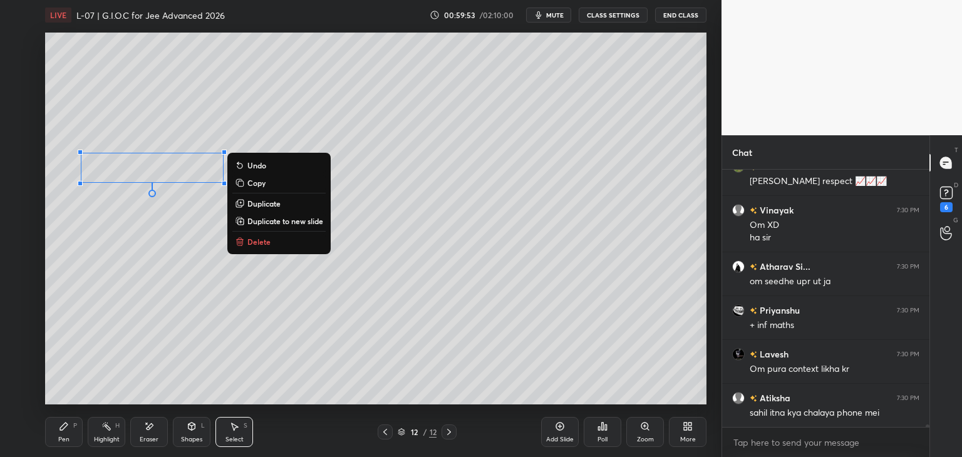
click at [173, 234] on div "0 ° Undo Copy Duplicate Duplicate to new slide Delete" at bounding box center [376, 219] width 662 height 372
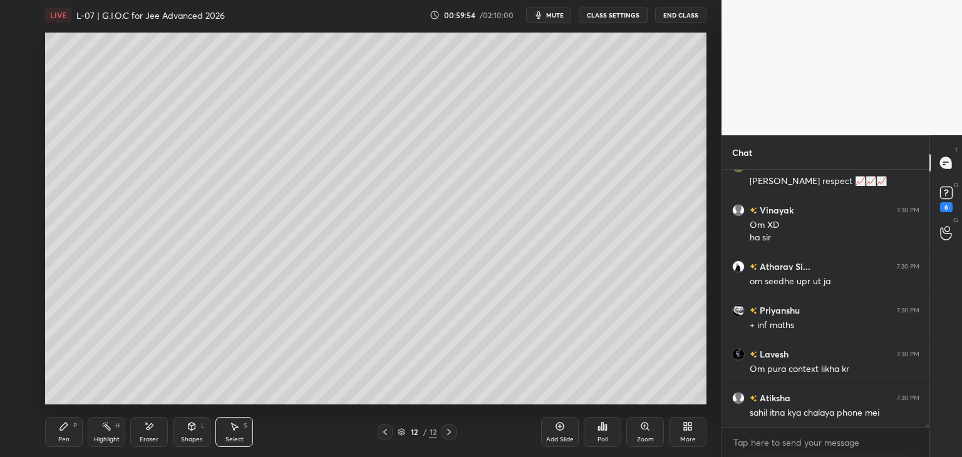
click at [73, 429] on div "P" at bounding box center [75, 426] width 4 height 6
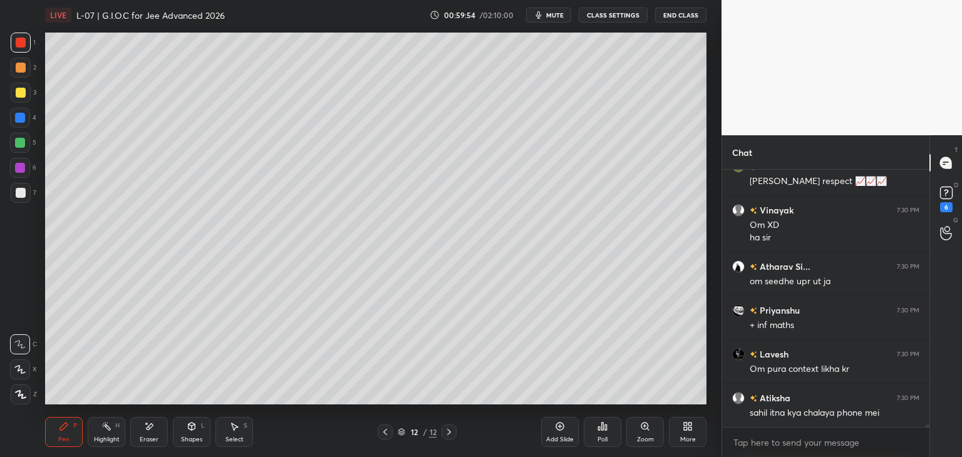
click at [105, 430] on icon at bounding box center [107, 427] width 10 height 10
click at [21, 115] on div at bounding box center [20, 118] width 10 height 10
click at [18, 395] on icon at bounding box center [20, 395] width 10 height 10
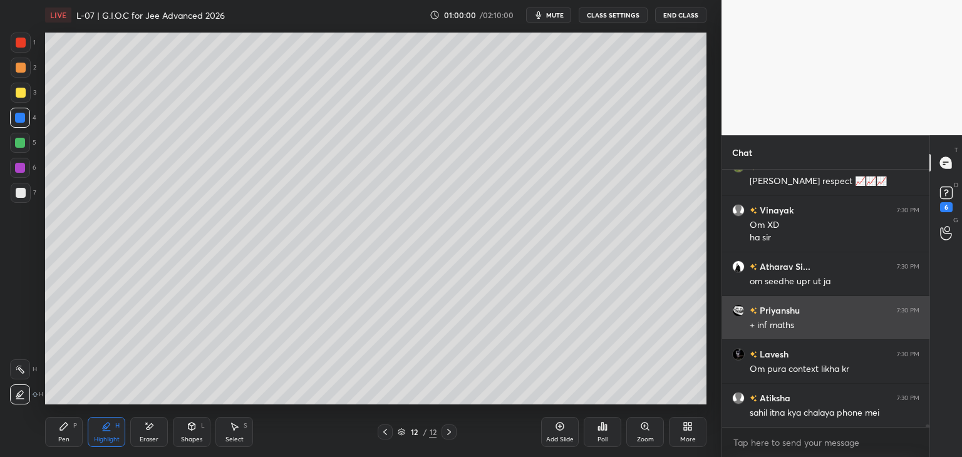
scroll to position [28767, 0]
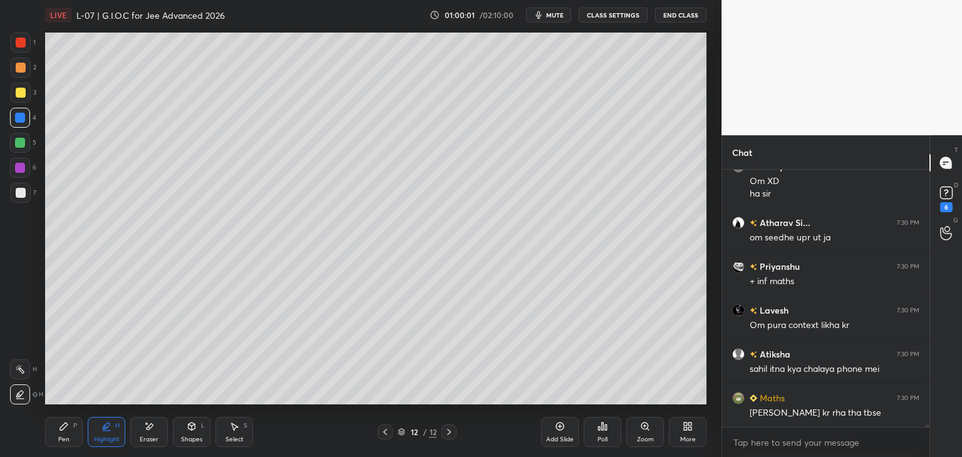
click at [63, 434] on div "Pen P" at bounding box center [64, 432] width 38 height 30
click at [20, 48] on div at bounding box center [21, 43] width 20 height 20
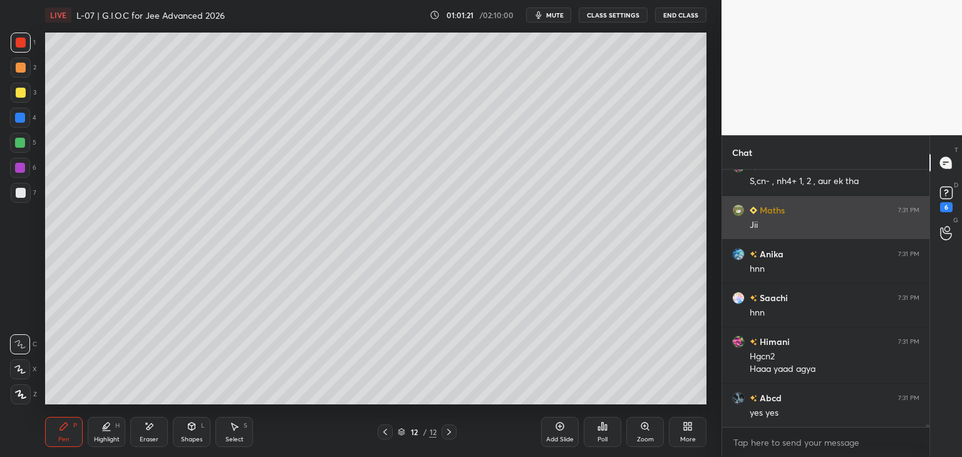
scroll to position [30064, 0]
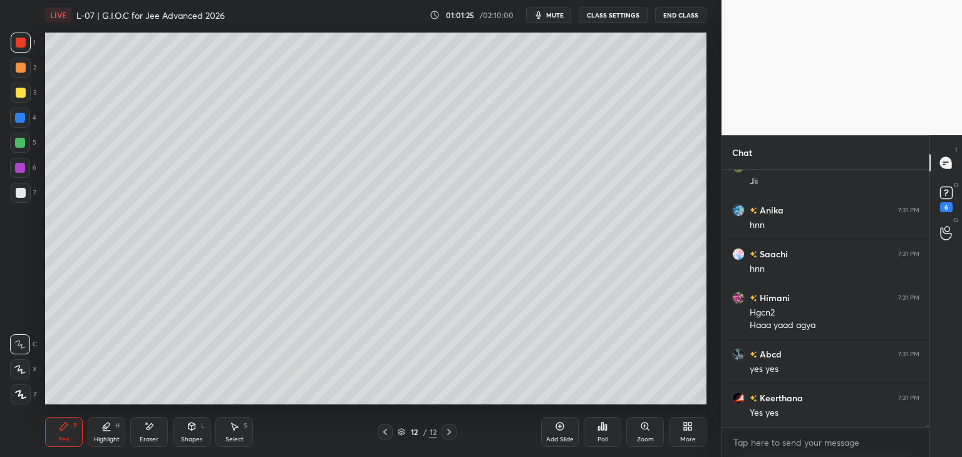
click at [147, 424] on icon at bounding box center [146, 423] width 1 height 1
click at [73, 427] on div "Pen P" at bounding box center [64, 432] width 38 height 30
click at [238, 429] on icon at bounding box center [234, 427] width 10 height 10
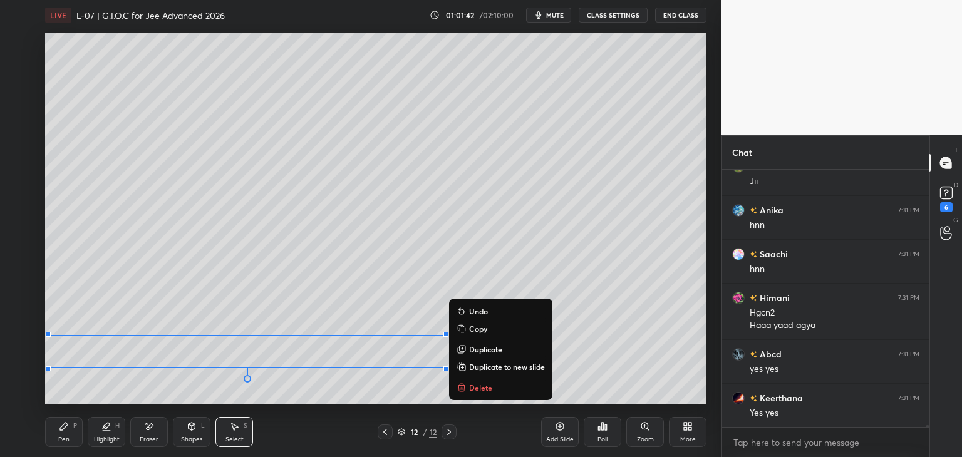
click at [617, 357] on div "0 ° Undo Copy Duplicate Duplicate to new slide Delete" at bounding box center [376, 219] width 662 height 372
click at [489, 393] on button "Delete" at bounding box center [500, 387] width 93 height 15
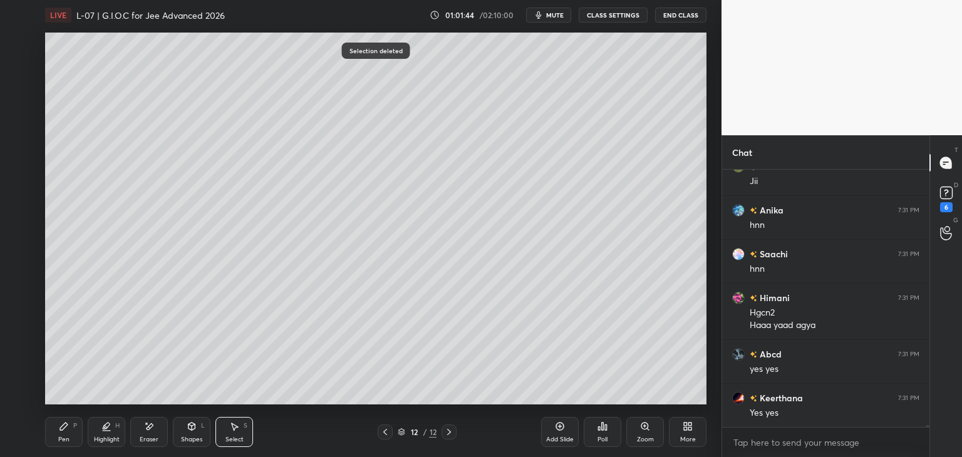
click at [63, 428] on icon at bounding box center [64, 427] width 8 height 8
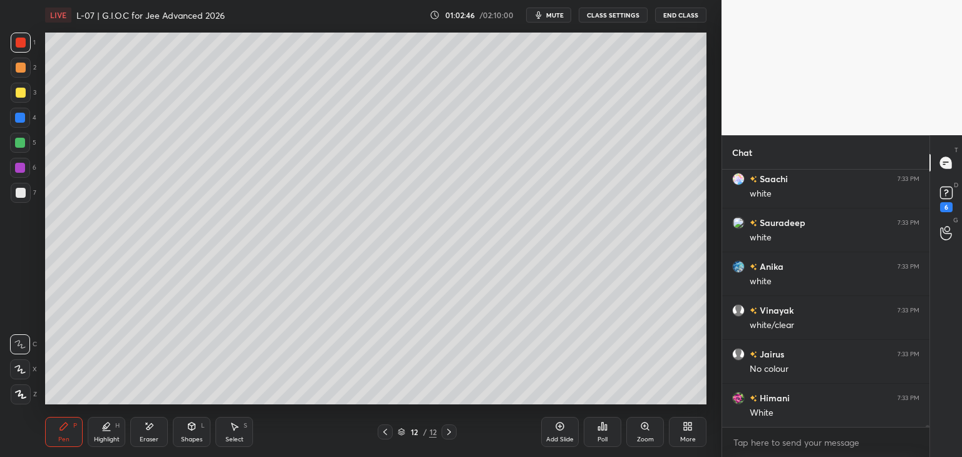
scroll to position [30998, 0]
click at [19, 92] on div at bounding box center [21, 93] width 10 height 10
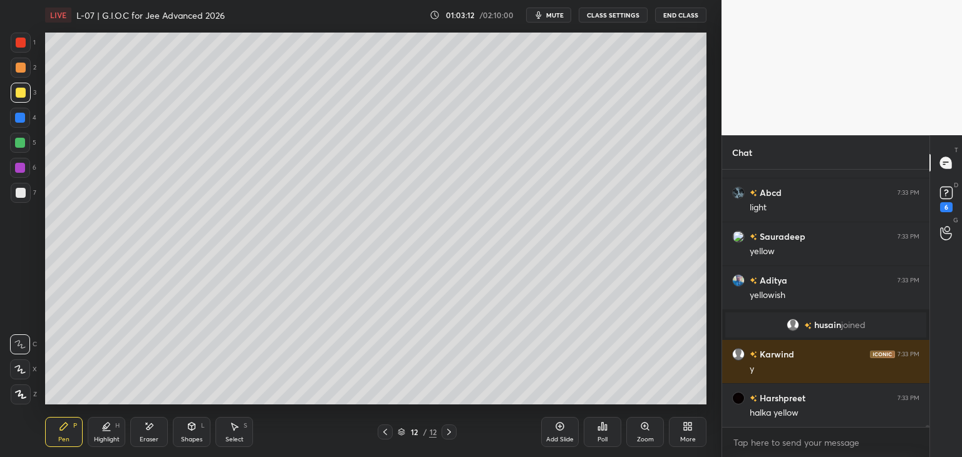
scroll to position [30117, 0]
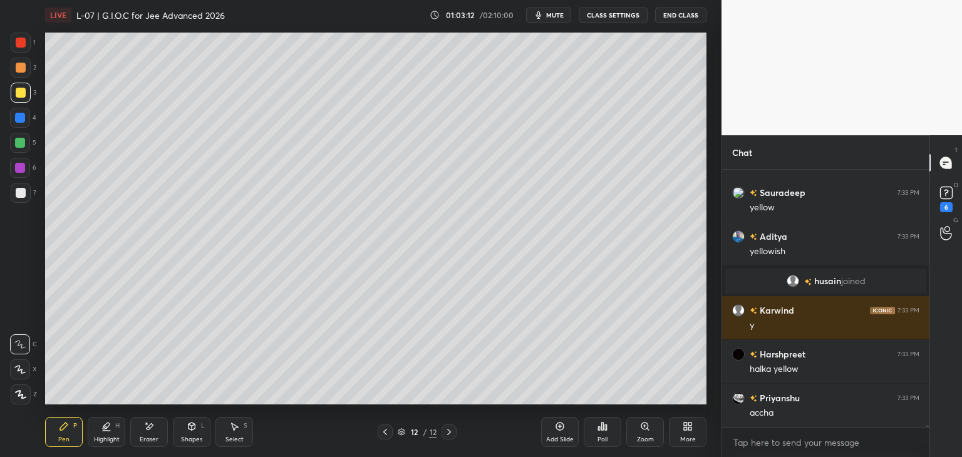
click at [227, 431] on div "Select S" at bounding box center [235, 432] width 38 height 30
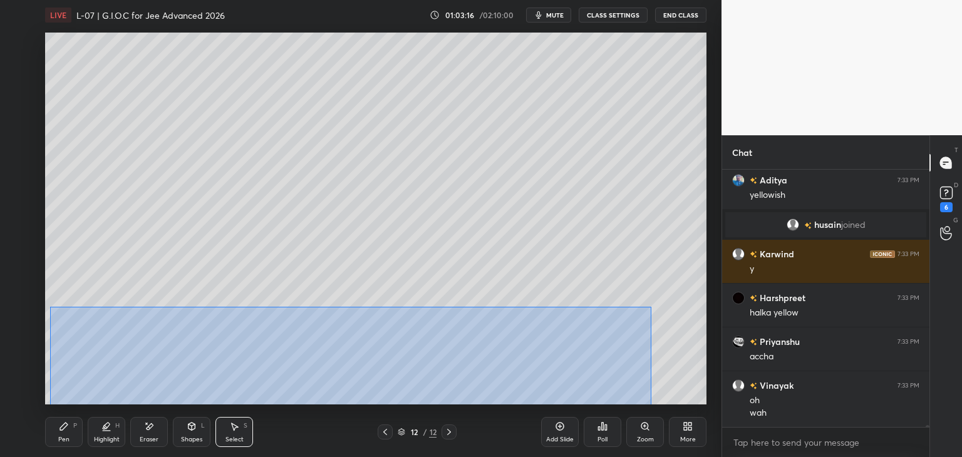
scroll to position [30186, 0]
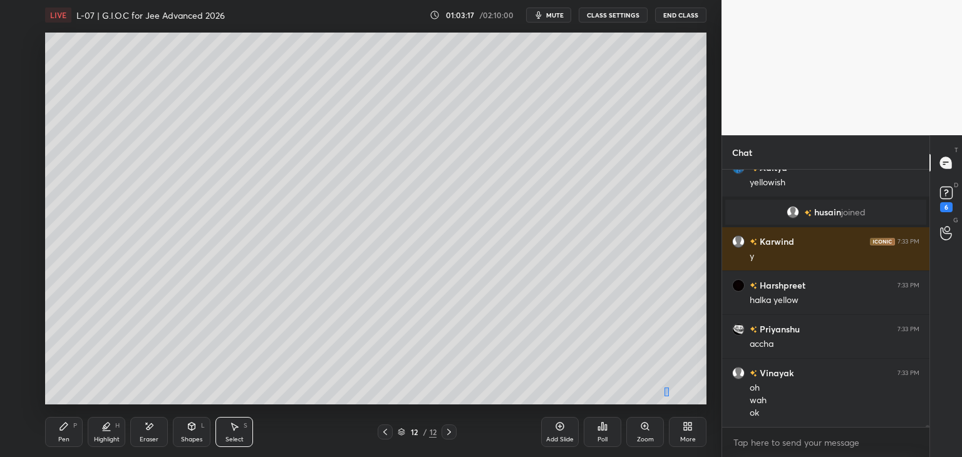
click at [668, 390] on div "0 ° Undo Copy Duplicate Duplicate to new slide Delete" at bounding box center [376, 219] width 662 height 372
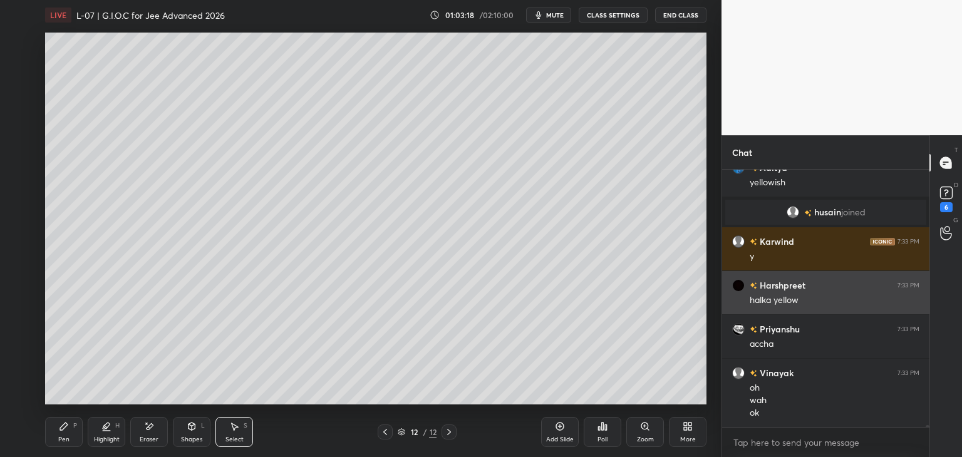
click at [684, 393] on div "0 ° Undo Copy Duplicate Duplicate to new slide Delete" at bounding box center [376, 219] width 662 height 372
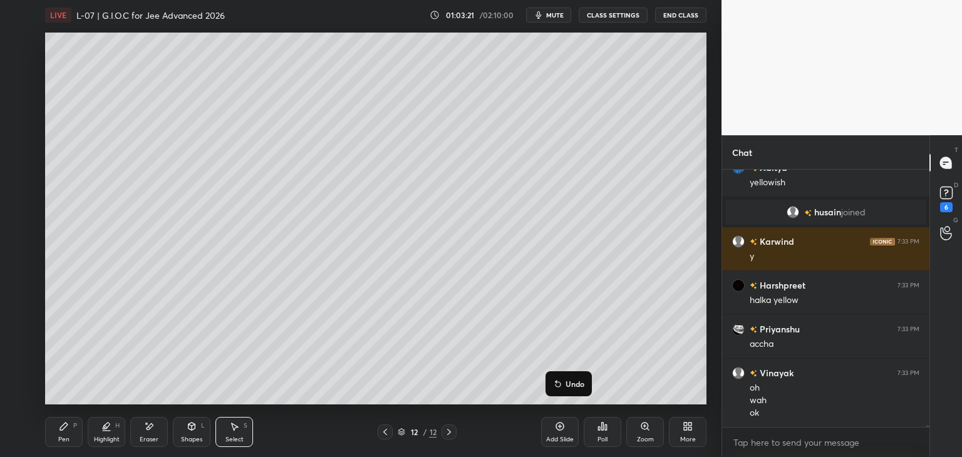
click at [615, 143] on div "0 ° Undo Copy Duplicate Duplicate to new slide Delete" at bounding box center [376, 219] width 662 height 372
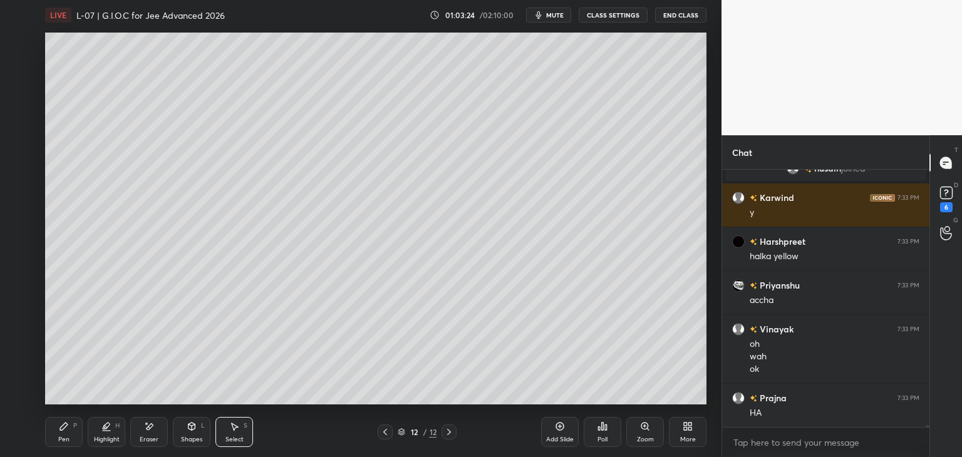
click at [545, 429] on div "Add Slide" at bounding box center [560, 432] width 38 height 30
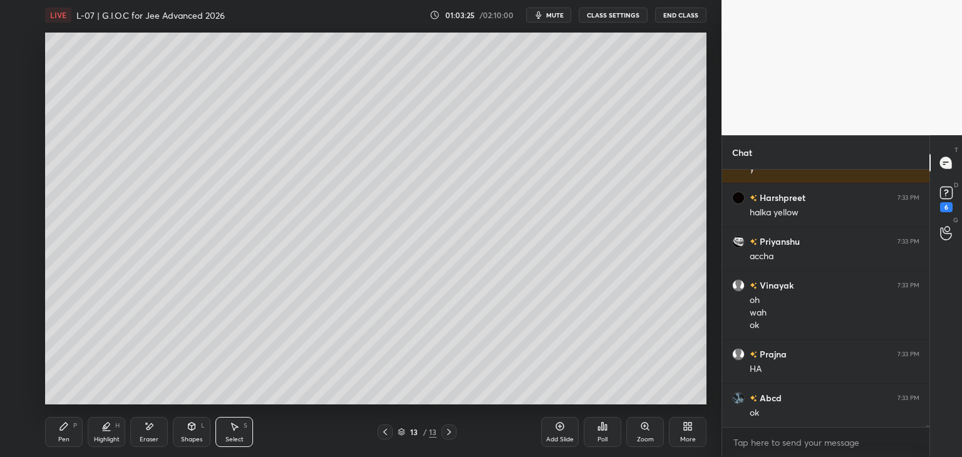
click at [62, 420] on div "Pen P" at bounding box center [64, 432] width 38 height 30
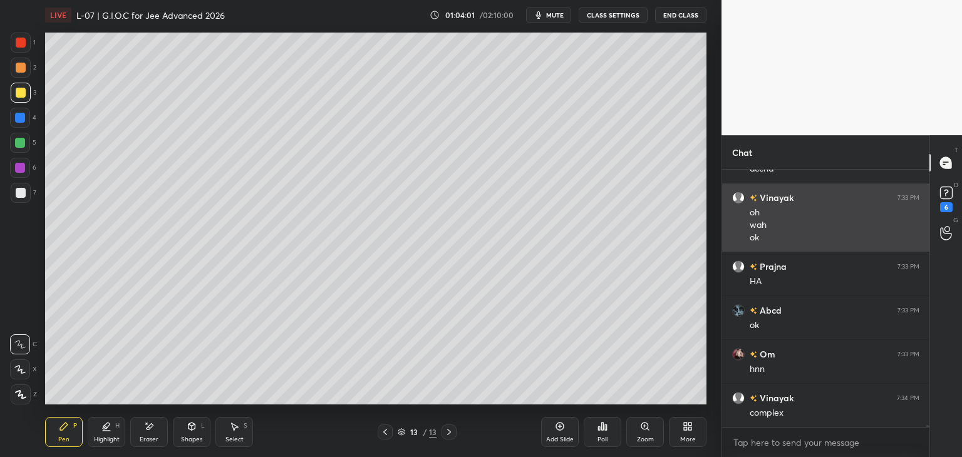
scroll to position [30405, 0]
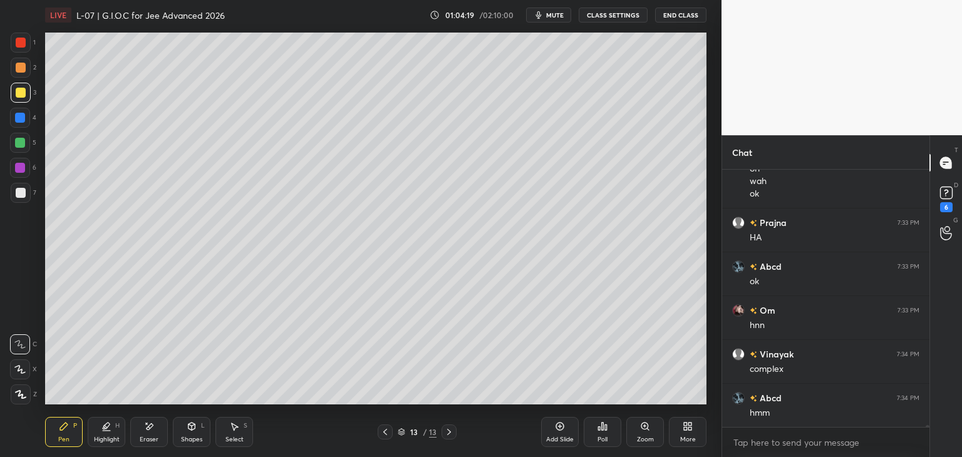
click at [146, 420] on div "Eraser" at bounding box center [149, 432] width 38 height 30
click at [63, 431] on icon at bounding box center [64, 427] width 10 height 10
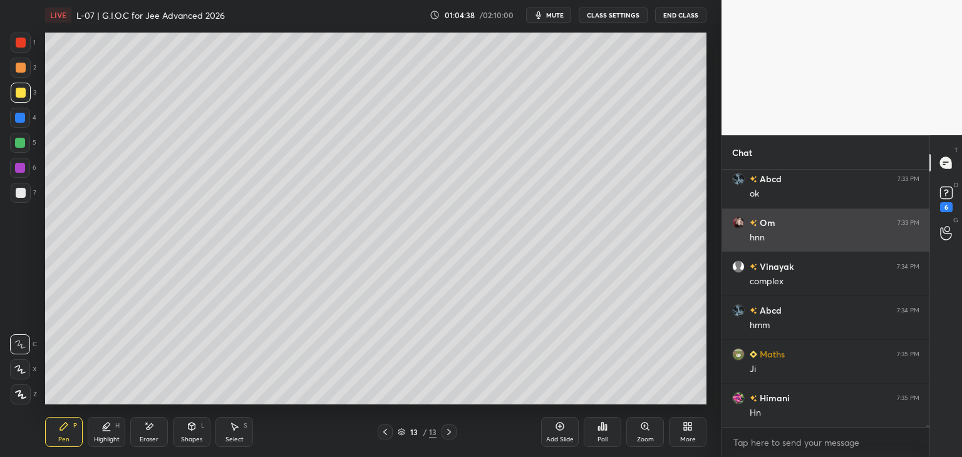
scroll to position [30537, 0]
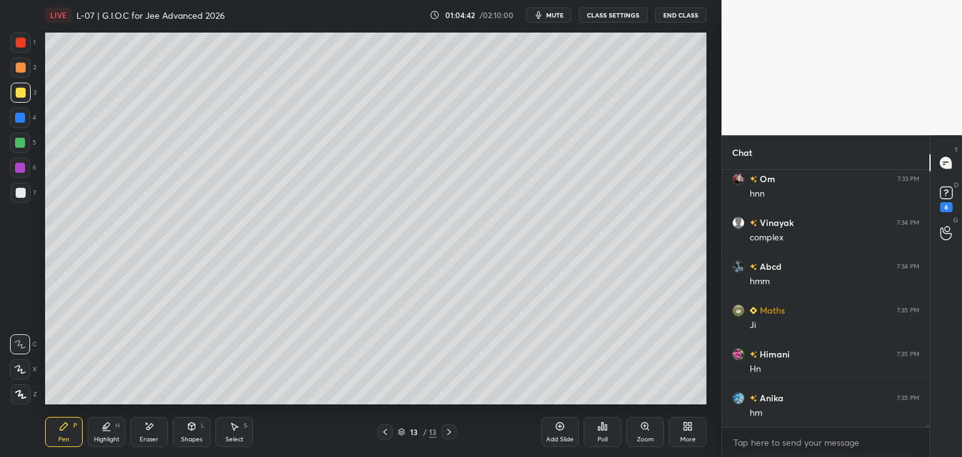
click at [20, 143] on div at bounding box center [20, 143] width 10 height 10
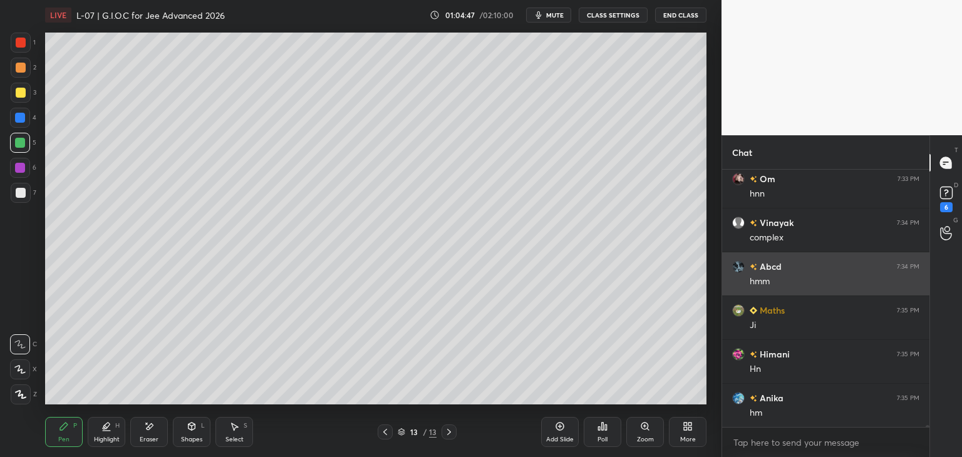
scroll to position [30567, 0]
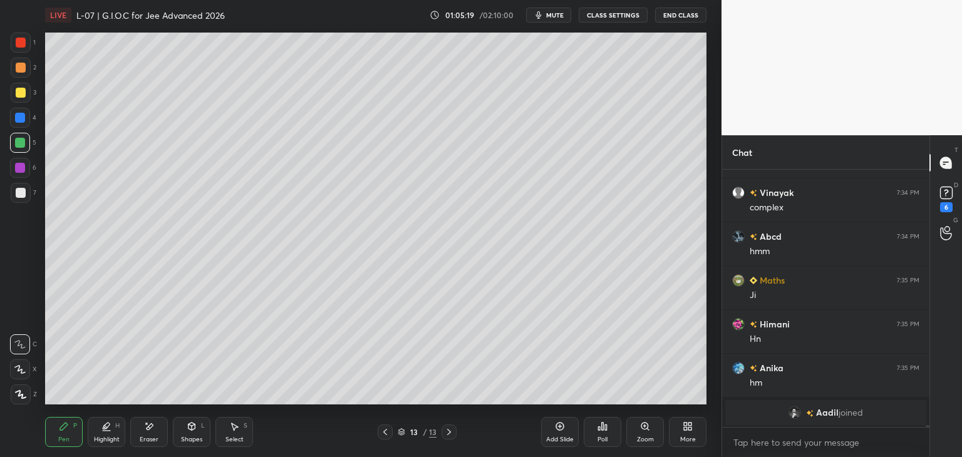
click at [558, 429] on icon at bounding box center [560, 427] width 10 height 10
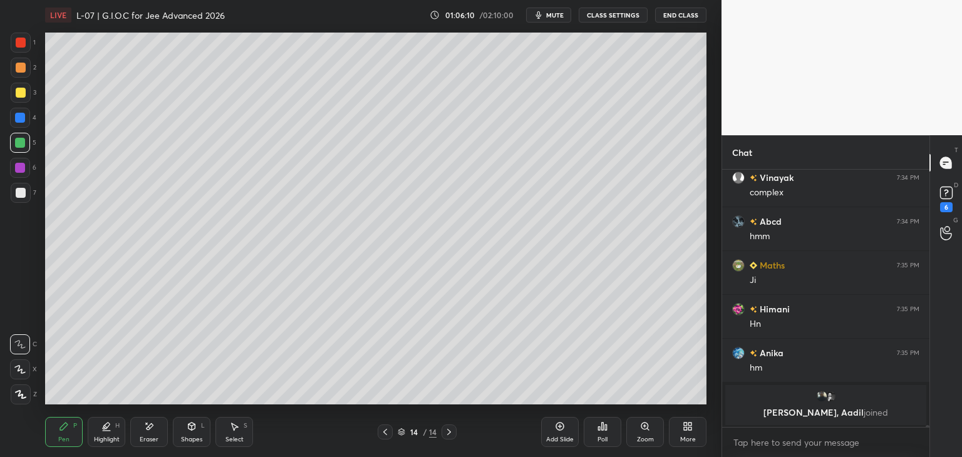
scroll to position [30450, 0]
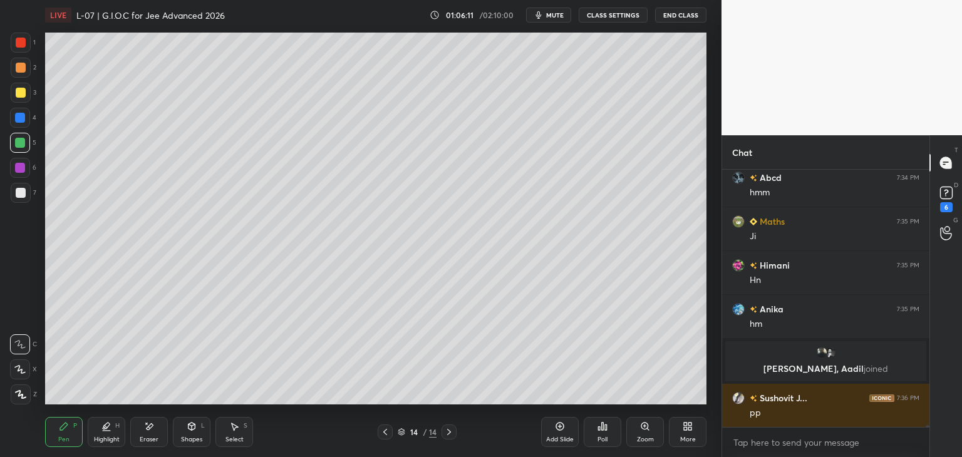
click at [384, 432] on icon at bounding box center [385, 432] width 10 height 10
click at [451, 429] on icon at bounding box center [449, 432] width 10 height 10
click at [23, 119] on div at bounding box center [20, 118] width 10 height 10
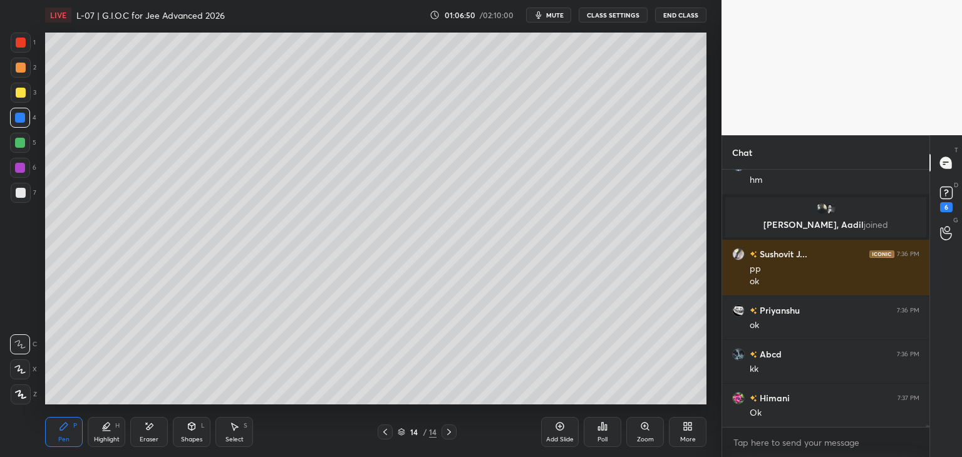
scroll to position [30648, 0]
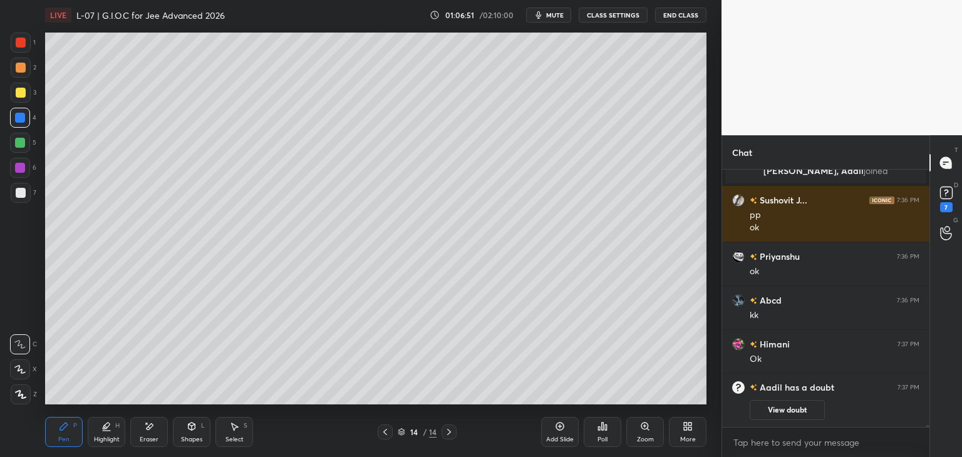
click at [548, 19] on button "mute" at bounding box center [548, 15] width 45 height 15
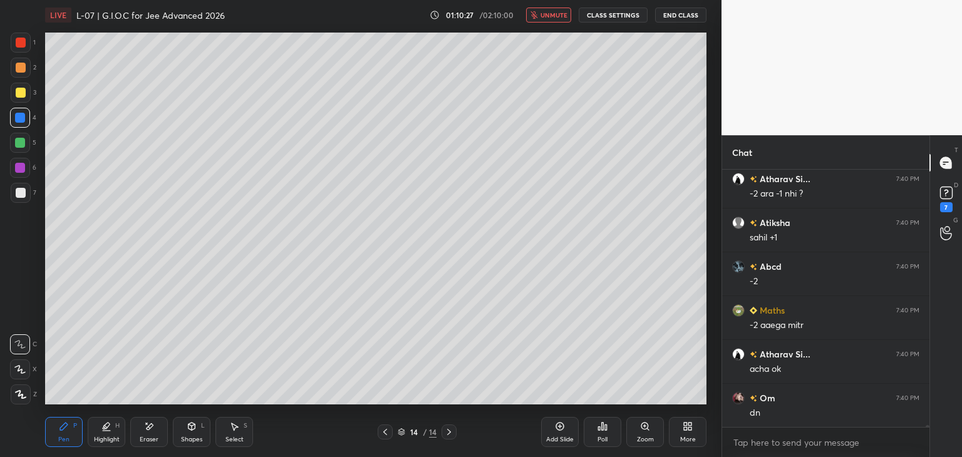
scroll to position [31714, 0]
click at [551, 15] on span "unmute" at bounding box center [554, 15] width 27 height 9
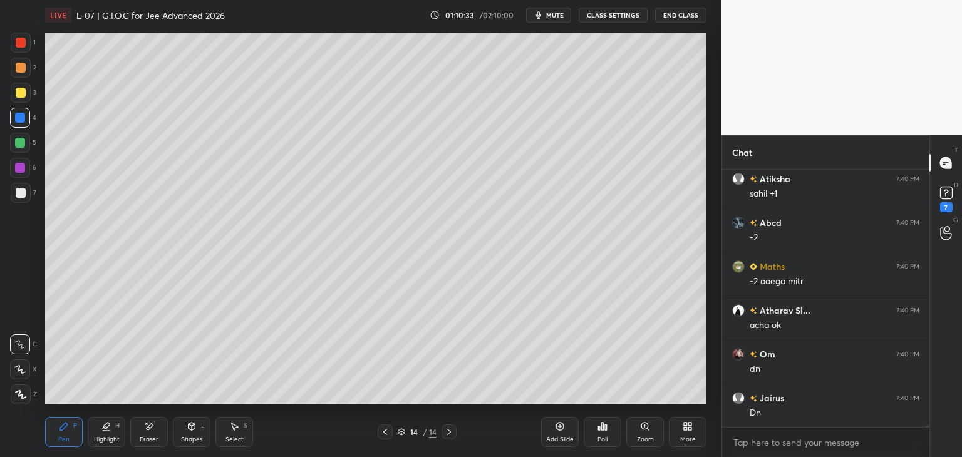
click at [390, 434] on div at bounding box center [385, 432] width 15 height 15
click at [18, 43] on div at bounding box center [21, 43] width 10 height 10
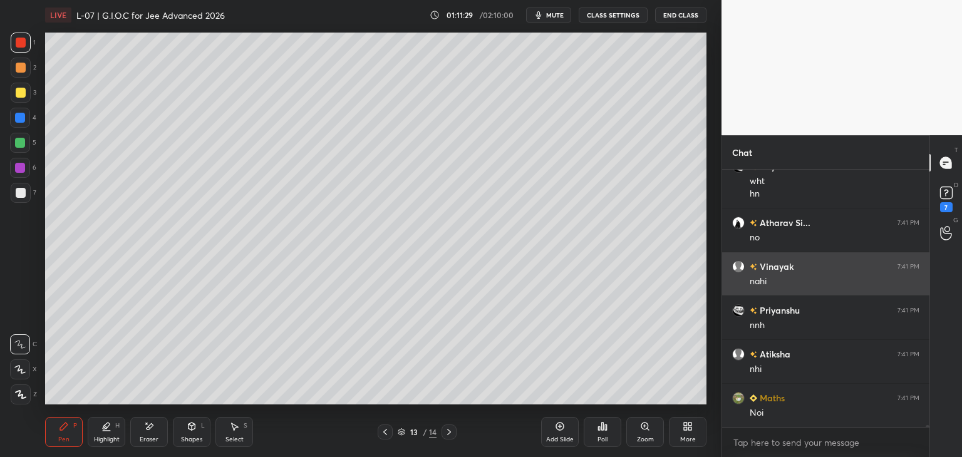
scroll to position [32326, 0]
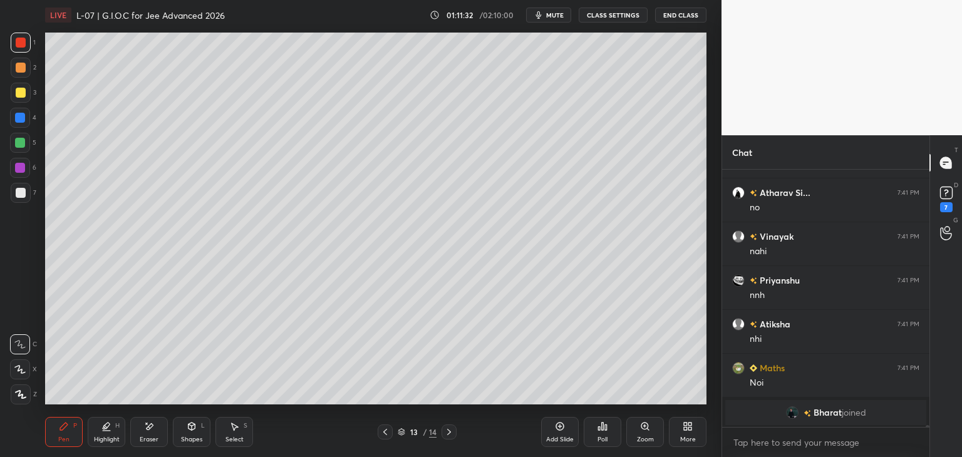
click at [240, 430] on div "Select S" at bounding box center [235, 432] width 38 height 30
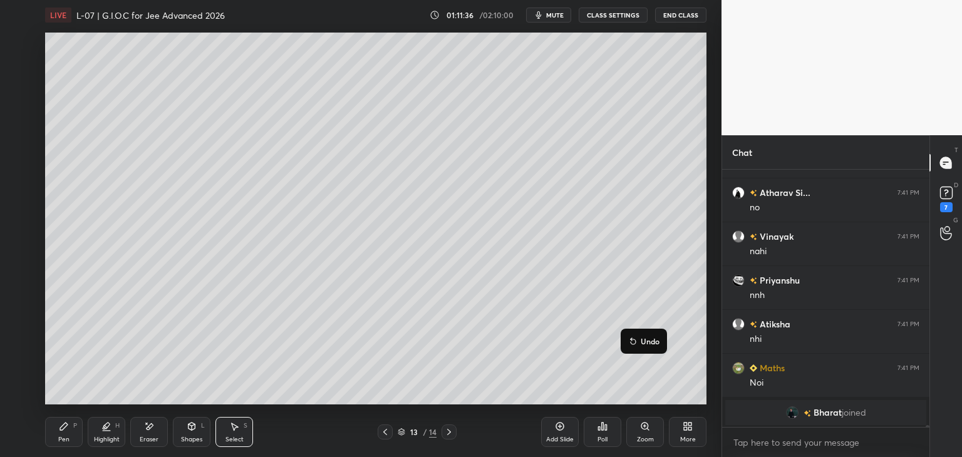
click at [650, 384] on div "0 ° Undo Copy Duplicate Duplicate to new slide Delete" at bounding box center [376, 219] width 662 height 372
click at [67, 434] on div "Pen P" at bounding box center [64, 432] width 38 height 30
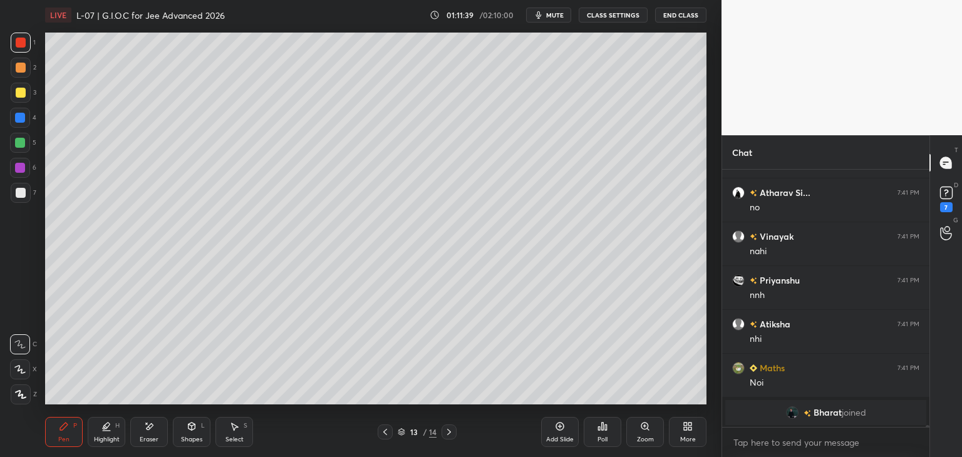
click at [19, 118] on div at bounding box center [20, 118] width 10 height 10
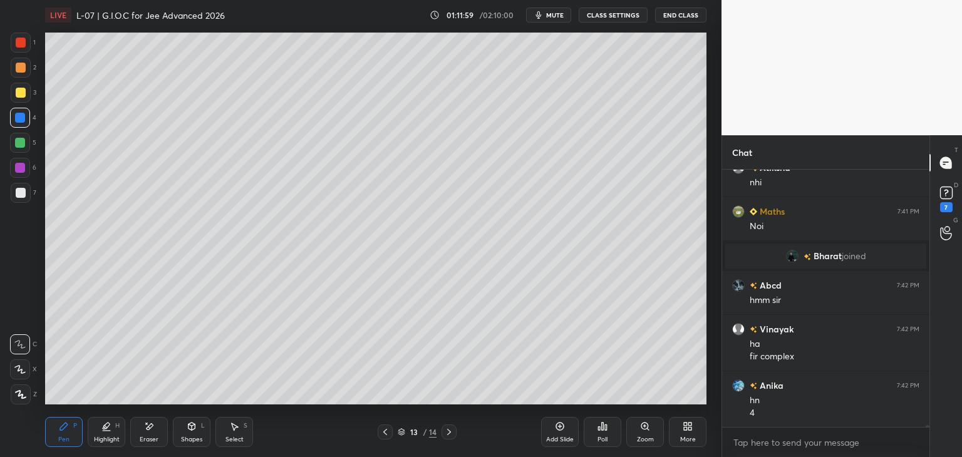
scroll to position [31965, 0]
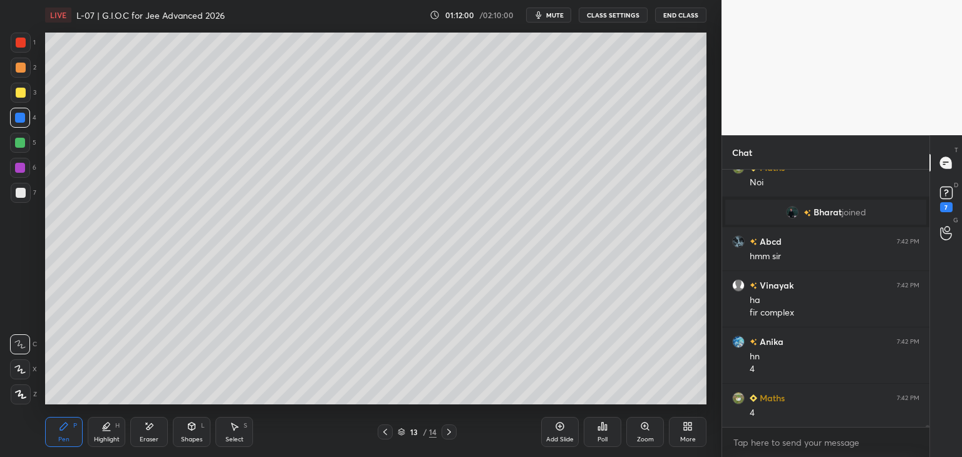
click at [19, 169] on div at bounding box center [20, 168] width 10 height 10
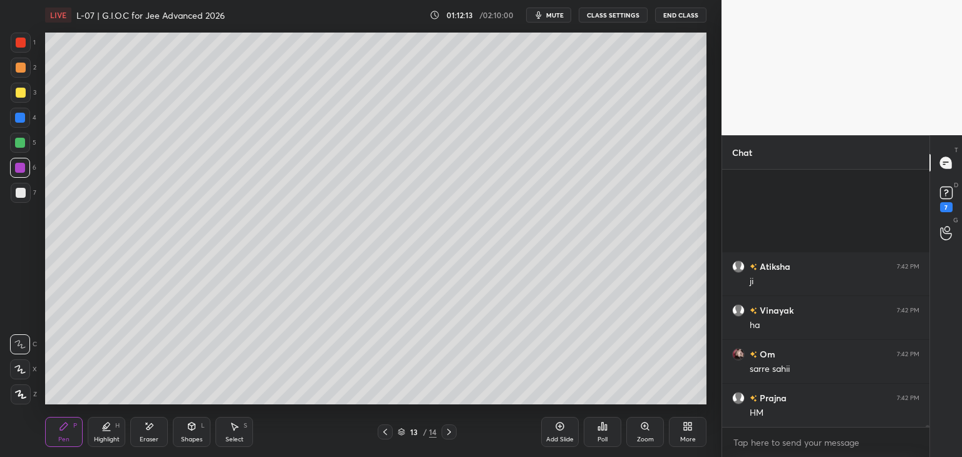
scroll to position [32711, 0]
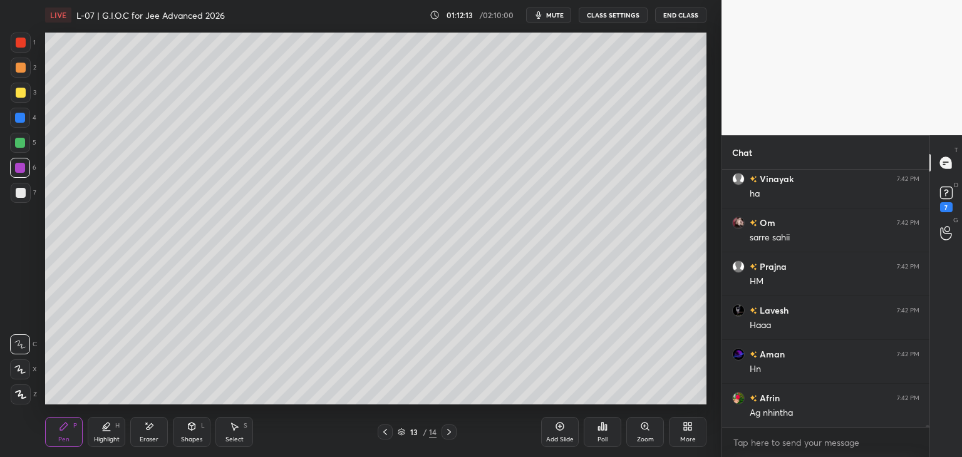
click at [447, 436] on icon at bounding box center [449, 432] width 10 height 10
click at [23, 93] on div at bounding box center [21, 93] width 10 height 10
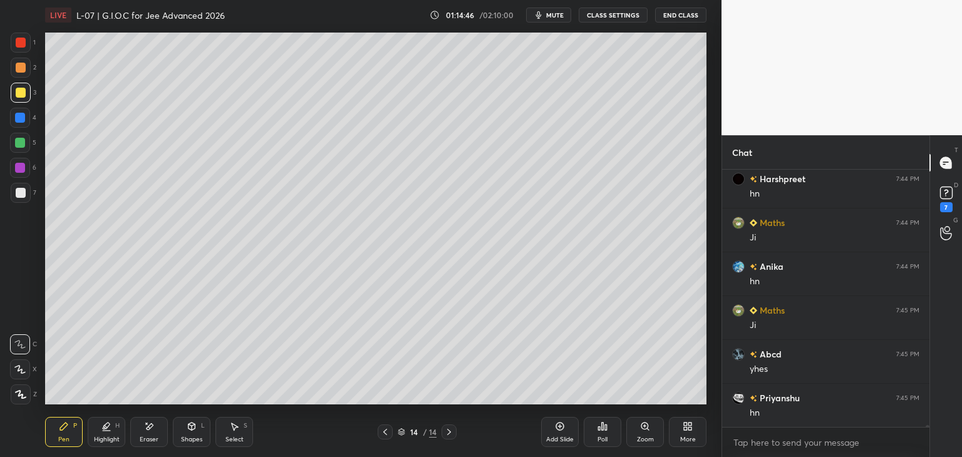
scroll to position [34049, 0]
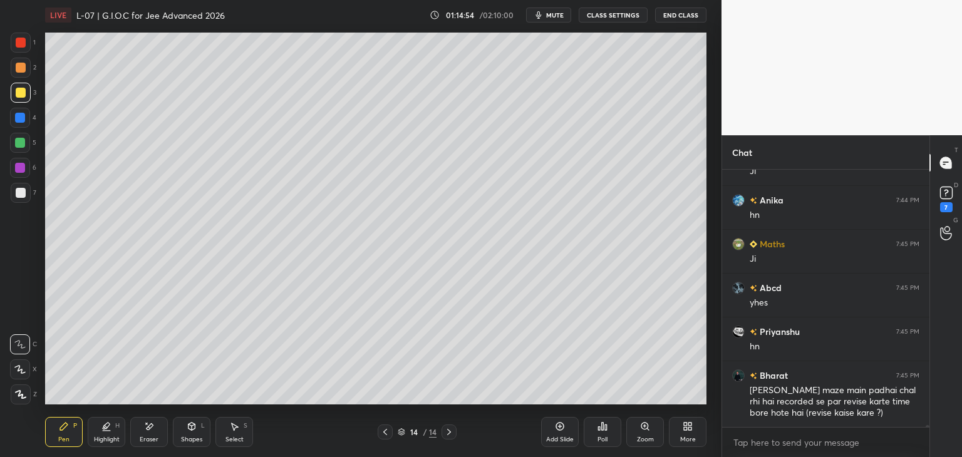
click at [23, 116] on div at bounding box center [20, 118] width 10 height 10
click at [240, 430] on div "Select S" at bounding box center [235, 432] width 38 height 30
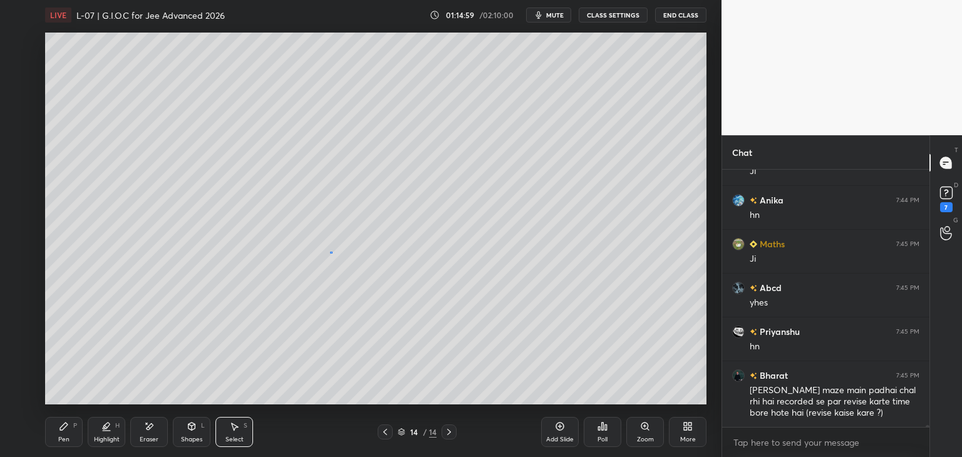
scroll to position [34062, 0]
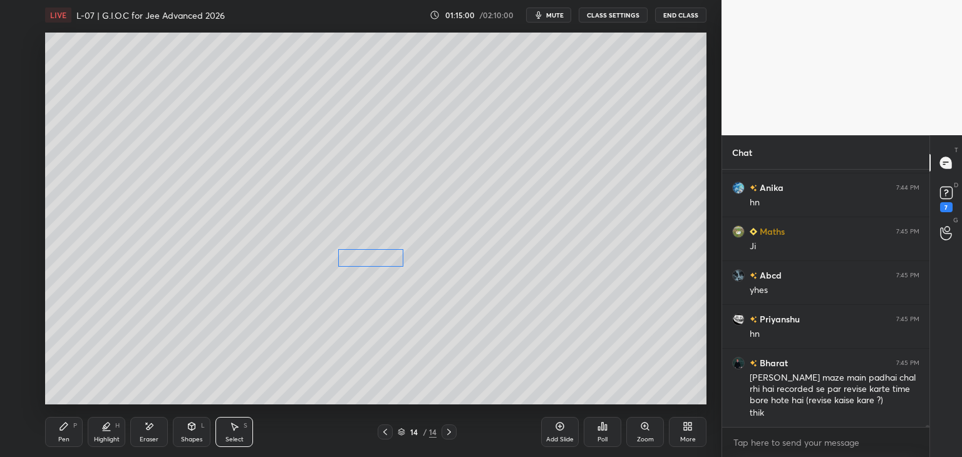
click at [383, 264] on div "0 ° Undo Copy Duplicate Duplicate to new slide Delete" at bounding box center [376, 219] width 662 height 372
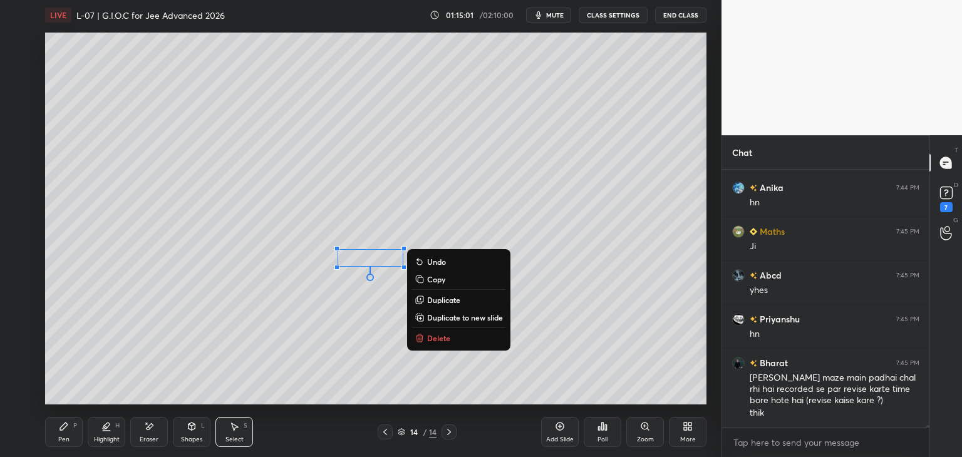
click at [326, 387] on div "0 ° Undo Copy Duplicate Duplicate to new slide Delete" at bounding box center [376, 219] width 662 height 372
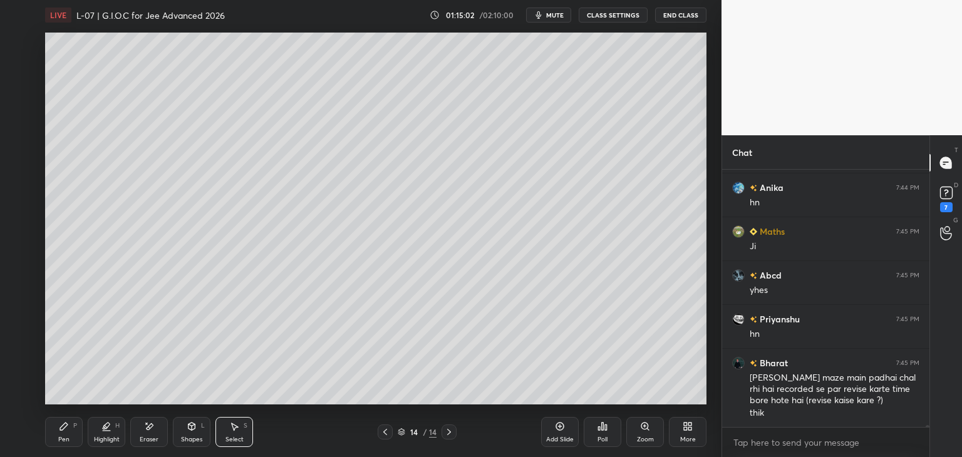
click at [63, 424] on icon at bounding box center [64, 427] width 10 height 10
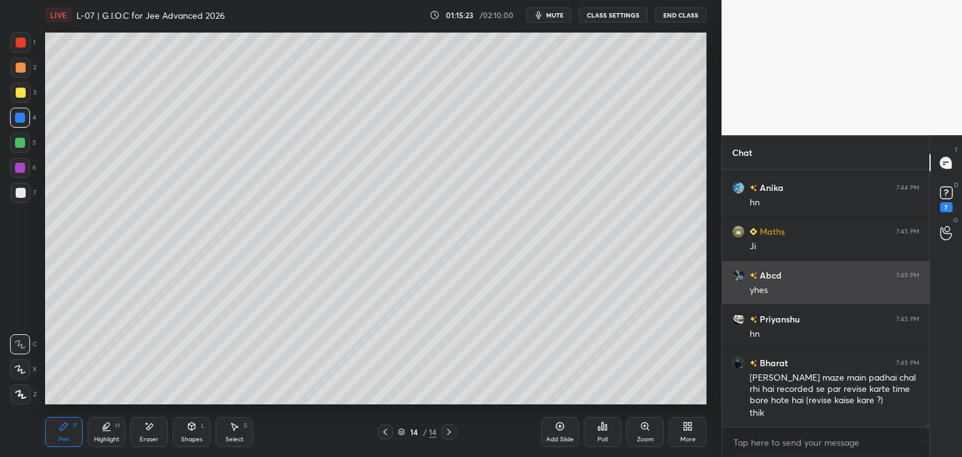
scroll to position [34106, 0]
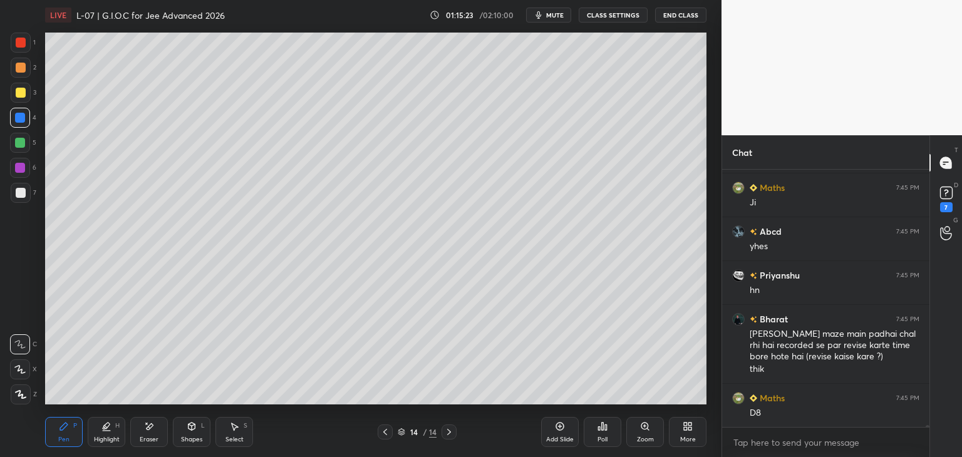
click at [19, 145] on div at bounding box center [20, 143] width 10 height 10
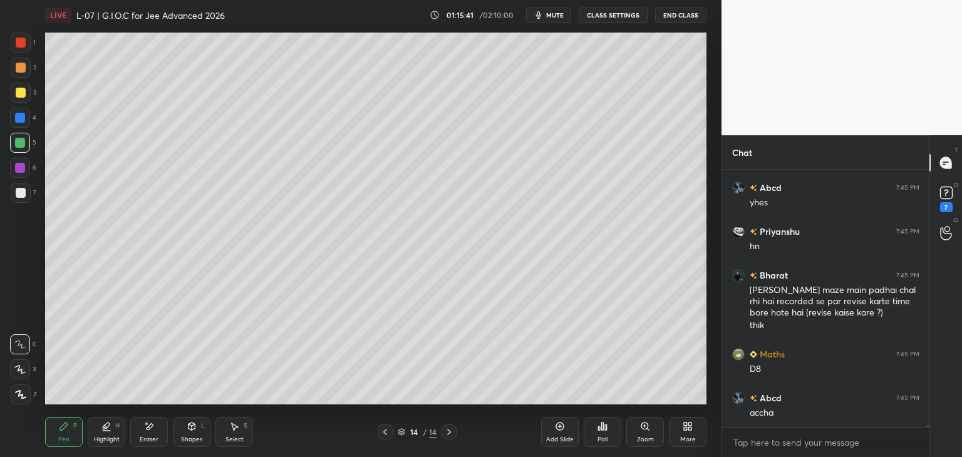
scroll to position [34194, 0]
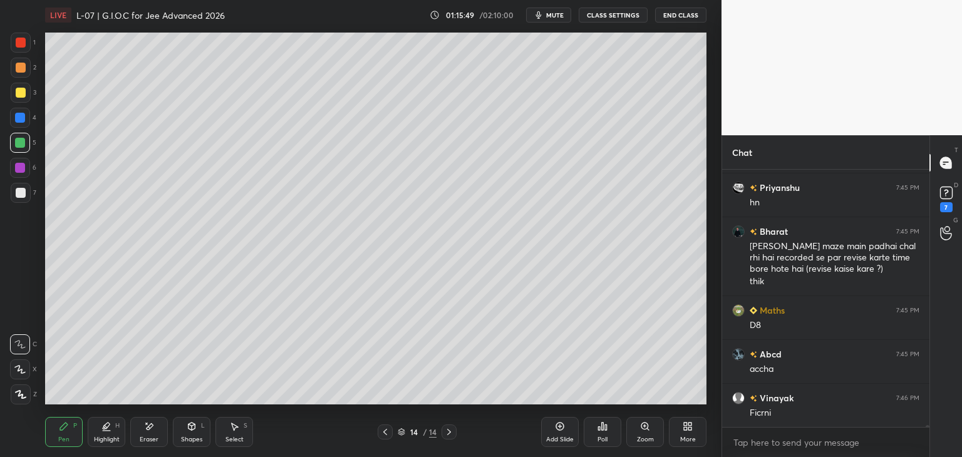
click at [242, 428] on div "Select S" at bounding box center [235, 432] width 38 height 30
click at [420, 370] on div "0 ° Undo Copy Duplicate Duplicate to new slide Delete" at bounding box center [376, 219] width 662 height 372
click at [72, 430] on div "Pen P" at bounding box center [64, 432] width 38 height 30
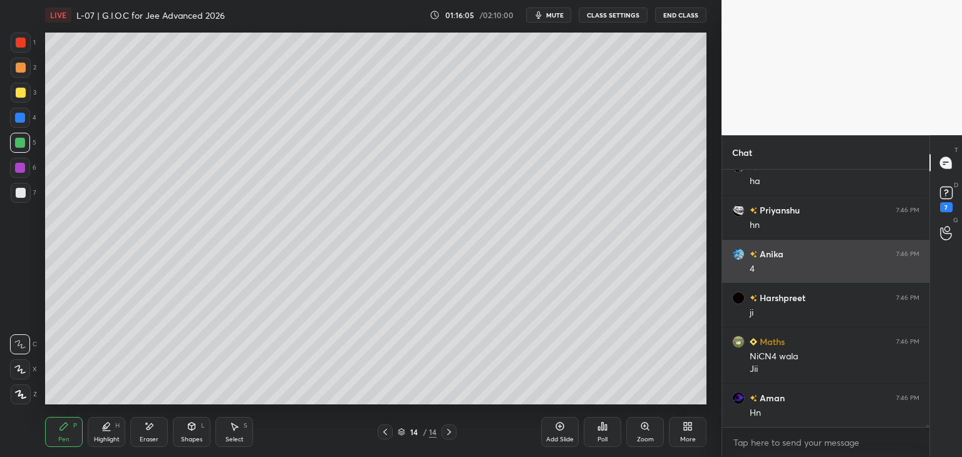
scroll to position [34645, 0]
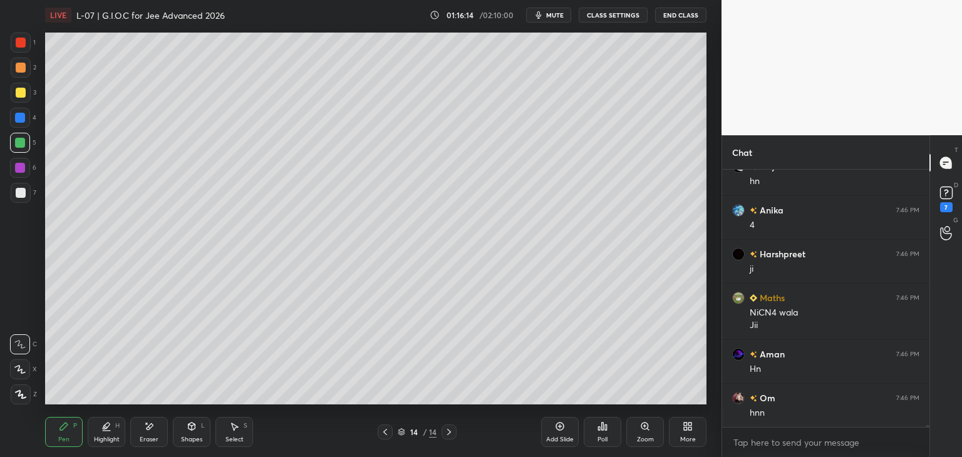
click at [24, 194] on div at bounding box center [21, 193] width 10 height 10
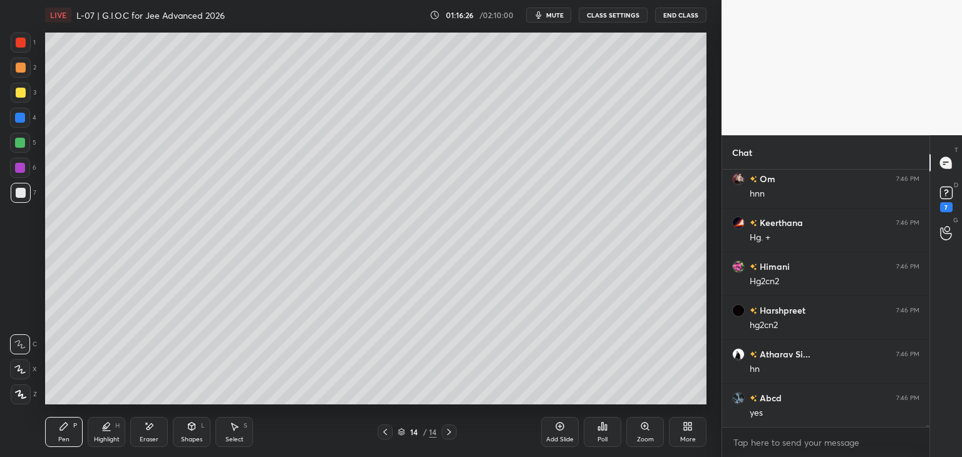
scroll to position [34908, 0]
click at [235, 434] on div "Select S" at bounding box center [235, 432] width 38 height 30
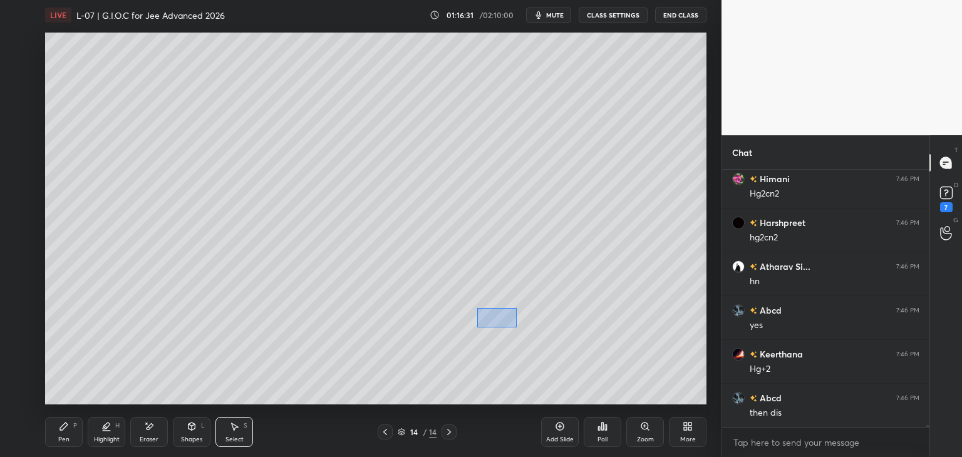
scroll to position [34996, 0]
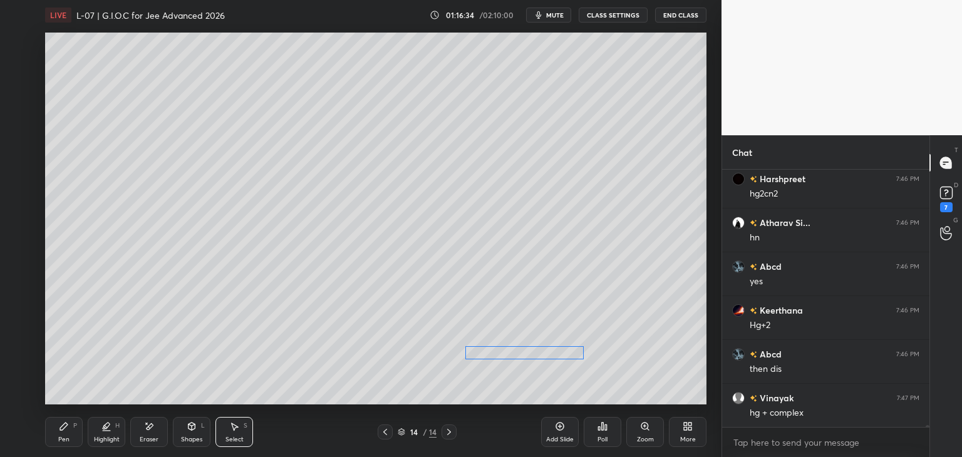
click at [546, 349] on div "0 ° Undo Copy Duplicate Duplicate to new slide Delete" at bounding box center [376, 219] width 662 height 372
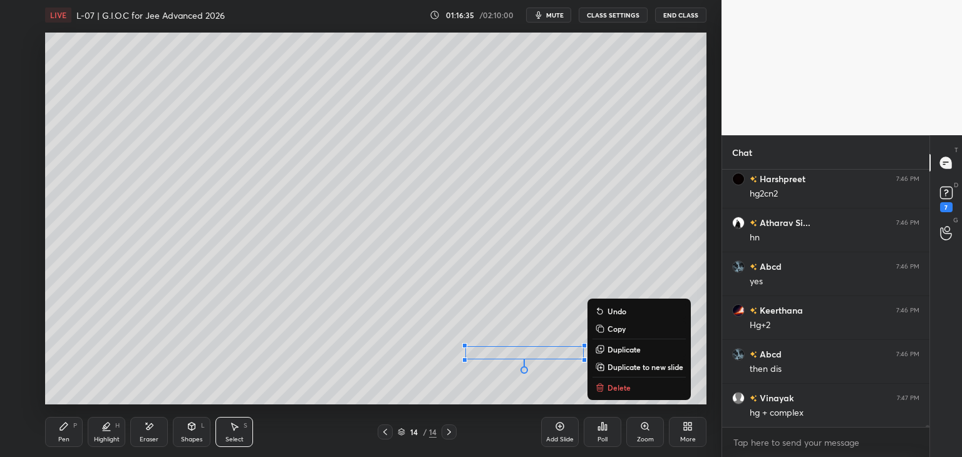
click at [531, 384] on div "0 ° Undo Copy Duplicate Duplicate to new slide Delete" at bounding box center [376, 219] width 662 height 372
click at [550, 380] on div "0 ° Undo Copy Duplicate Duplicate to new slide Delete" at bounding box center [376, 219] width 662 height 372
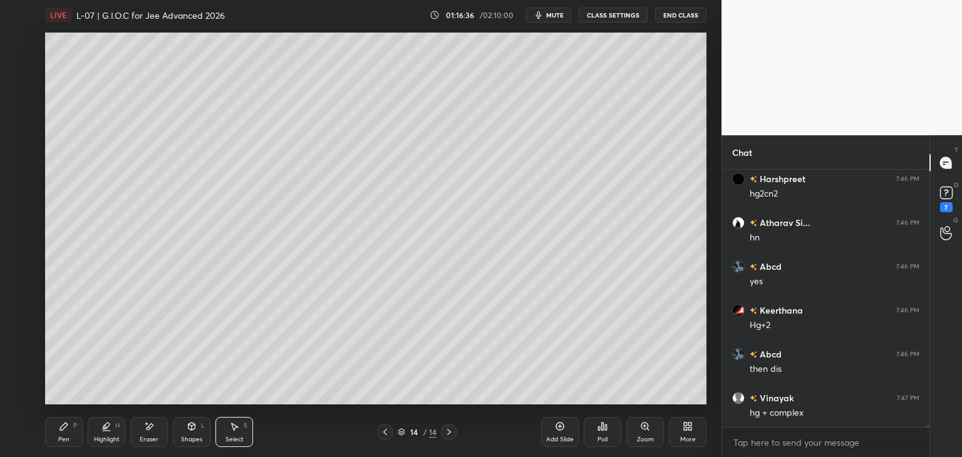
scroll to position [35039, 0]
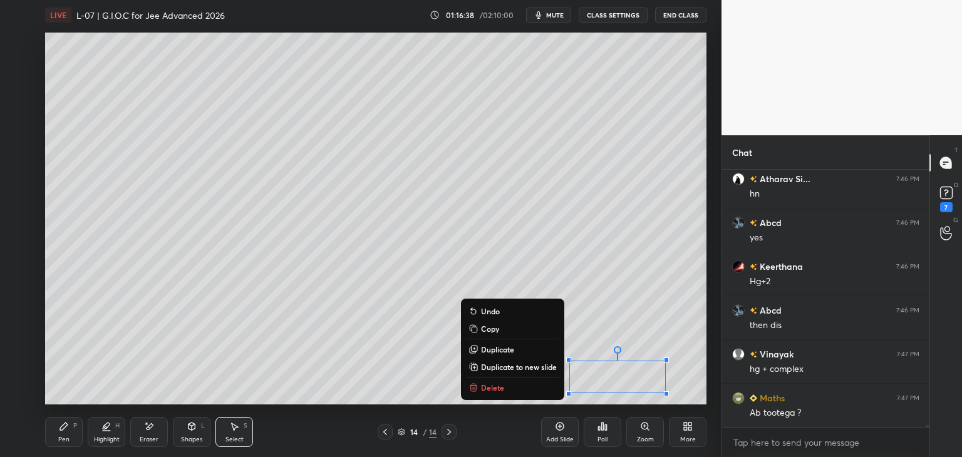
click at [507, 385] on button "Delete" at bounding box center [512, 387] width 93 height 15
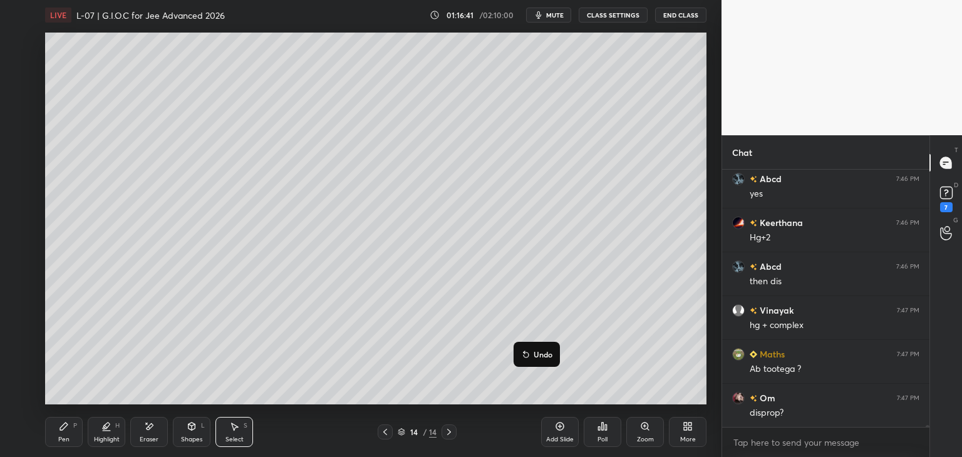
click at [544, 324] on div "0 ° Undo Copy Duplicate Duplicate to new slide Delete" at bounding box center [376, 219] width 662 height 372
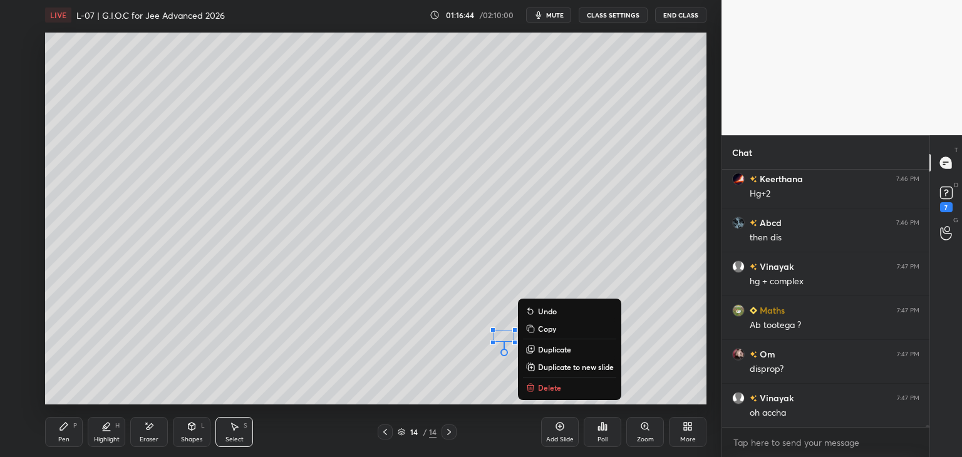
scroll to position [35171, 0]
click at [481, 263] on div "0 ° Undo Copy Duplicate Duplicate to new slide Delete" at bounding box center [376, 219] width 662 height 372
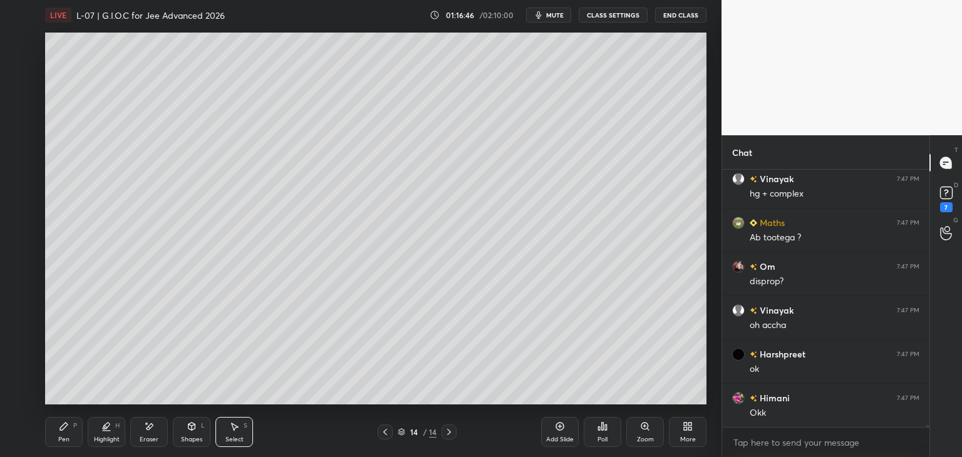
click at [68, 430] on icon at bounding box center [64, 427] width 10 height 10
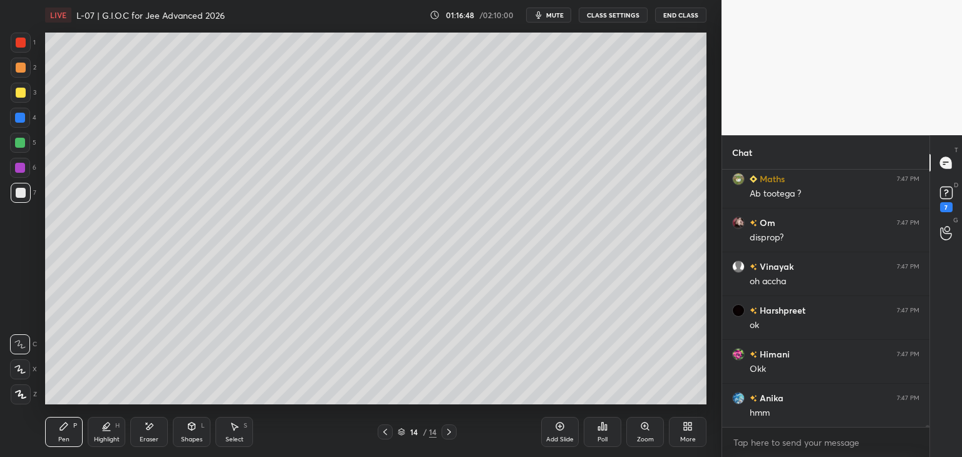
click at [549, 434] on div "Add Slide" at bounding box center [560, 432] width 38 height 30
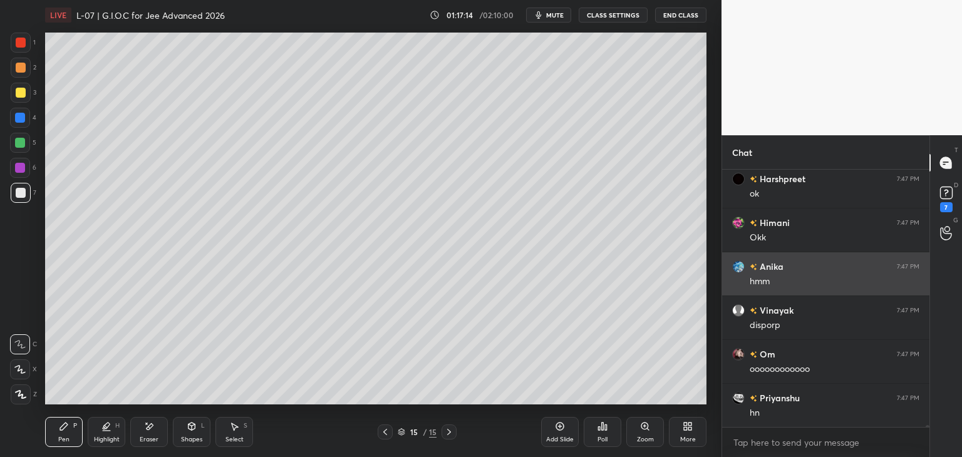
scroll to position [35434, 0]
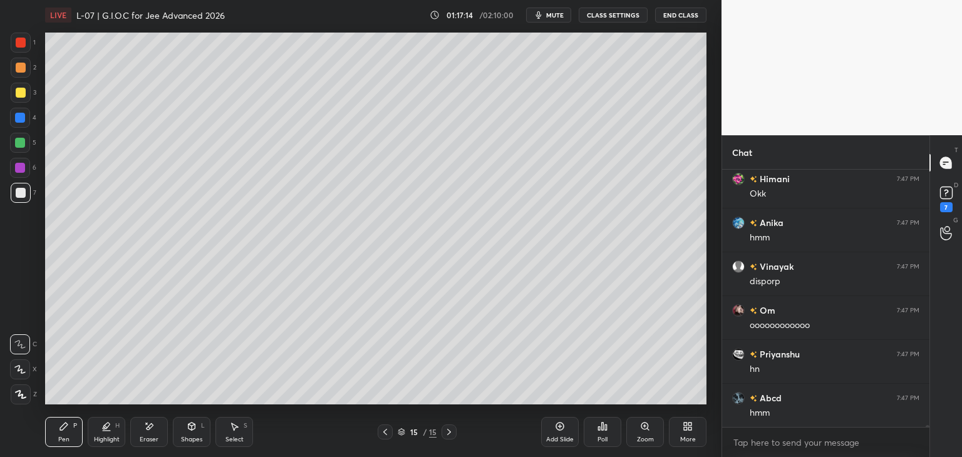
click at [239, 437] on div "Select" at bounding box center [235, 440] width 18 height 6
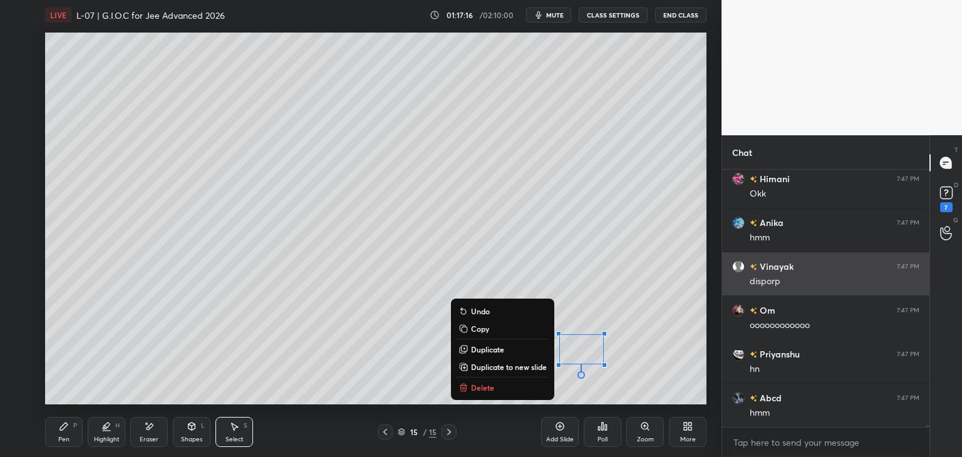
click at [490, 390] on p "Delete" at bounding box center [482, 388] width 23 height 10
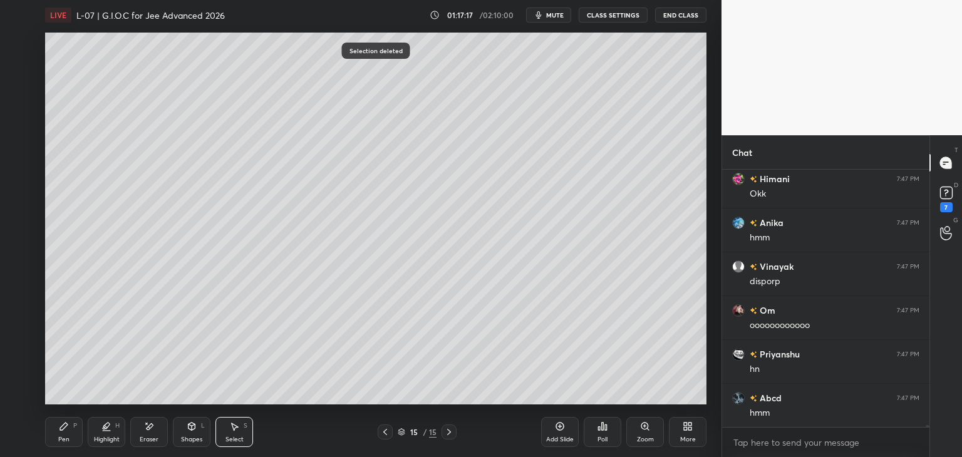
click at [68, 434] on div "Pen P" at bounding box center [64, 432] width 38 height 30
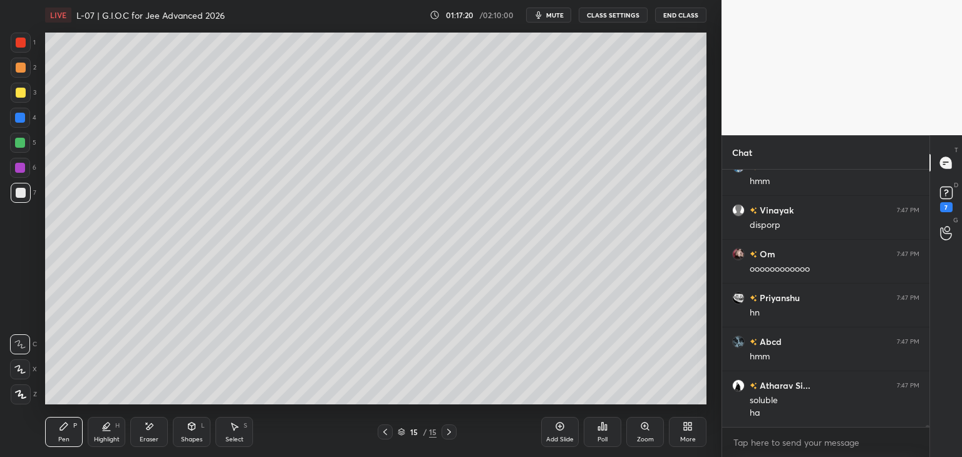
scroll to position [35534, 0]
click at [382, 432] on icon at bounding box center [385, 432] width 10 height 10
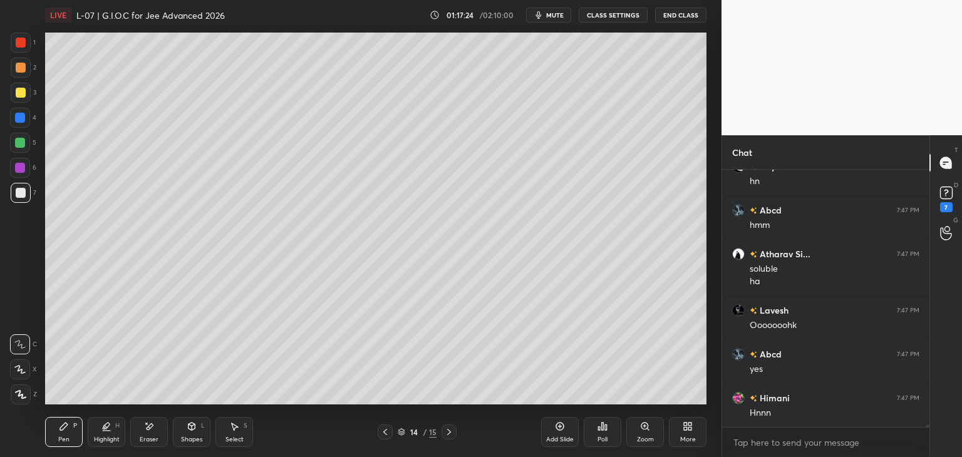
click at [241, 430] on div "Select S" at bounding box center [235, 432] width 38 height 30
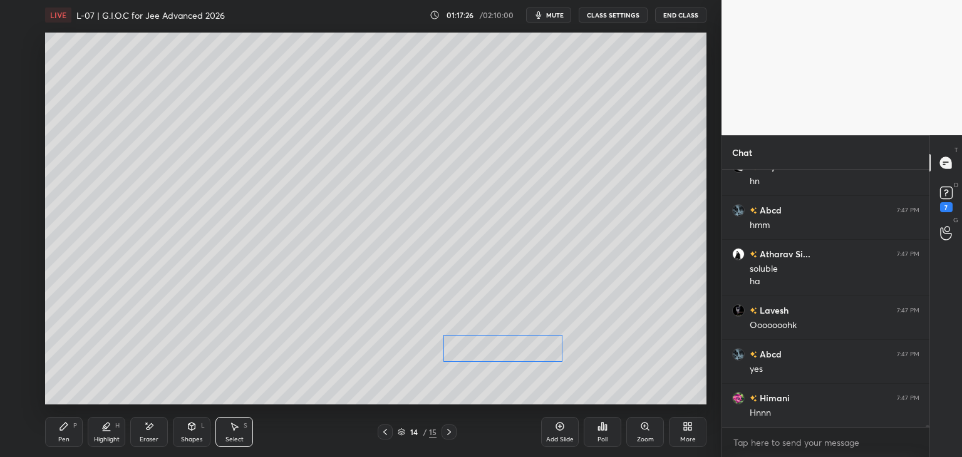
scroll to position [35666, 0]
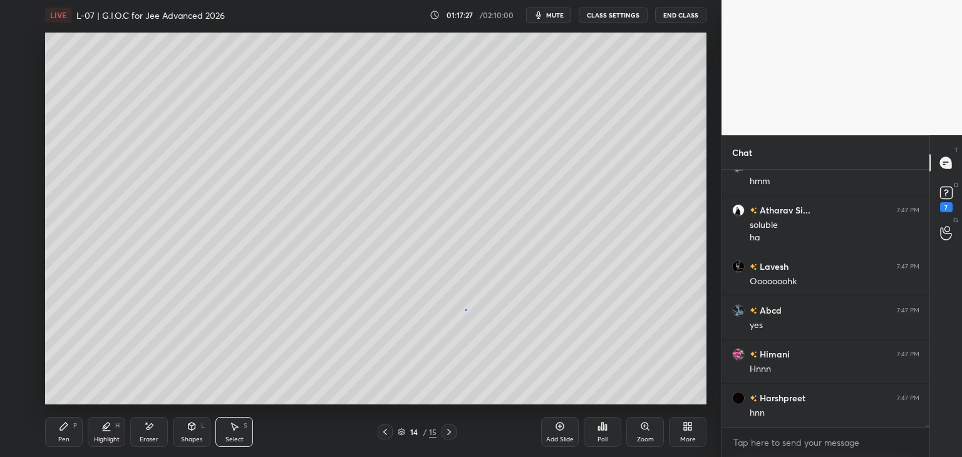
click at [466, 310] on div "0 ° Undo Copy Duplicate Duplicate to new slide Delete" at bounding box center [376, 219] width 662 height 372
click at [66, 434] on div "Pen P" at bounding box center [64, 432] width 38 height 30
click at [17, 132] on div "4" at bounding box center [23, 120] width 26 height 25
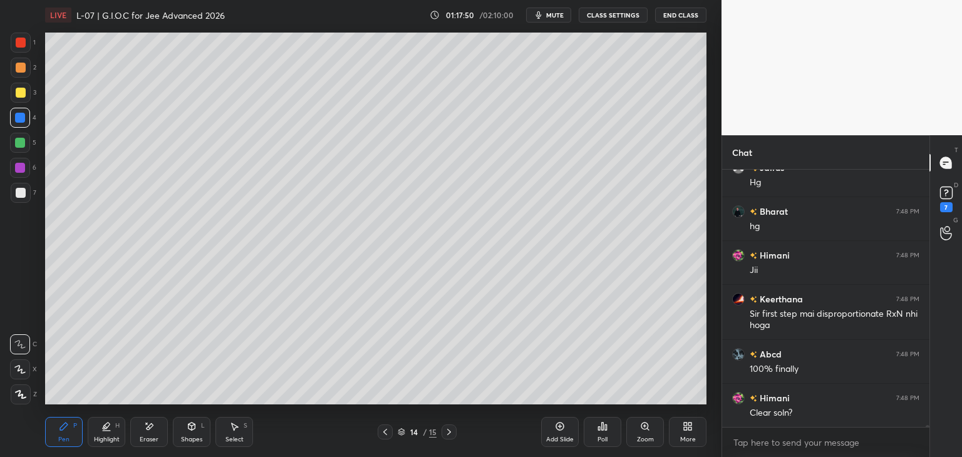
scroll to position [35984, 0]
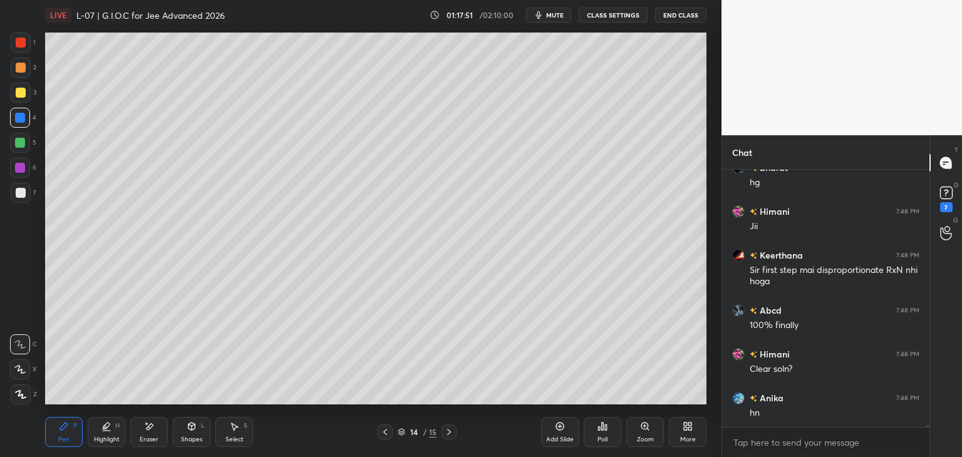
click at [384, 432] on icon at bounding box center [385, 432] width 4 height 6
click at [383, 434] on icon at bounding box center [385, 432] width 10 height 10
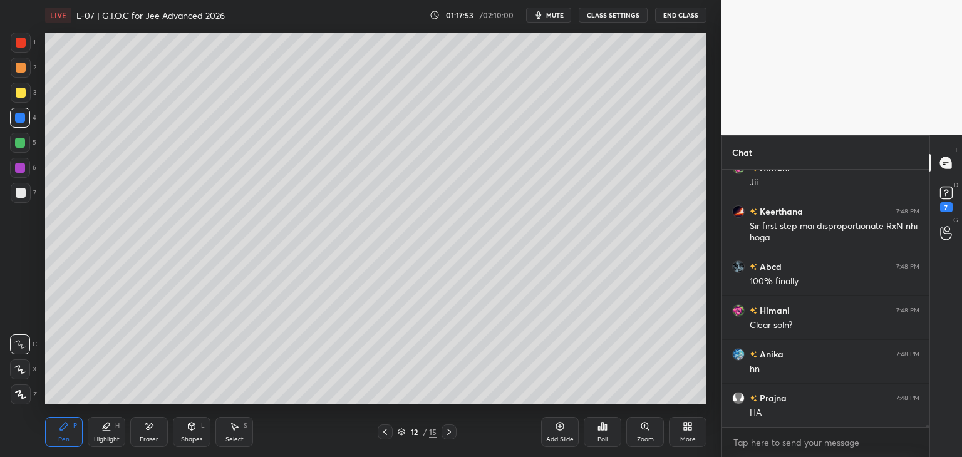
click at [383, 433] on icon at bounding box center [385, 432] width 10 height 10
click at [382, 434] on icon at bounding box center [385, 432] width 10 height 10
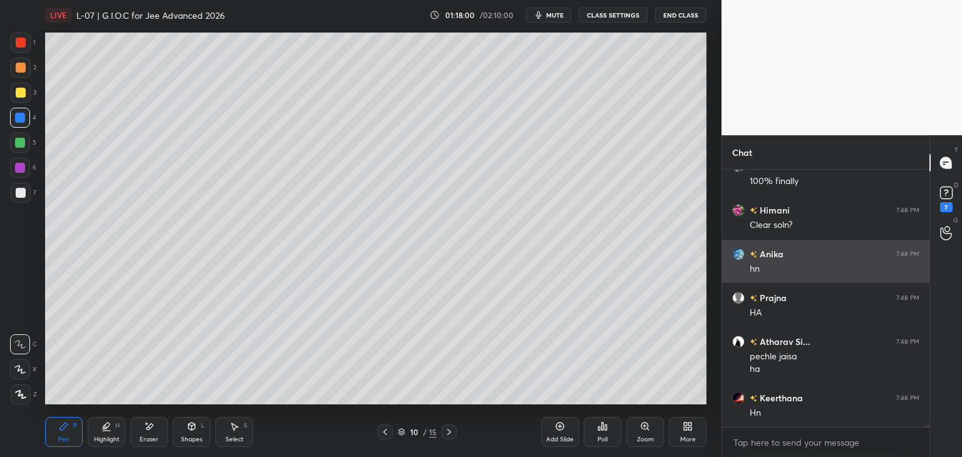
scroll to position [36172, 0]
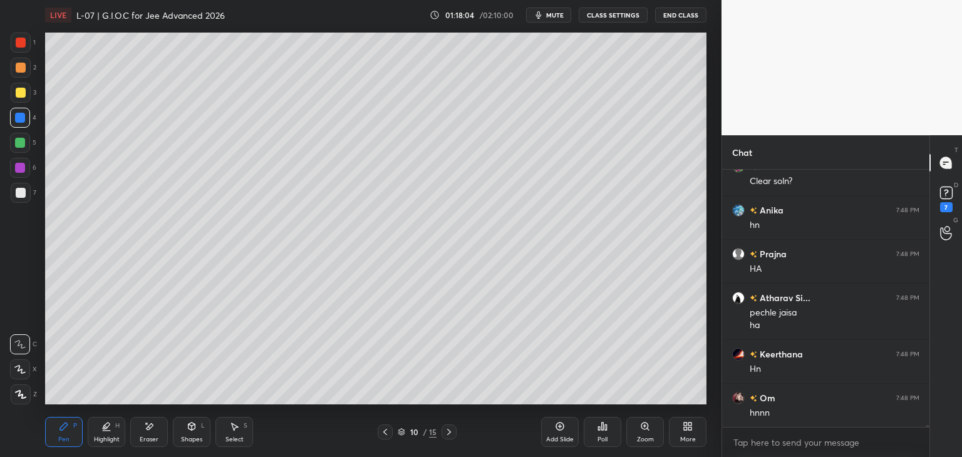
click at [446, 432] on icon at bounding box center [449, 432] width 10 height 10
click at [446, 429] on icon at bounding box center [449, 432] width 10 height 10
click at [450, 429] on icon at bounding box center [449, 432] width 10 height 10
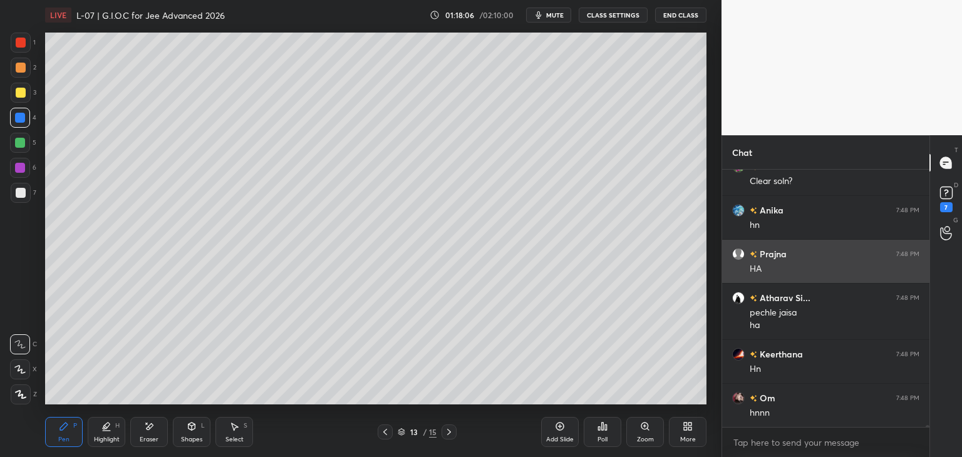
click at [449, 427] on div at bounding box center [449, 432] width 15 height 15
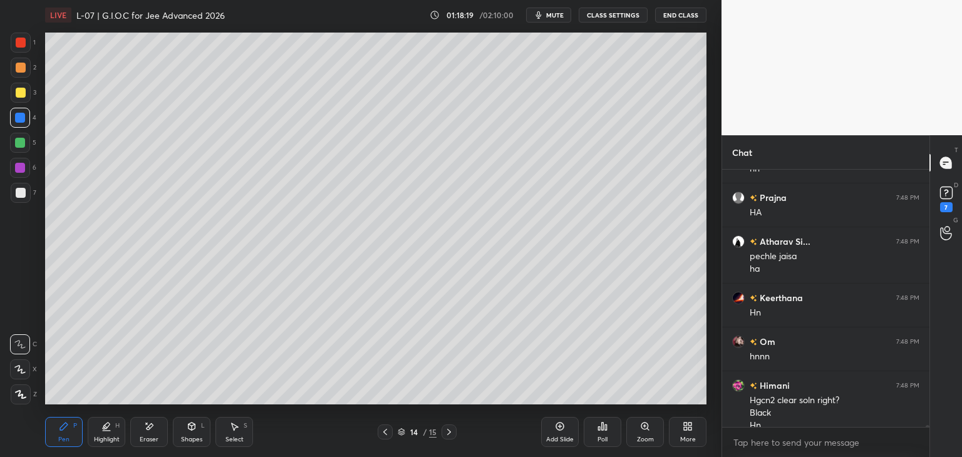
scroll to position [36241, 0]
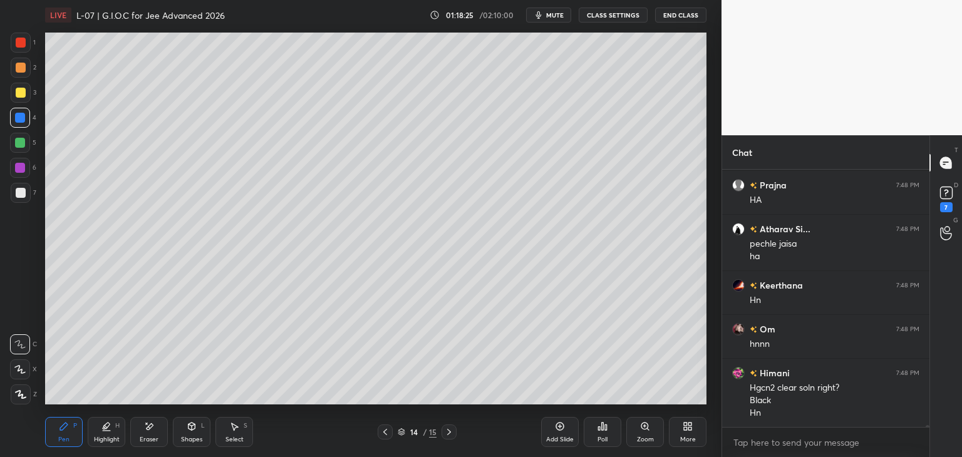
click at [449, 439] on div at bounding box center [449, 432] width 15 height 15
click at [383, 434] on icon at bounding box center [385, 432] width 10 height 10
click at [383, 429] on icon at bounding box center [385, 432] width 10 height 10
click at [449, 435] on icon at bounding box center [449, 432] width 10 height 10
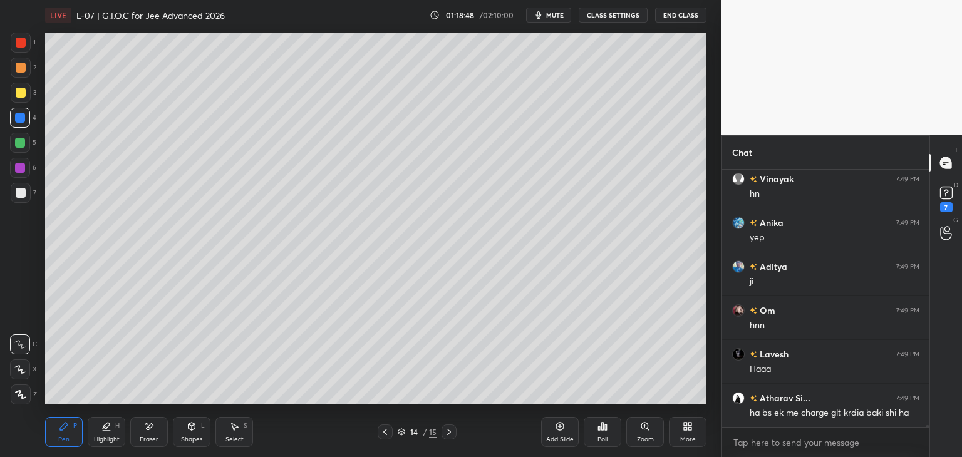
scroll to position [35643, 0]
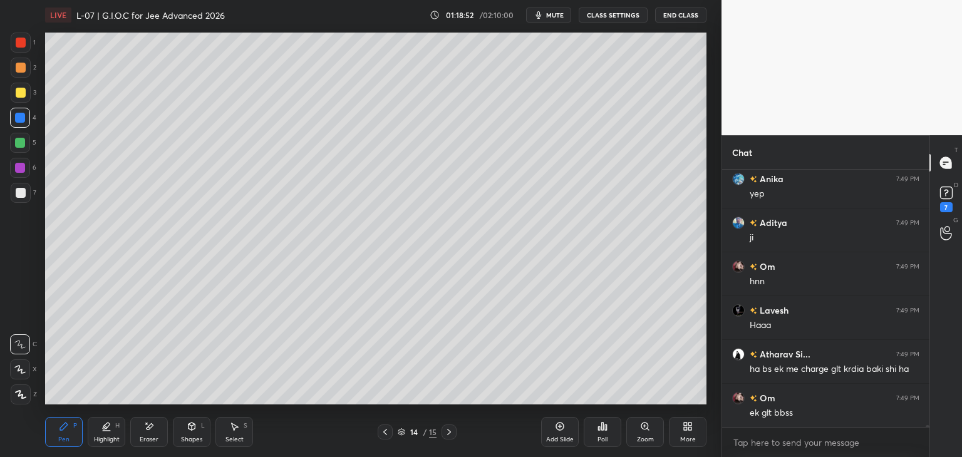
click at [446, 432] on icon at bounding box center [449, 432] width 10 height 10
click at [383, 432] on icon at bounding box center [385, 432] width 10 height 10
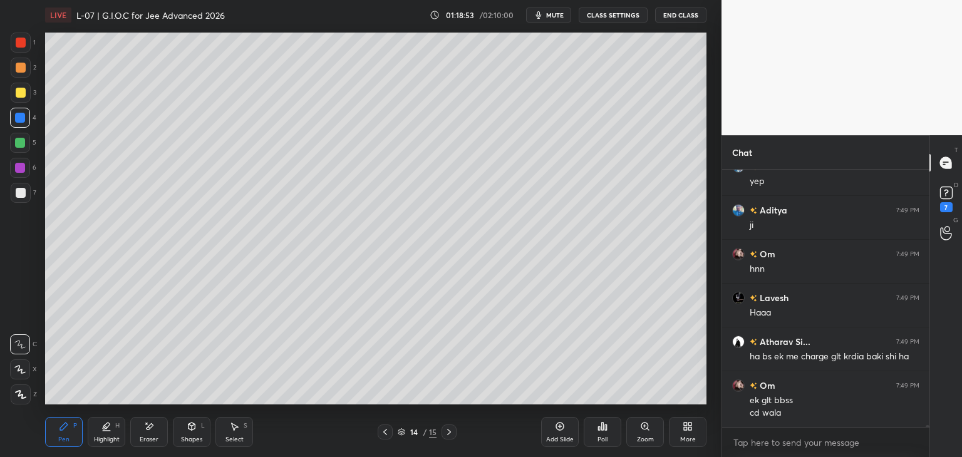
click at [559, 430] on icon at bounding box center [560, 427] width 8 height 8
click at [23, 43] on div at bounding box center [21, 43] width 10 height 10
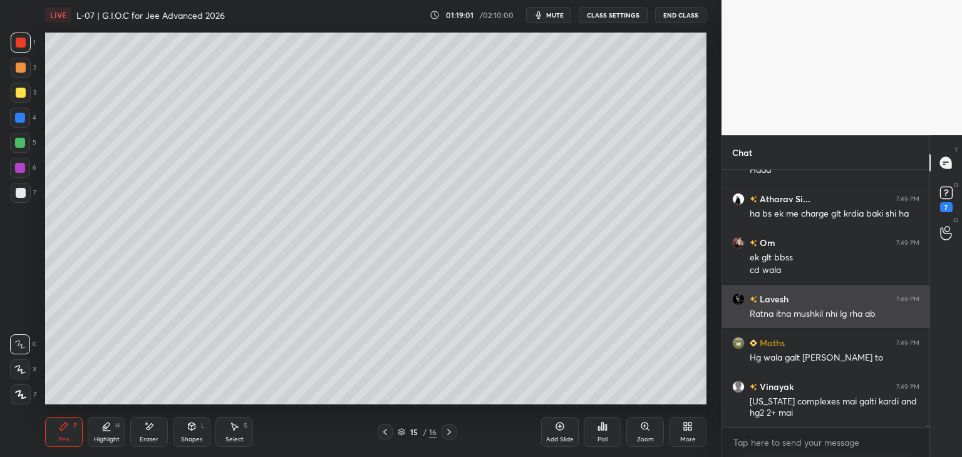
scroll to position [35843, 0]
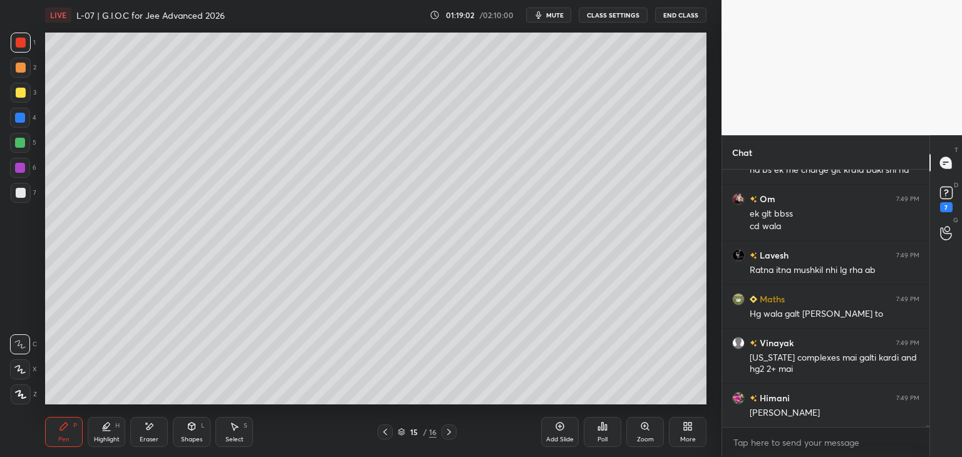
click at [149, 425] on icon at bounding box center [149, 427] width 10 height 11
click at [60, 434] on div "Pen P" at bounding box center [64, 432] width 38 height 30
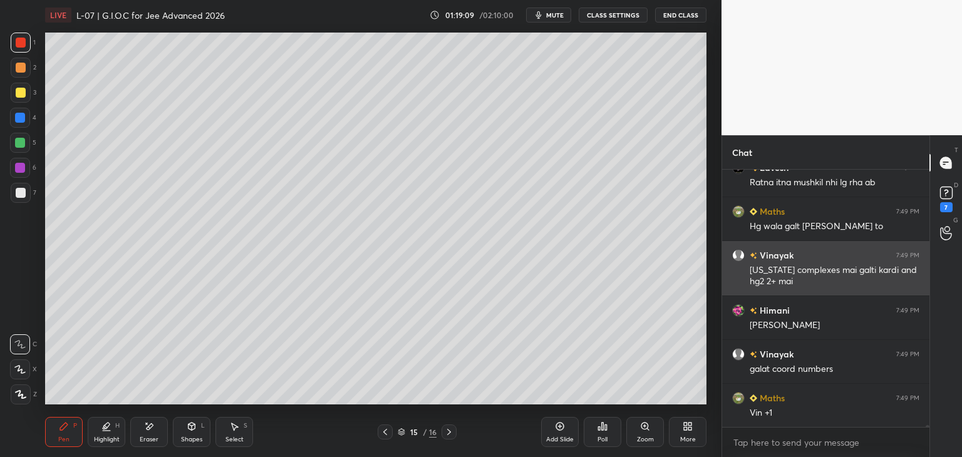
scroll to position [35974, 0]
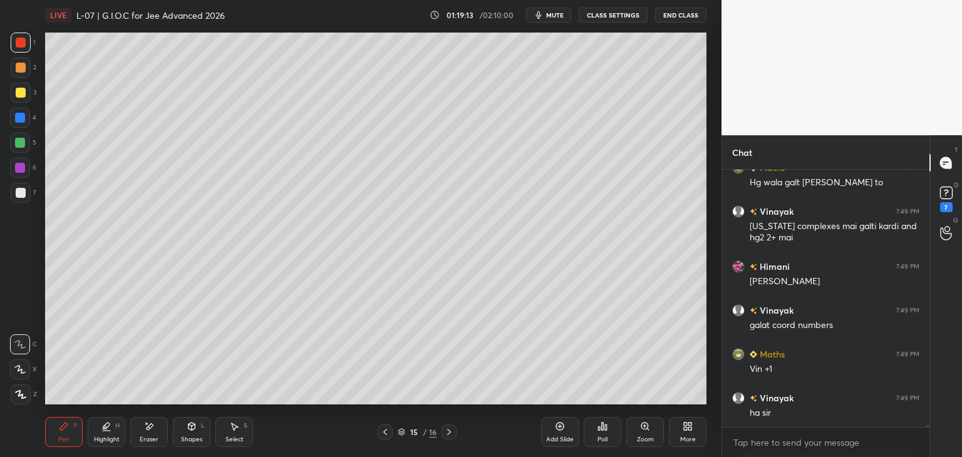
click at [383, 428] on icon at bounding box center [385, 432] width 10 height 10
click at [382, 434] on icon at bounding box center [385, 432] width 10 height 10
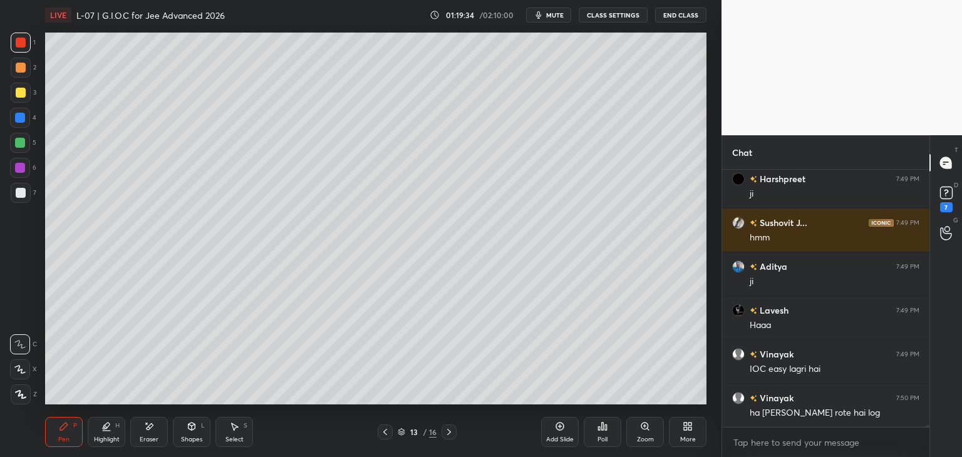
scroll to position [36720, 0]
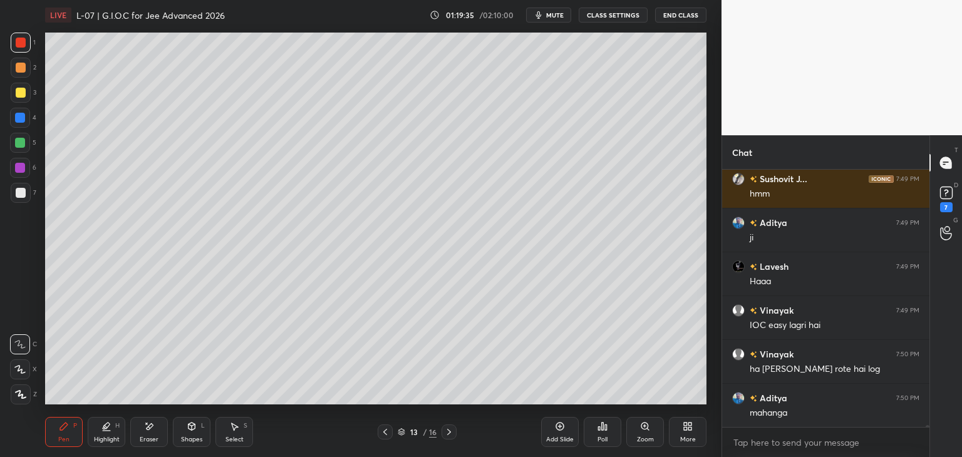
click at [234, 434] on div "Select S" at bounding box center [235, 432] width 38 height 30
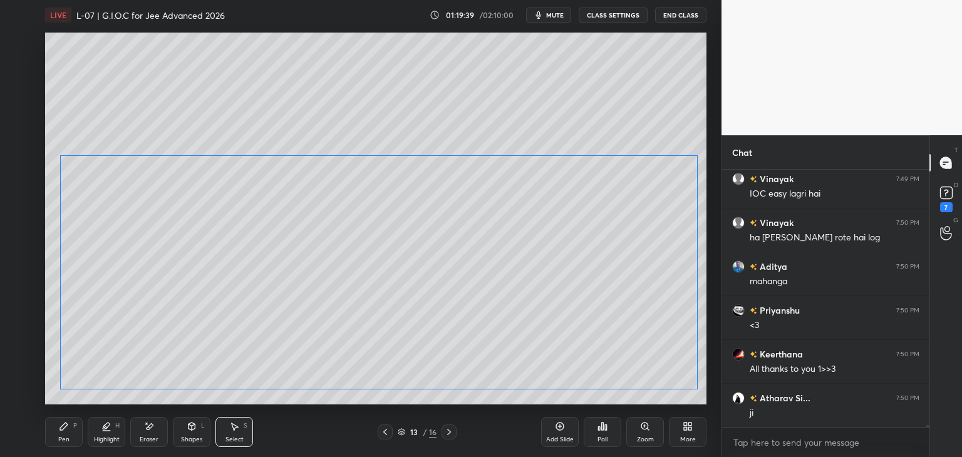
scroll to position [37082, 0]
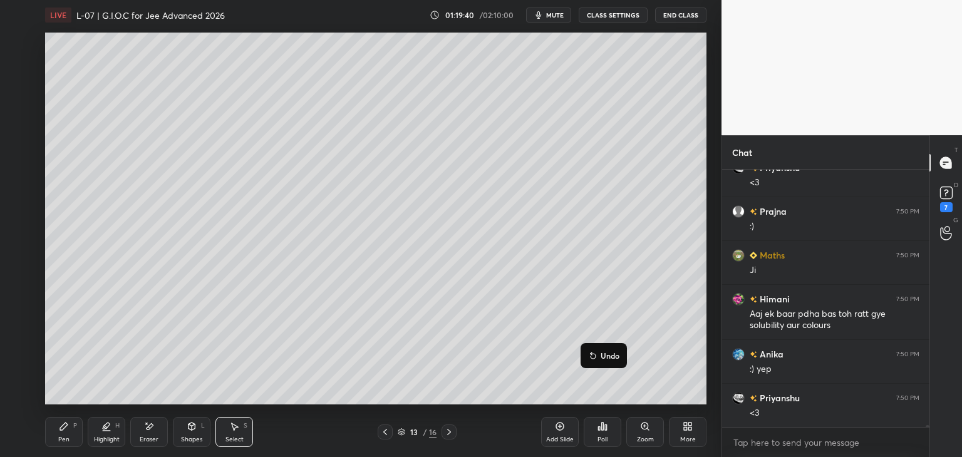
click at [449, 433] on icon at bounding box center [449, 432] width 10 height 10
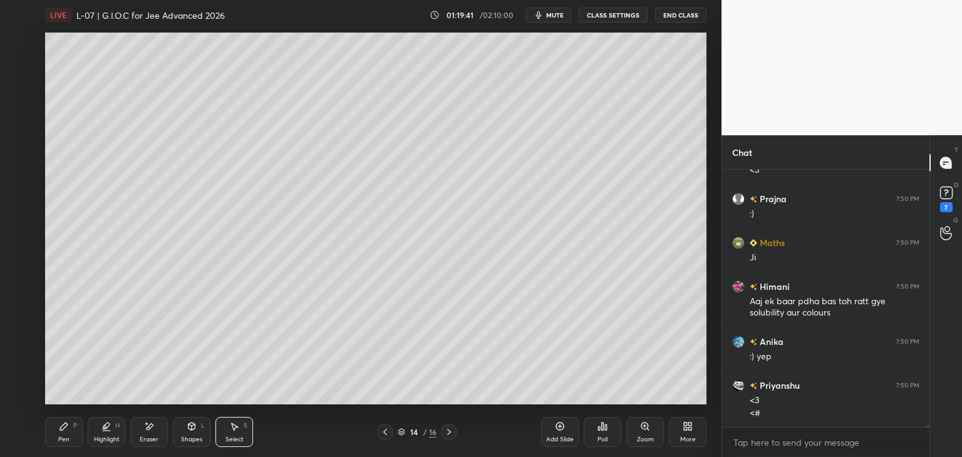
click at [445, 430] on icon at bounding box center [449, 432] width 10 height 10
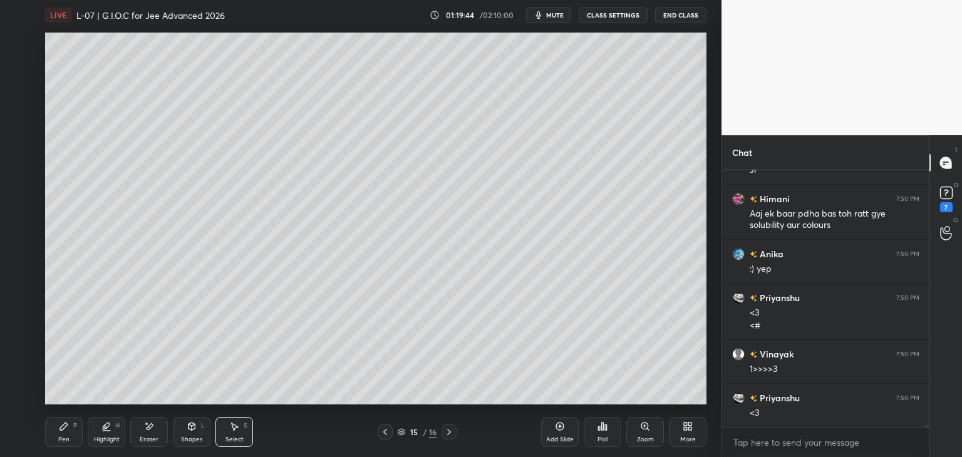
scroll to position [37270, 0]
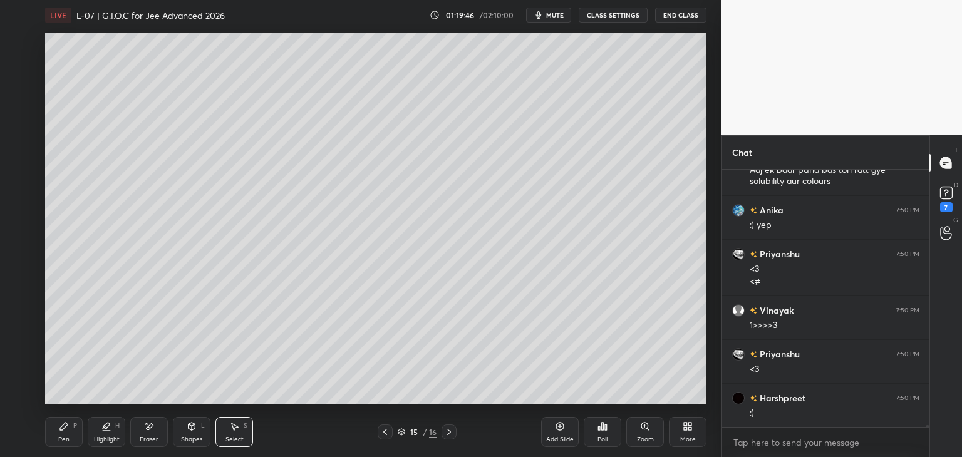
click at [64, 416] on div "Pen P Highlight H Eraser Shapes L Select S 15 / 16 Add Slide Poll Zoom More" at bounding box center [376, 432] width 662 height 50
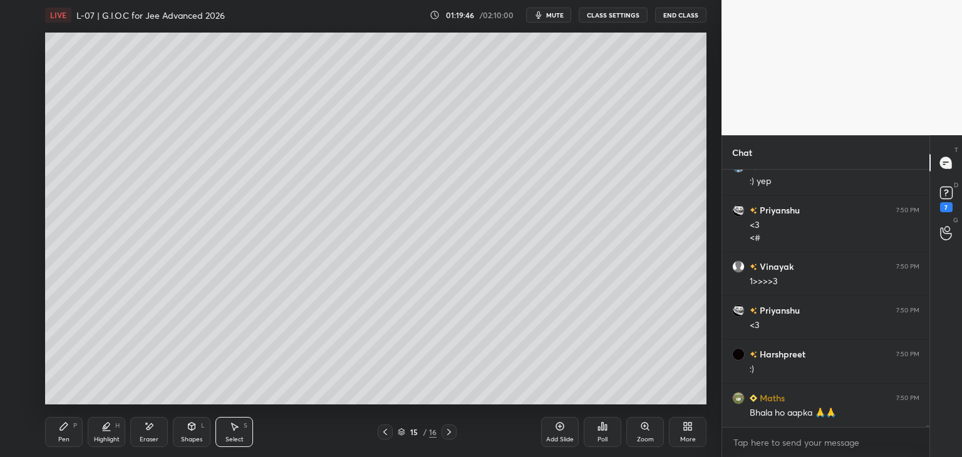
click at [59, 429] on icon at bounding box center [64, 427] width 10 height 10
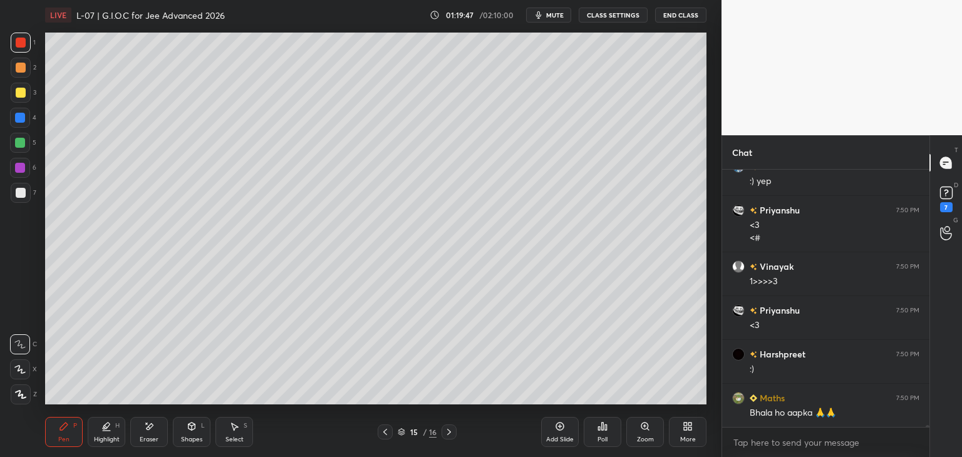
click at [20, 72] on div at bounding box center [21, 68] width 10 height 10
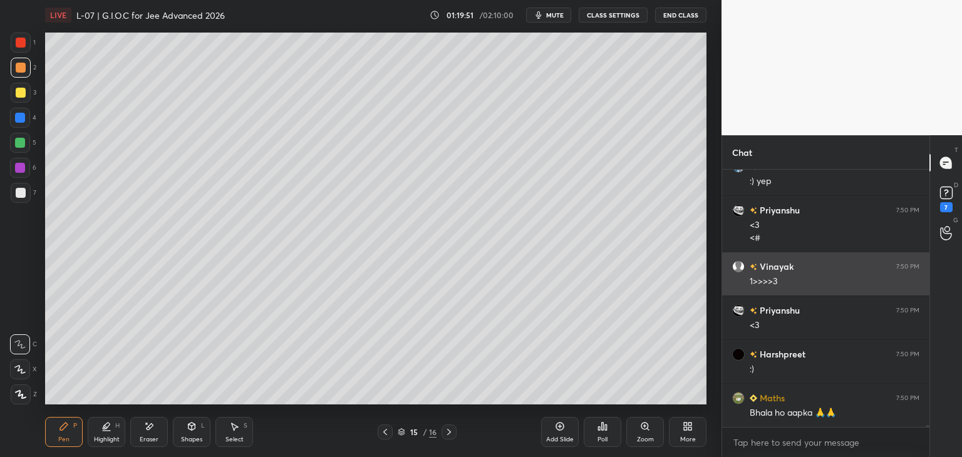
scroll to position [37358, 0]
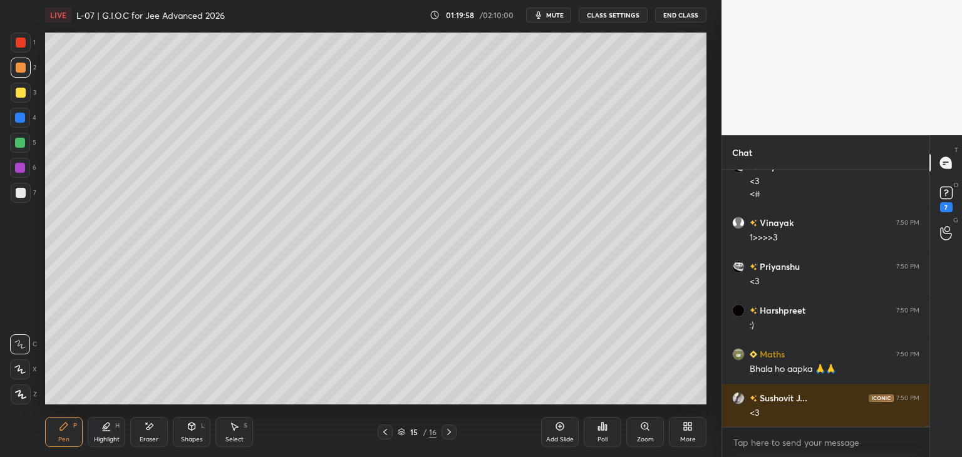
click at [239, 432] on div "Select S" at bounding box center [235, 432] width 38 height 30
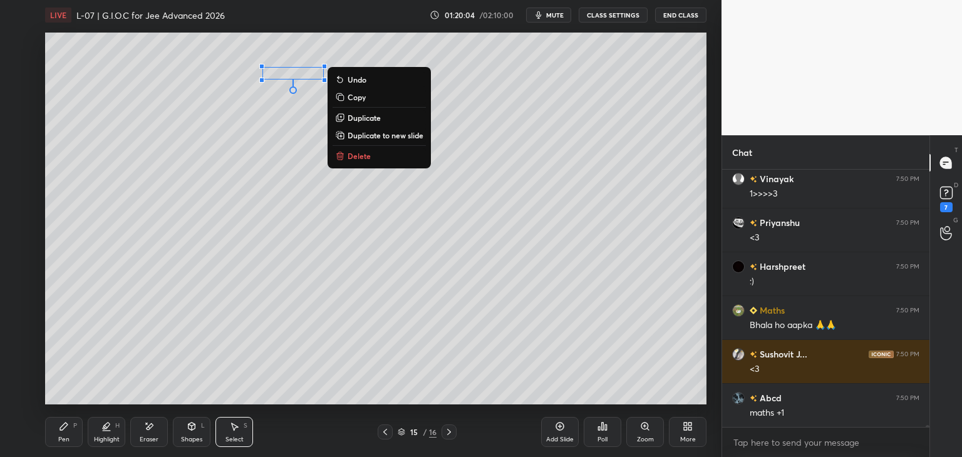
click at [187, 211] on div "0 ° Undo Copy Duplicate Duplicate to new slide Delete" at bounding box center [376, 219] width 662 height 372
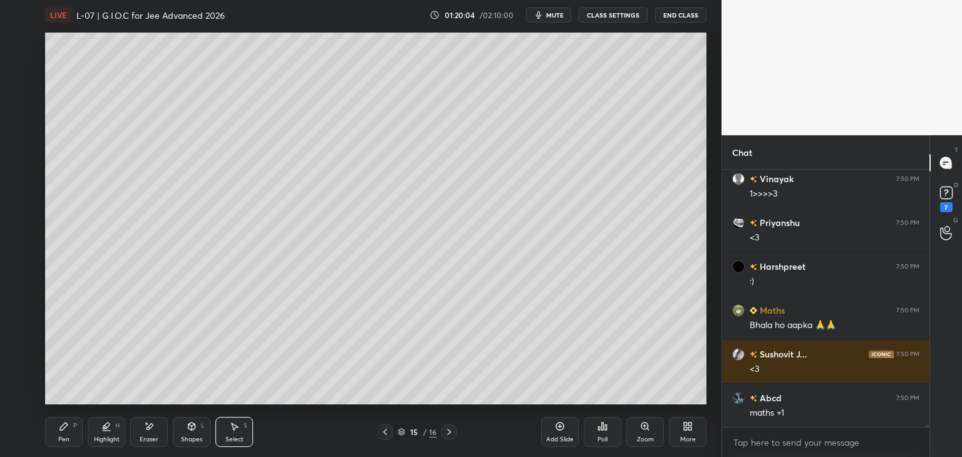
scroll to position [37457, 0]
click at [65, 429] on icon at bounding box center [64, 427] width 10 height 10
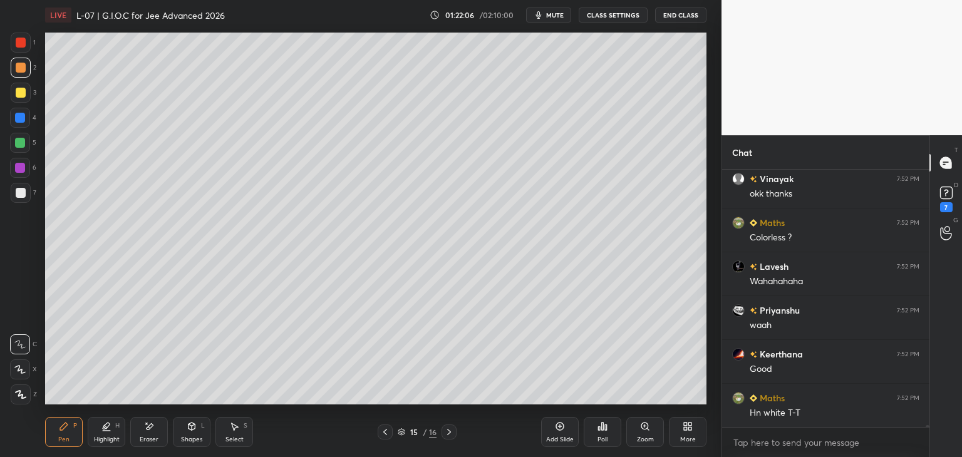
scroll to position [38665, 0]
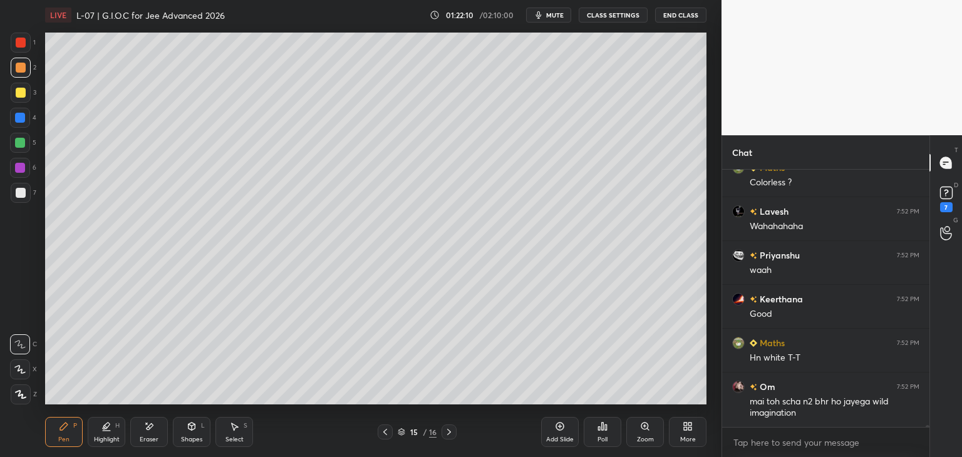
click at [148, 435] on div "Eraser" at bounding box center [149, 432] width 38 height 30
click at [55, 439] on div "Pen P" at bounding box center [64, 432] width 38 height 30
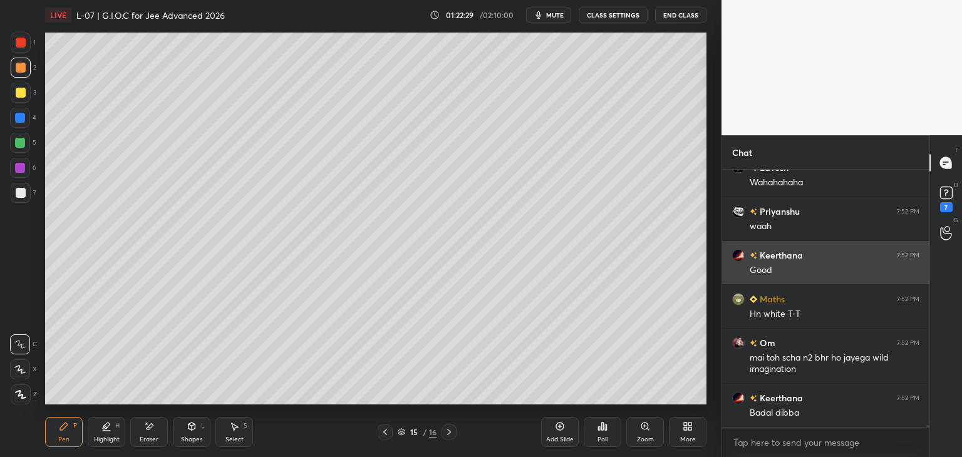
scroll to position [38753, 0]
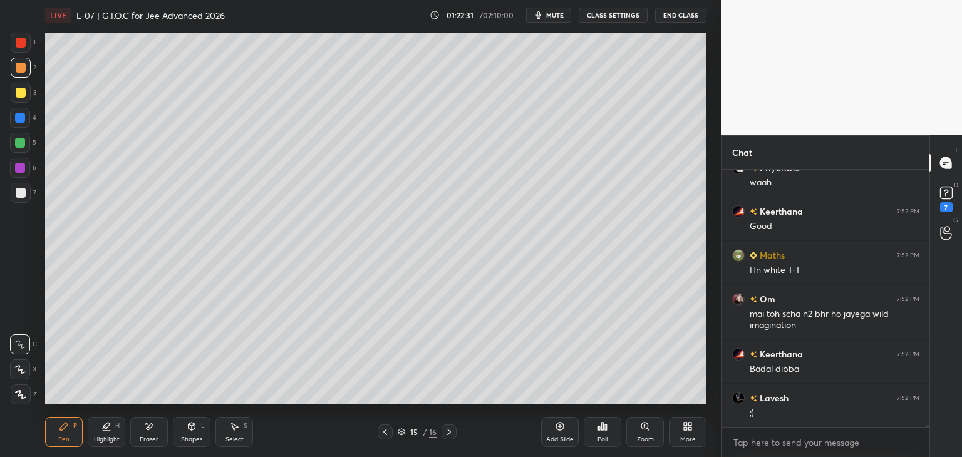
click at [231, 426] on icon at bounding box center [234, 427] width 10 height 10
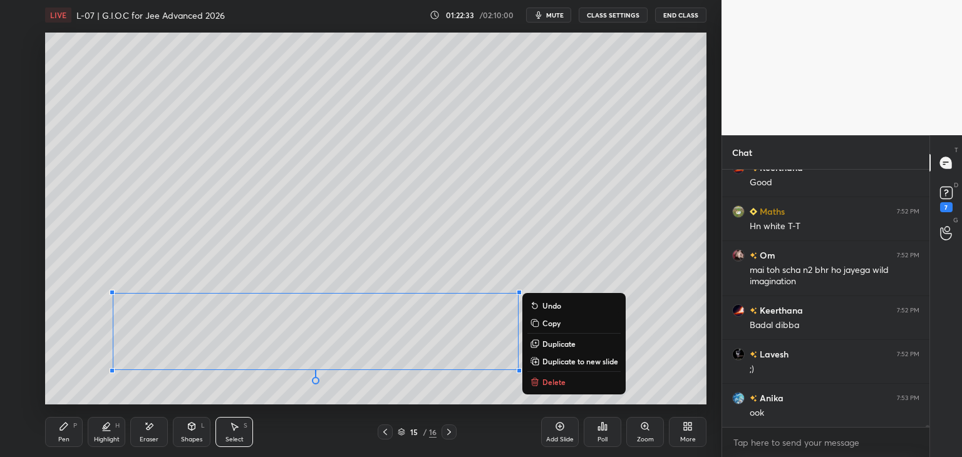
click at [540, 385] on button "Delete" at bounding box center [574, 382] width 93 height 15
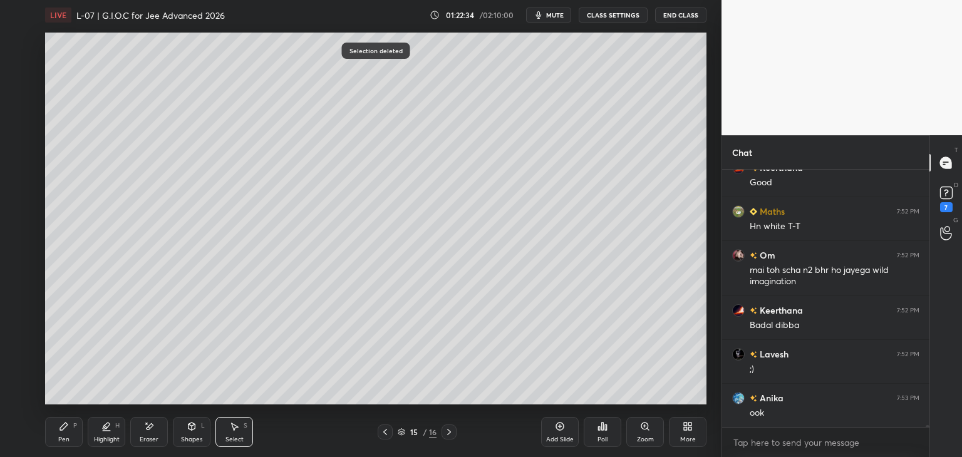
scroll to position [38840, 0]
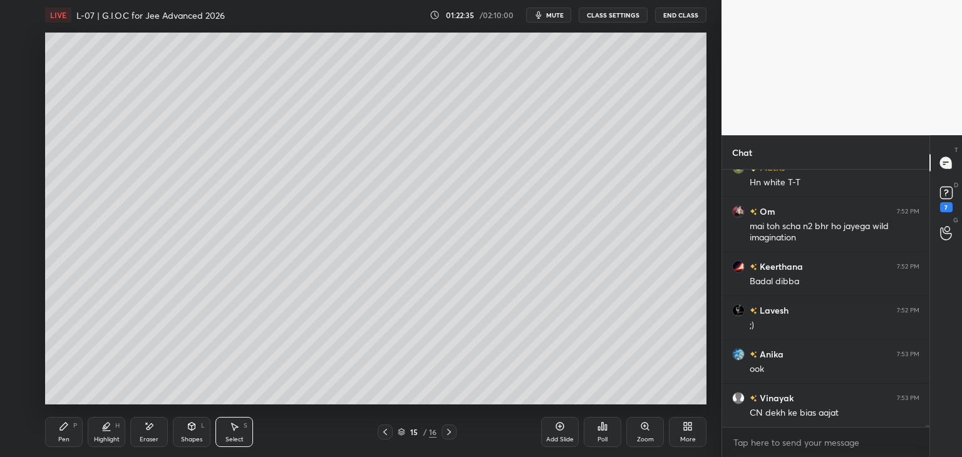
click at [73, 431] on div "Pen P" at bounding box center [64, 432] width 38 height 30
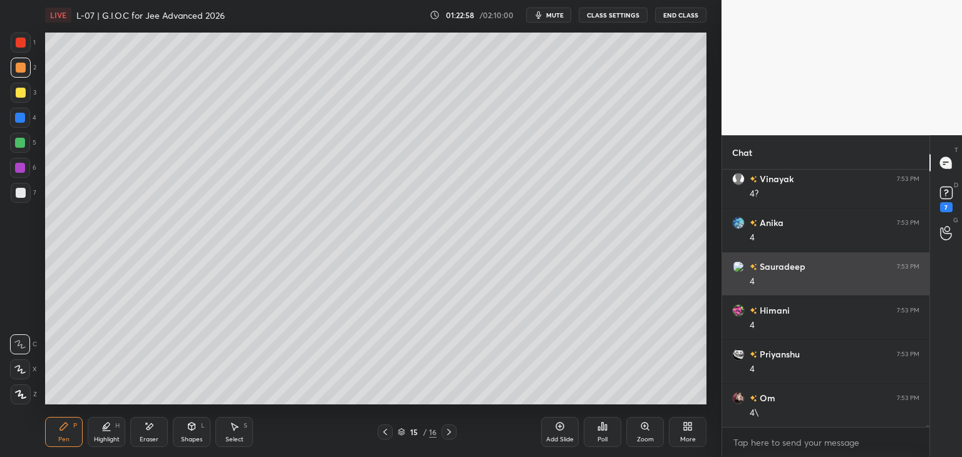
scroll to position [39304, 0]
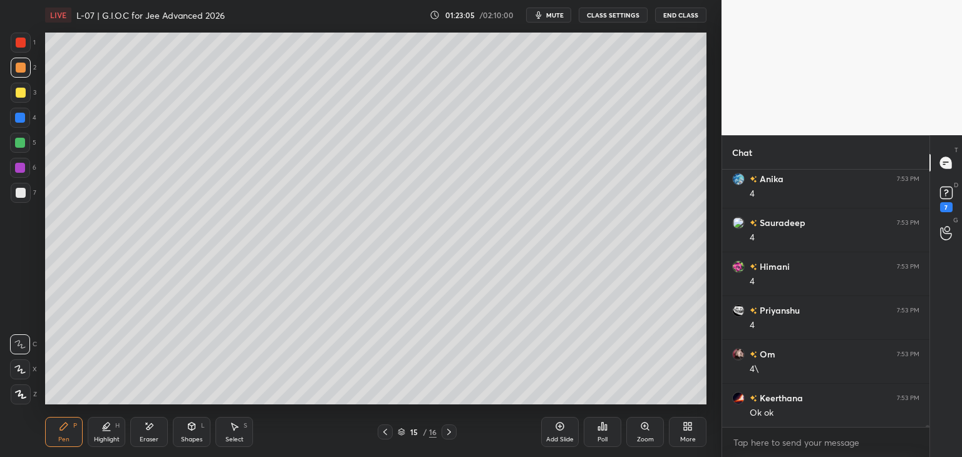
click at [155, 427] on div "Eraser" at bounding box center [149, 432] width 38 height 30
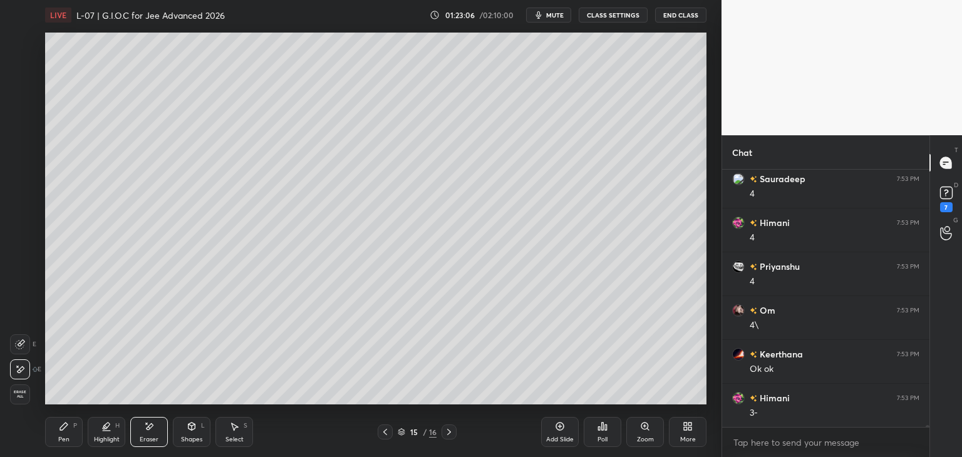
click at [77, 429] on div "Pen P" at bounding box center [64, 432] width 38 height 30
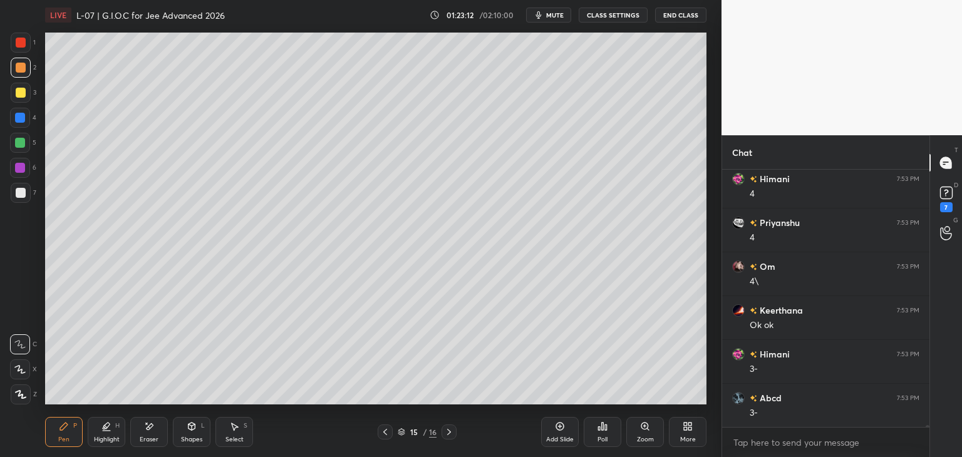
scroll to position [39435, 0]
click at [23, 94] on div at bounding box center [21, 93] width 10 height 10
click at [21, 48] on div at bounding box center [21, 43] width 20 height 20
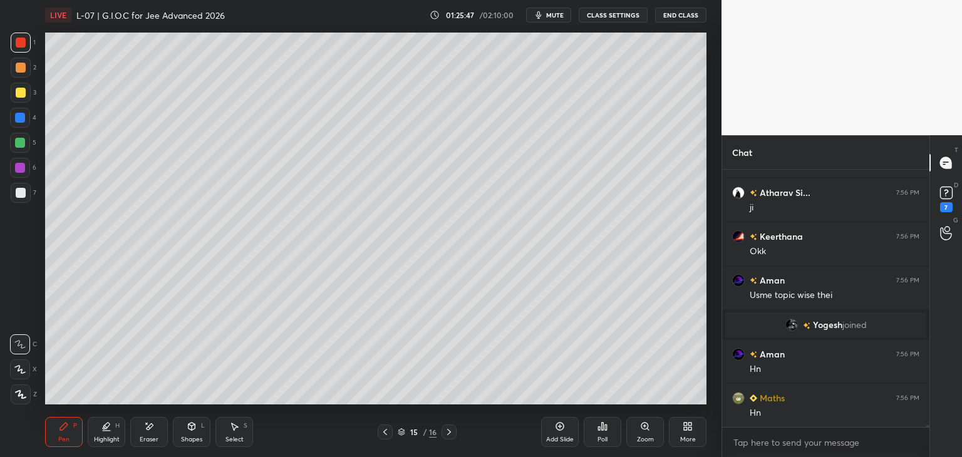
scroll to position [39601, 0]
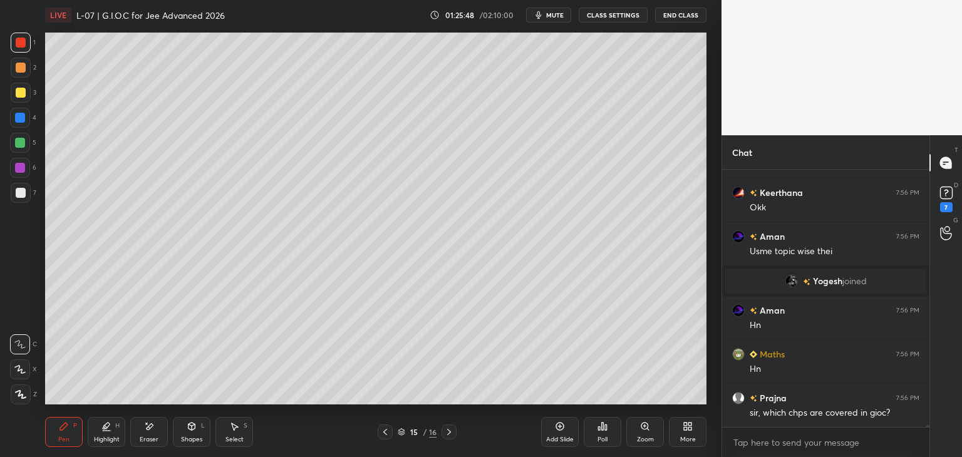
click at [444, 435] on div at bounding box center [449, 432] width 15 height 15
click at [385, 432] on icon at bounding box center [385, 432] width 10 height 10
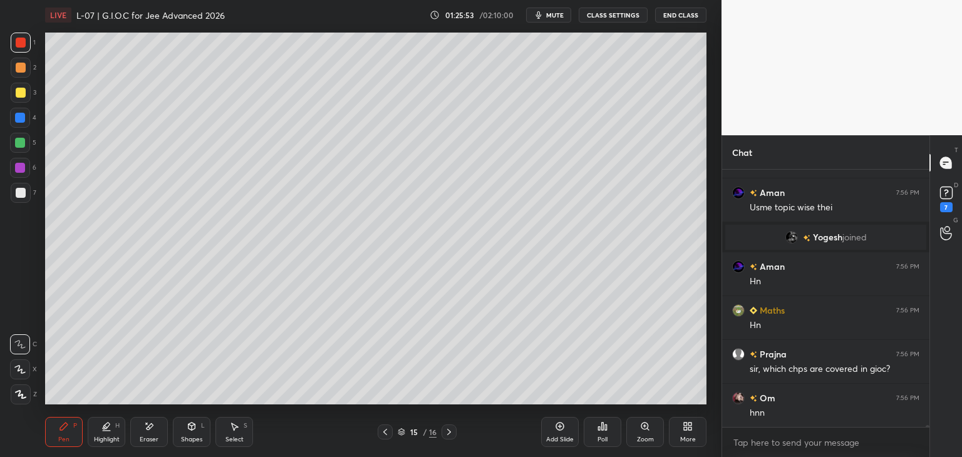
click at [384, 432] on icon at bounding box center [385, 432] width 4 height 6
click at [383, 432] on icon at bounding box center [385, 432] width 10 height 10
click at [445, 432] on icon at bounding box center [449, 432] width 10 height 10
click at [444, 432] on div at bounding box center [449, 432] width 15 height 15
click at [446, 432] on icon at bounding box center [449, 432] width 10 height 10
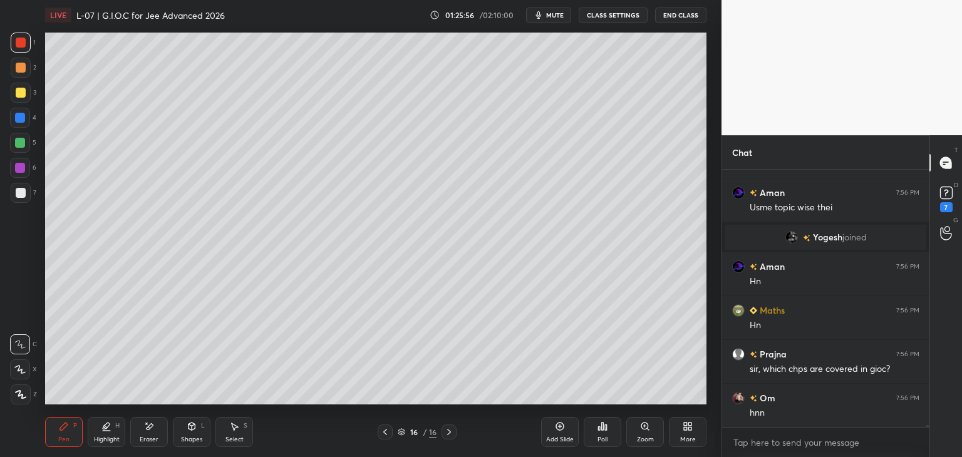
click at [386, 433] on icon at bounding box center [385, 432] width 10 height 10
click at [387, 433] on icon at bounding box center [385, 432] width 10 height 10
click at [388, 433] on icon at bounding box center [385, 432] width 10 height 10
click at [390, 433] on div at bounding box center [385, 432] width 15 height 15
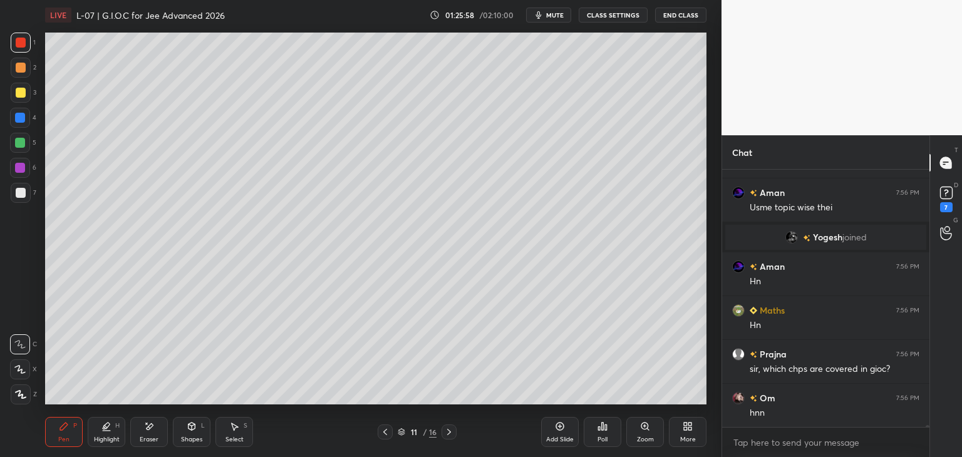
click at [390, 434] on div at bounding box center [385, 432] width 15 height 15
click at [391, 434] on div at bounding box center [385, 432] width 15 height 15
click at [391, 433] on div at bounding box center [385, 432] width 15 height 15
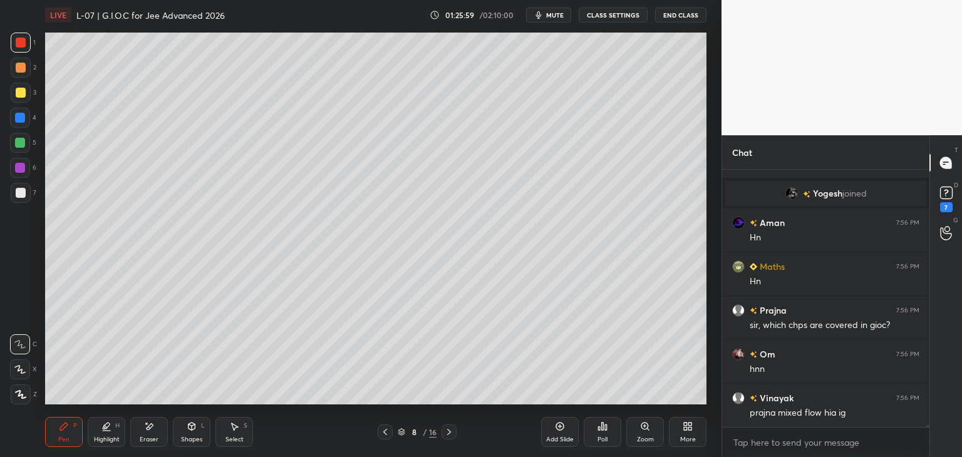
click at [391, 432] on div at bounding box center [385, 432] width 15 height 15
click at [450, 434] on icon at bounding box center [449, 432] width 10 height 10
click at [449, 432] on icon at bounding box center [449, 432] width 10 height 10
click at [448, 430] on icon at bounding box center [449, 432] width 4 height 6
click at [446, 432] on icon at bounding box center [449, 432] width 10 height 10
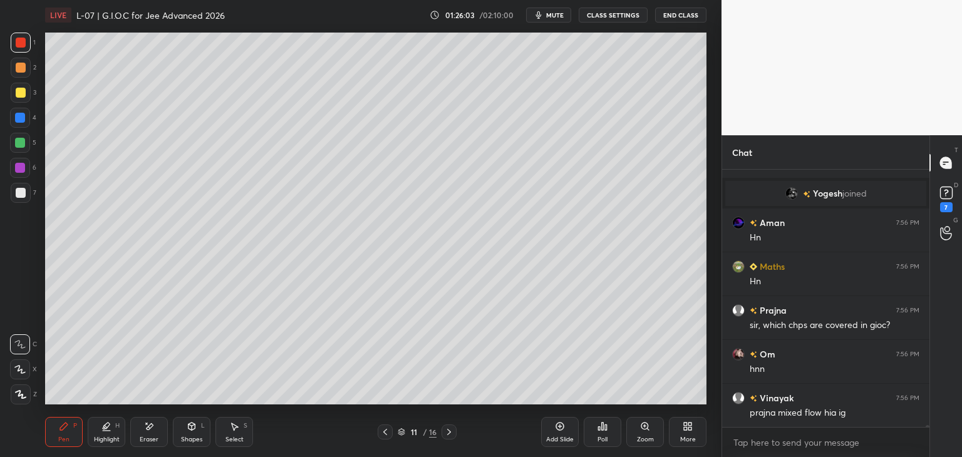
scroll to position [39744, 0]
click at [449, 430] on icon at bounding box center [449, 432] width 10 height 10
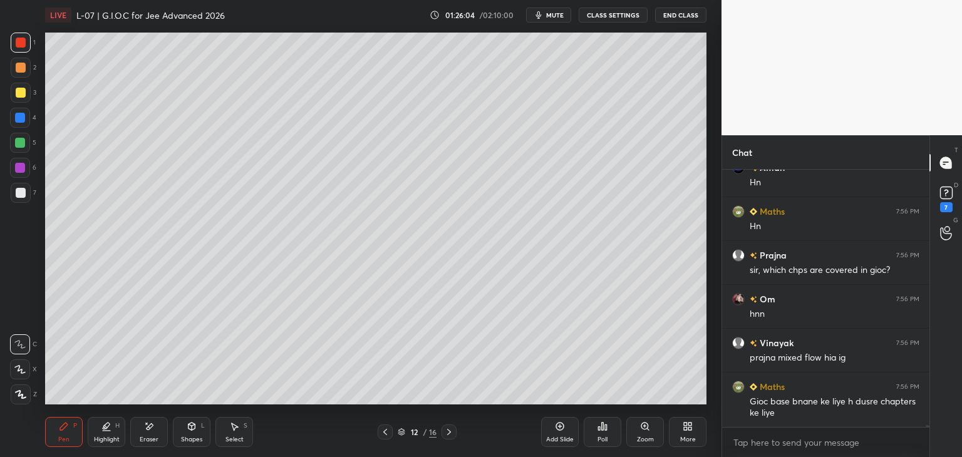
click at [448, 432] on icon at bounding box center [449, 432] width 10 height 10
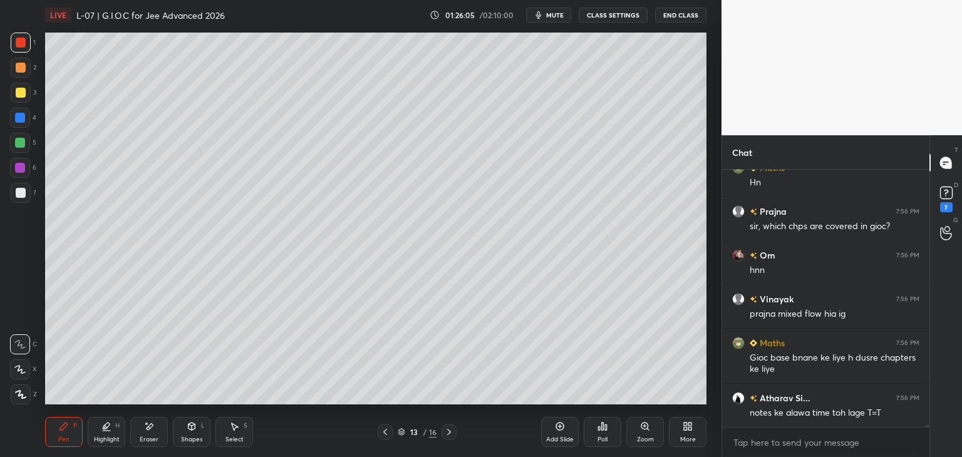
click at [448, 431] on icon at bounding box center [449, 432] width 10 height 10
click at [449, 432] on icon at bounding box center [449, 432] width 10 height 10
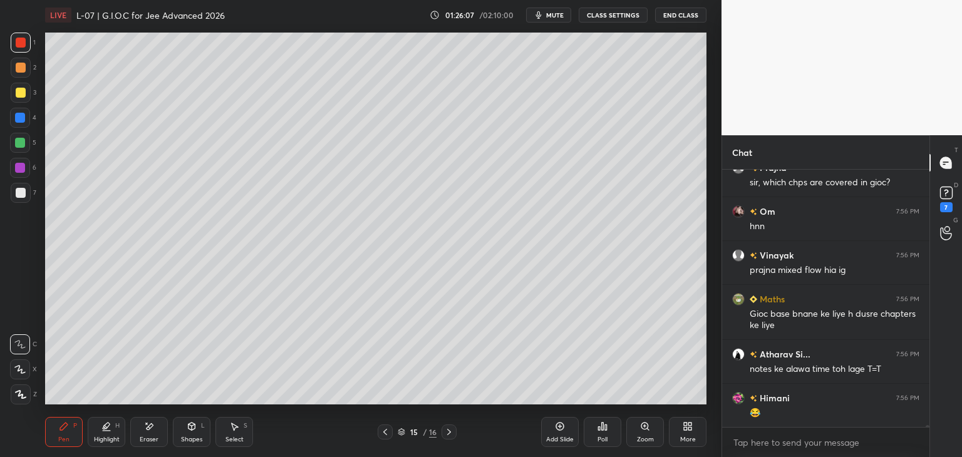
click at [445, 432] on icon at bounding box center [449, 432] width 10 height 10
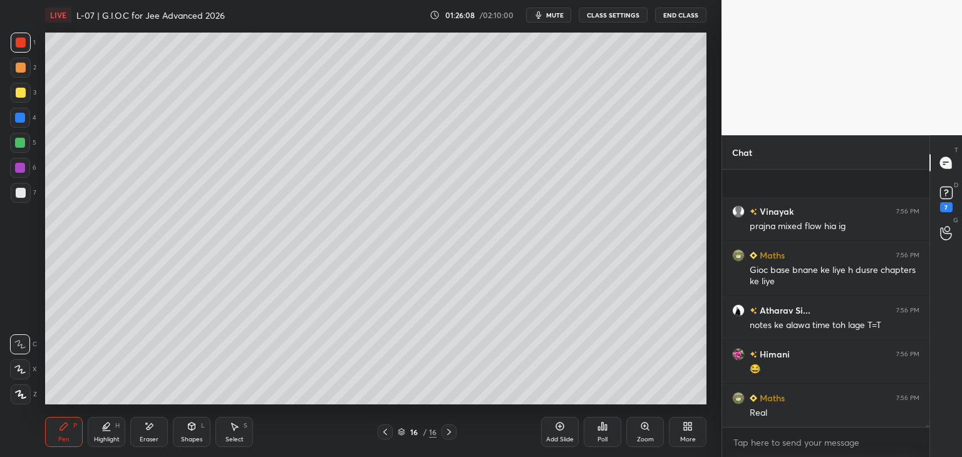
scroll to position [39963, 0]
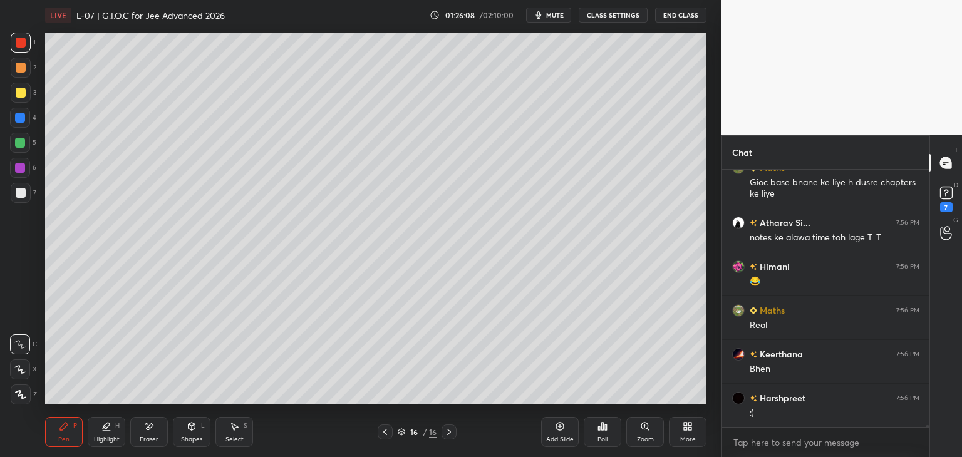
click at [382, 432] on icon at bounding box center [385, 432] width 10 height 10
click at [451, 432] on icon at bounding box center [449, 432] width 4 height 6
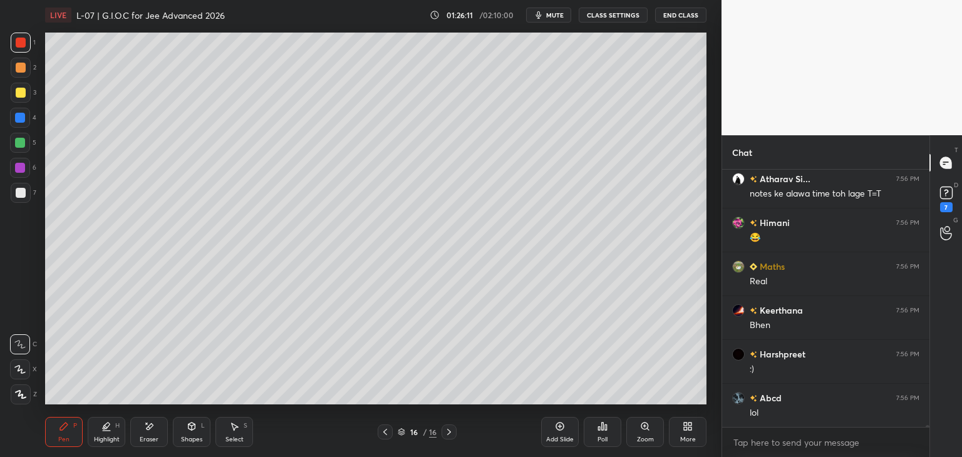
click at [561, 433] on div "Add Slide" at bounding box center [560, 432] width 38 height 30
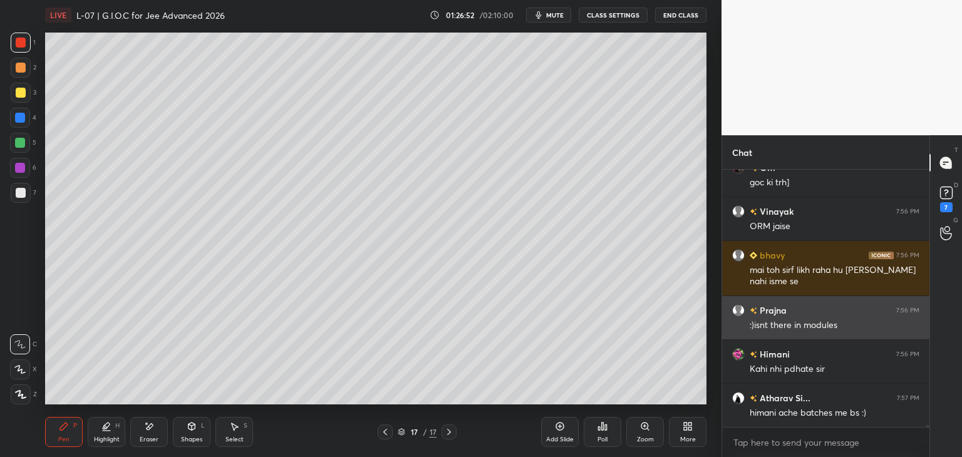
scroll to position [40337, 0]
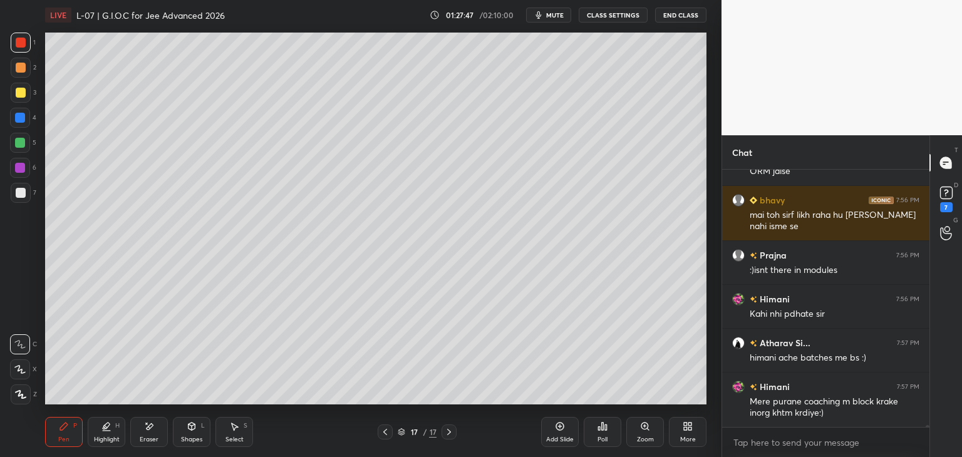
click at [24, 66] on div at bounding box center [21, 68] width 10 height 10
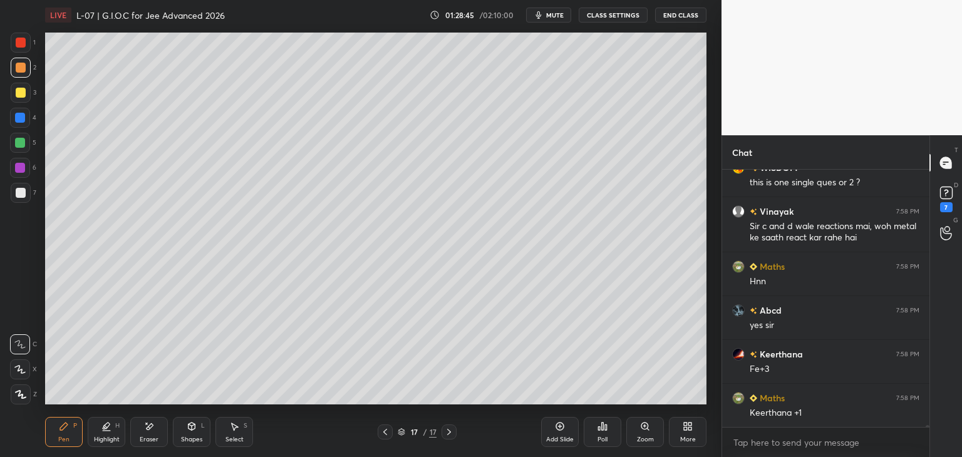
scroll to position [40655, 0]
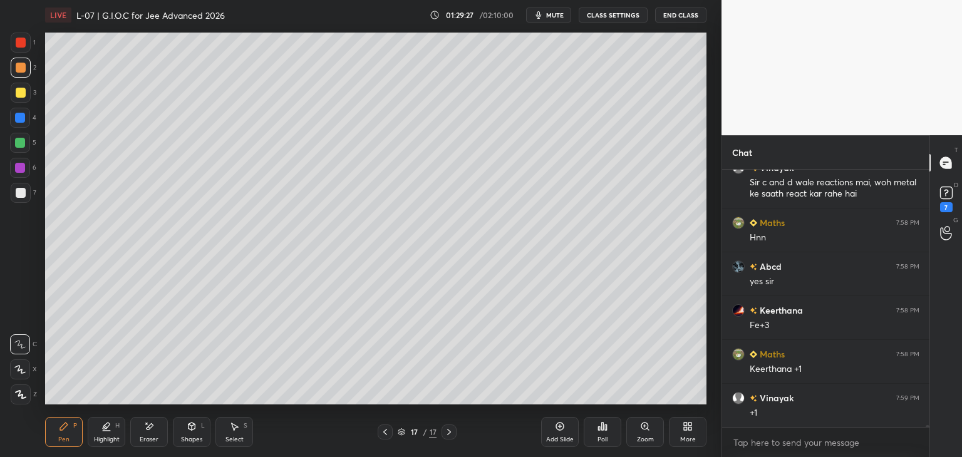
click at [557, 15] on span "mute" at bounding box center [555, 15] width 18 height 9
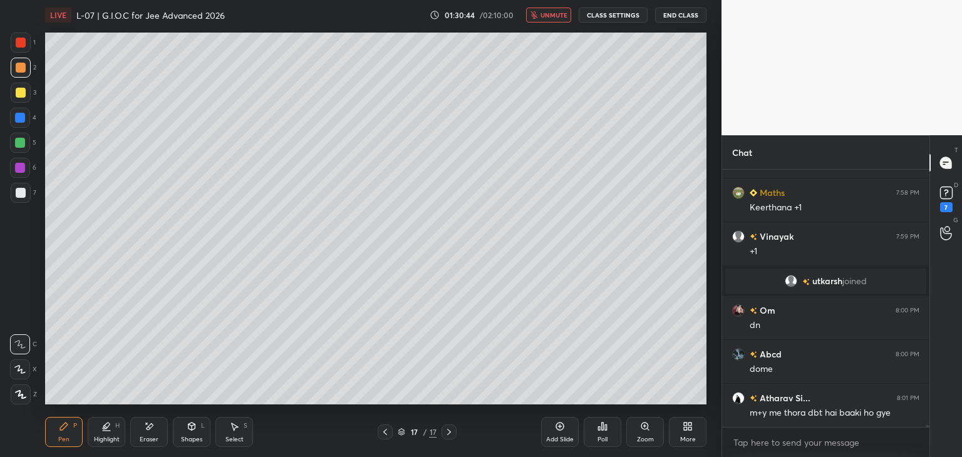
scroll to position [40464, 0]
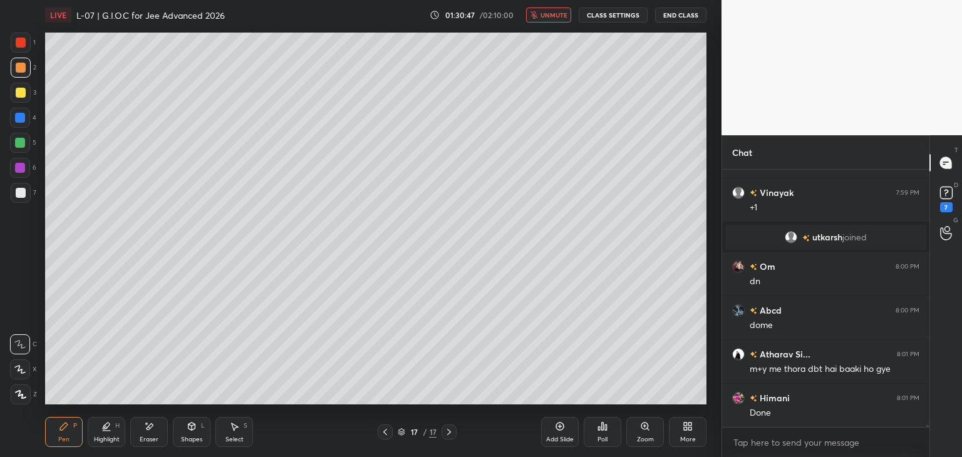
click at [558, 19] on button "unmute" at bounding box center [548, 15] width 45 height 15
click at [23, 91] on div at bounding box center [21, 93] width 10 height 10
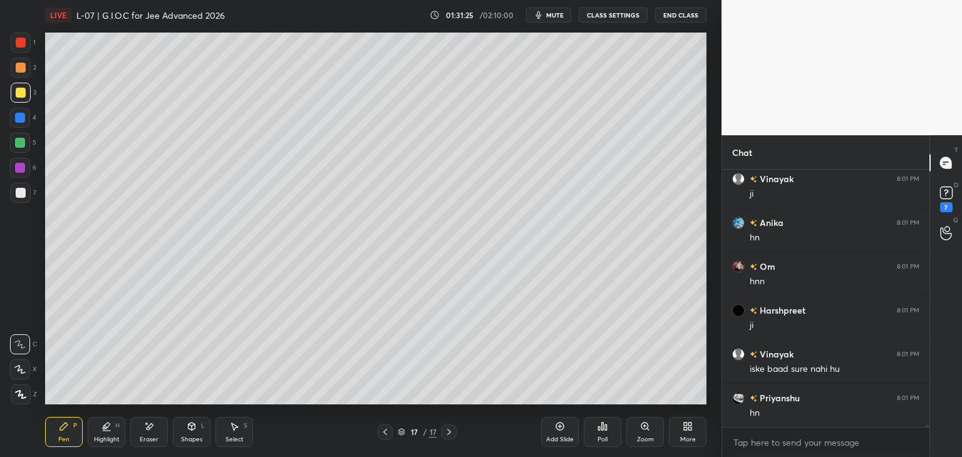
scroll to position [41486, 0]
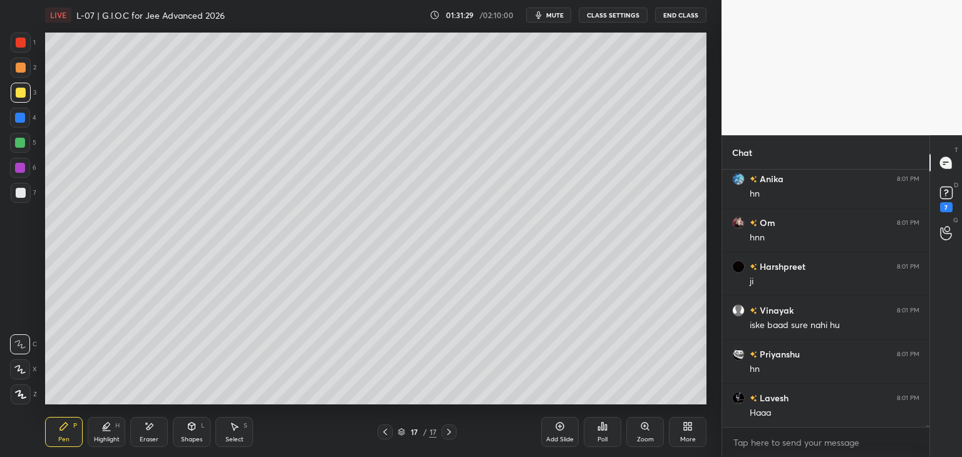
click at [236, 437] on div "Select" at bounding box center [235, 440] width 18 height 6
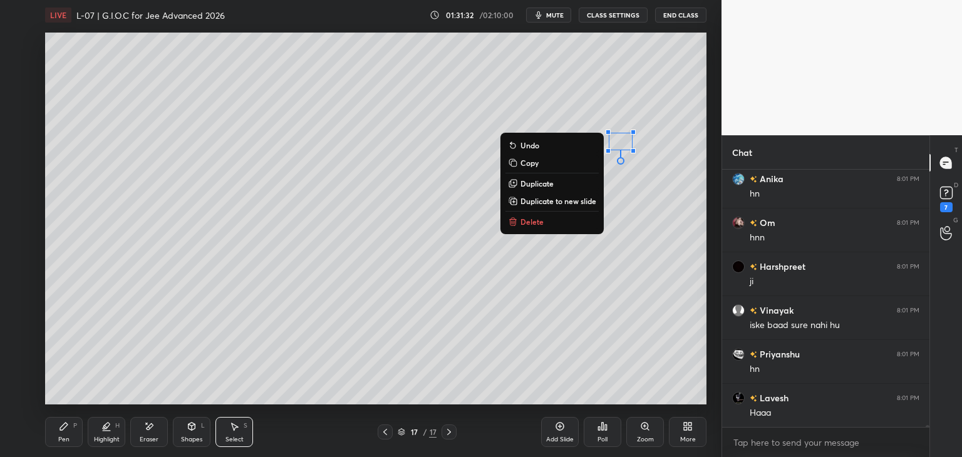
click at [538, 221] on p "Delete" at bounding box center [532, 222] width 23 height 10
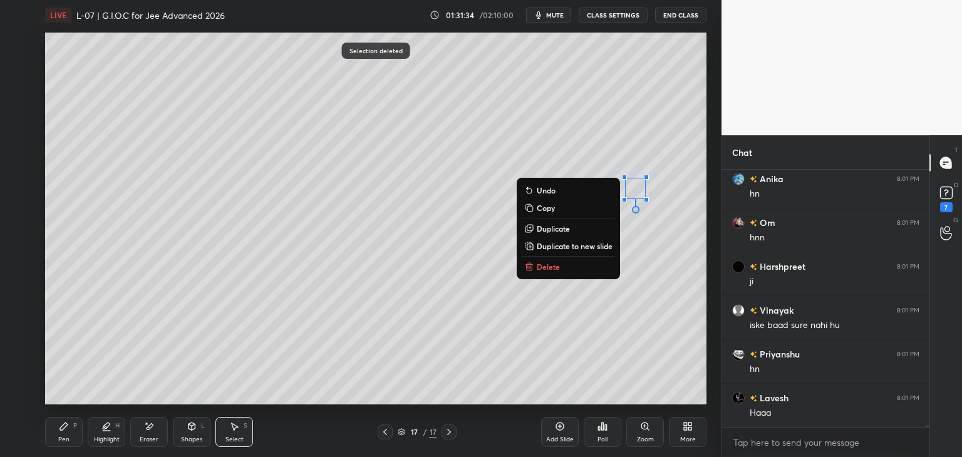
click at [555, 270] on p "Delete" at bounding box center [548, 267] width 23 height 10
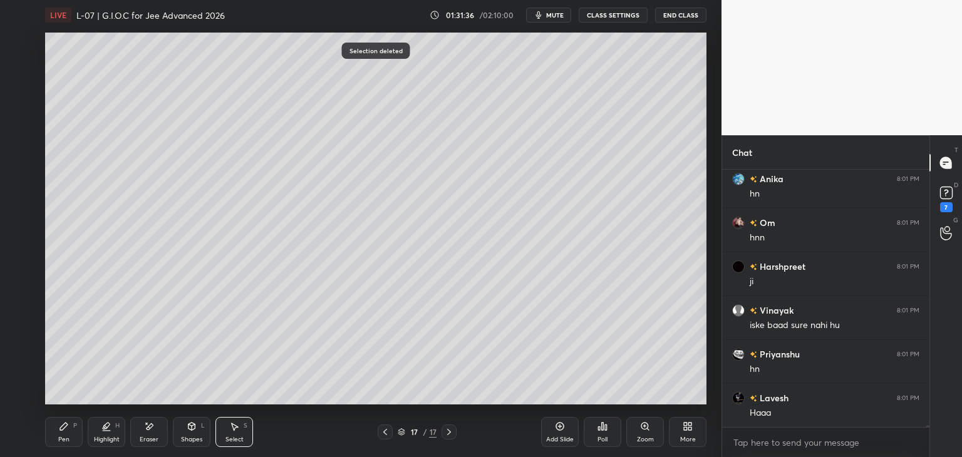
click at [69, 426] on div "Pen P" at bounding box center [64, 432] width 38 height 30
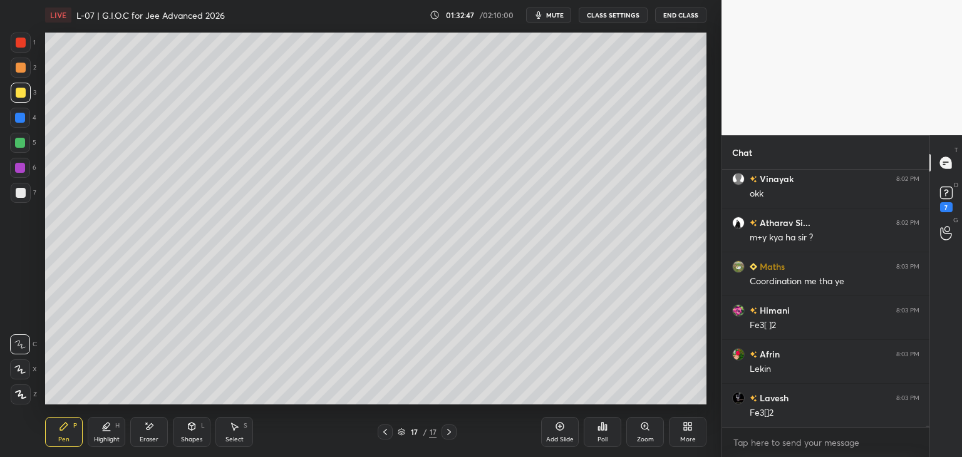
scroll to position [42595, 0]
click at [559, 429] on icon at bounding box center [560, 427] width 10 height 10
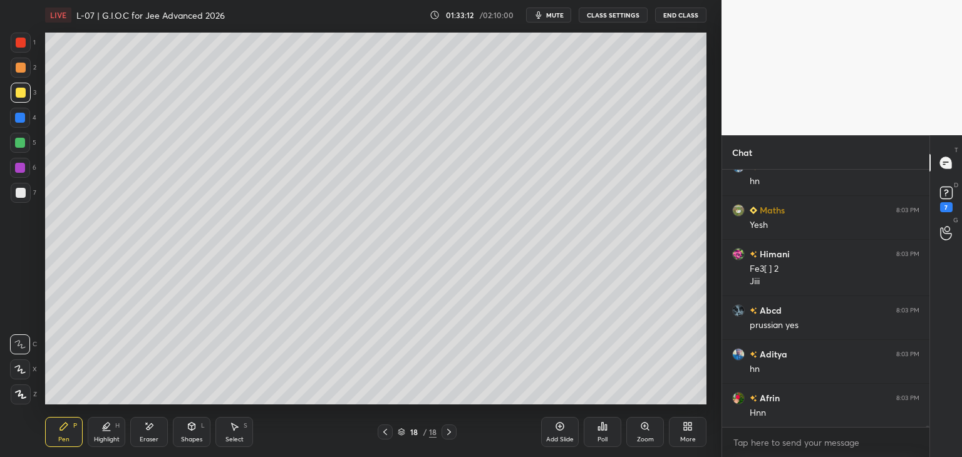
scroll to position [42927, 0]
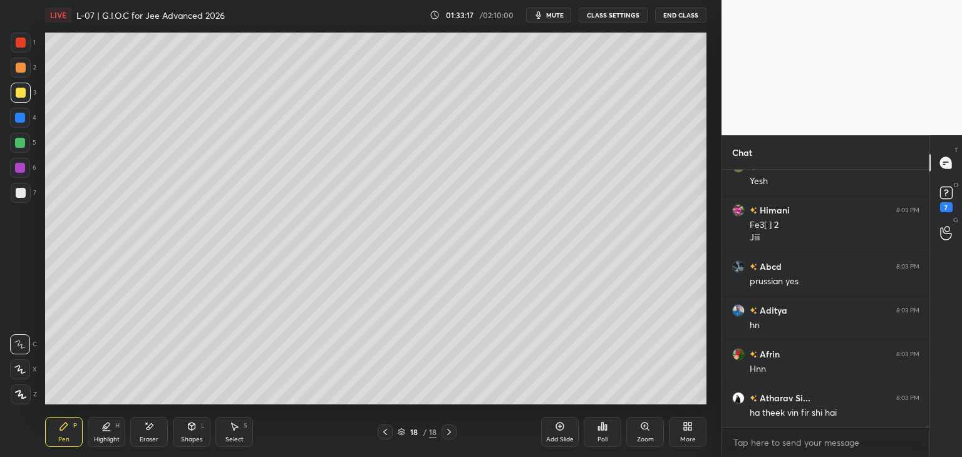
click at [383, 425] on div at bounding box center [385, 432] width 15 height 15
click at [446, 430] on icon at bounding box center [449, 432] width 10 height 10
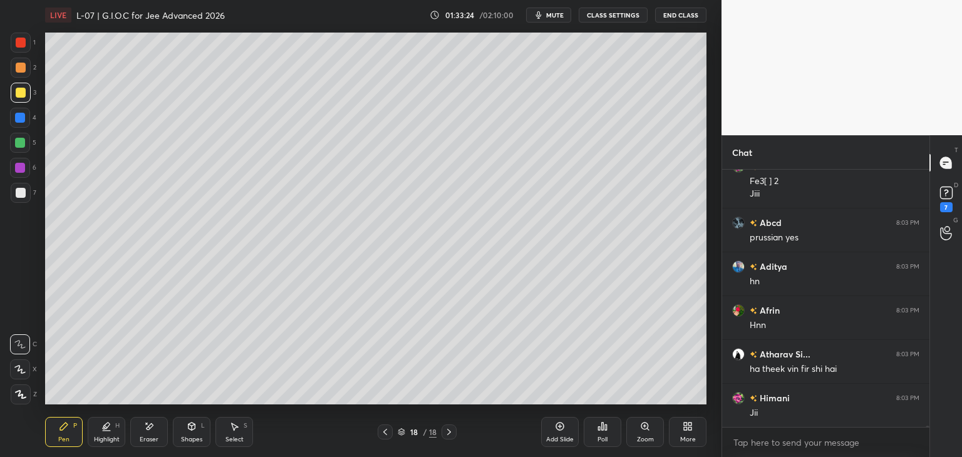
click at [381, 437] on icon at bounding box center [385, 432] width 10 height 10
click at [449, 429] on icon at bounding box center [449, 432] width 10 height 10
click at [386, 432] on icon at bounding box center [385, 432] width 10 height 10
click at [709, 239] on div "Setting up your live class Poll for secs No correct answer Start poll" at bounding box center [376, 218] width 672 height 377
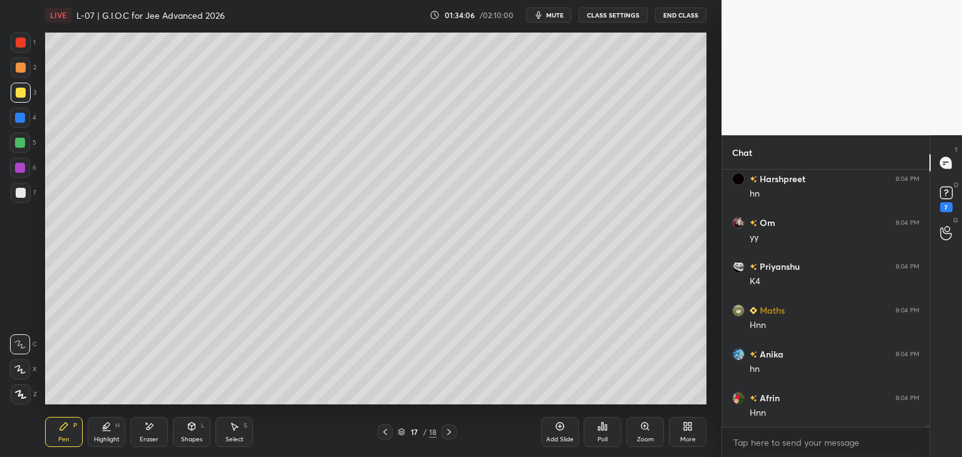
click at [21, 145] on div at bounding box center [20, 143] width 10 height 10
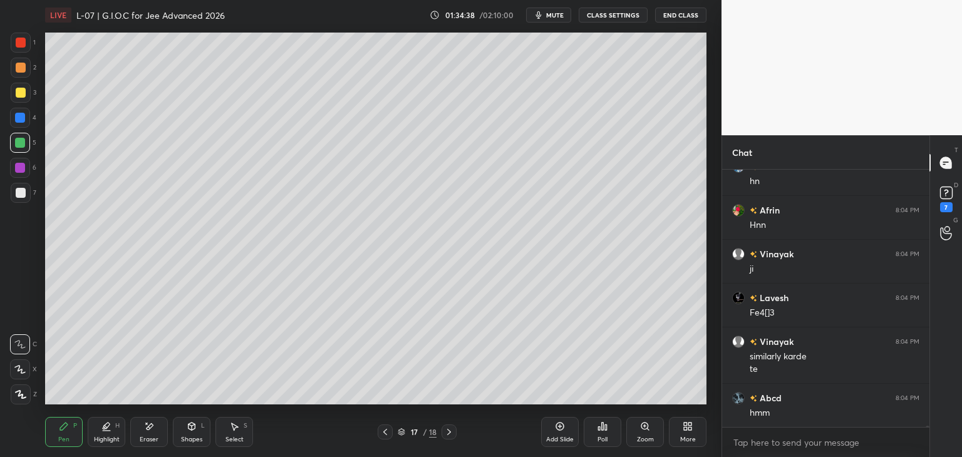
scroll to position [43729, 0]
click at [241, 434] on div "Select S" at bounding box center [235, 432] width 38 height 30
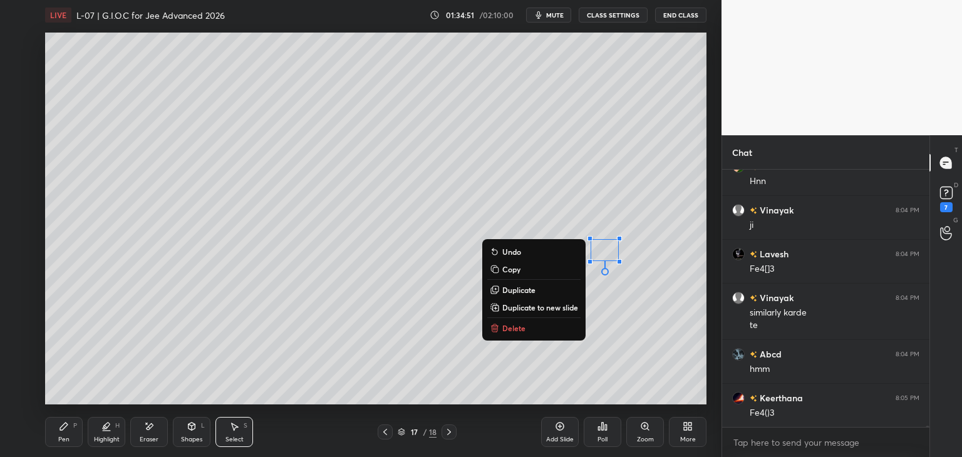
click at [524, 330] on button "Delete" at bounding box center [533, 328] width 93 height 15
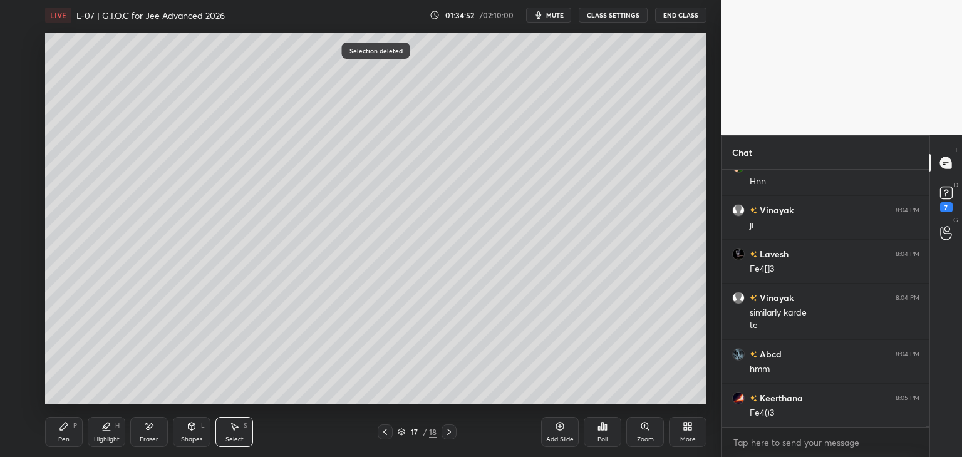
click at [68, 439] on div "Pen" at bounding box center [63, 440] width 11 height 6
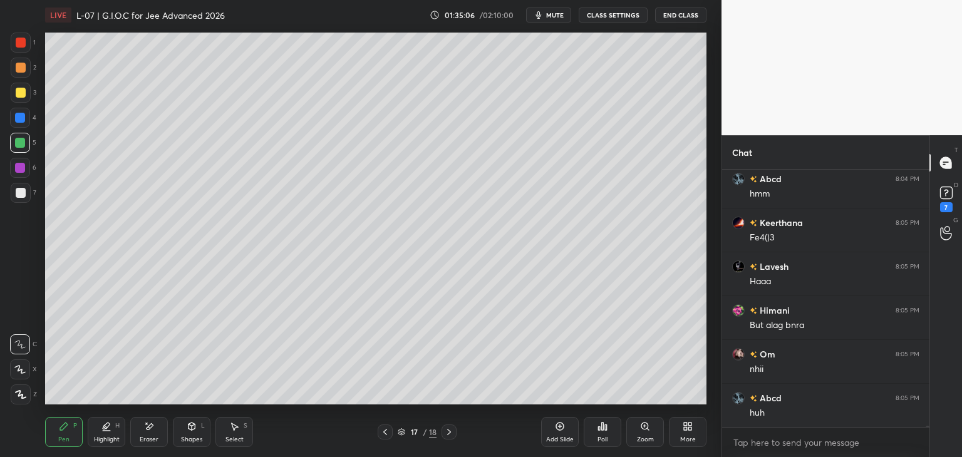
scroll to position [43948, 0]
click at [150, 430] on icon at bounding box center [149, 427] width 10 height 11
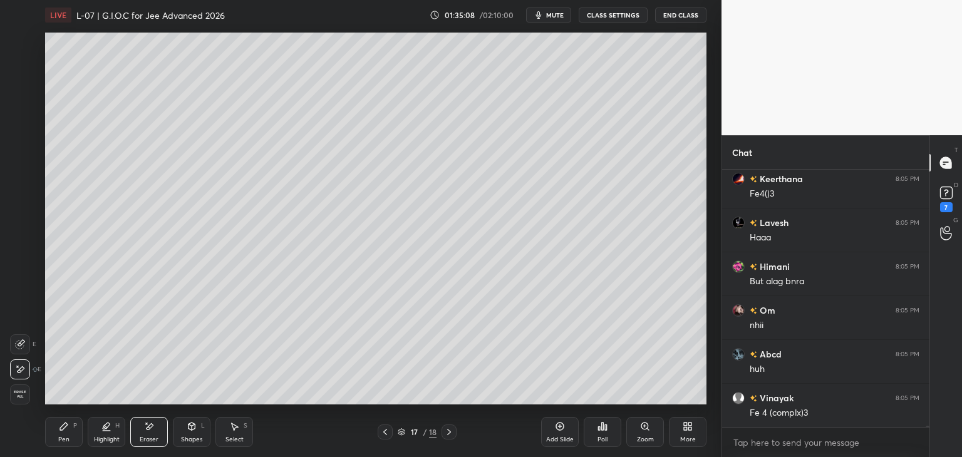
scroll to position [43992, 0]
click at [452, 430] on icon at bounding box center [449, 432] width 10 height 10
click at [68, 435] on div "Pen P" at bounding box center [64, 432] width 38 height 30
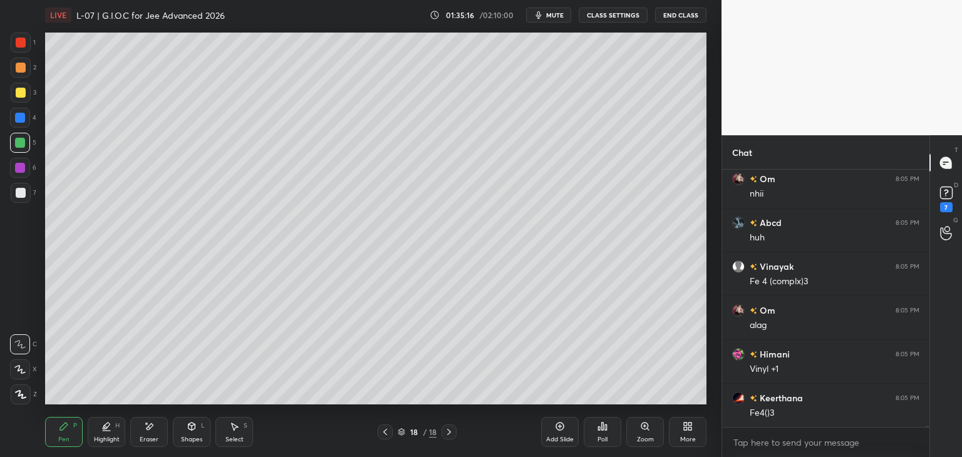
scroll to position [44124, 0]
click at [143, 432] on div "Eraser" at bounding box center [149, 432] width 38 height 30
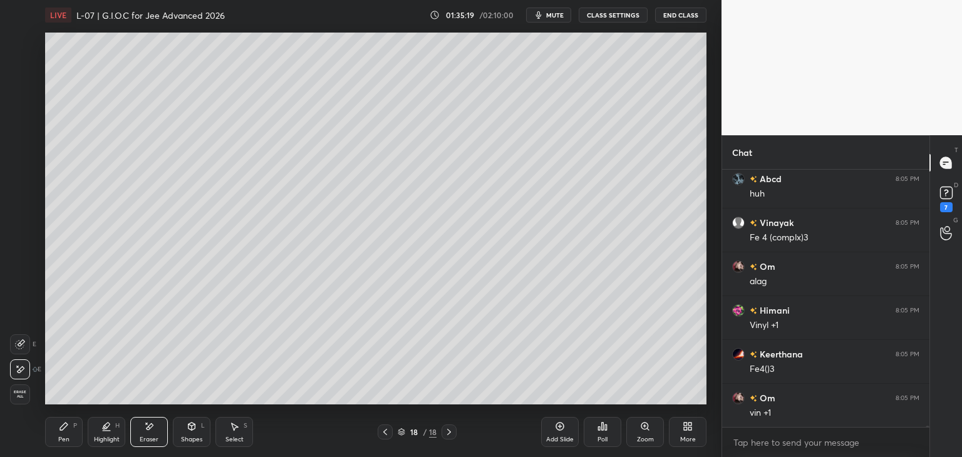
click at [63, 437] on div "Pen" at bounding box center [63, 440] width 11 height 6
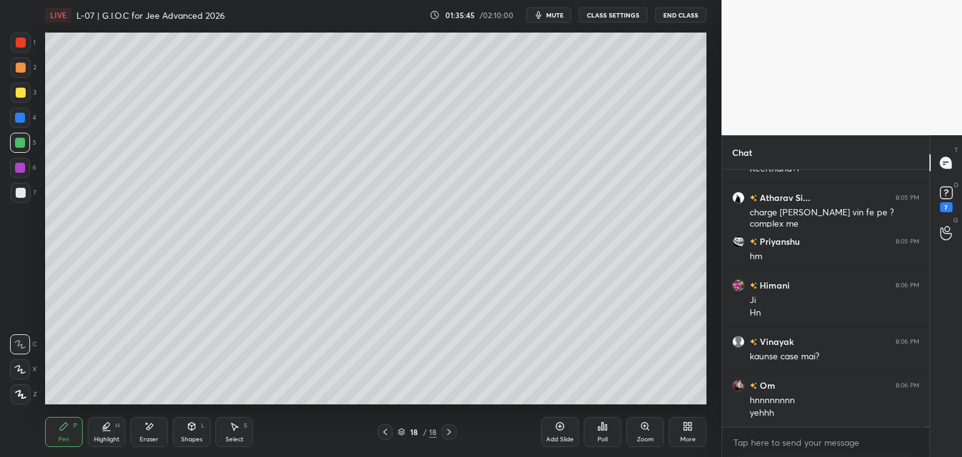
scroll to position [44499, 0]
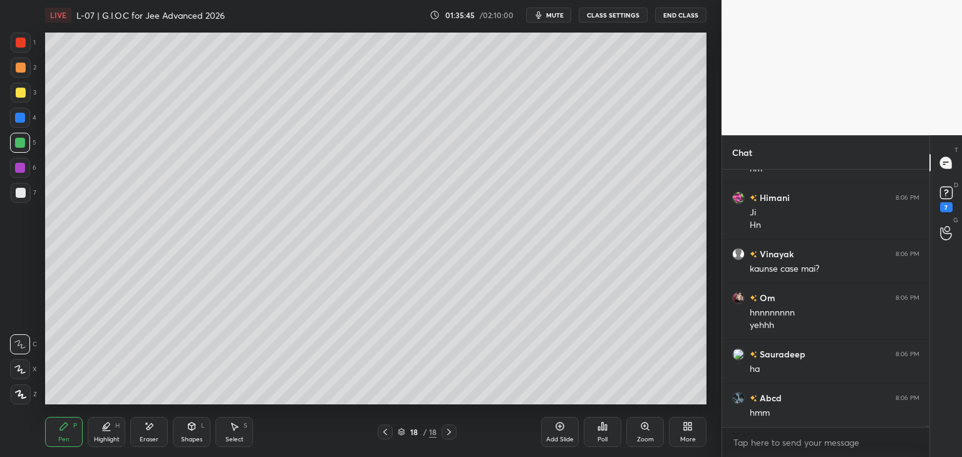
click at [385, 434] on icon at bounding box center [385, 432] width 10 height 10
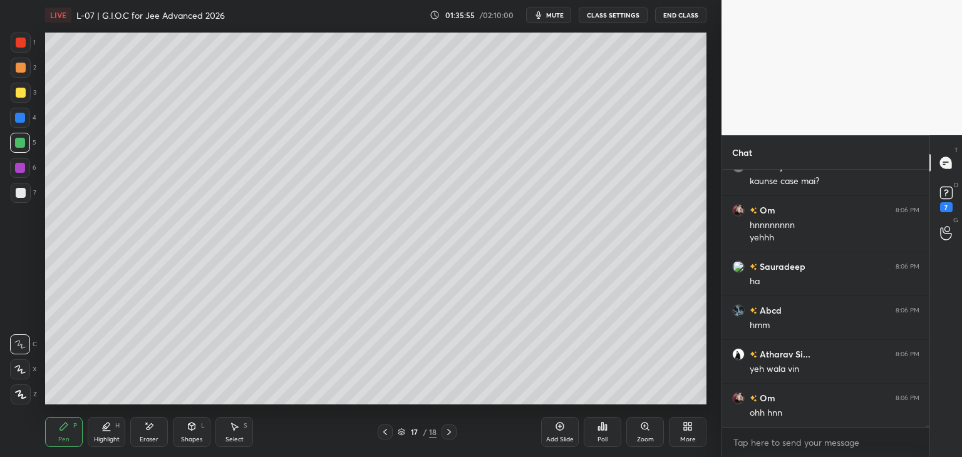
scroll to position [44675, 0]
click at [450, 434] on icon at bounding box center [449, 432] width 10 height 10
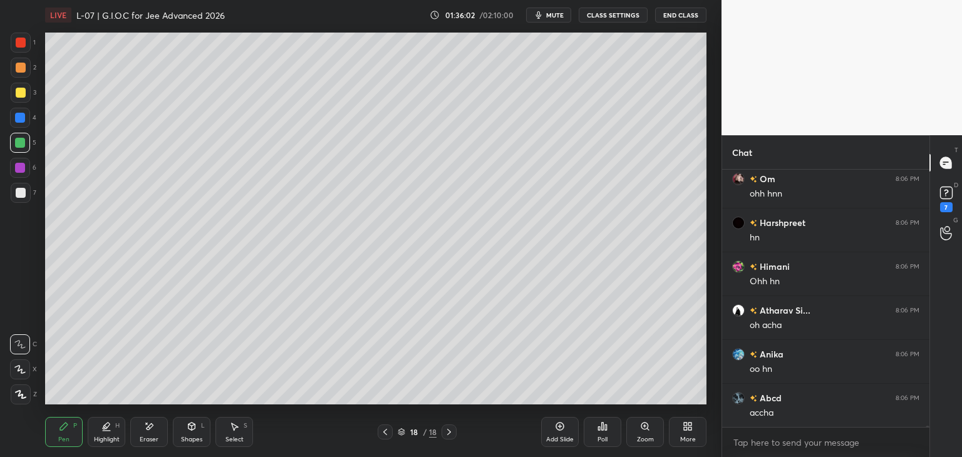
scroll to position [44850, 0]
click at [385, 430] on icon at bounding box center [385, 432] width 10 height 10
click at [26, 114] on div at bounding box center [20, 118] width 20 height 20
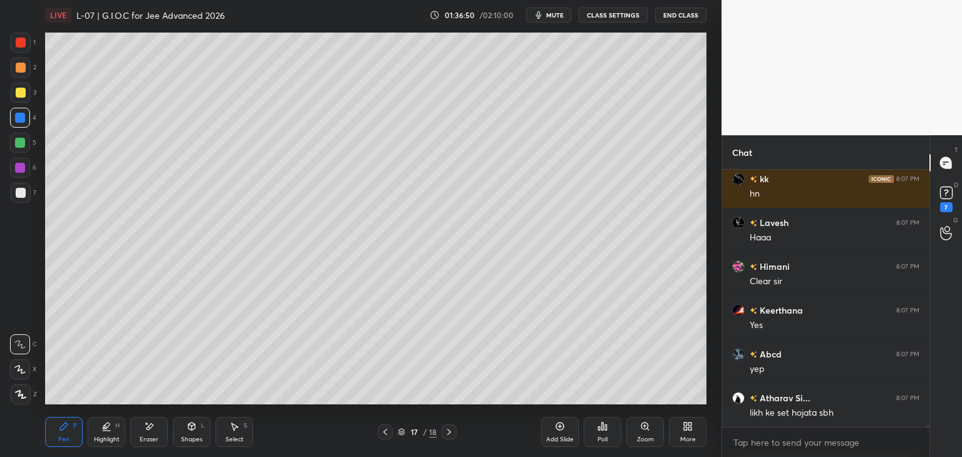
scroll to position [45959, 0]
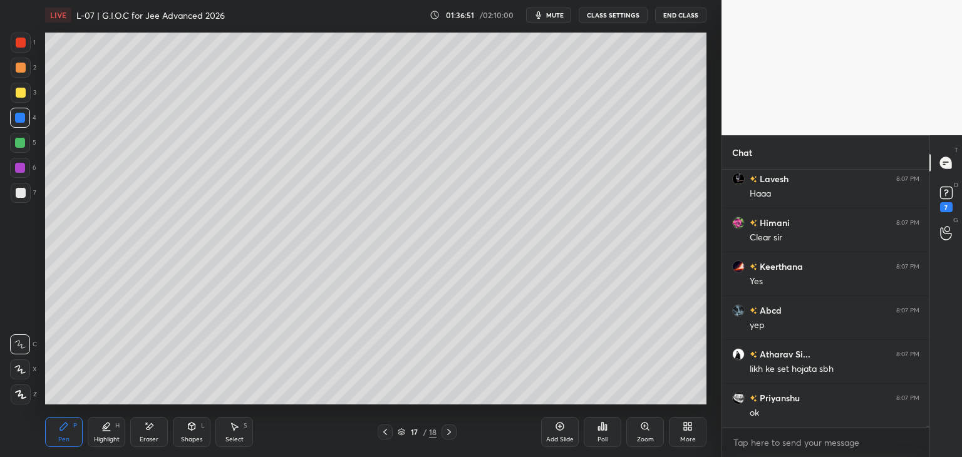
click at [448, 434] on icon at bounding box center [449, 432] width 10 height 10
click at [553, 434] on div "Add Slide" at bounding box center [560, 432] width 38 height 30
click at [232, 429] on icon at bounding box center [234, 427] width 10 height 10
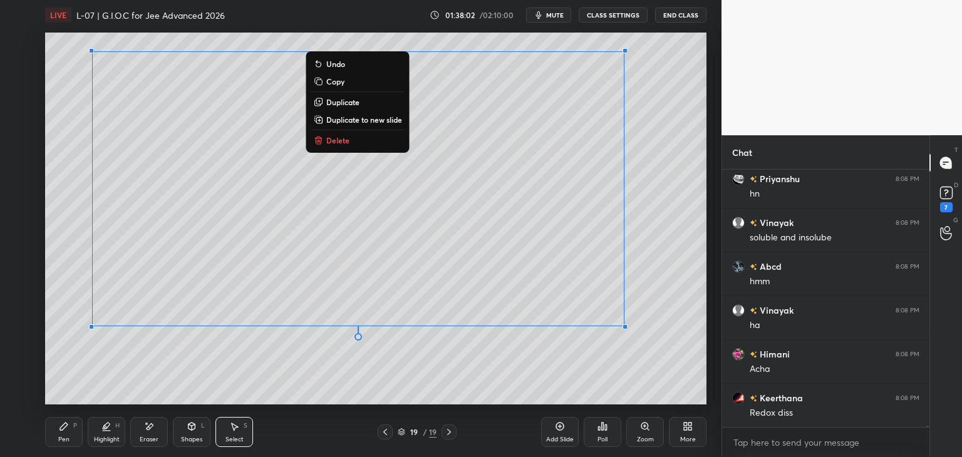
click at [436, 371] on div "0 ° Undo Copy Duplicate Duplicate to new slide Delete" at bounding box center [376, 219] width 662 height 372
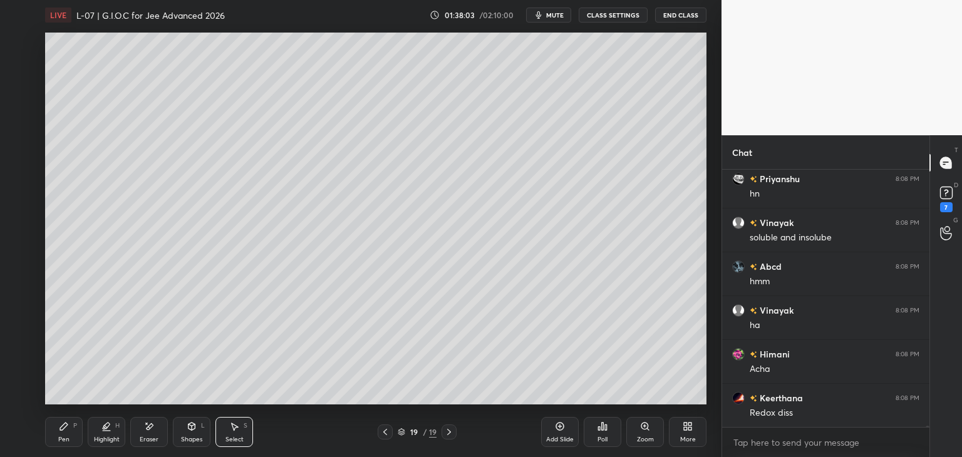
click at [70, 430] on div "Pen P" at bounding box center [64, 432] width 38 height 30
click at [20, 95] on div at bounding box center [21, 93] width 10 height 10
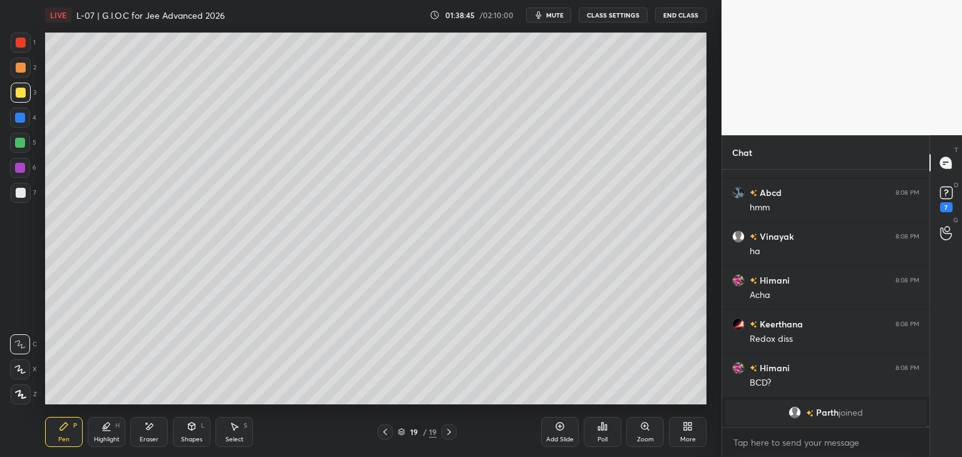
scroll to position [44528, 0]
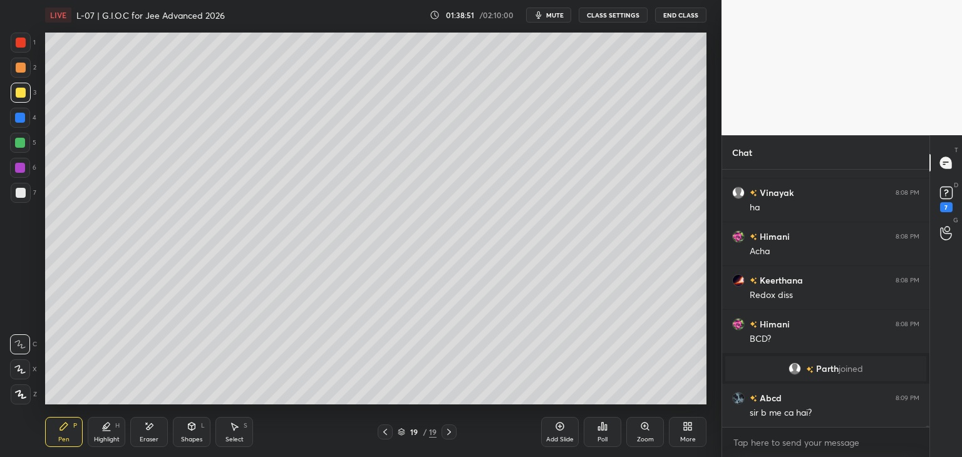
click at [154, 428] on icon at bounding box center [149, 427] width 10 height 11
click at [73, 432] on div "Pen P" at bounding box center [64, 432] width 38 height 30
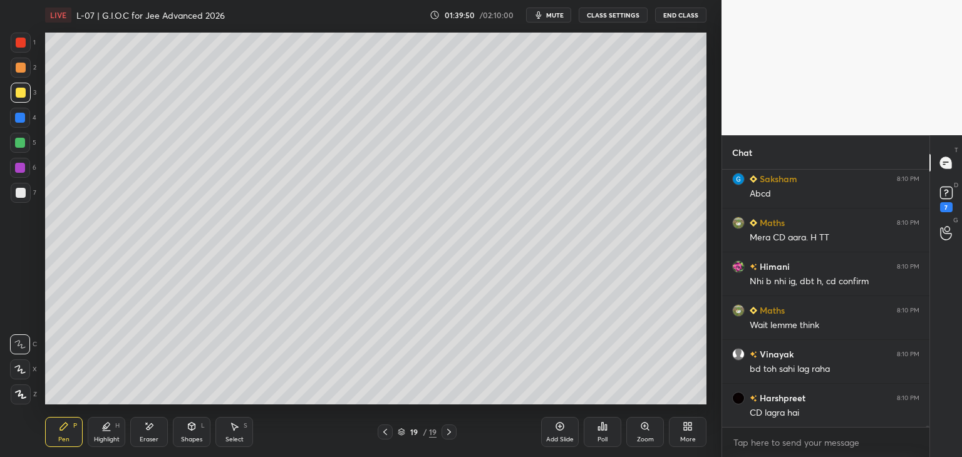
scroll to position [45124, 0]
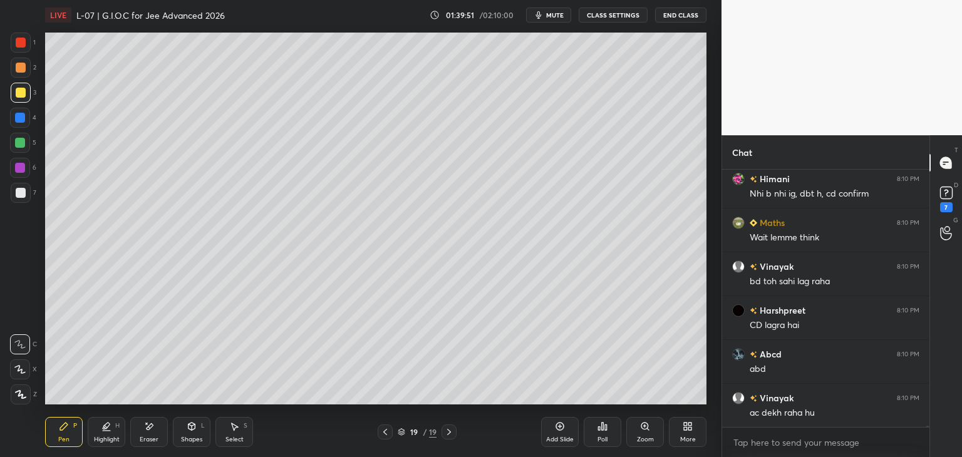
click at [236, 428] on icon at bounding box center [235, 428] width 7 height 8
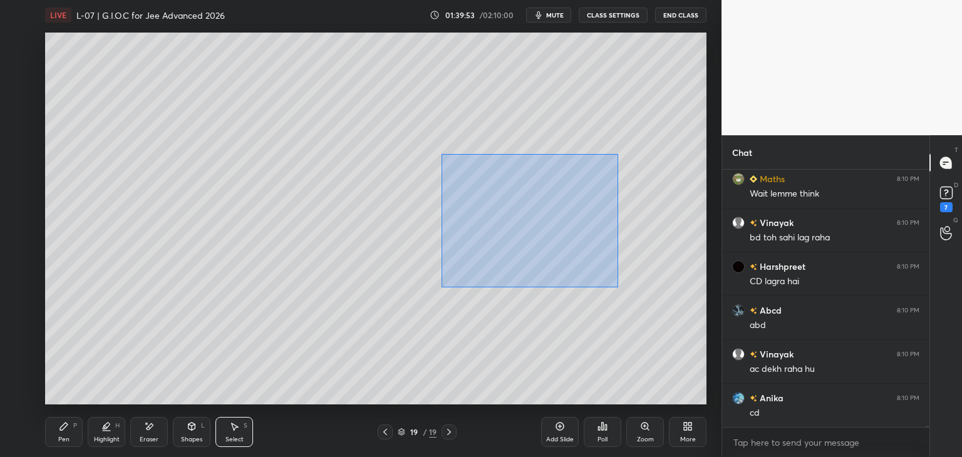
scroll to position [45211, 0]
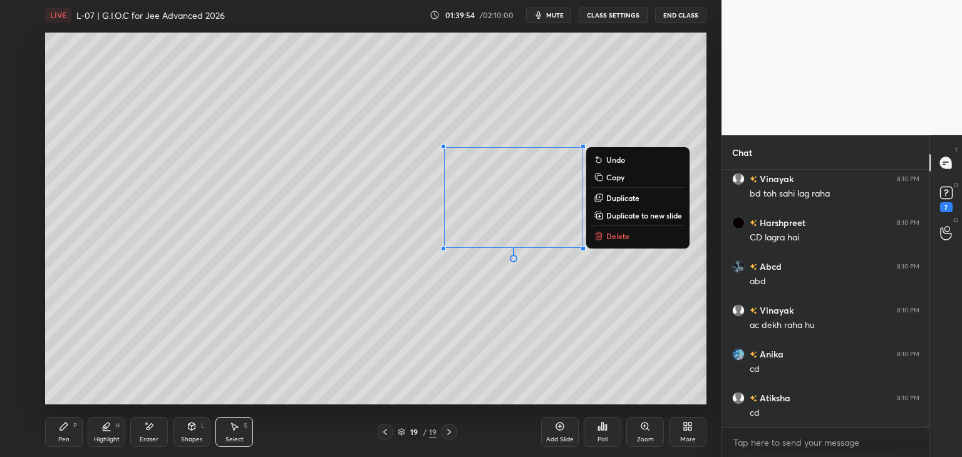
click at [623, 236] on p "Delete" at bounding box center [618, 236] width 23 height 10
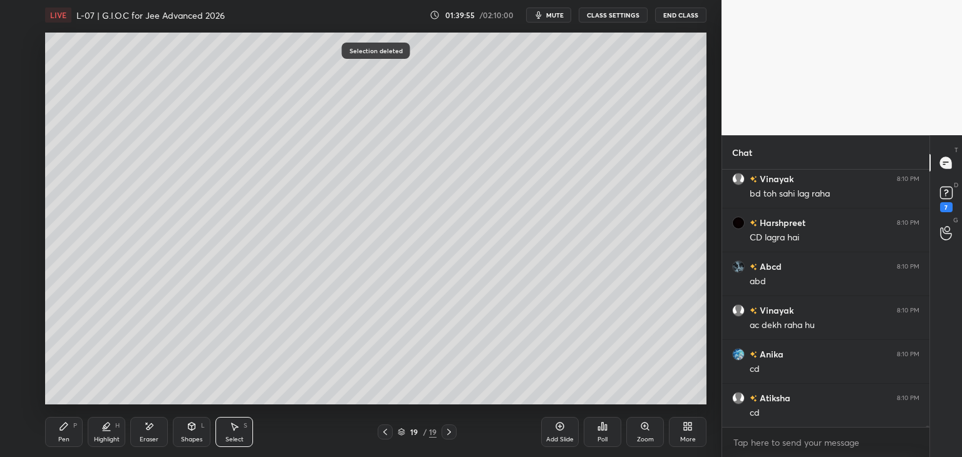
click at [66, 429] on icon at bounding box center [64, 427] width 10 height 10
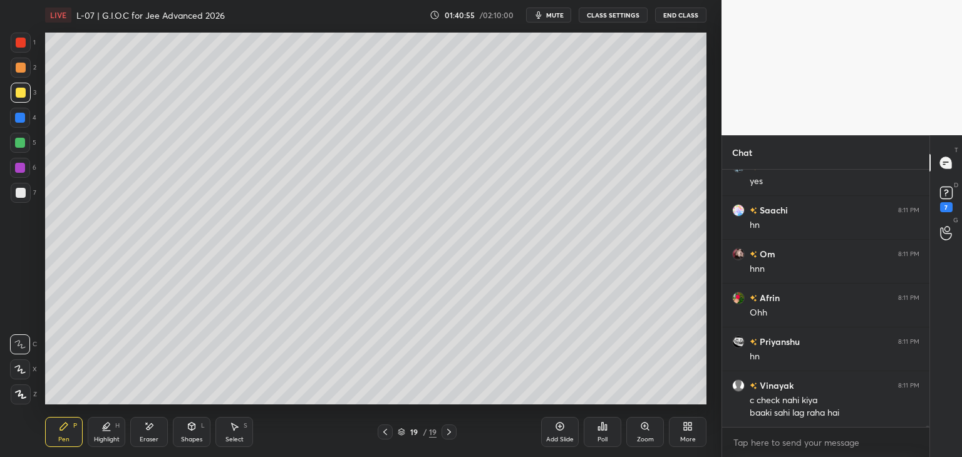
scroll to position [46320, 0]
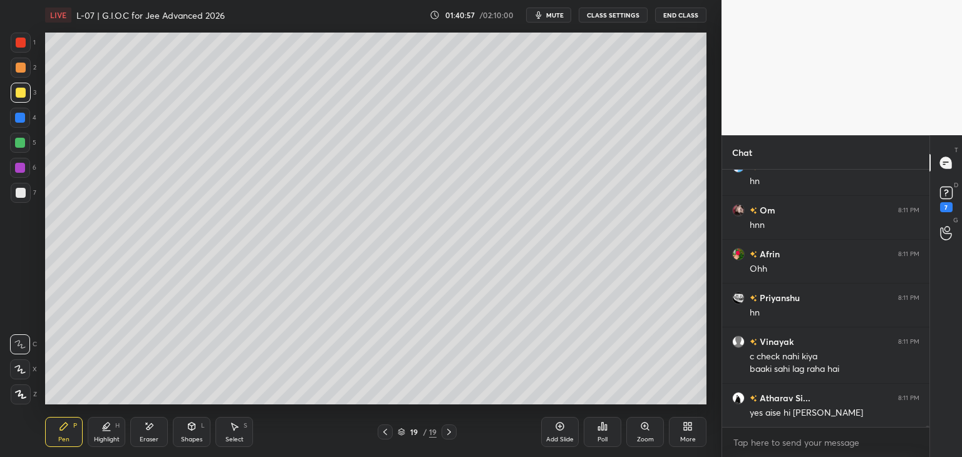
click at [28, 43] on div at bounding box center [21, 43] width 20 height 20
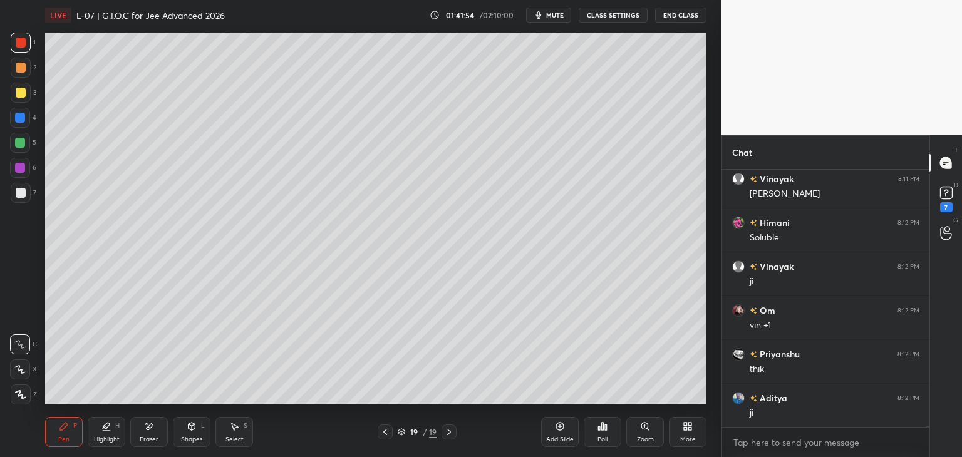
scroll to position [47078, 0]
click at [20, 114] on div at bounding box center [20, 118] width 10 height 10
click at [20, 143] on div at bounding box center [20, 143] width 10 height 10
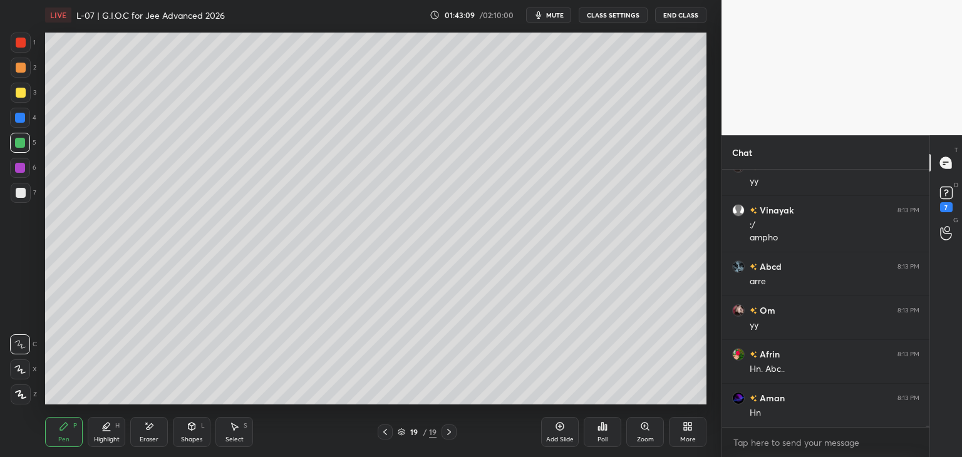
scroll to position [48056, 0]
click at [15, 49] on div at bounding box center [21, 43] width 20 height 20
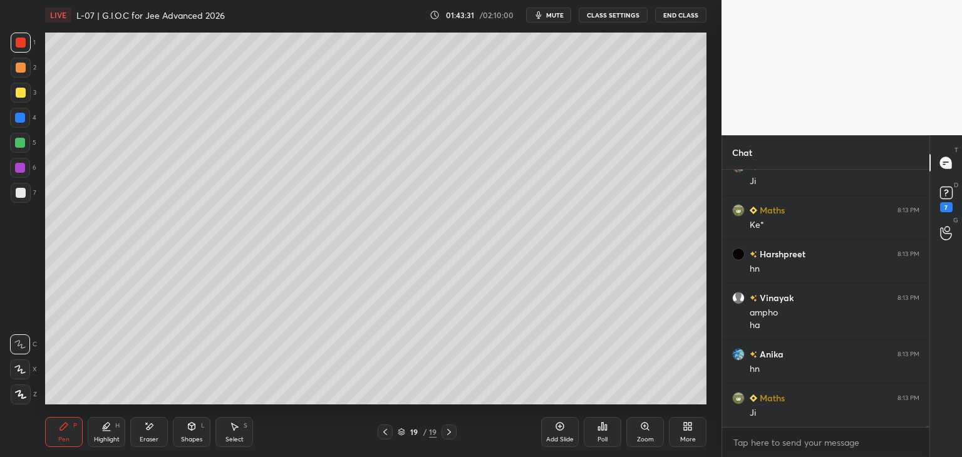
scroll to position [48476, 0]
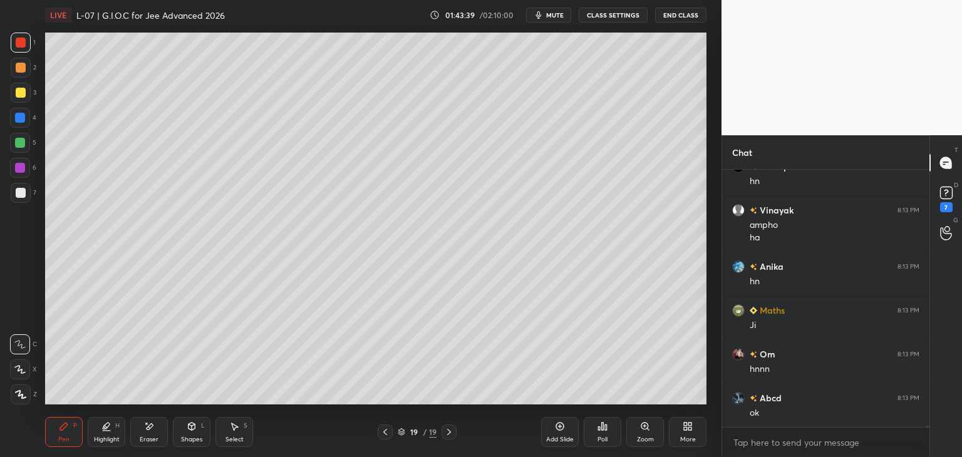
click at [21, 169] on div at bounding box center [20, 168] width 10 height 10
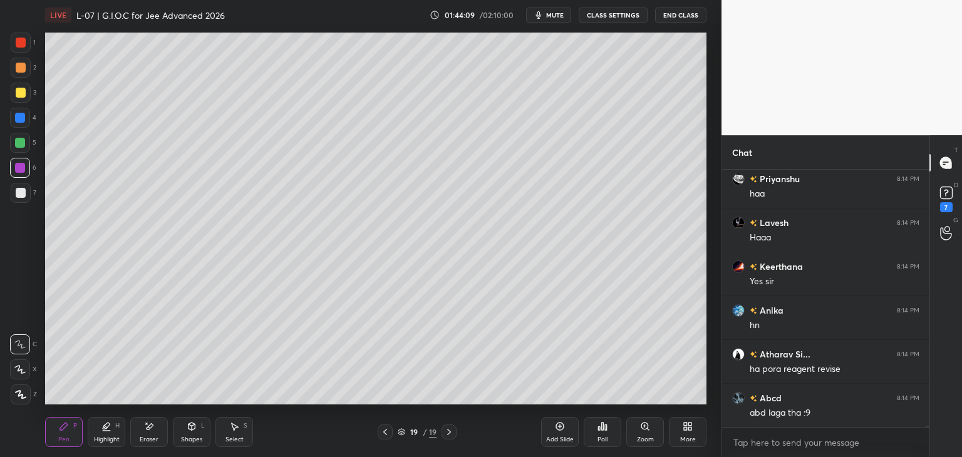
scroll to position [49046, 0]
click at [555, 434] on div "Add Slide" at bounding box center [560, 432] width 38 height 30
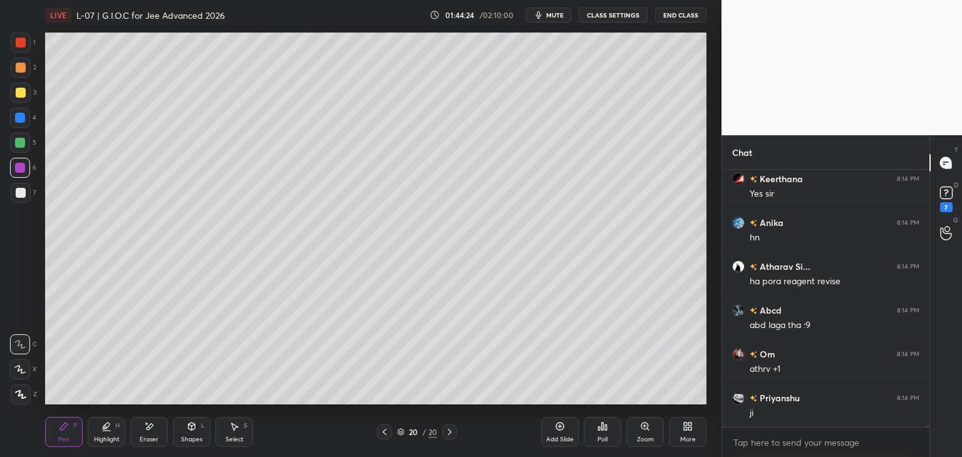
click at [21, 39] on div at bounding box center [21, 43] width 10 height 10
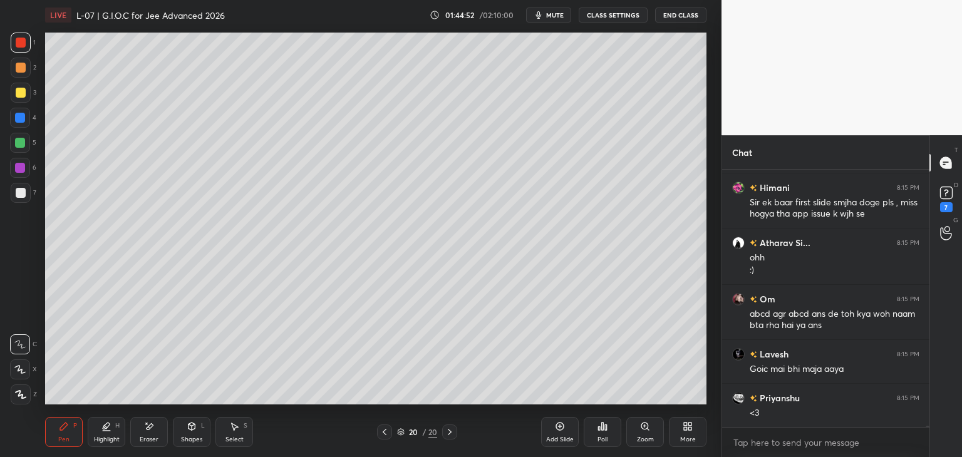
scroll to position [49651, 0]
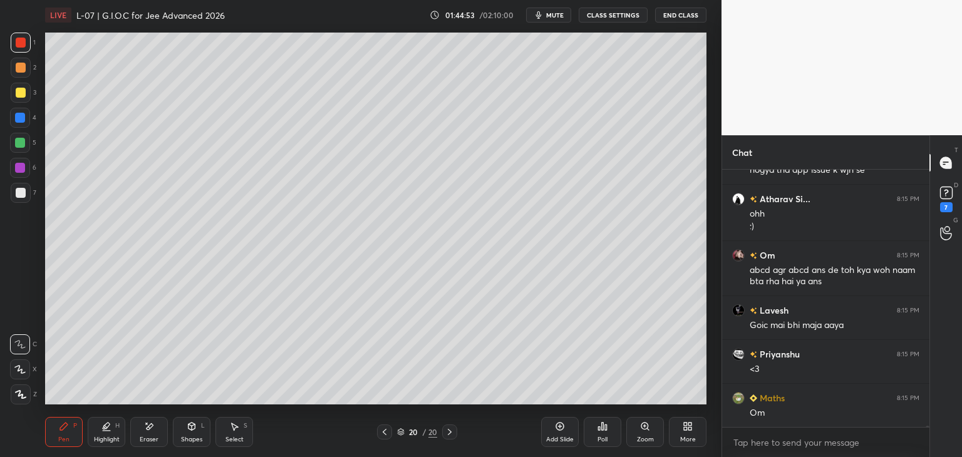
click at [19, 95] on div at bounding box center [21, 93] width 10 height 10
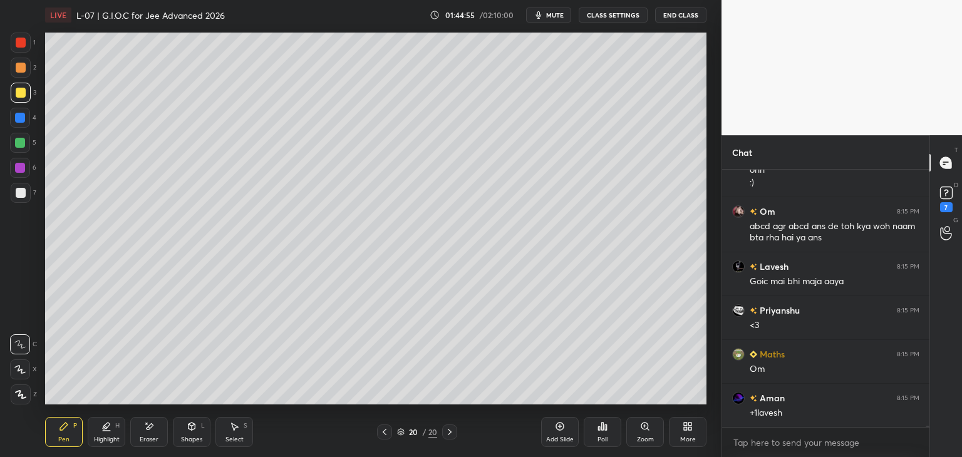
scroll to position [49739, 0]
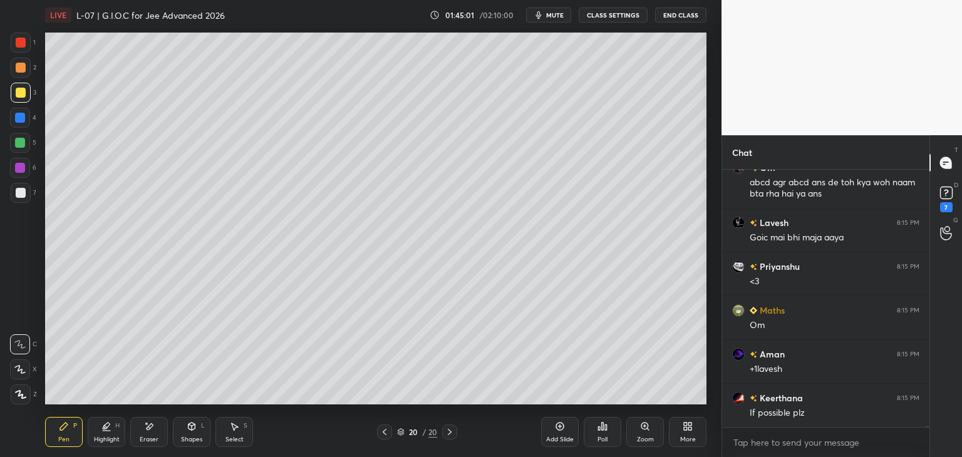
click at [387, 427] on icon at bounding box center [385, 432] width 10 height 10
click at [387, 429] on icon at bounding box center [385, 432] width 10 height 10
click at [387, 427] on icon at bounding box center [385, 432] width 10 height 10
click at [387, 428] on icon at bounding box center [385, 432] width 10 height 10
click at [388, 429] on icon at bounding box center [385, 432] width 10 height 10
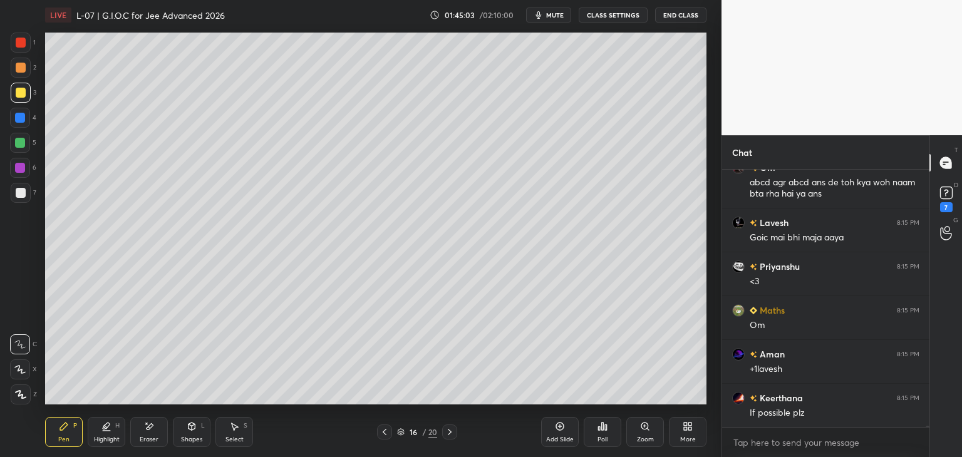
scroll to position [49783, 0]
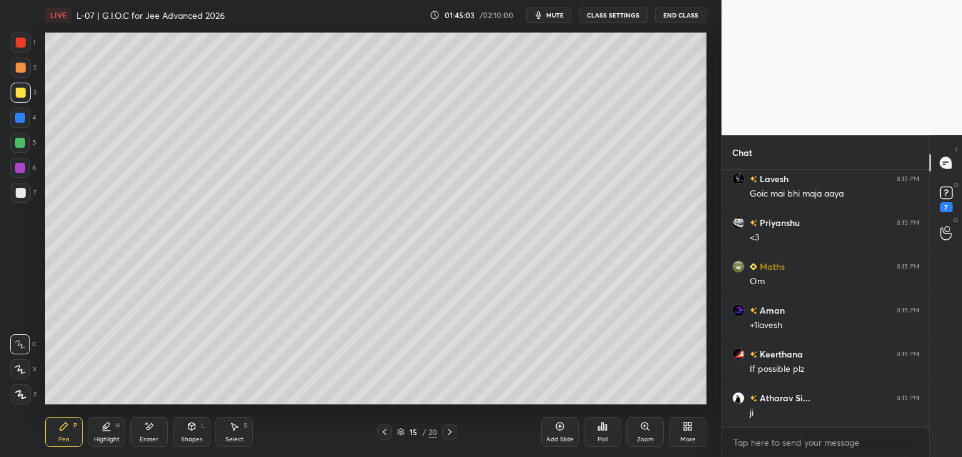
click at [388, 429] on icon at bounding box center [385, 432] width 10 height 10
click at [388, 430] on icon at bounding box center [385, 432] width 10 height 10
click at [388, 429] on icon at bounding box center [385, 432] width 10 height 10
click at [386, 430] on icon at bounding box center [385, 432] width 10 height 10
click at [383, 434] on icon at bounding box center [385, 432] width 10 height 10
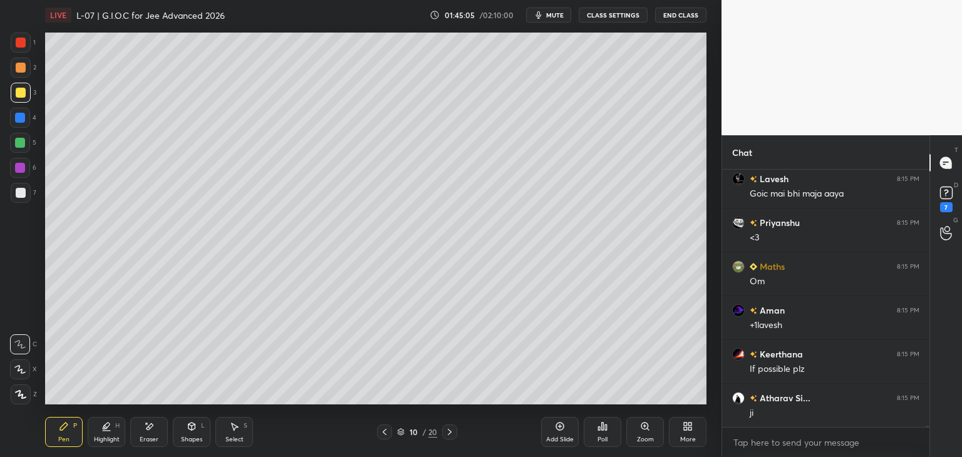
click at [383, 431] on icon at bounding box center [385, 432] width 10 height 10
click at [382, 430] on icon at bounding box center [385, 432] width 10 height 10
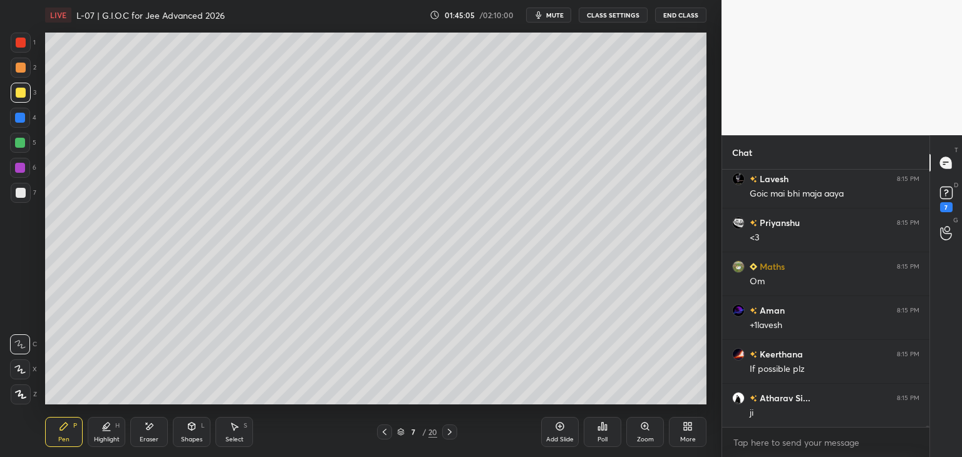
click at [381, 432] on icon at bounding box center [385, 432] width 10 height 10
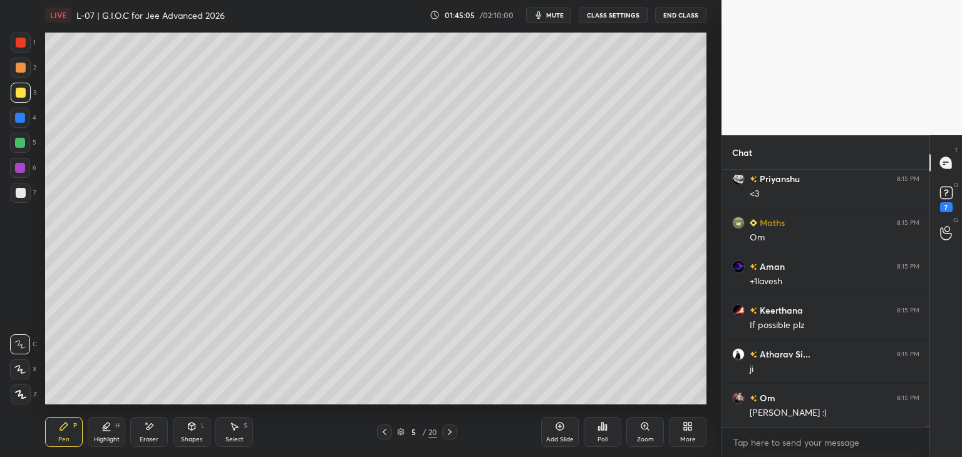
click at [381, 430] on icon at bounding box center [385, 432] width 10 height 10
click at [383, 429] on icon at bounding box center [385, 432] width 10 height 10
click at [383, 430] on icon at bounding box center [385, 432] width 10 height 10
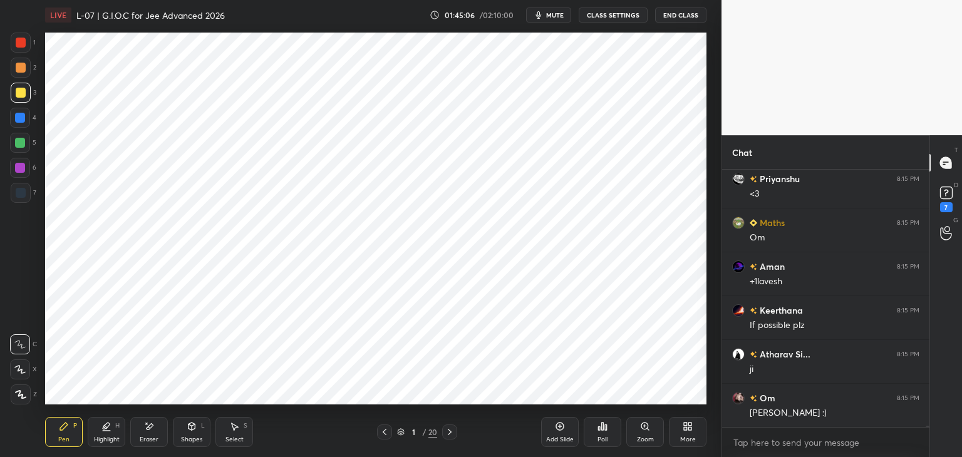
click at [383, 430] on icon at bounding box center [385, 432] width 10 height 10
click at [447, 437] on icon at bounding box center [450, 432] width 10 height 10
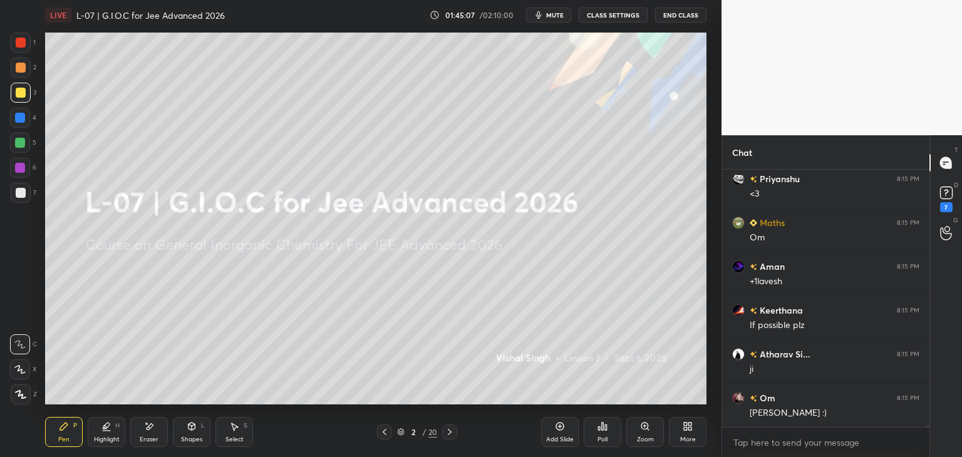
click at [449, 430] on icon at bounding box center [450, 432] width 10 height 10
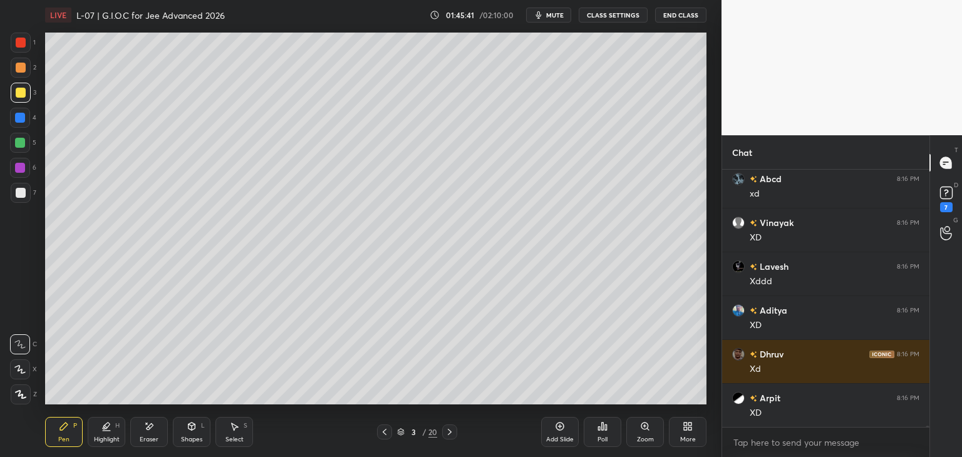
scroll to position [50572, 0]
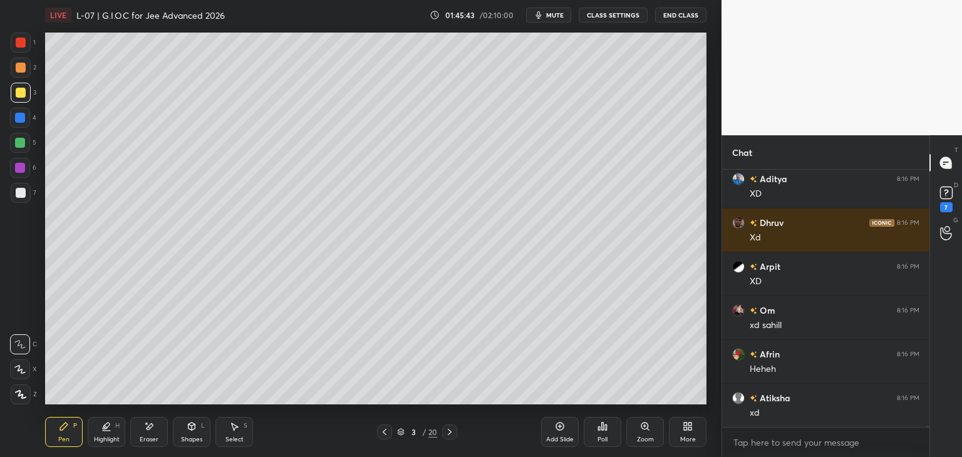
click at [25, 146] on div at bounding box center [20, 143] width 20 height 20
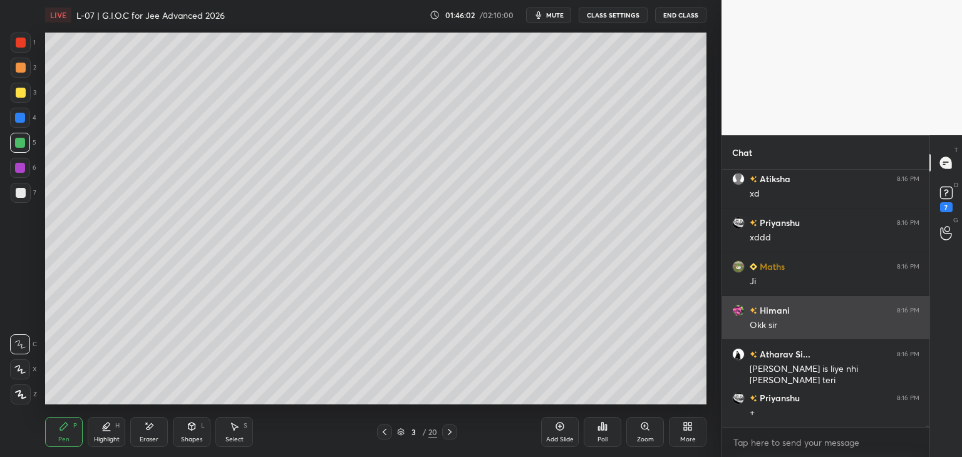
scroll to position [50835, 0]
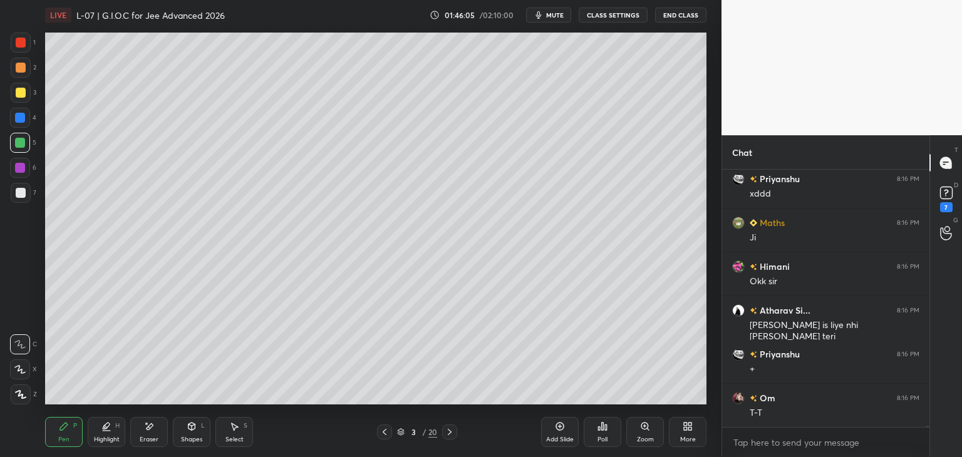
click at [453, 432] on icon at bounding box center [450, 432] width 10 height 10
click at [451, 432] on icon at bounding box center [450, 432] width 10 height 10
click at [452, 430] on icon at bounding box center [450, 432] width 10 height 10
click at [451, 430] on icon at bounding box center [450, 432] width 10 height 10
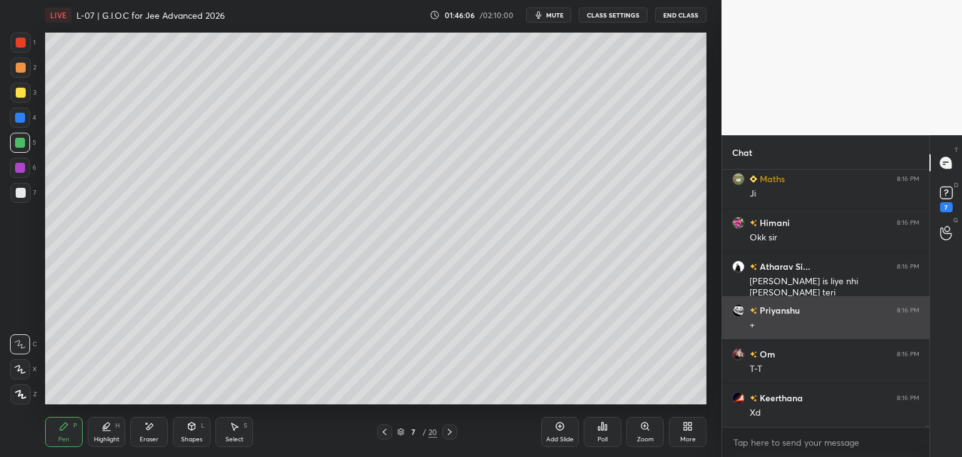
click at [452, 432] on icon at bounding box center [450, 432] width 10 height 10
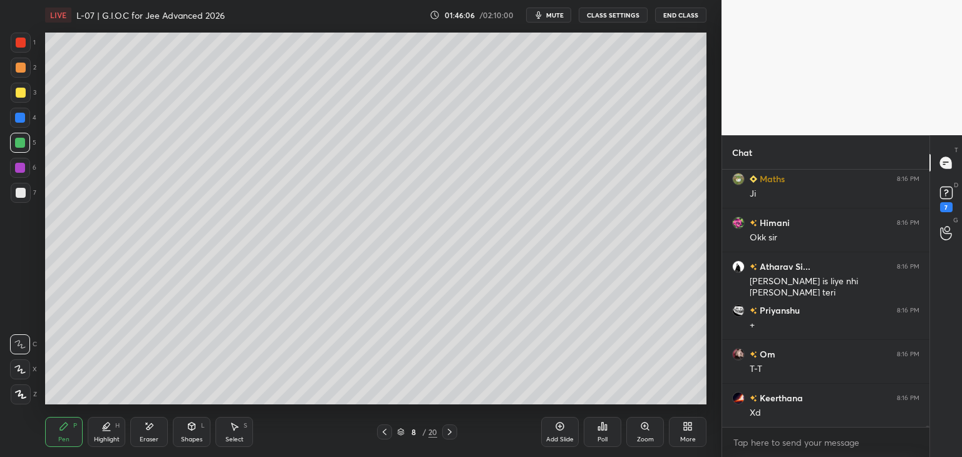
click at [453, 431] on icon at bounding box center [450, 432] width 10 height 10
click at [452, 431] on icon at bounding box center [450, 432] width 10 height 10
click at [452, 429] on icon at bounding box center [450, 432] width 10 height 10
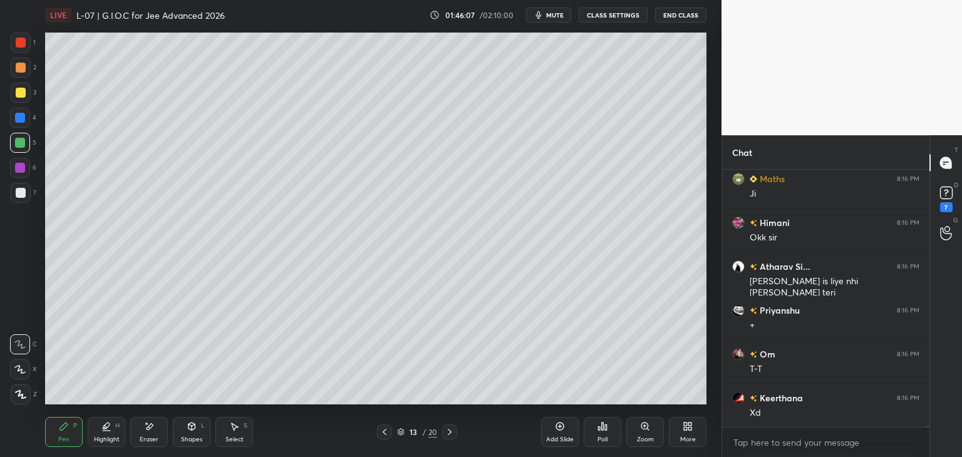
click at [452, 429] on icon at bounding box center [450, 432] width 10 height 10
click at [451, 428] on icon at bounding box center [450, 432] width 10 height 10
click at [450, 429] on icon at bounding box center [450, 432] width 10 height 10
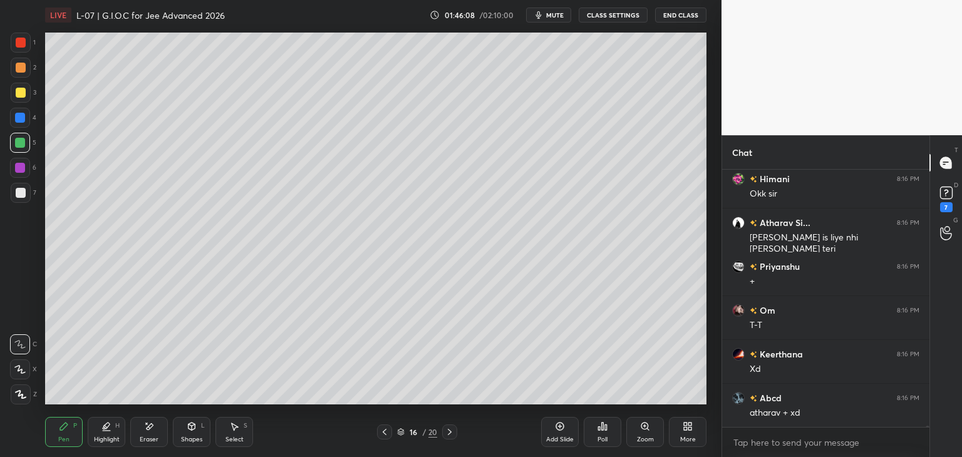
click at [451, 427] on div at bounding box center [449, 432] width 15 height 15
click at [451, 427] on icon at bounding box center [450, 432] width 10 height 10
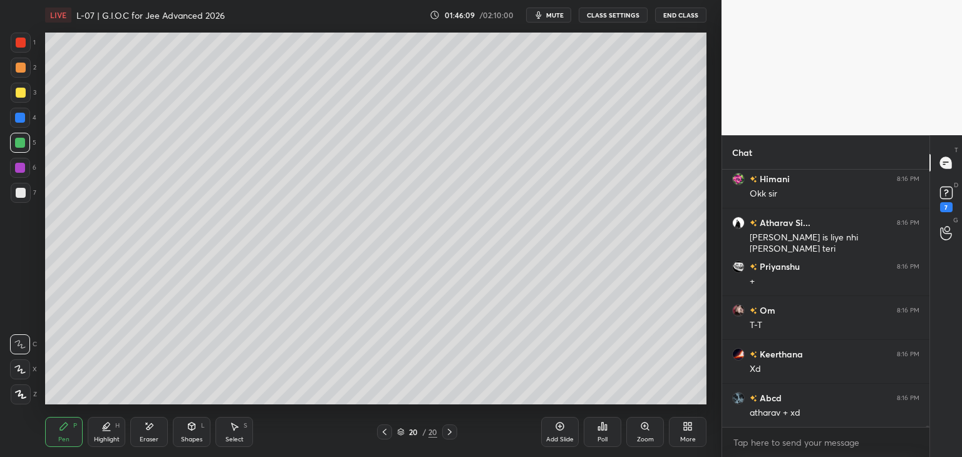
click at [451, 428] on icon at bounding box center [450, 432] width 10 height 10
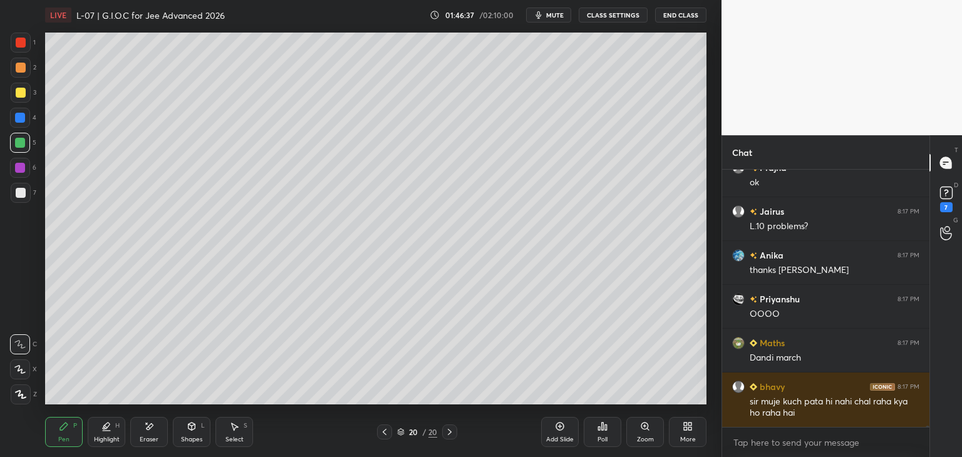
scroll to position [52305, 0]
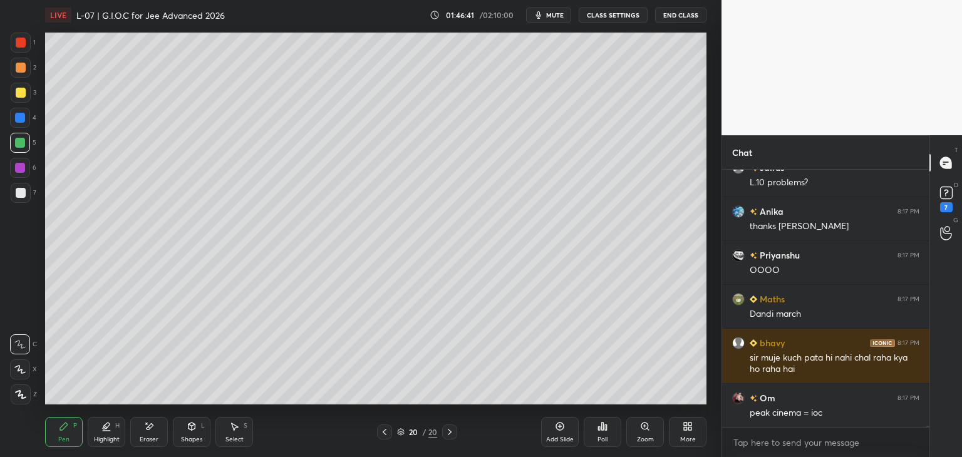
click at [18, 201] on div at bounding box center [21, 193] width 20 height 20
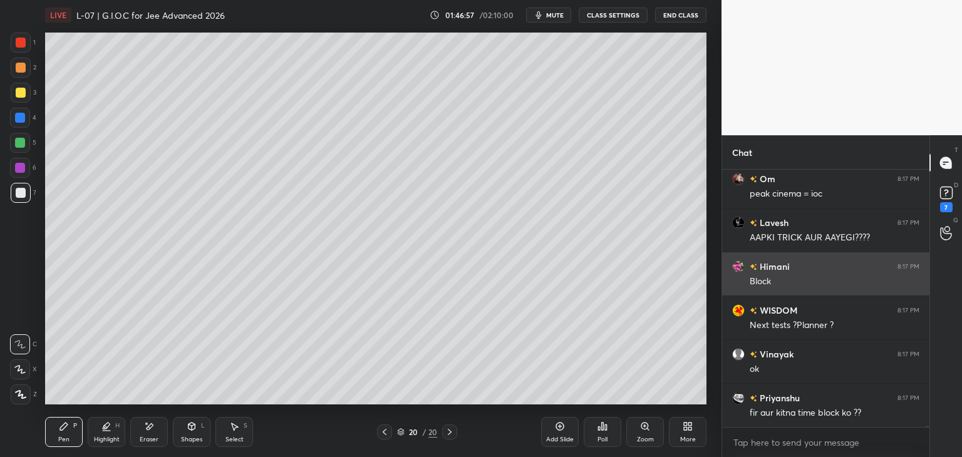
scroll to position [52569, 0]
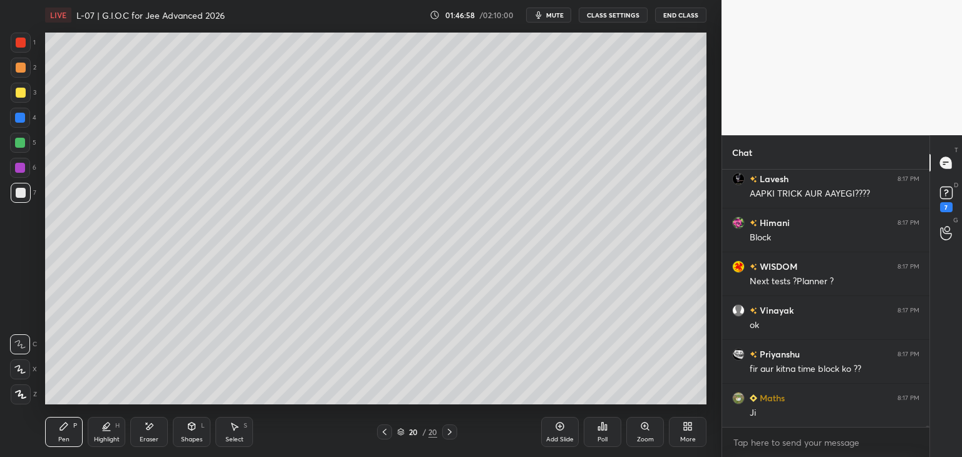
click at [18, 94] on div at bounding box center [21, 93] width 10 height 10
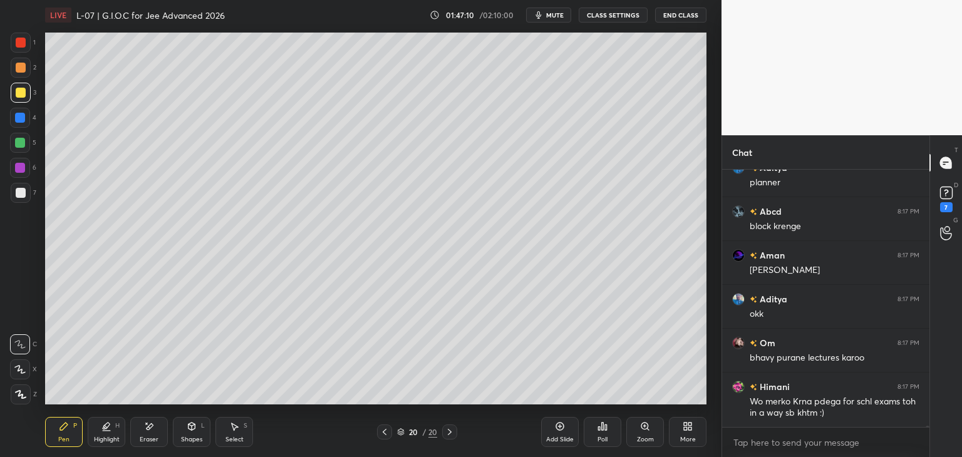
scroll to position [52887, 0]
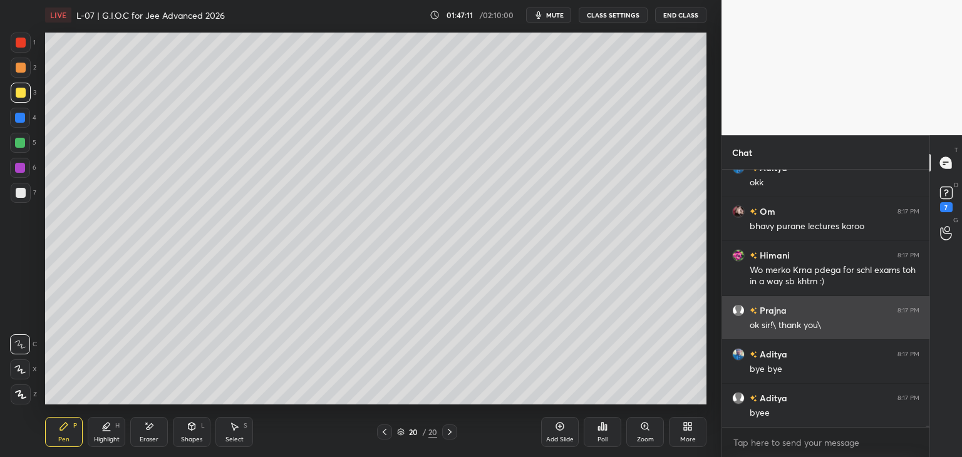
click at [676, 18] on button "End Class" at bounding box center [680, 15] width 51 height 15
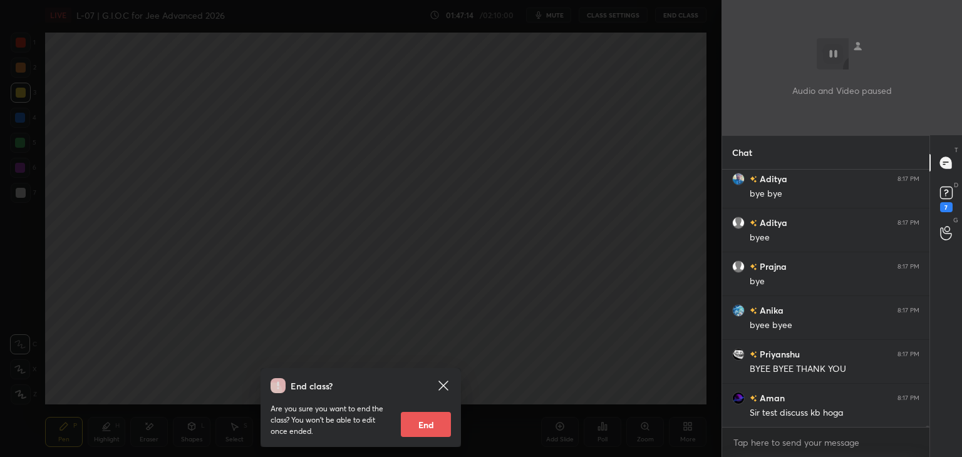
scroll to position [53194, 0]
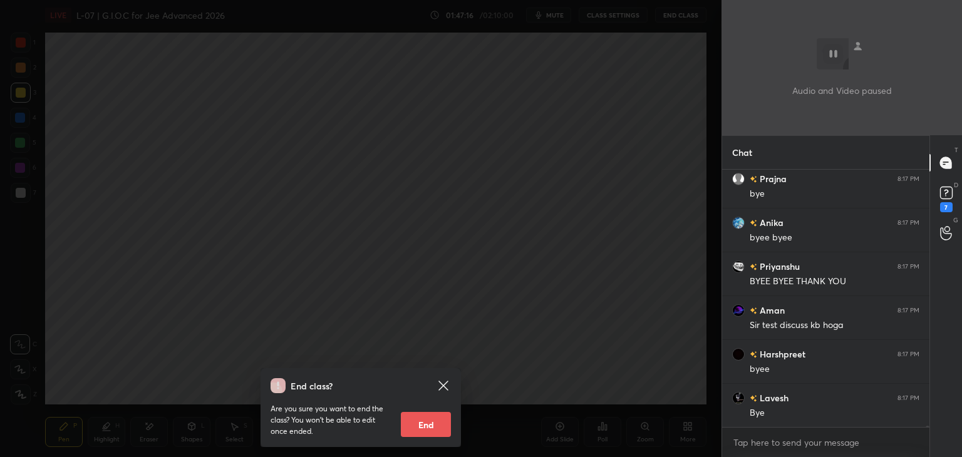
click at [428, 411] on div "Are you sure you want to end the class? You won’t be able to edit once ended. E…" at bounding box center [361, 415] width 180 height 44
click at [427, 422] on button "End" at bounding box center [426, 424] width 50 height 25
type textarea "x"
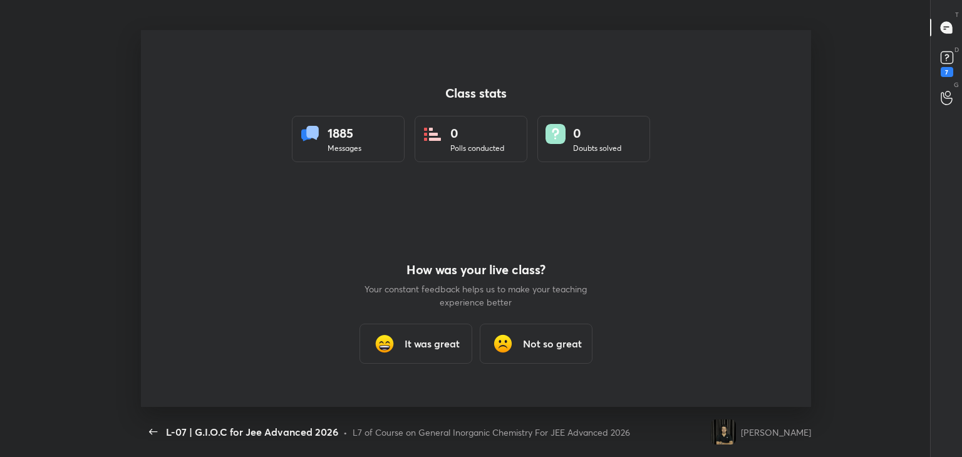
click at [411, 347] on h3 "It was great" at bounding box center [432, 343] width 55 height 15
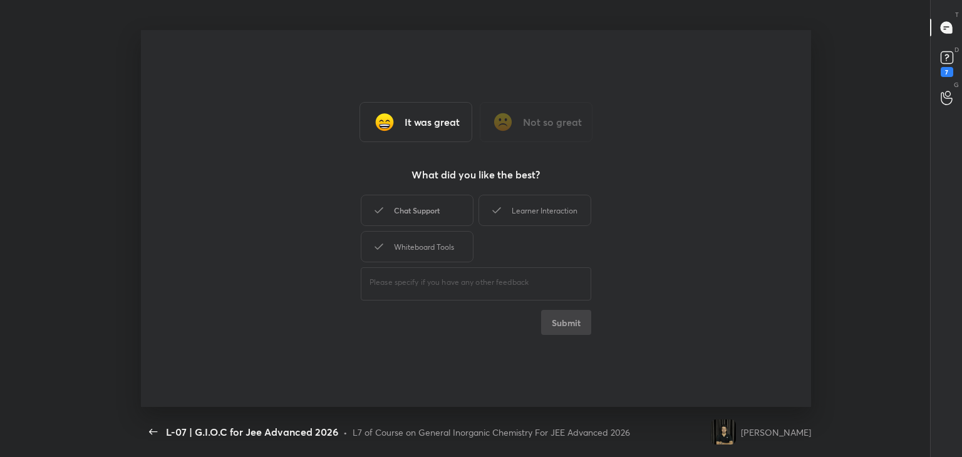
click at [426, 214] on div "Chat Support" at bounding box center [417, 210] width 113 height 31
click at [534, 196] on div "Learner Interaction" at bounding box center [535, 210] width 113 height 31
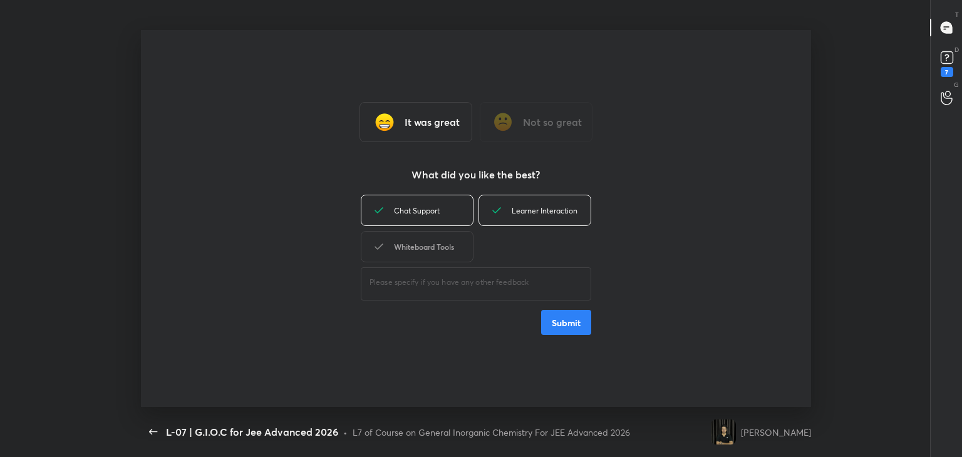
click at [429, 244] on div "Whiteboard Tools" at bounding box center [417, 246] width 113 height 31
click at [581, 331] on button "Submit" at bounding box center [566, 322] width 50 height 25
